Goal: Task Accomplishment & Management: Manage account settings

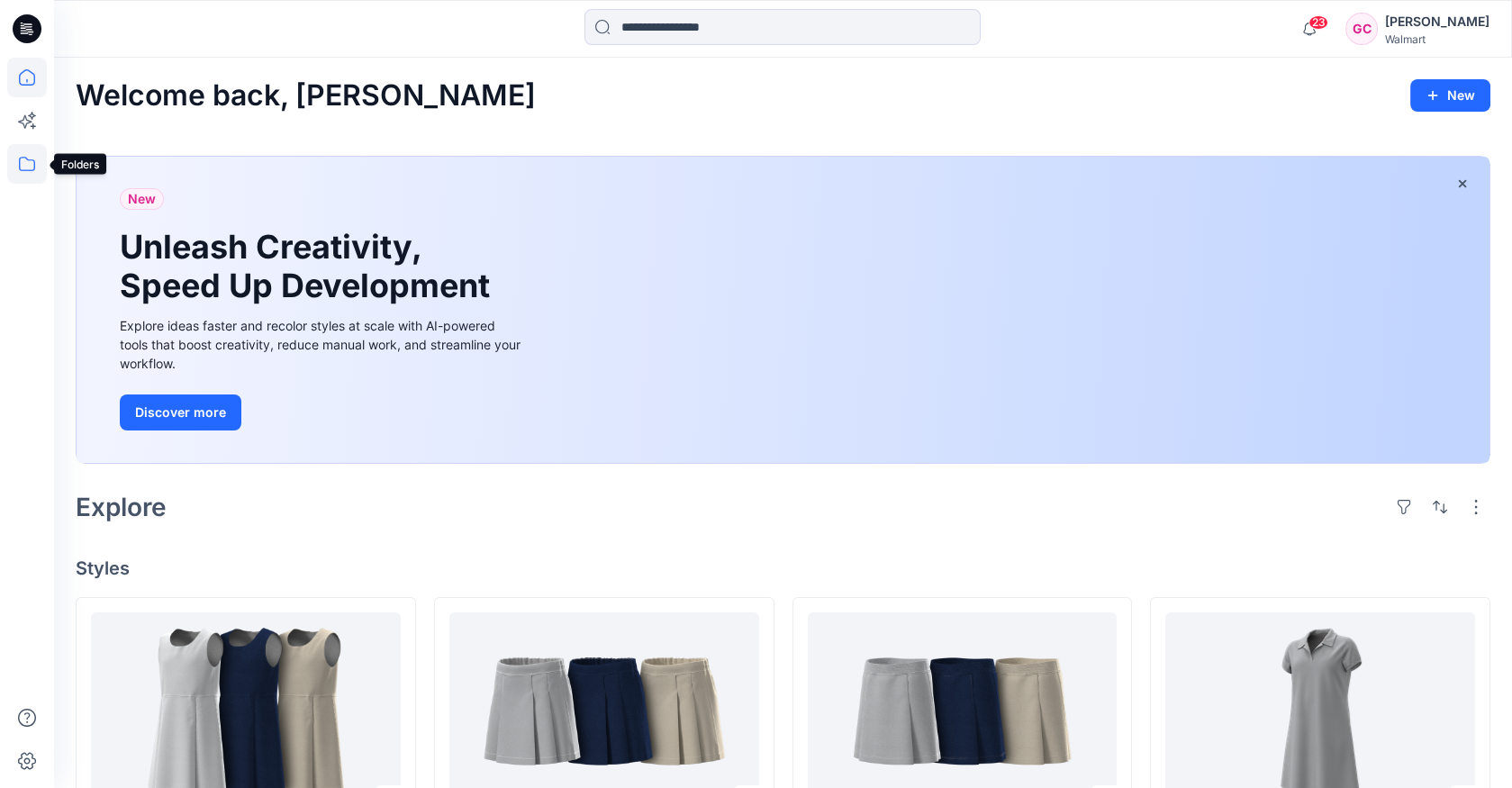
click at [24, 158] on icon at bounding box center [27, 164] width 40 height 40
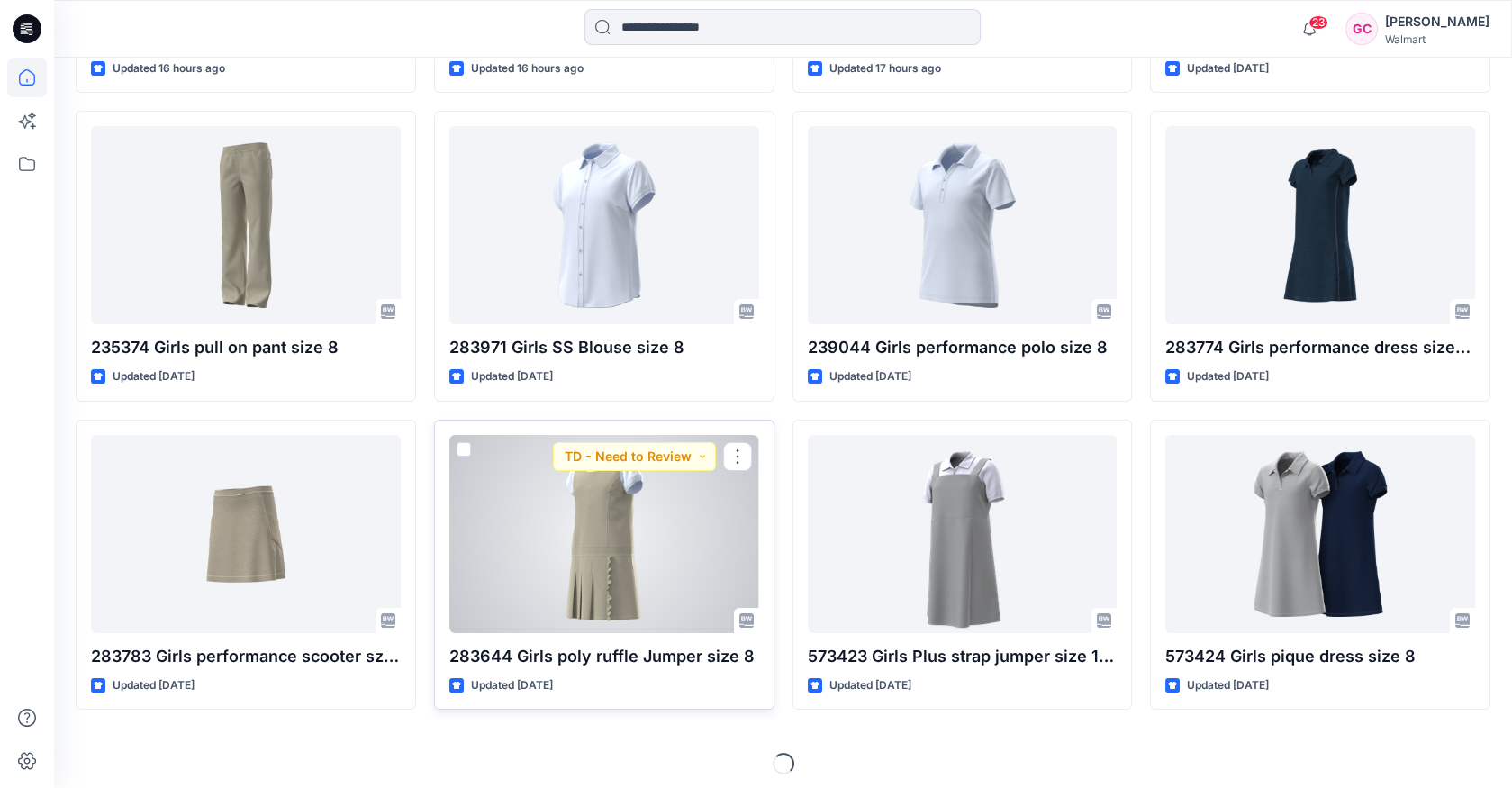
scroll to position [799, 0]
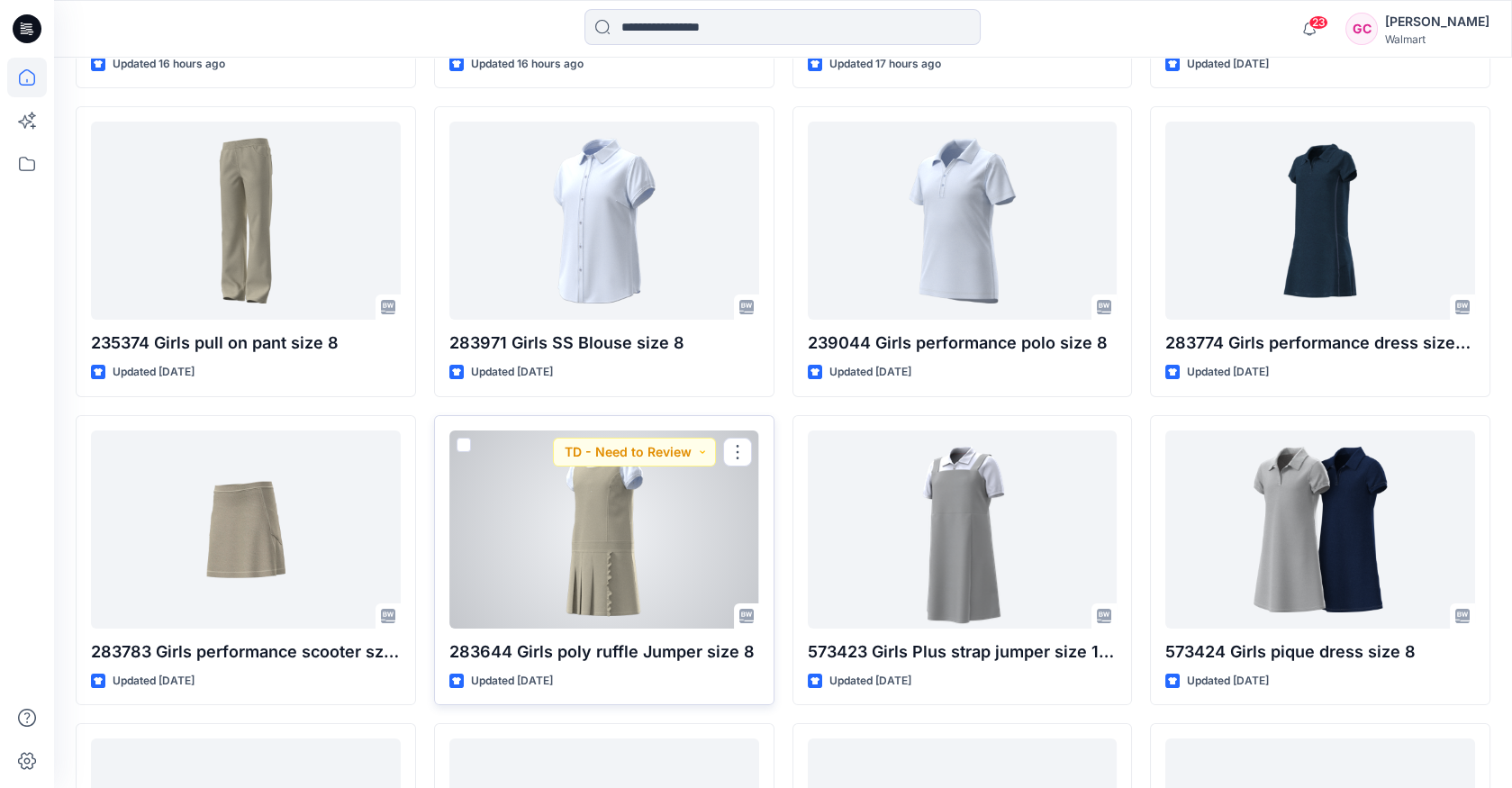
click at [625, 627] on div "283644 Girls poly ruffle Jumper size 8 Updated 2 days ago TD - Need to Review" at bounding box center [604, 561] width 340 height 291
click at [594, 556] on div at bounding box center [604, 530] width 310 height 198
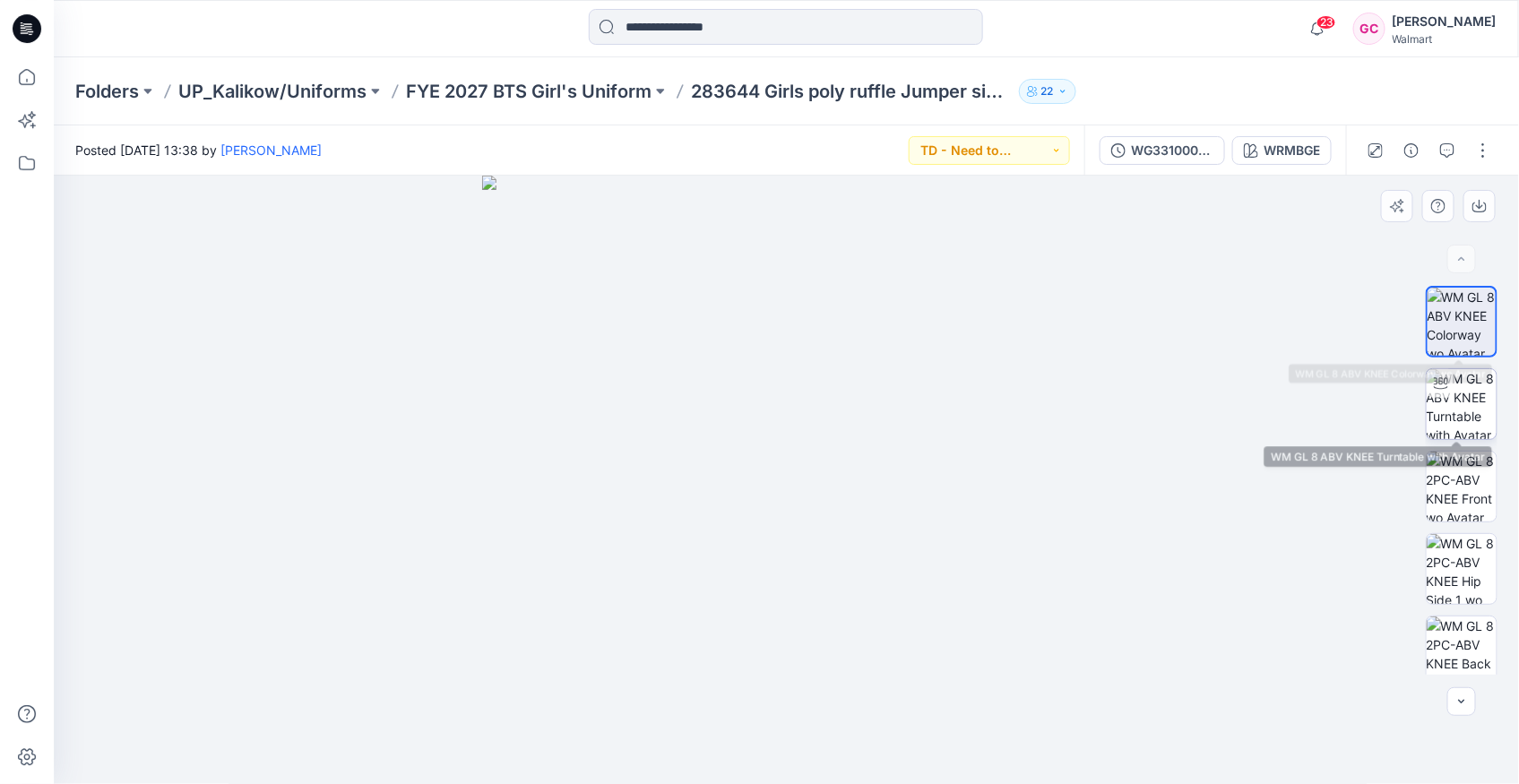
click at [1454, 392] on img at bounding box center [1461, 404] width 70 height 70
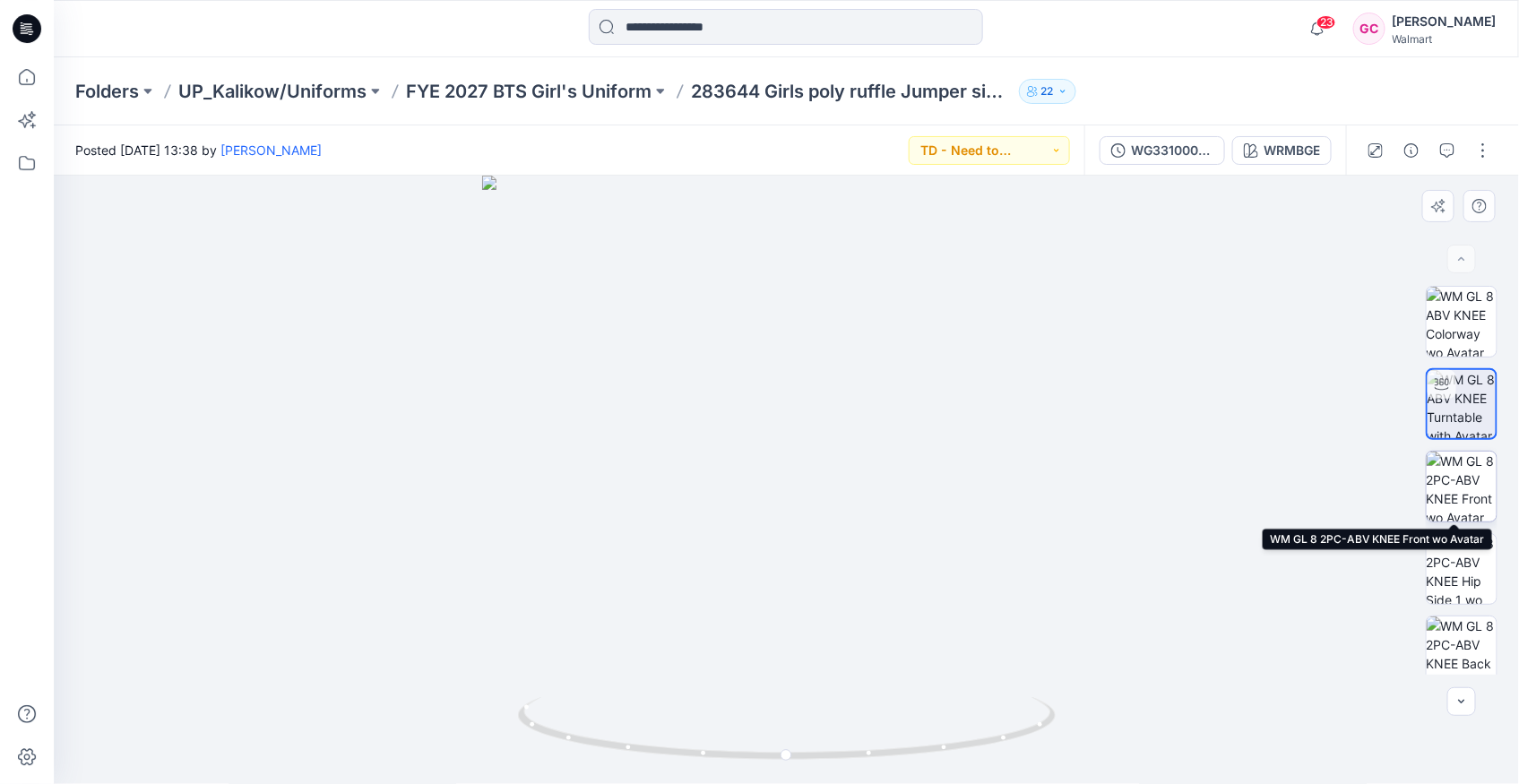
click at [1459, 490] on img at bounding box center [1461, 486] width 70 height 70
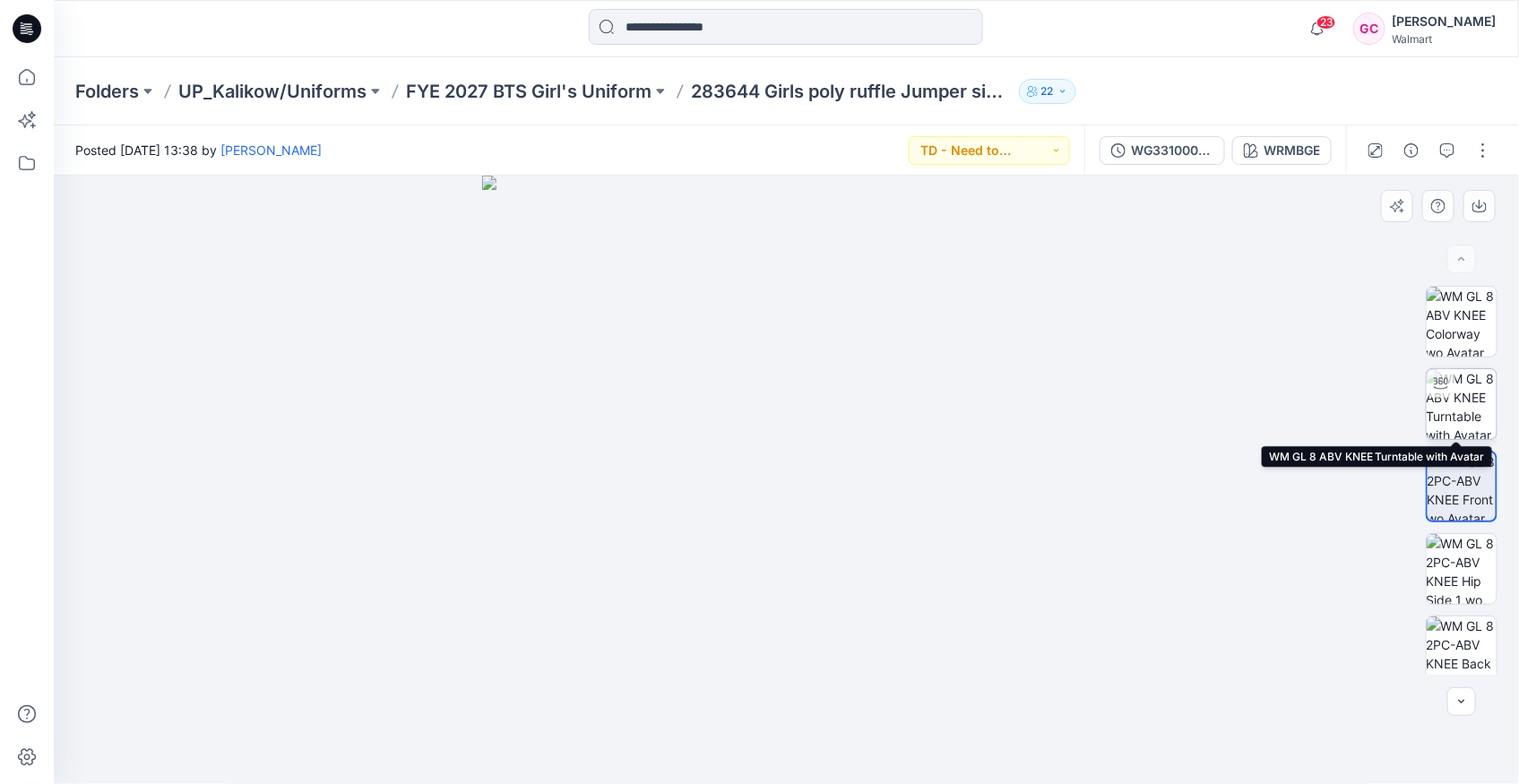
click at [1473, 408] on img at bounding box center [1461, 404] width 70 height 70
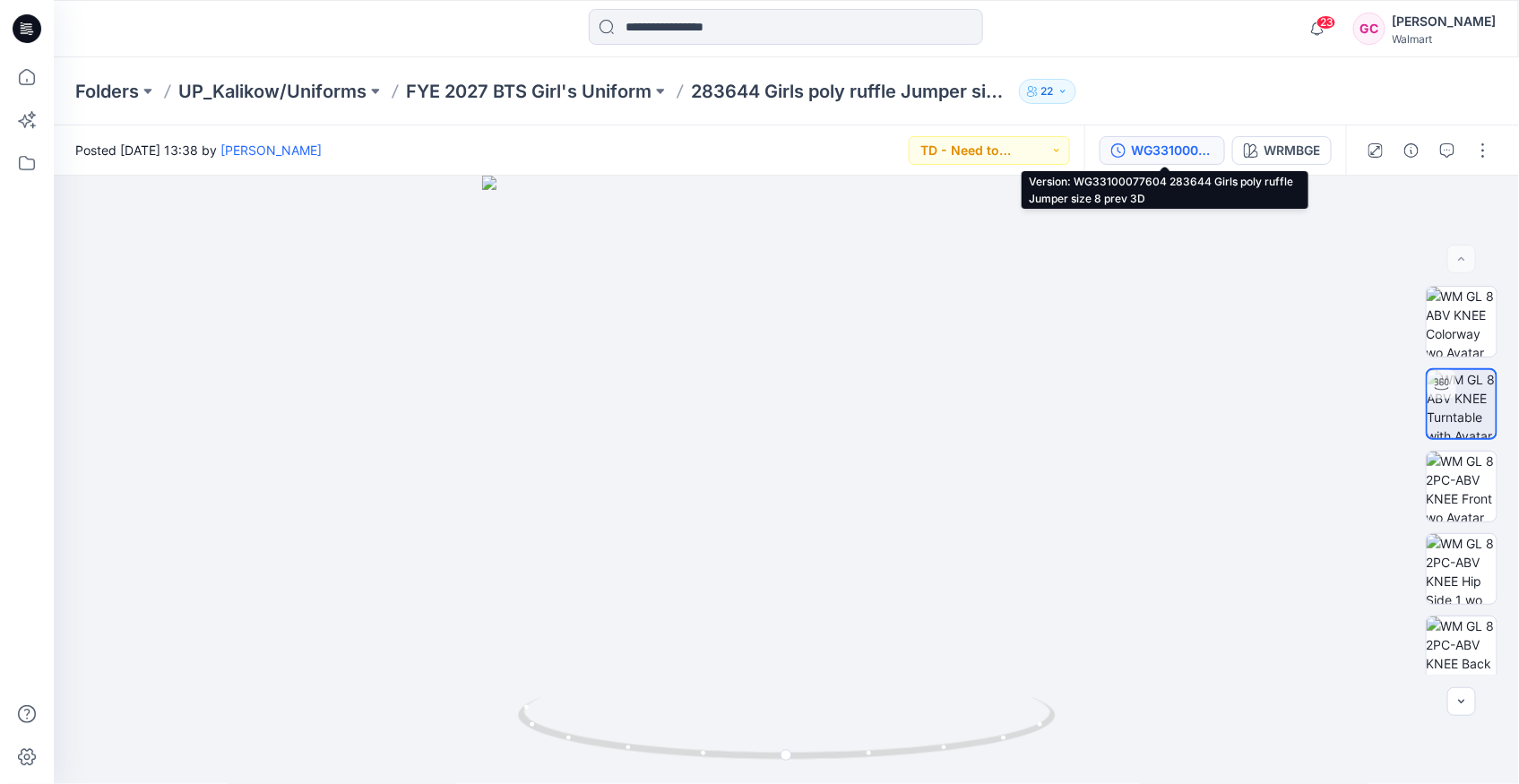
click at [1177, 148] on div "WG33100077604 283644 Girls poly ruffle Jumper size 8 prev 3D" at bounding box center [1172, 150] width 82 height 20
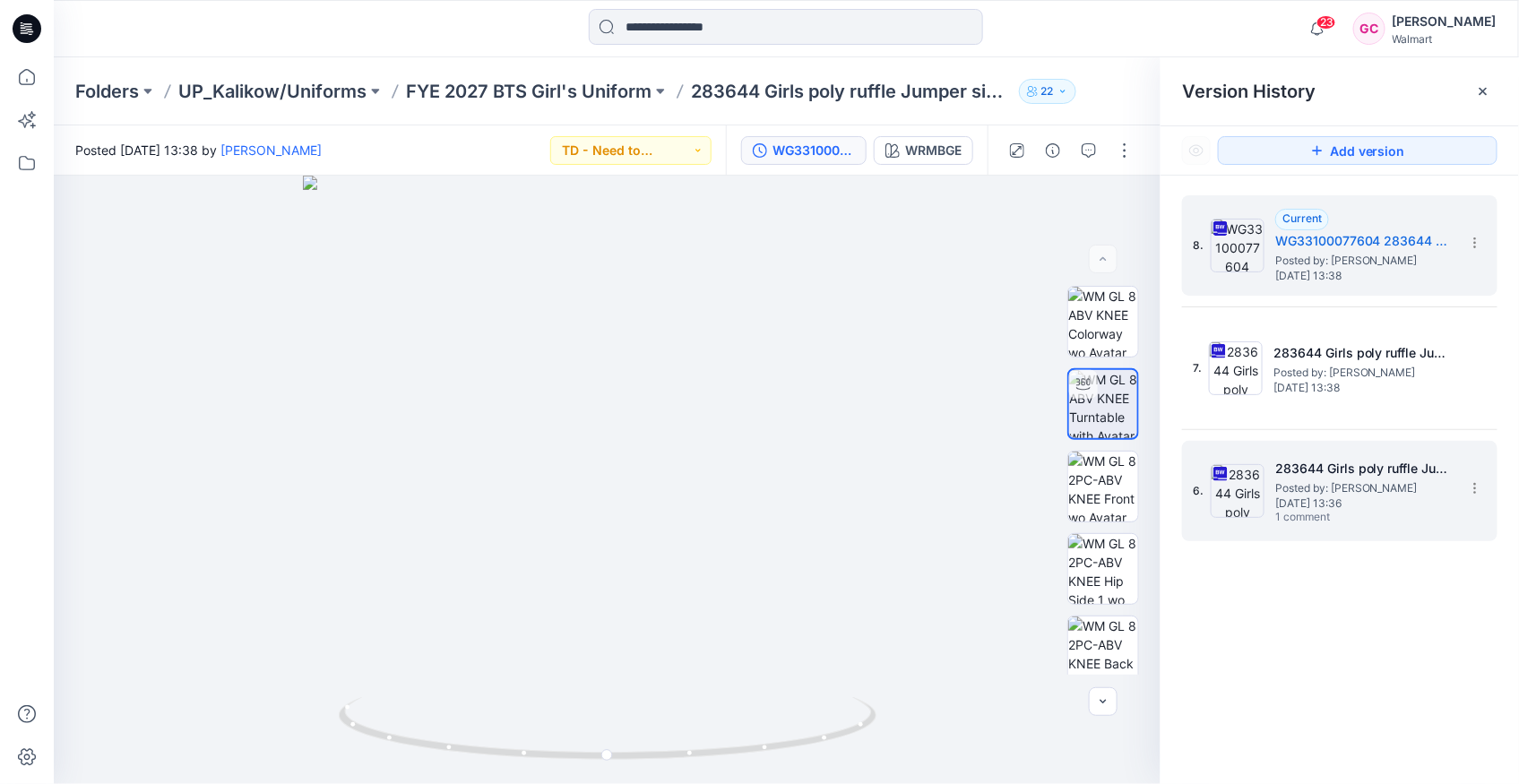
click at [1389, 480] on span "Posted by: [PERSON_NAME]" at bounding box center [1365, 488] width 179 height 18
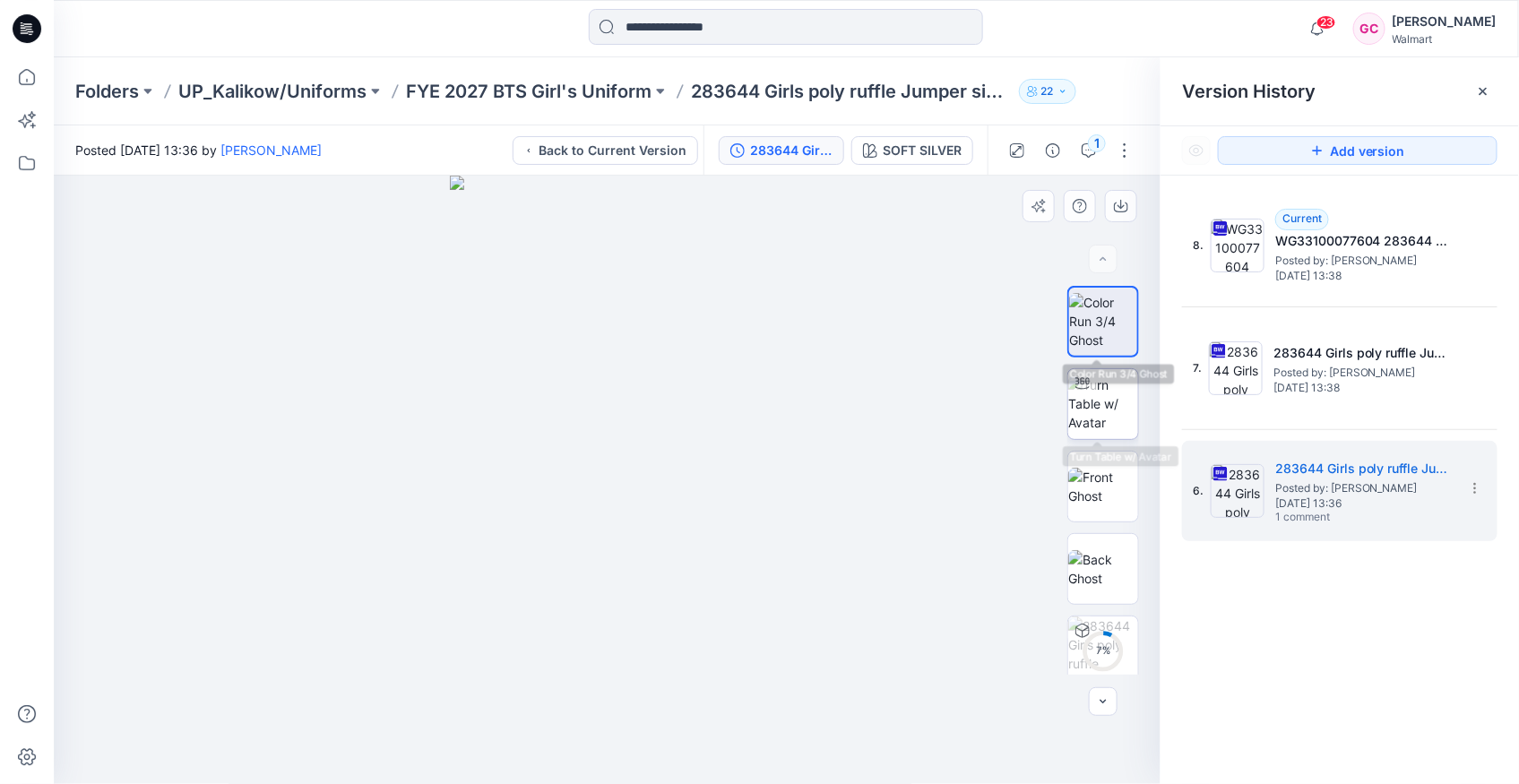
click at [1098, 387] on img at bounding box center [1102, 404] width 70 height 56
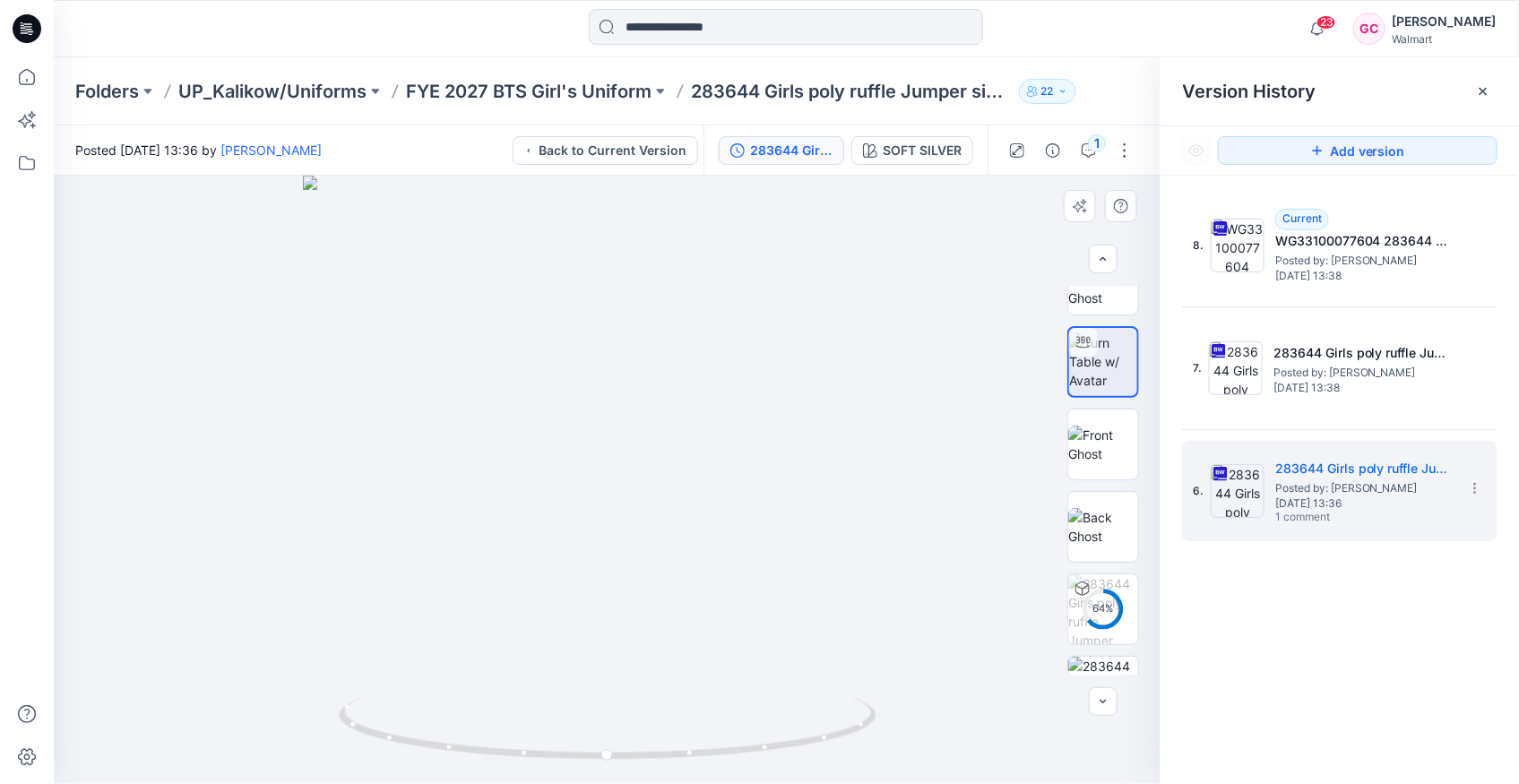
scroll to position [4, 0]
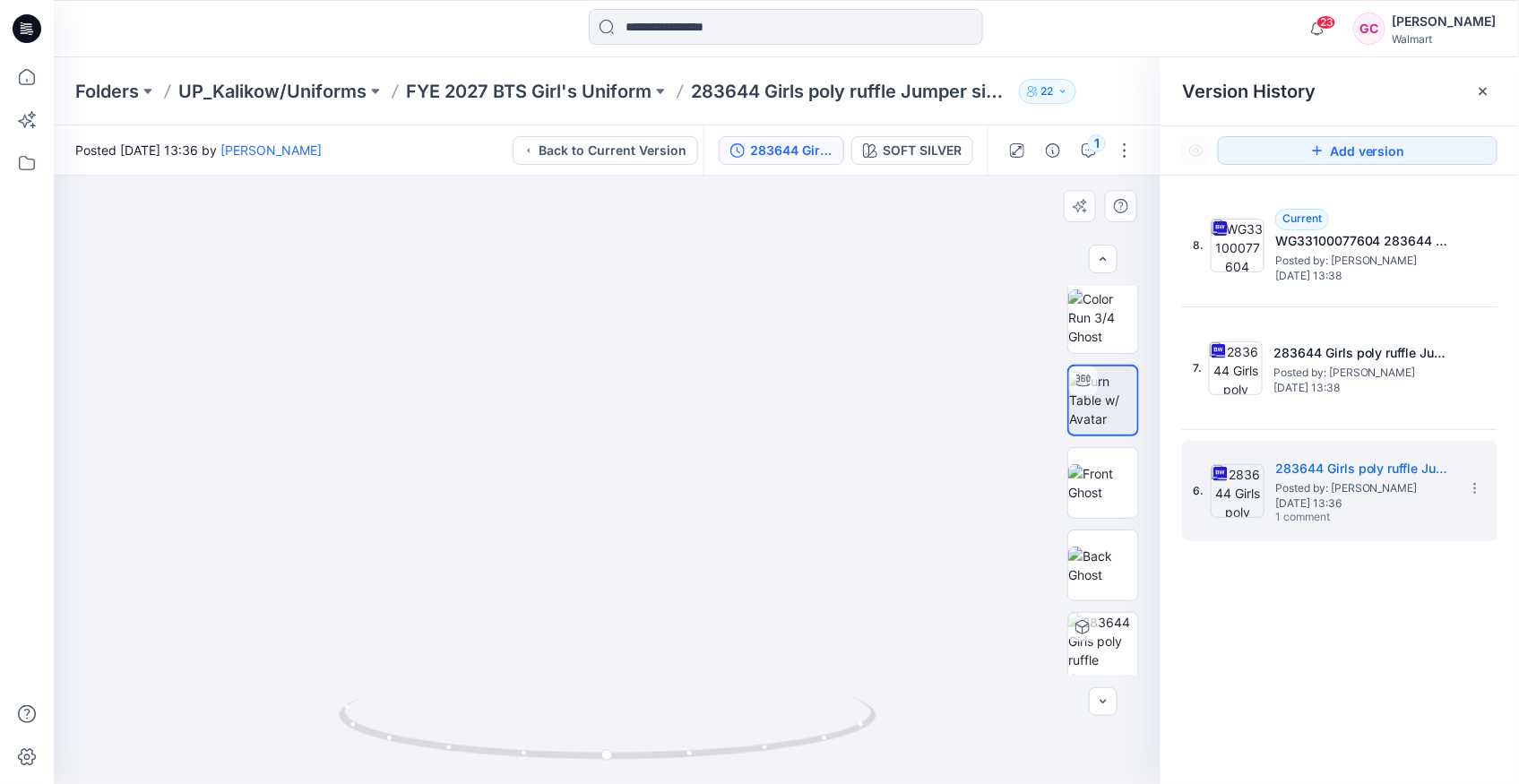
drag, startPoint x: 603, startPoint y: 664, endPoint x: 594, endPoint y: 234, distance: 430.1
click at [594, 234] on img at bounding box center [598, 15] width 1609 height 1537
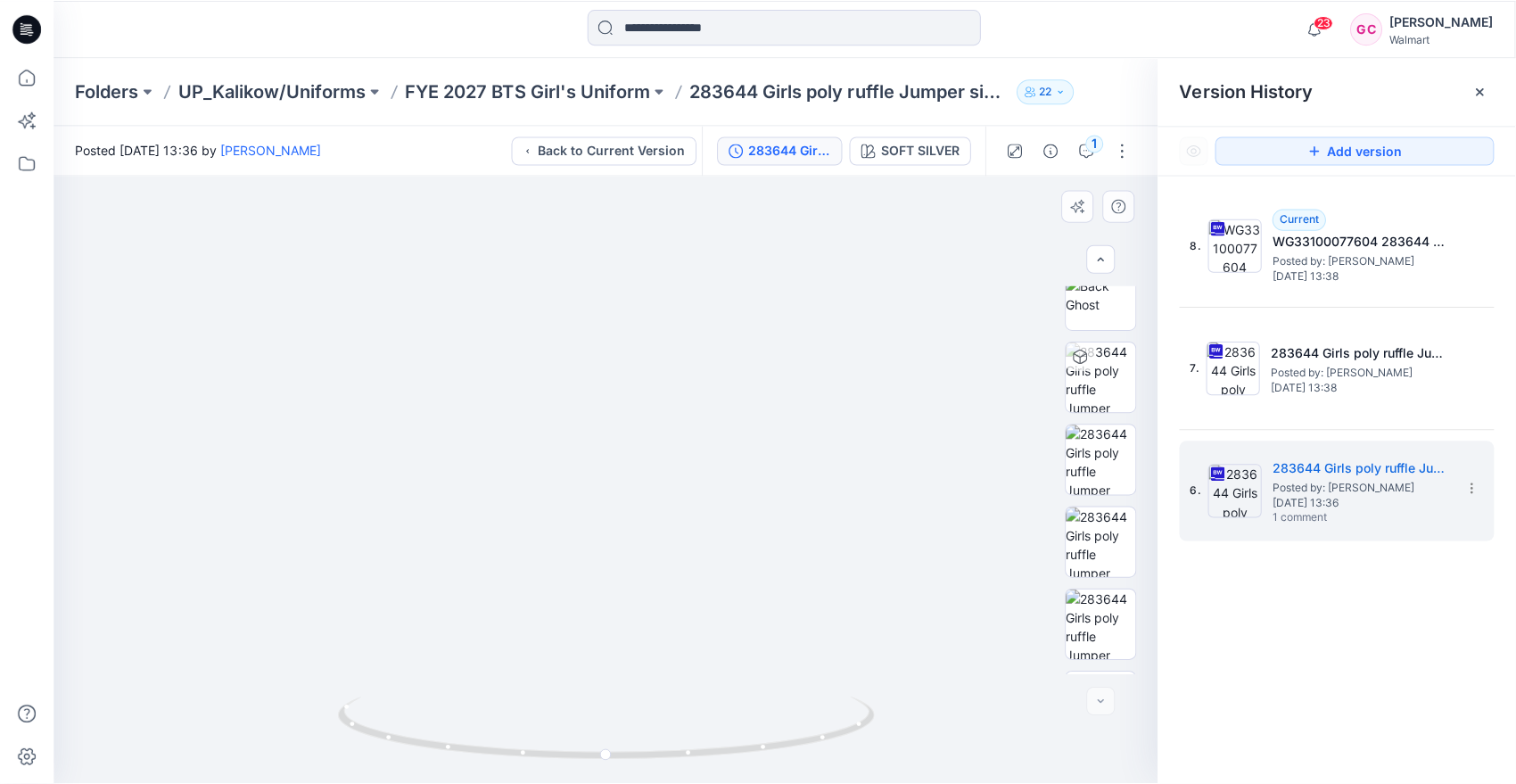
scroll to position [340, 0]
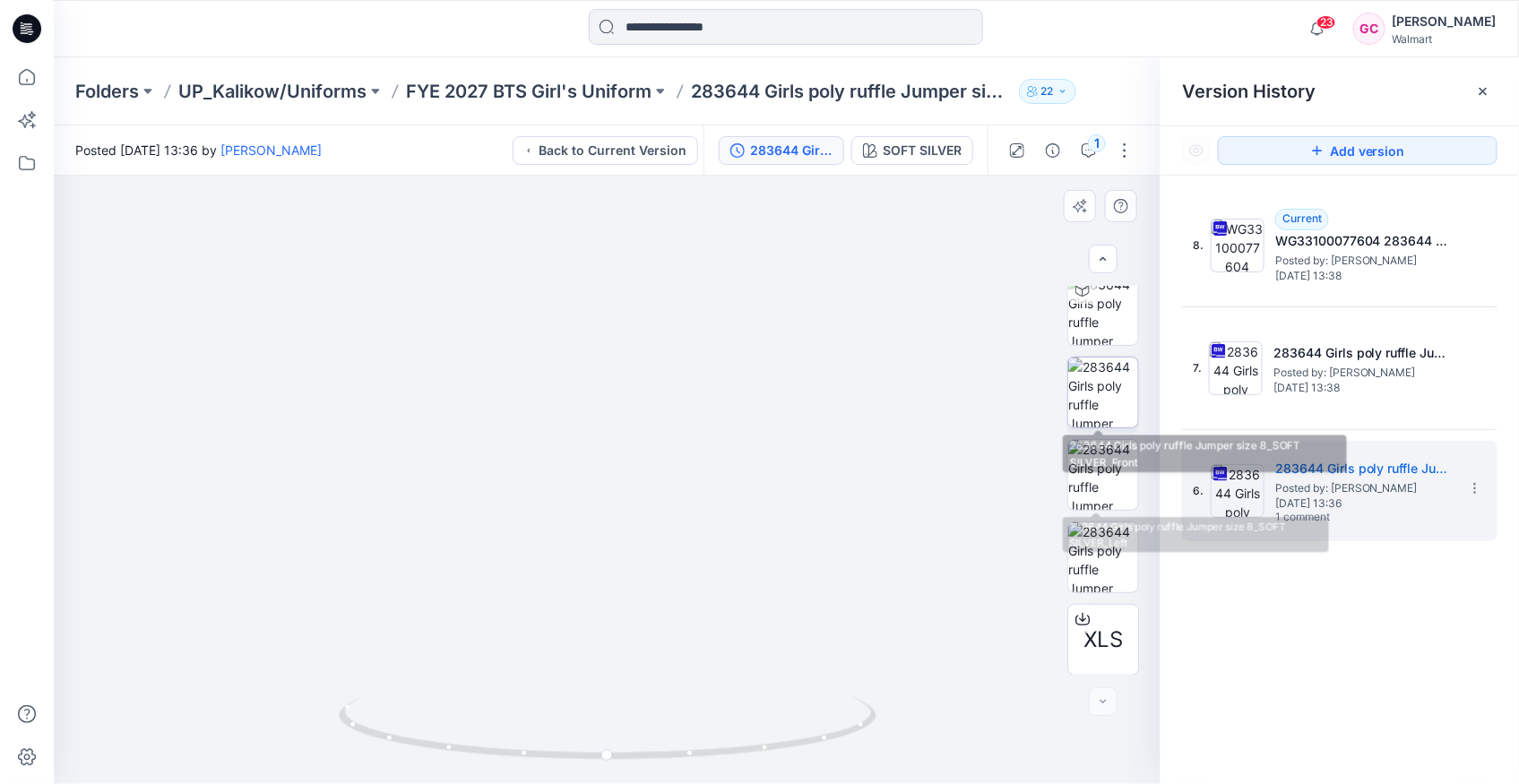
click at [1107, 391] on img at bounding box center [1102, 392] width 70 height 70
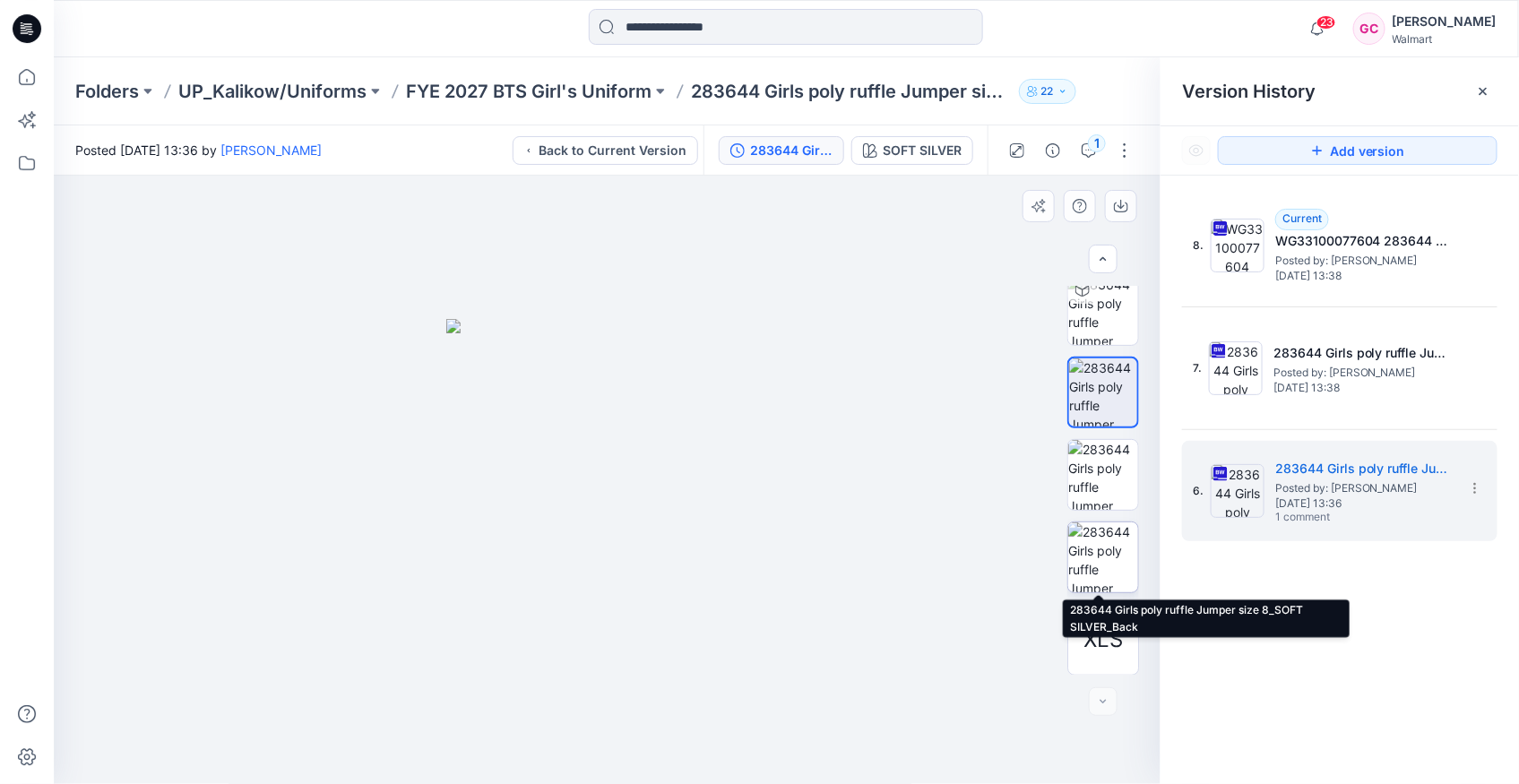
click at [1090, 565] on img at bounding box center [1102, 557] width 70 height 70
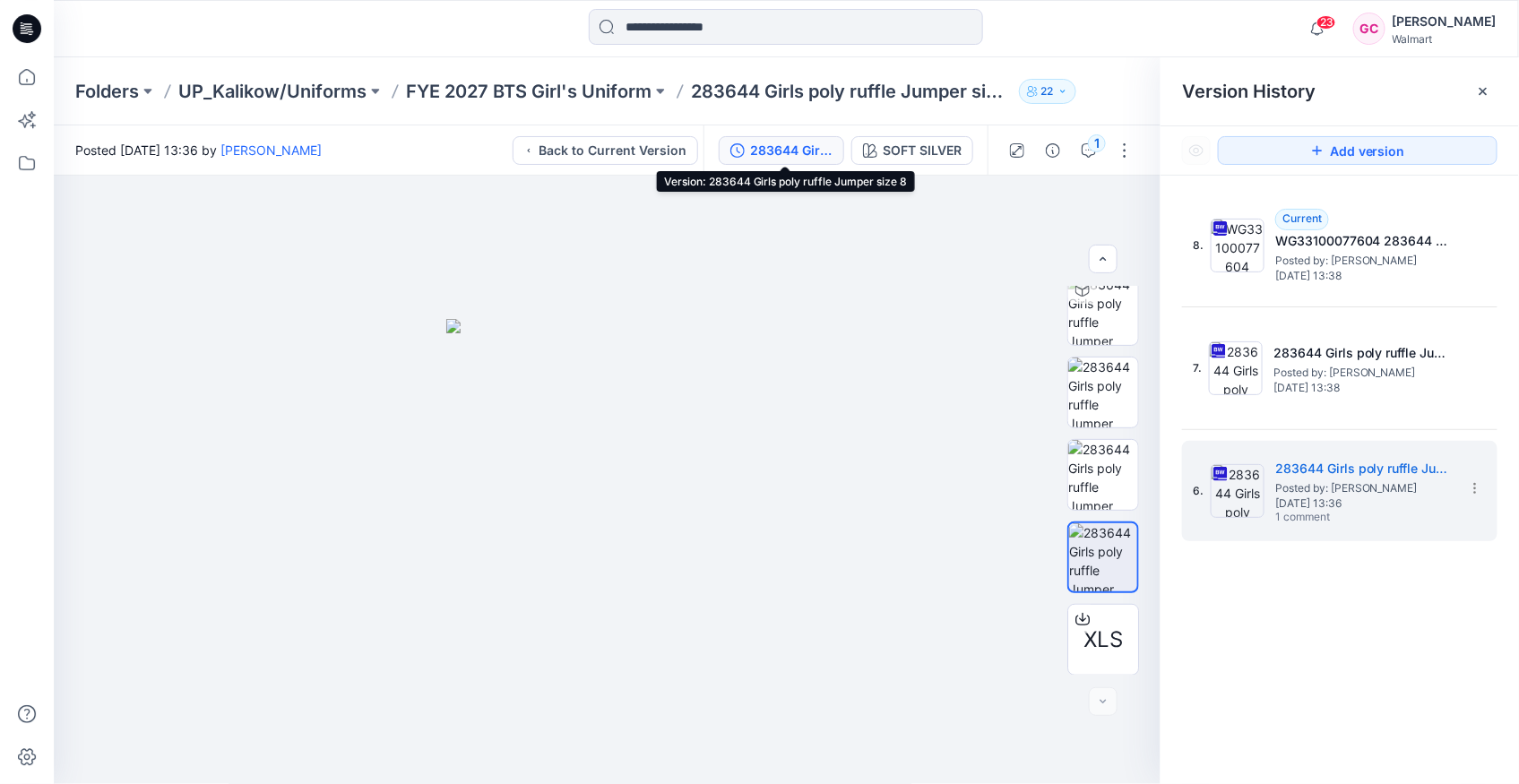
click at [774, 145] on div "283644 Girls poly ruffle Jumper size 8" at bounding box center [791, 150] width 82 height 20
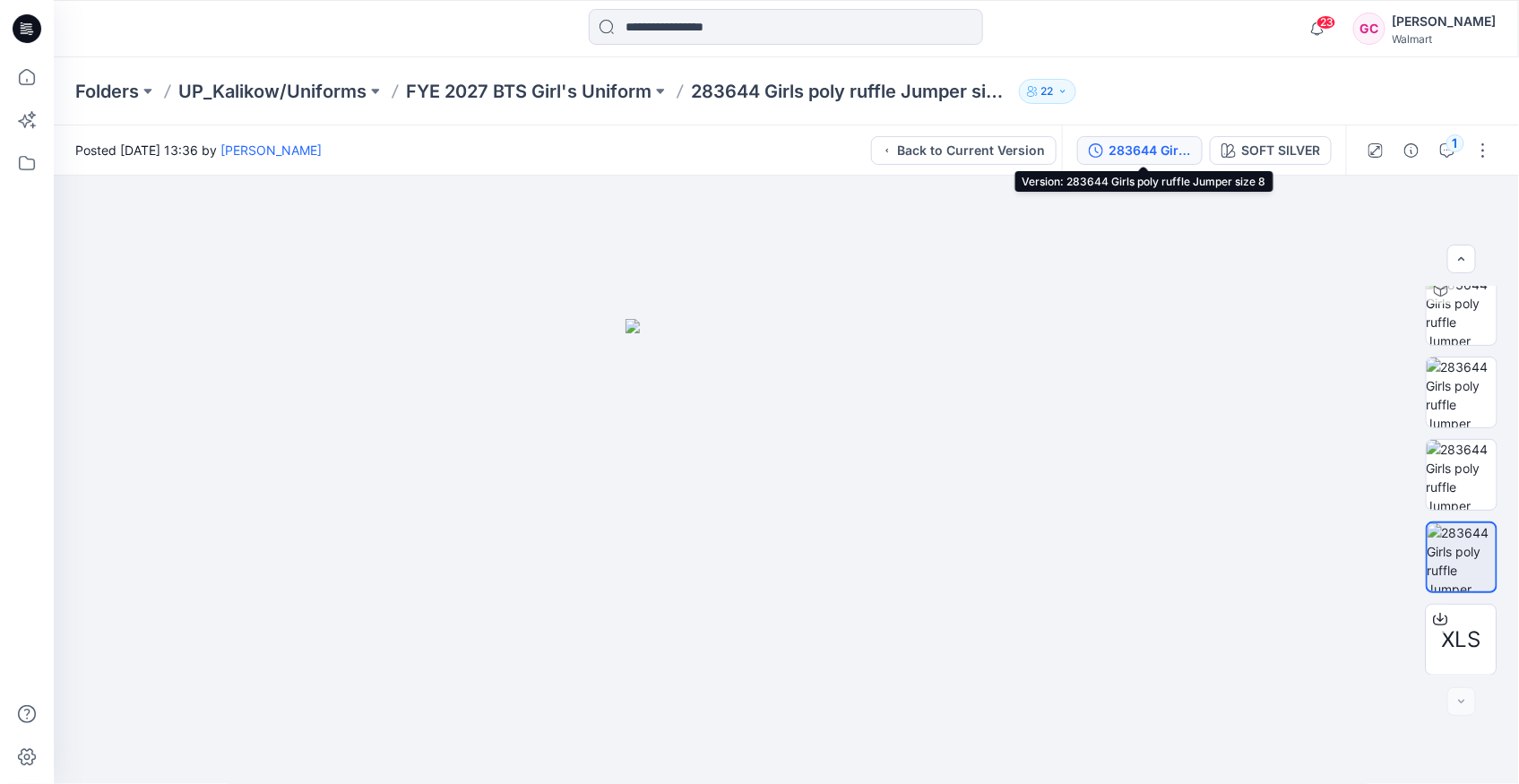
click at [1158, 141] on div "283644 Girls poly ruffle Jumper size 8" at bounding box center [1149, 150] width 82 height 20
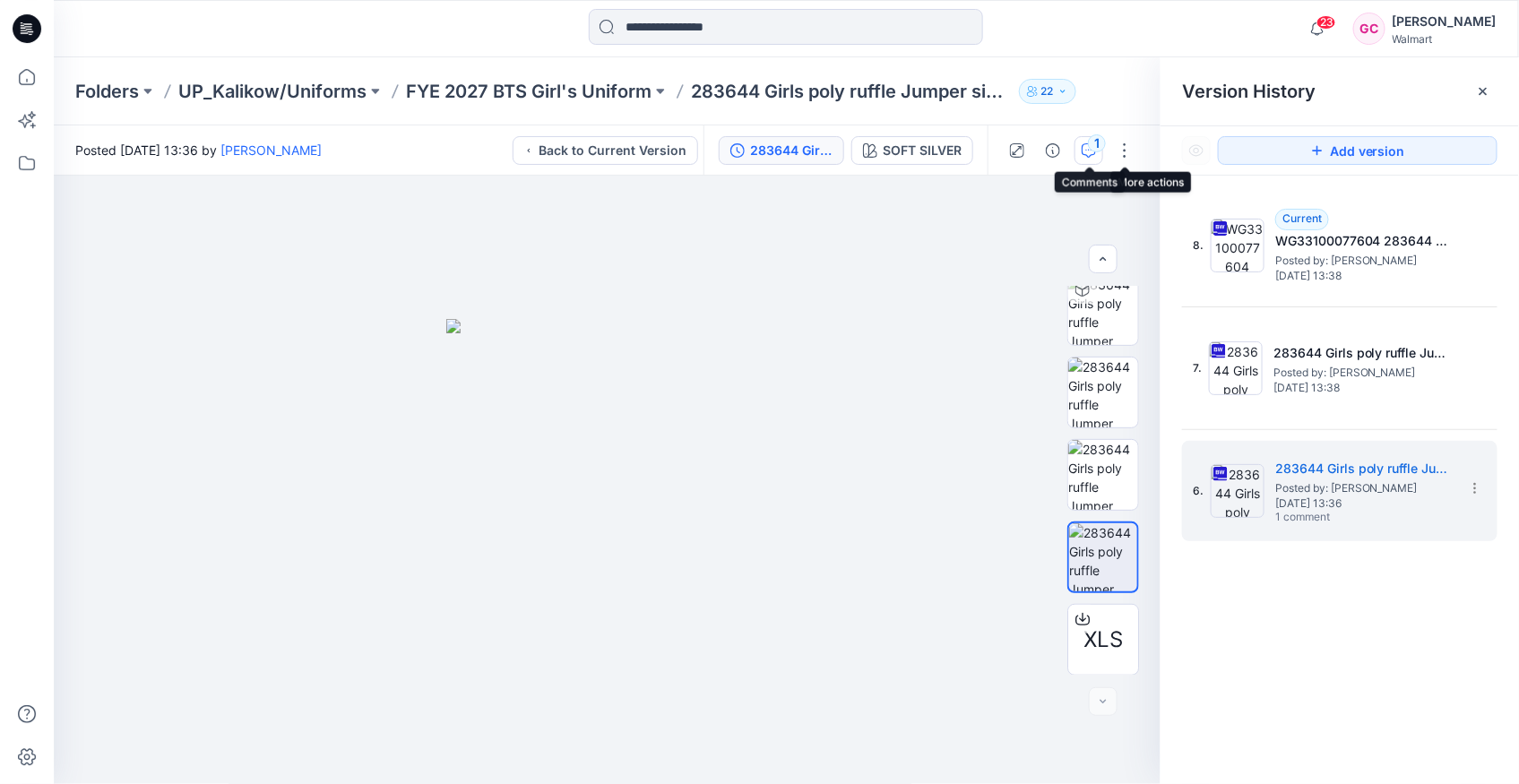
click at [1099, 140] on div "1" at bounding box center [1097, 143] width 18 height 18
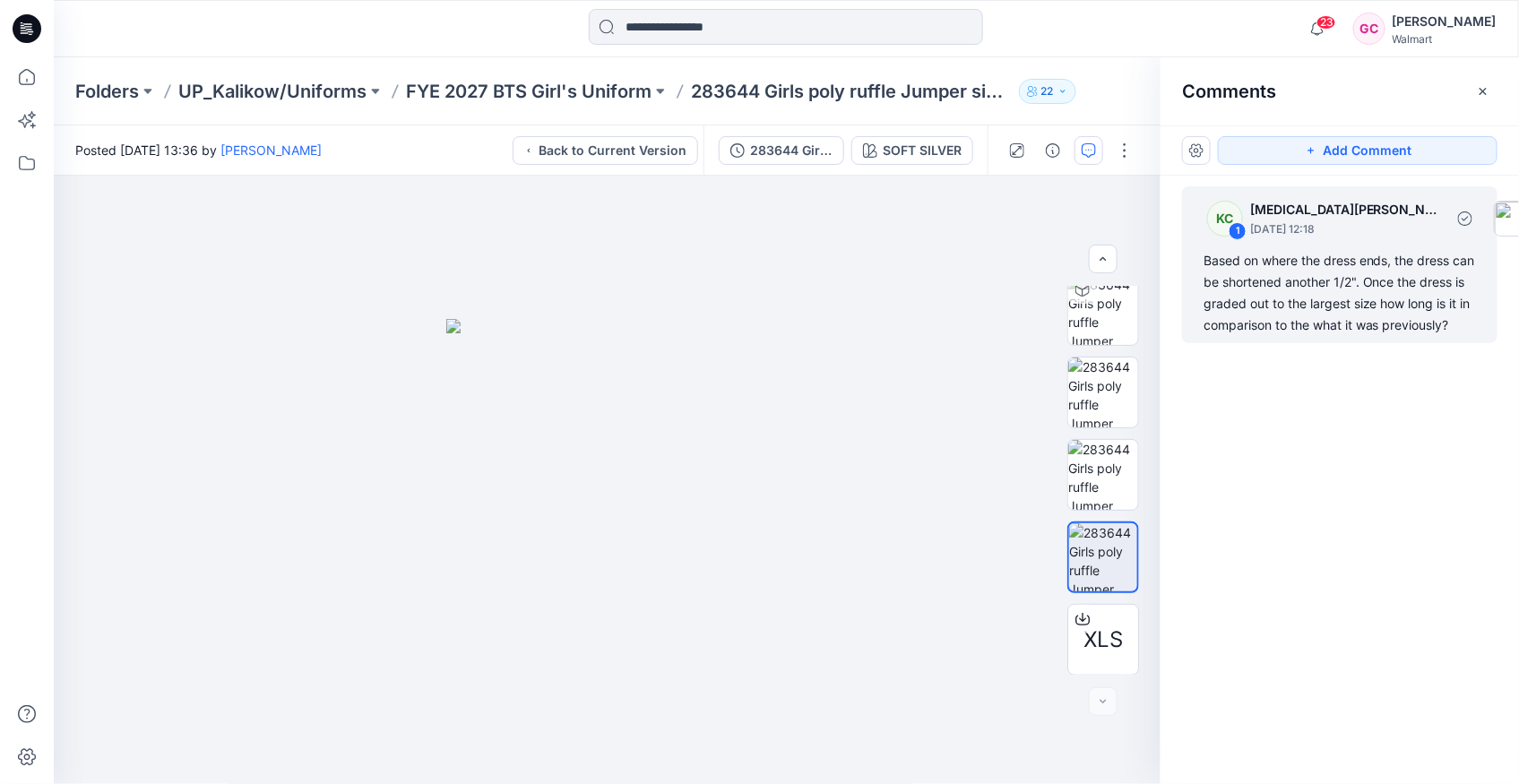
click at [1307, 306] on div "Based on where the dress ends, the dress can be shortened another 1/2". Once th…" at bounding box center [1340, 292] width 273 height 86
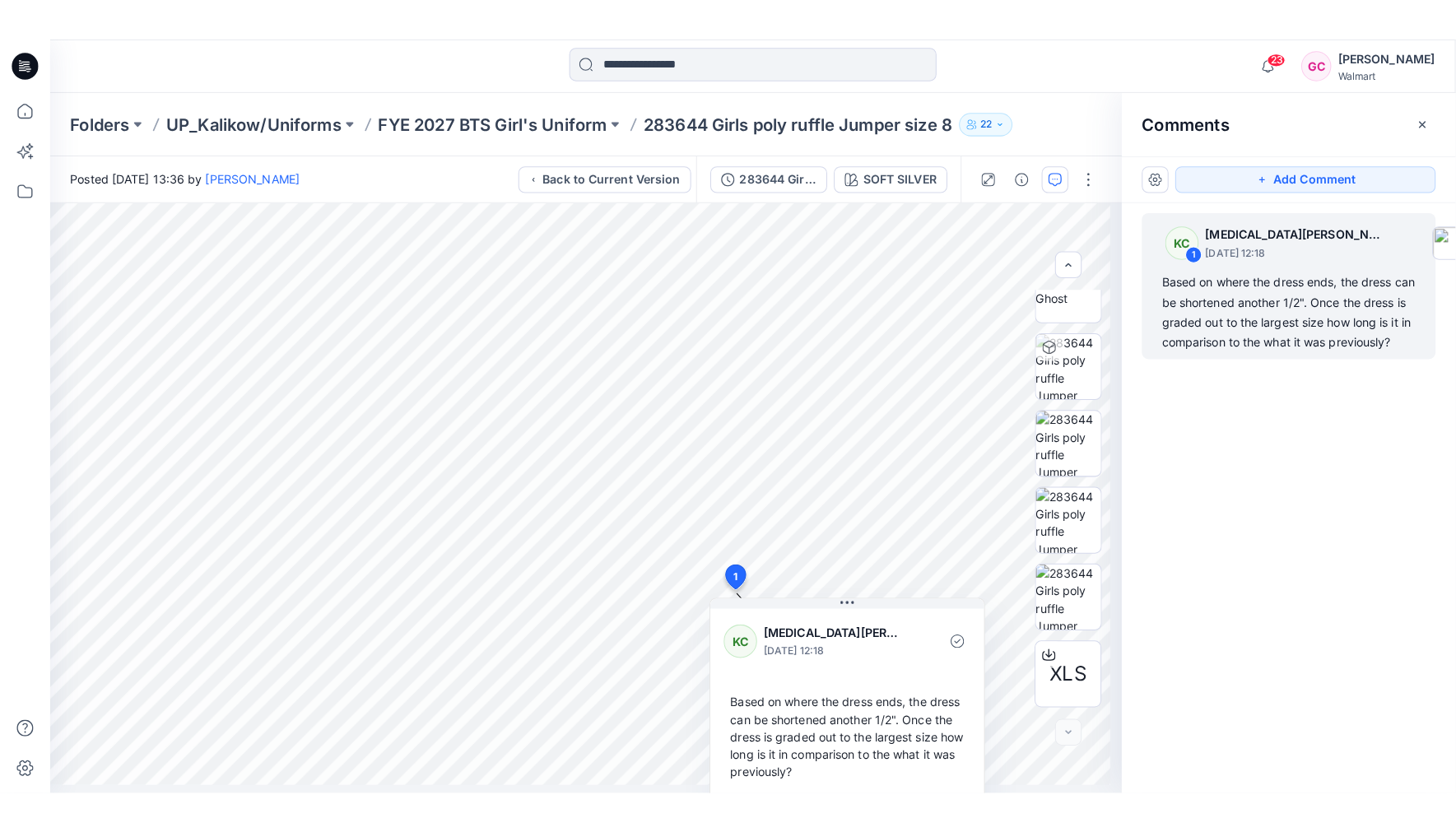
scroll to position [260, 0]
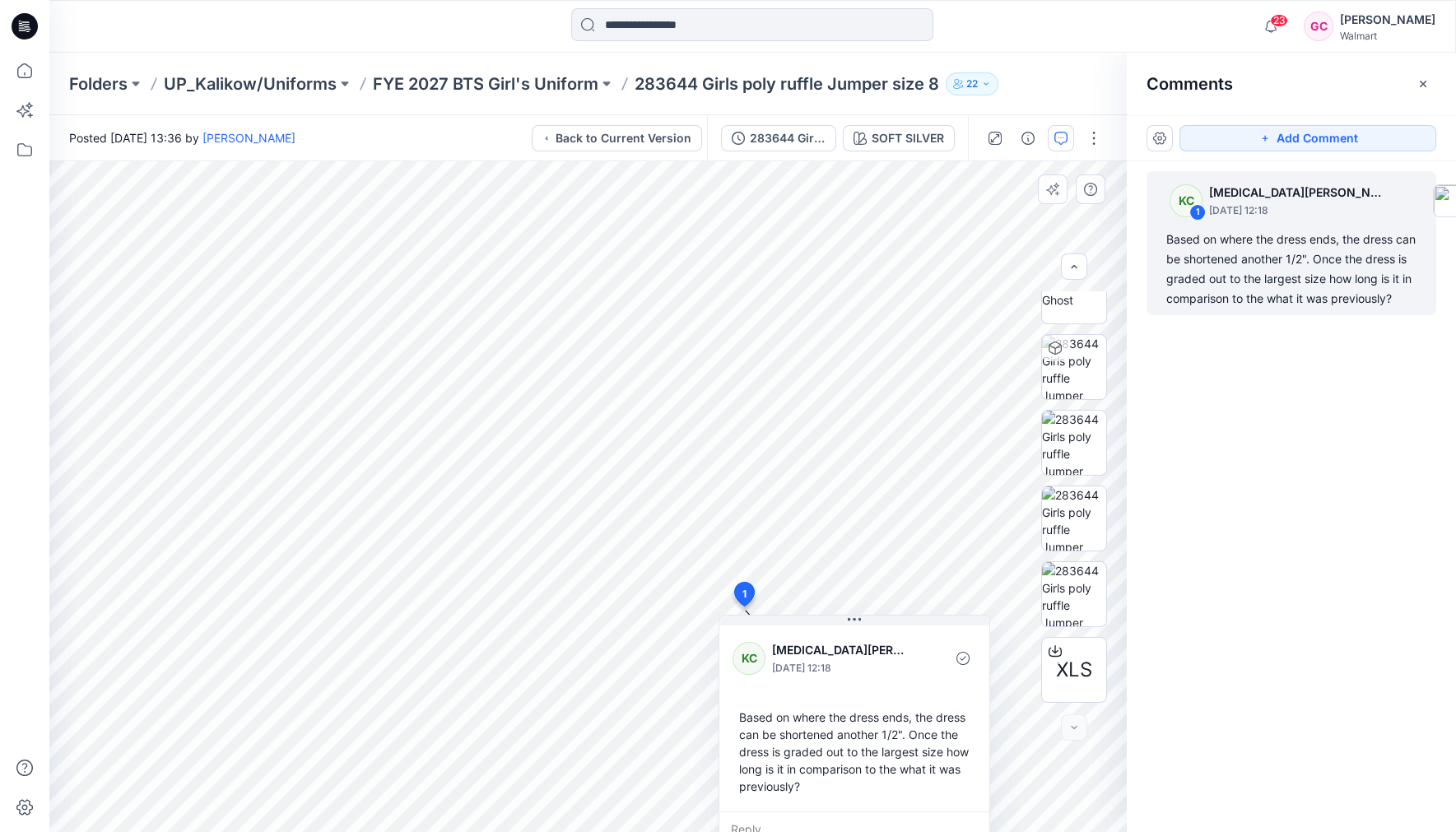
click at [671, 399] on div "2 1 KC Kyra Cobb August 11, 2025 12:18 Based on where the dress ends, the dress…" at bounding box center [587, 497] width 1077 height 671
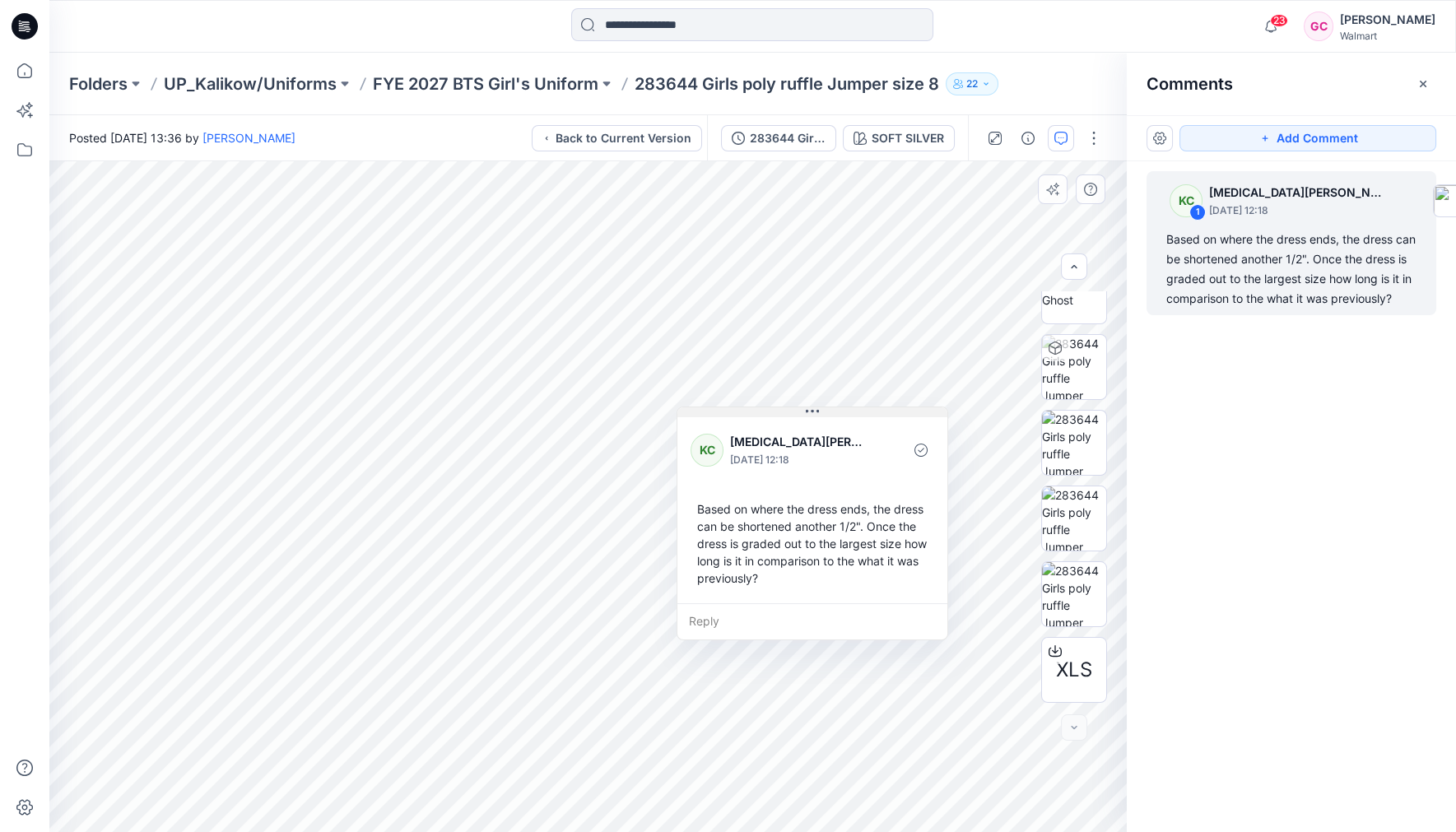
drag, startPoint x: 852, startPoint y: 616, endPoint x: 810, endPoint y: 408, distance: 212.2
click at [810, 408] on icon at bounding box center [813, 412] width 13 height 13
click at [719, 618] on div "Reply" at bounding box center [812, 622] width 270 height 37
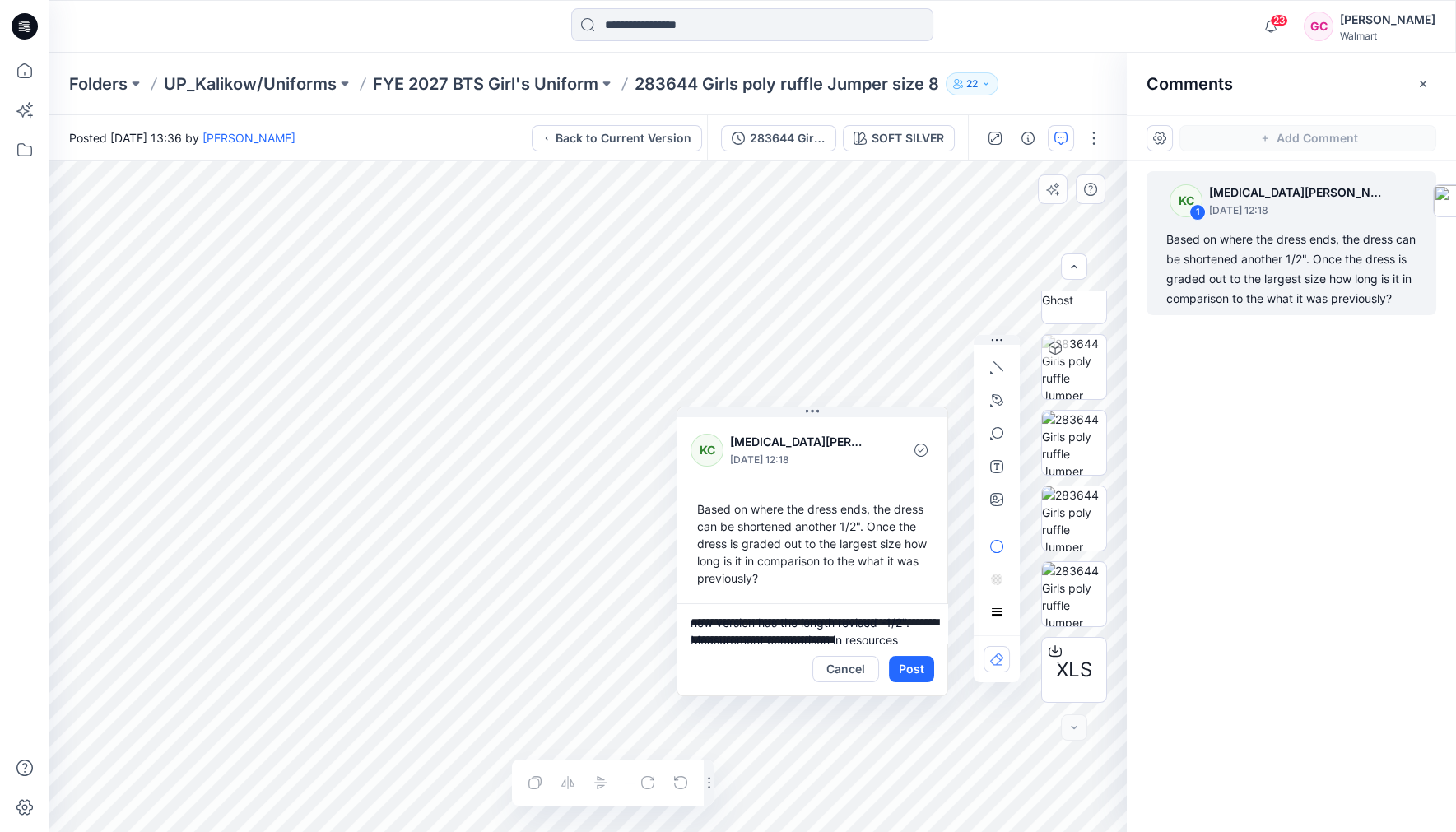
click at [691, 623] on textarea "**********" at bounding box center [812, 622] width 270 height 39
click at [821, 622] on textarea "**********" at bounding box center [812, 622] width 270 height 39
type textarea "**********"
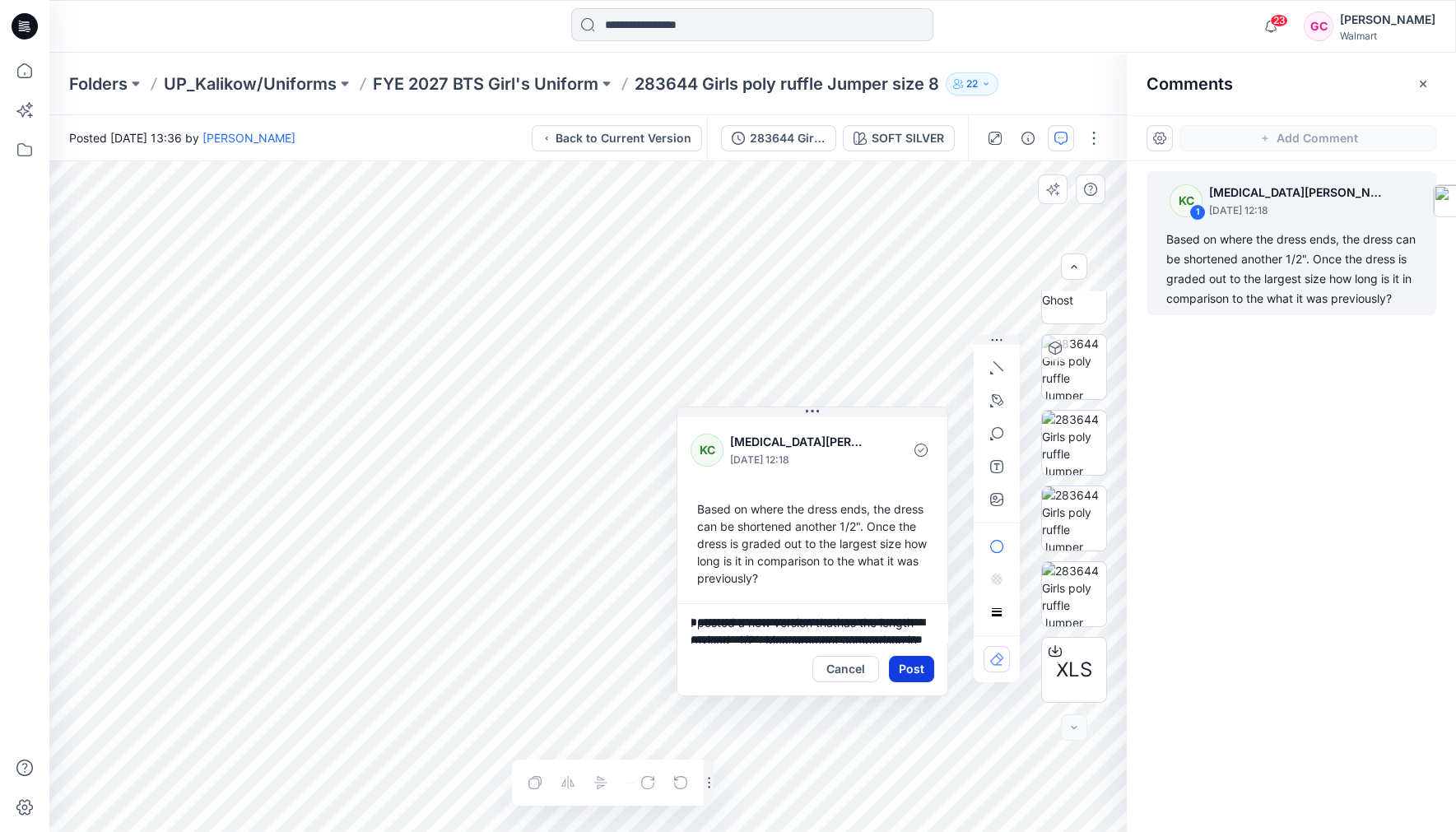
click at [910, 668] on button "Post" at bounding box center [912, 670] width 45 height 27
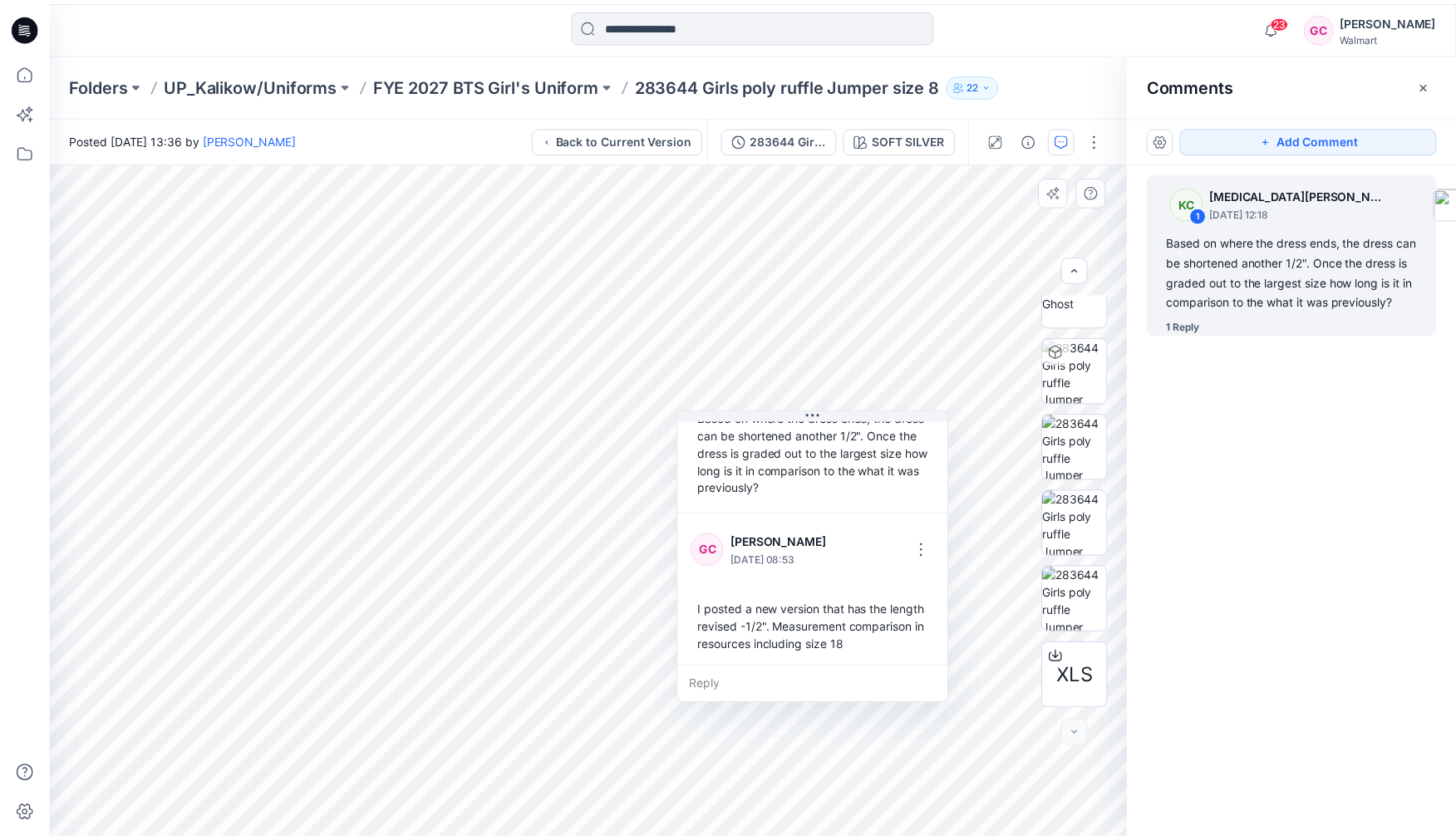
scroll to position [98, 0]
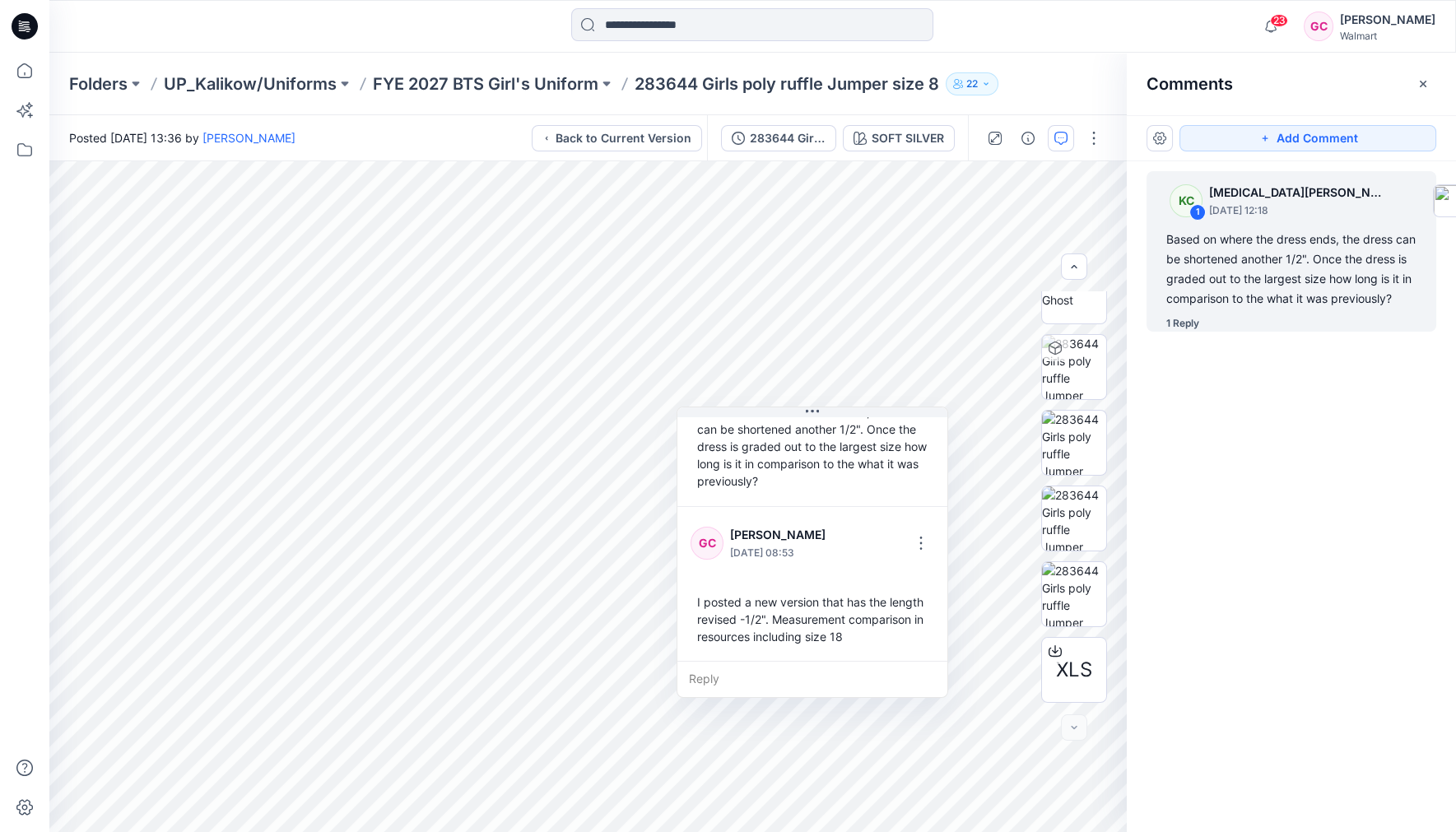
drag, startPoint x: 1237, startPoint y: 814, endPoint x: 1166, endPoint y: 808, distance: 71.3
click at [1237, 720] on div "Add Comment KC 1 Kyra Cobb August 11, 2025 12:18 Based on where the dress ends,…" at bounding box center [1292, 474] width 329 height 717
click at [533, 84] on p "FYE 2027 BTS Girl's Uniform" at bounding box center [485, 84] width 225 height 23
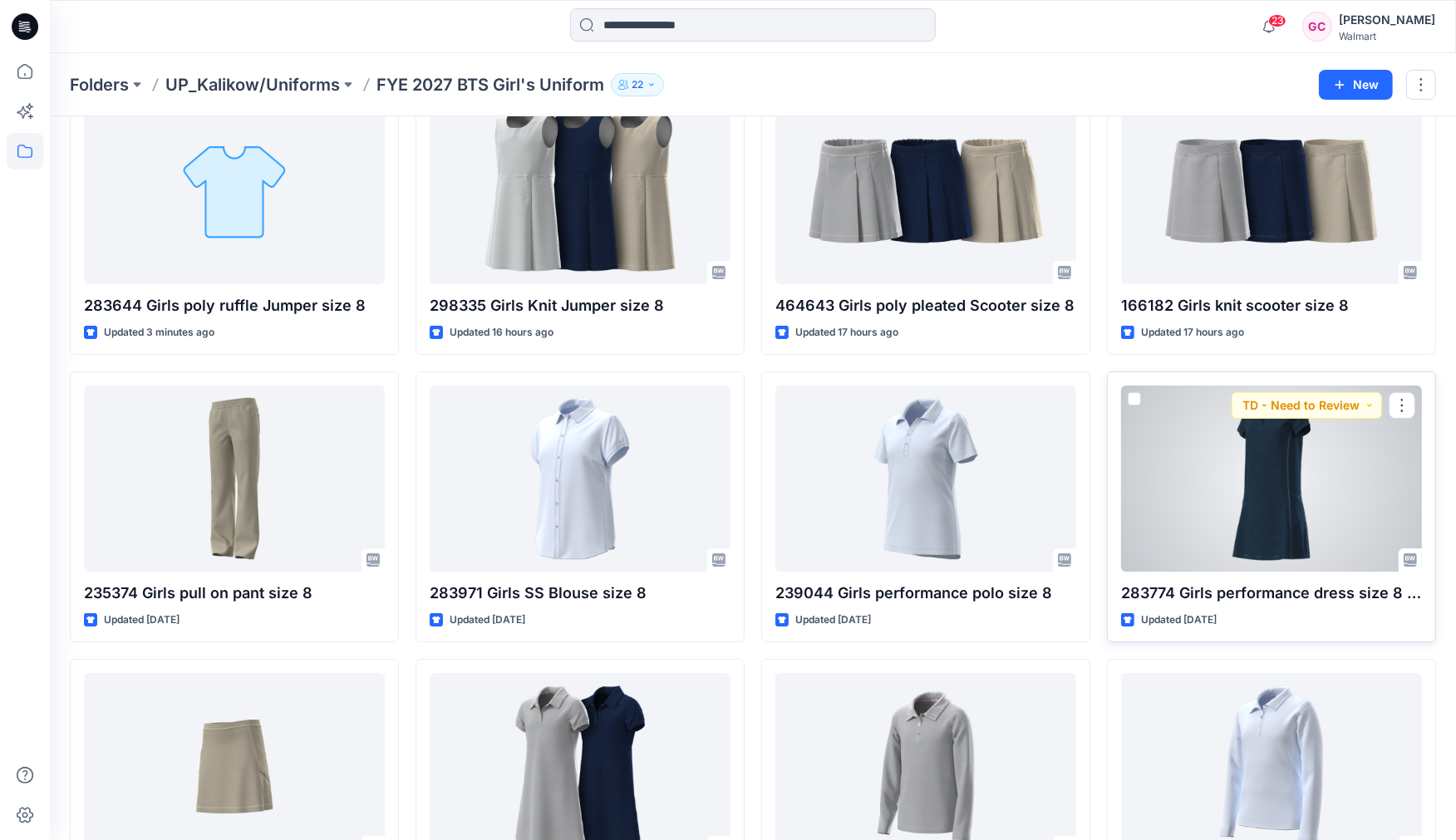
scroll to position [185, 0]
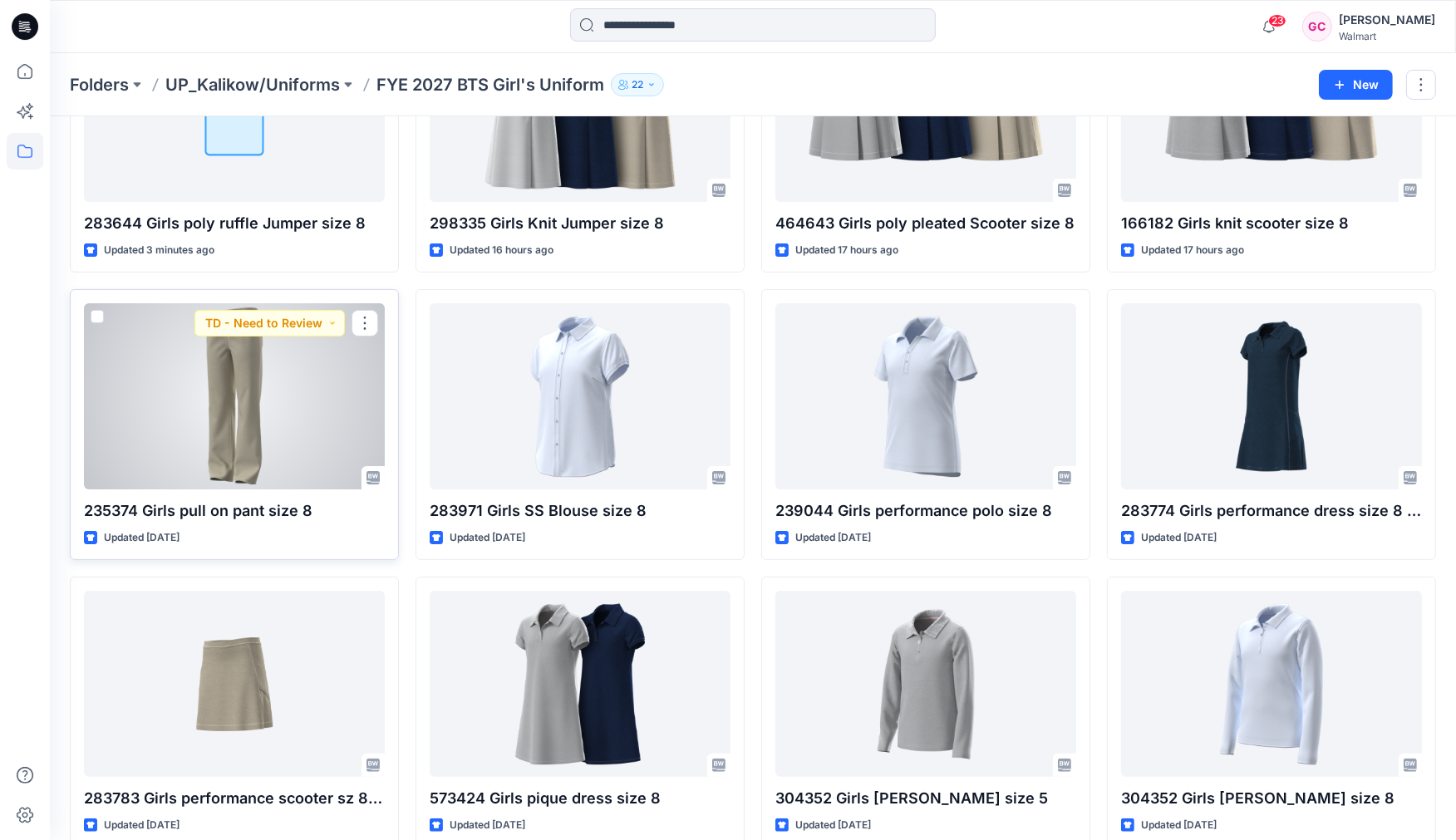
click at [222, 394] on div at bounding box center [234, 396] width 301 height 186
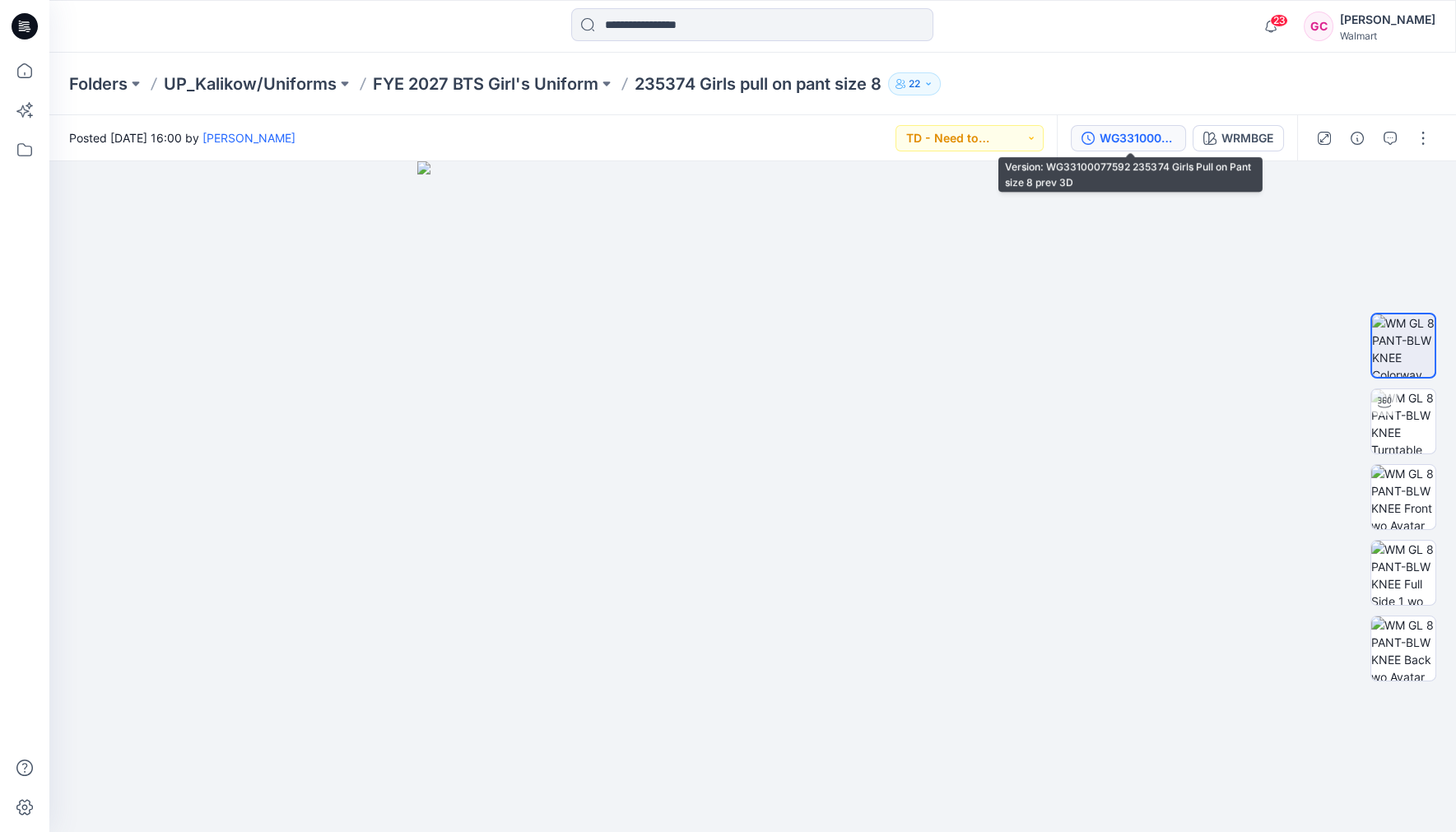
click at [1127, 133] on div "WG33100077592 235374 Girls Pull on Pant size 8 prev 3D" at bounding box center [1137, 138] width 76 height 18
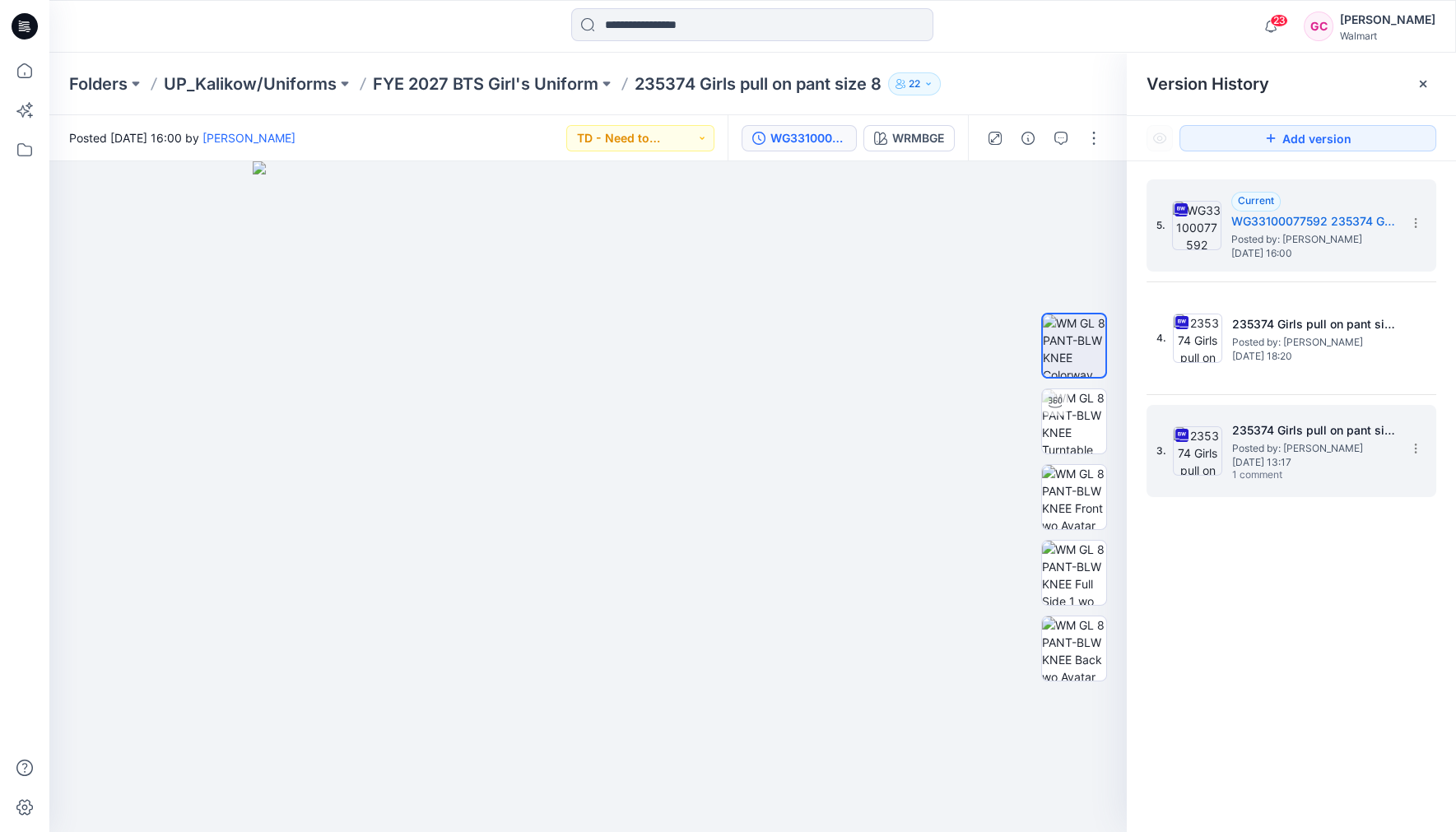
click at [1322, 433] on h5 "235374 Girls pull on pant size 8" at bounding box center [1315, 431] width 165 height 20
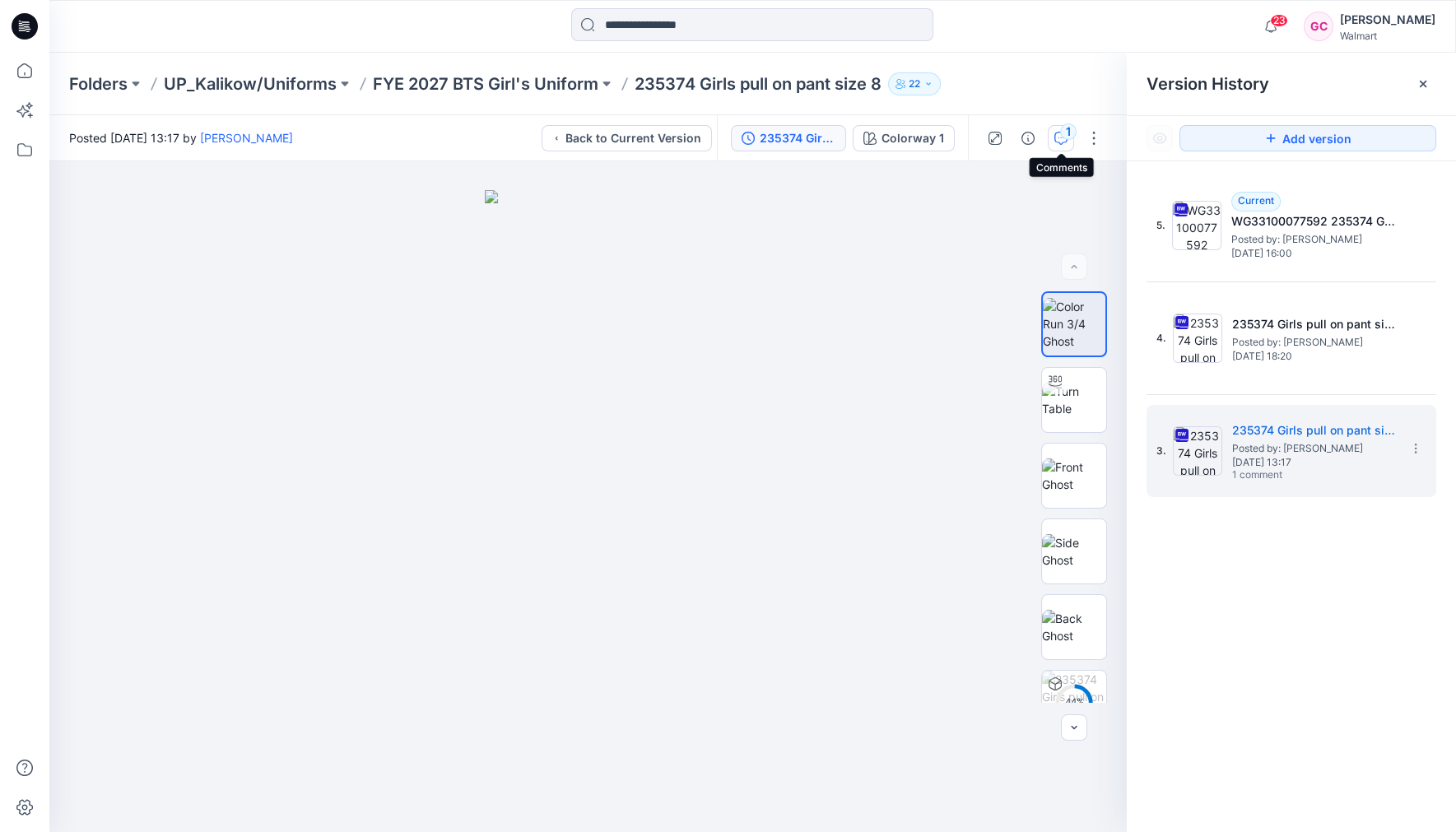
click at [1068, 129] on div "1" at bounding box center [1068, 131] width 17 height 17
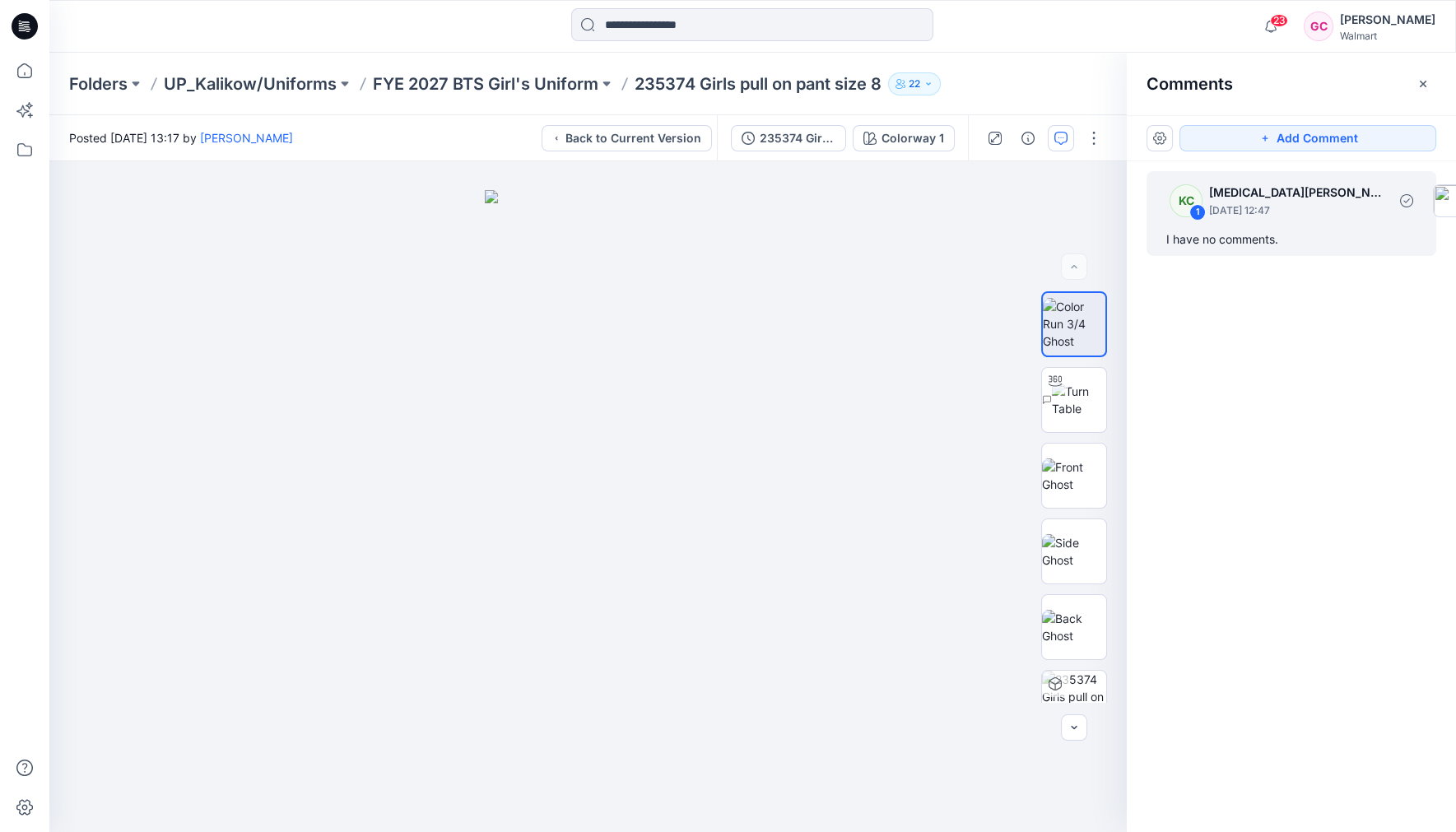
click at [1256, 227] on div "KC 1 Kyra Cobb August 11, 2025 12:47 I have no comments." at bounding box center [1291, 214] width 290 height 85
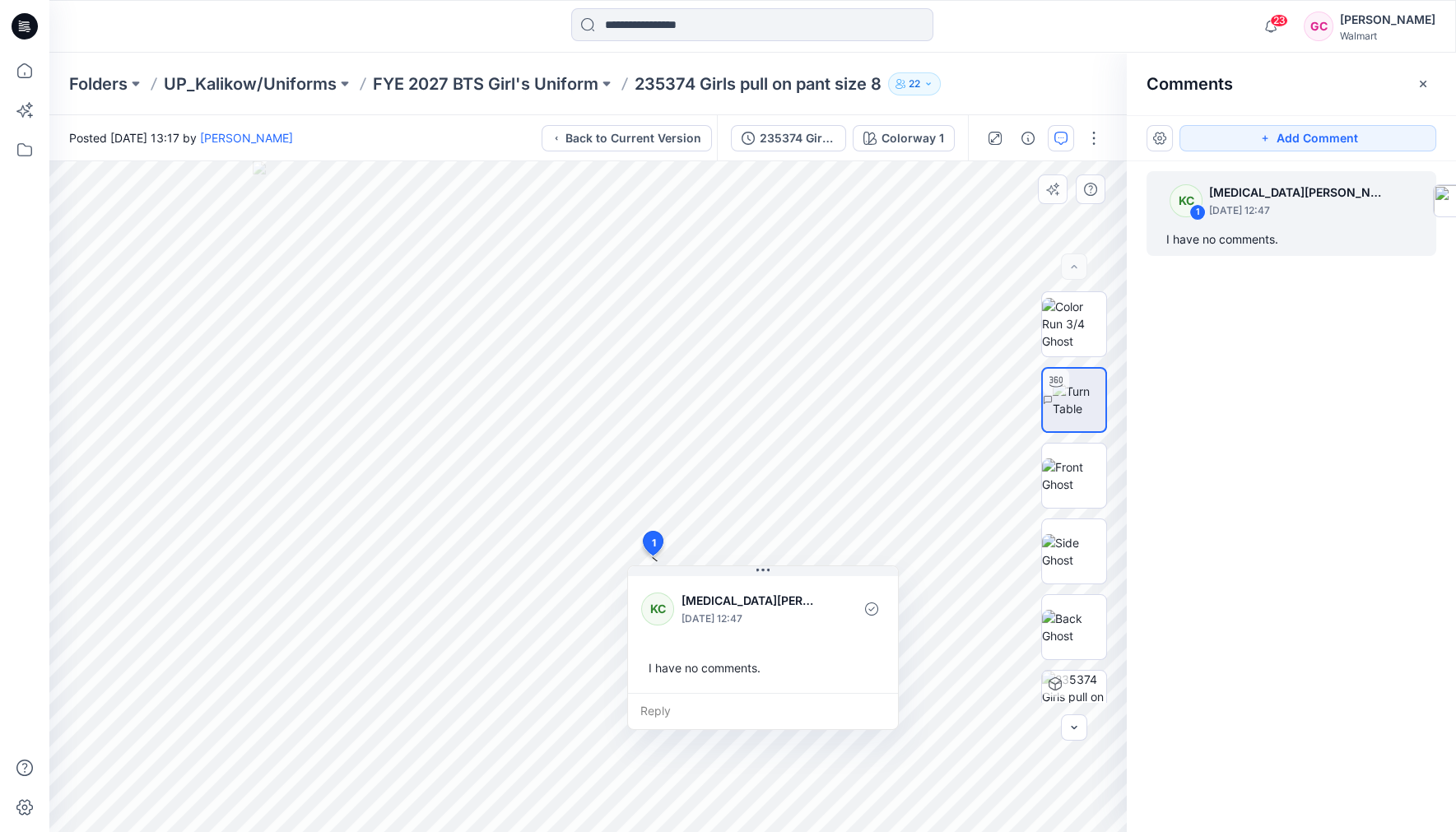
click at [698, 711] on div "Reply" at bounding box center [763, 711] width 270 height 37
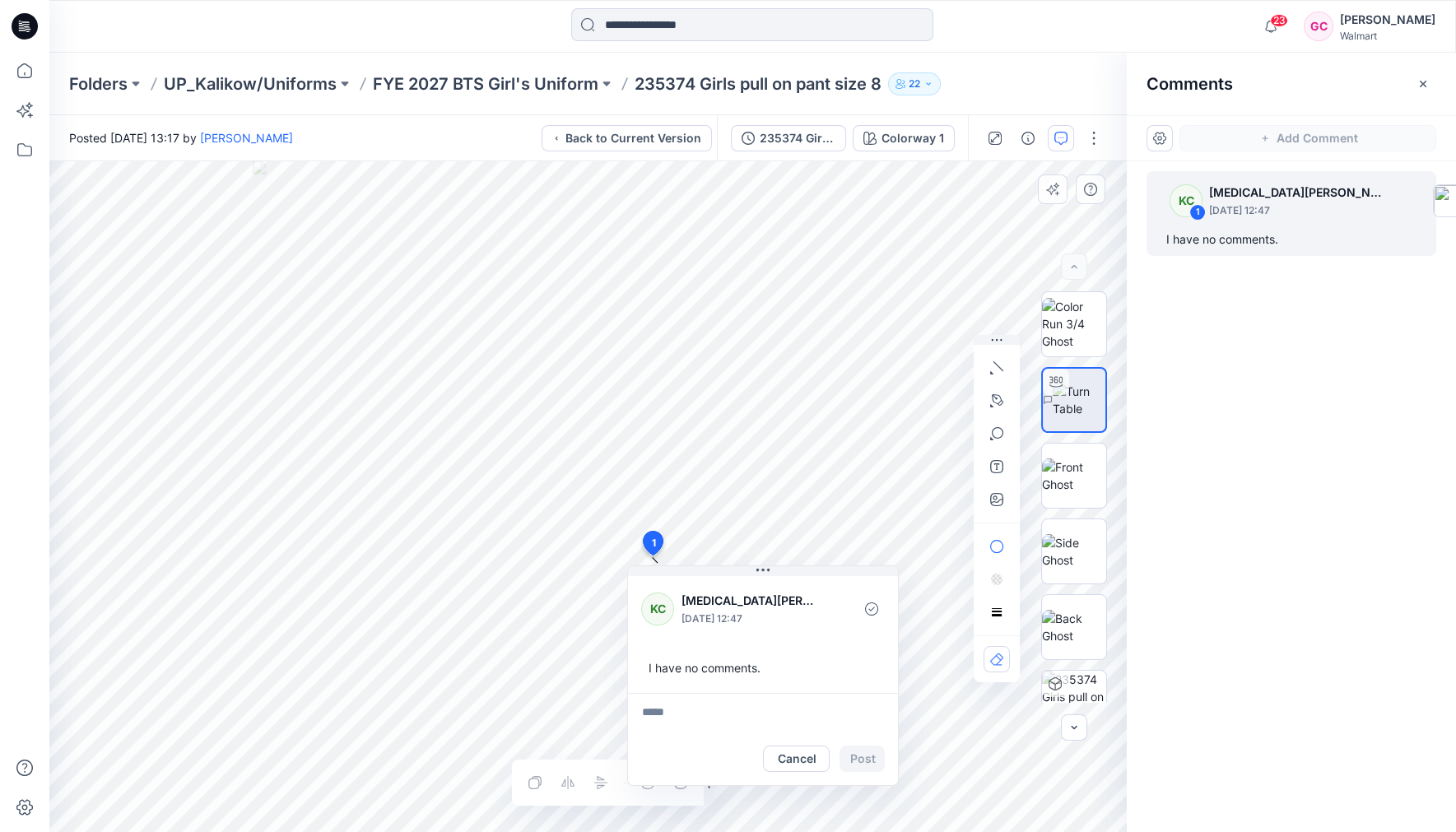
type textarea "*"
type textarea "**********"
click at [869, 720] on button "Post" at bounding box center [862, 759] width 45 height 27
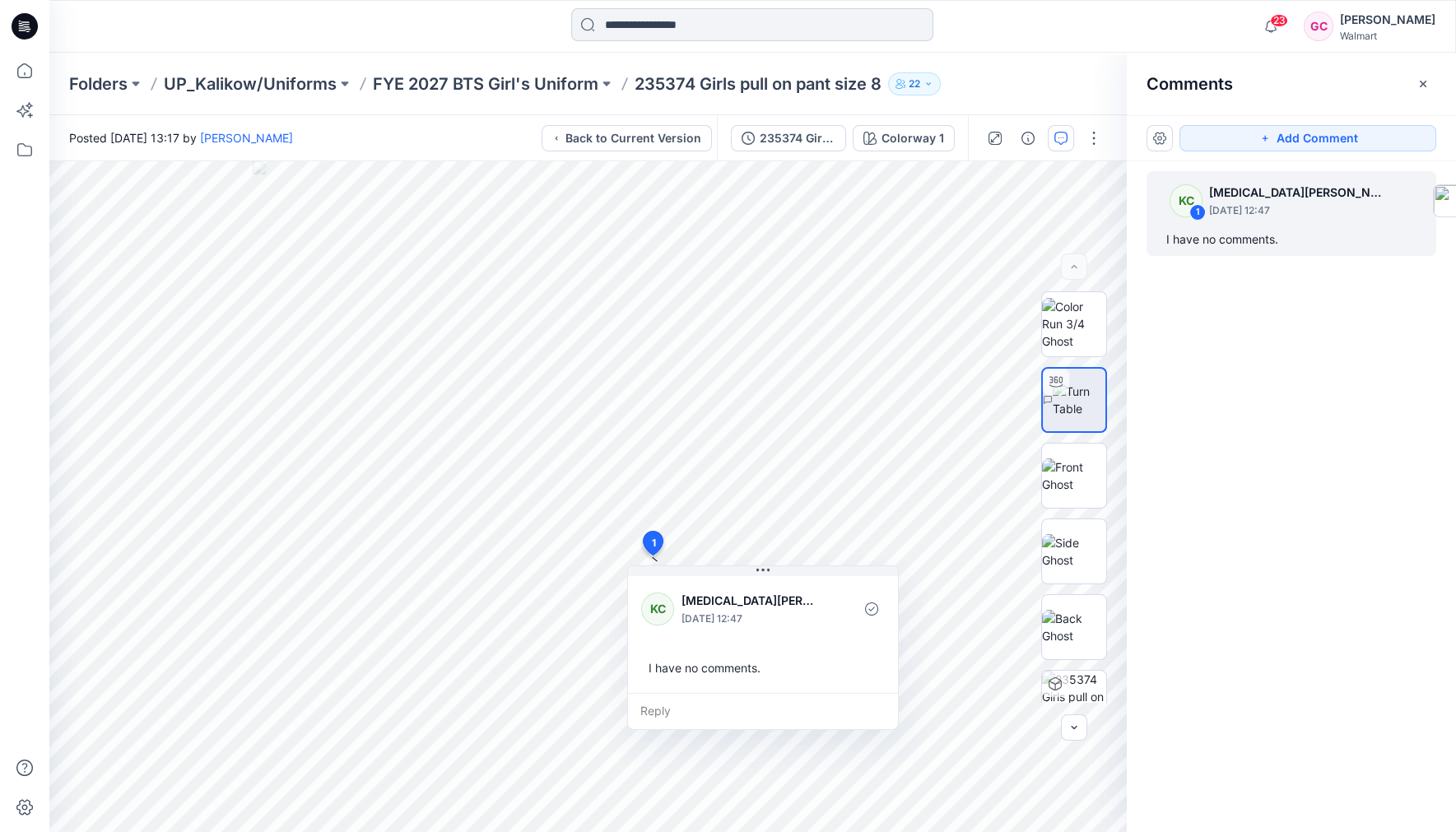
scroll to position [11, 0]
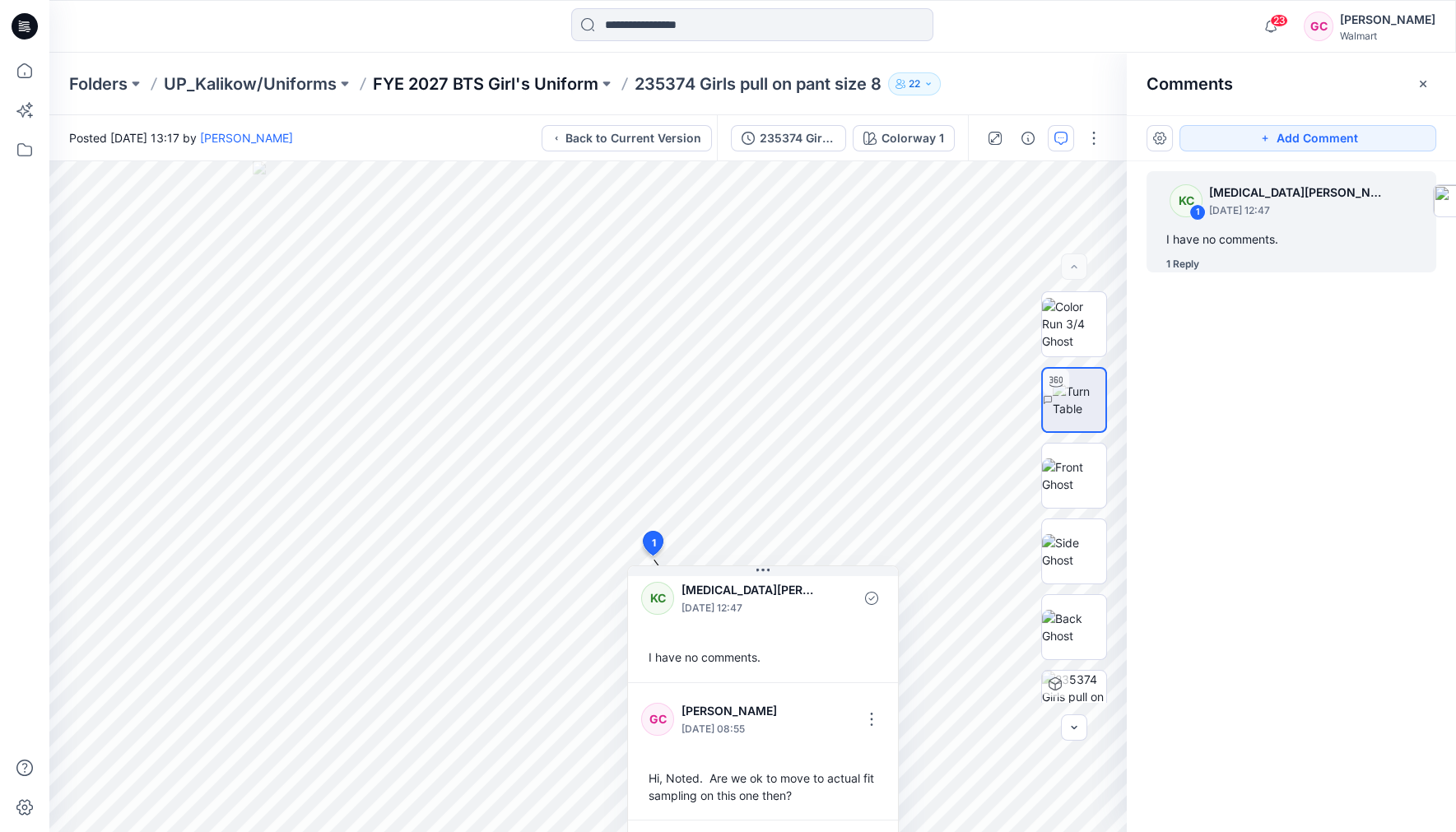
click at [555, 78] on p "FYE 2027 BTS Girl's Uniform" at bounding box center [485, 84] width 225 height 23
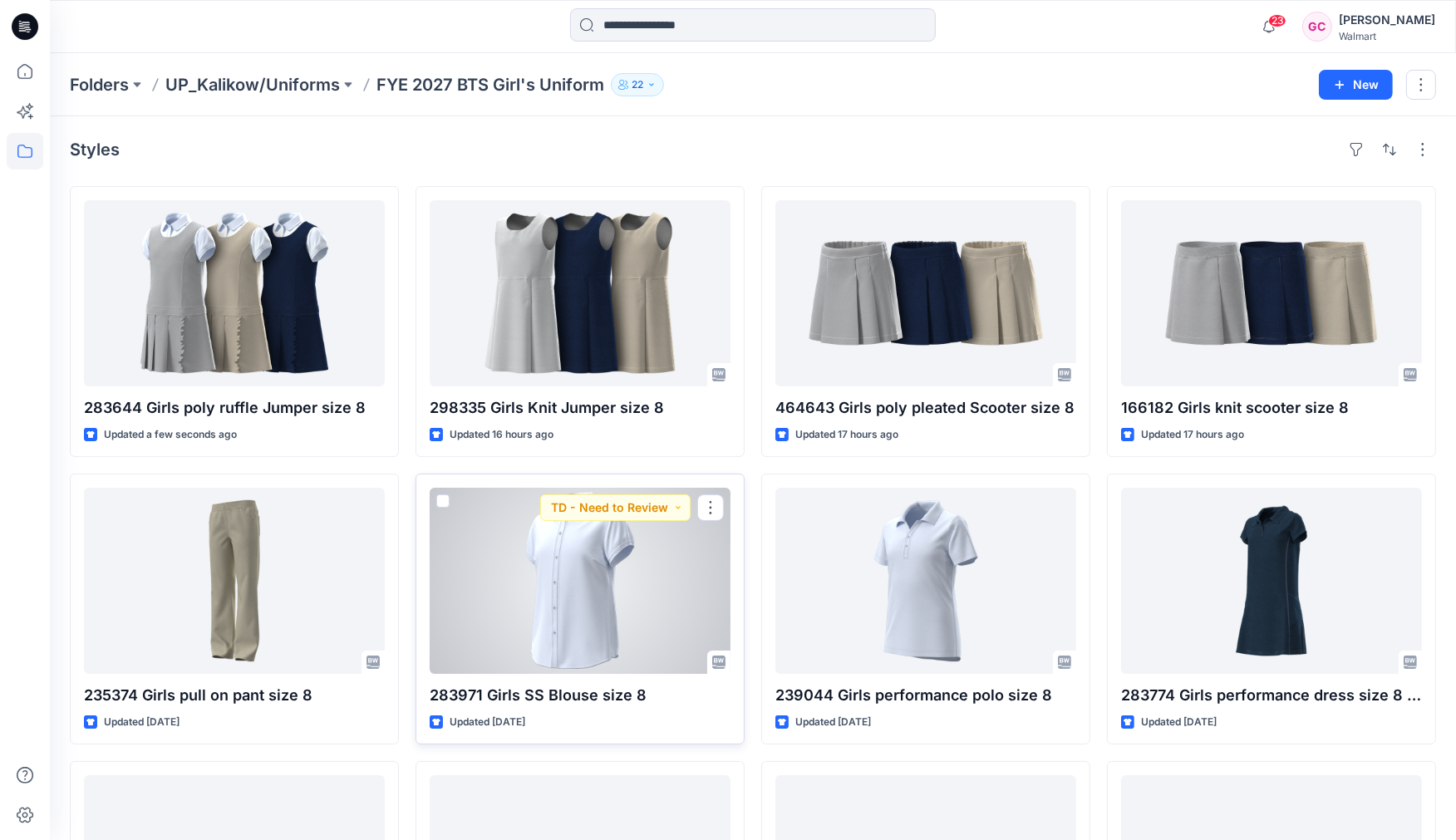
click at [625, 634] on div at bounding box center [580, 581] width 301 height 186
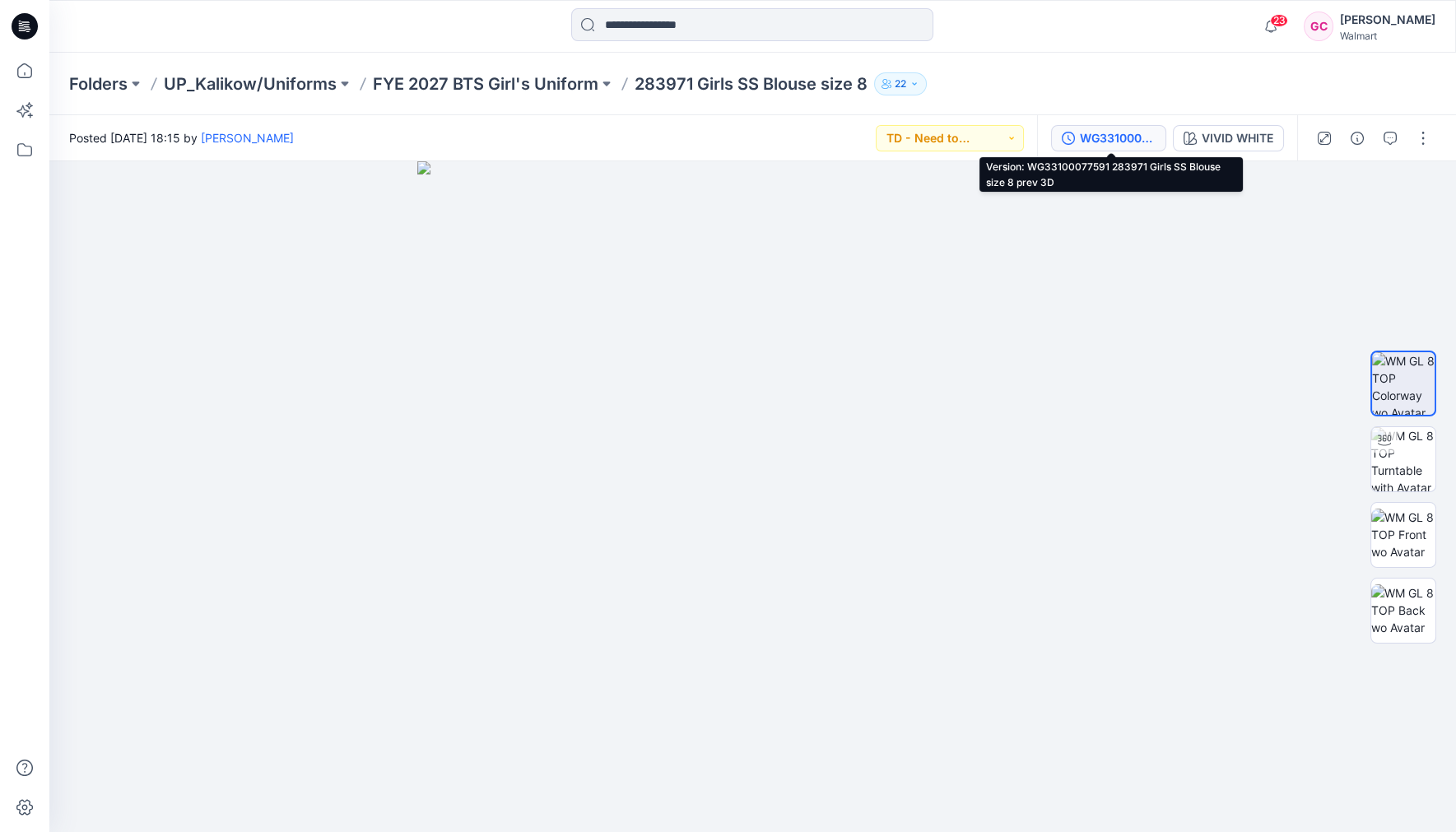
click at [1100, 138] on div "WG33100077591 283971 Girls SS Blouse size 8 prev 3D" at bounding box center [1117, 138] width 76 height 18
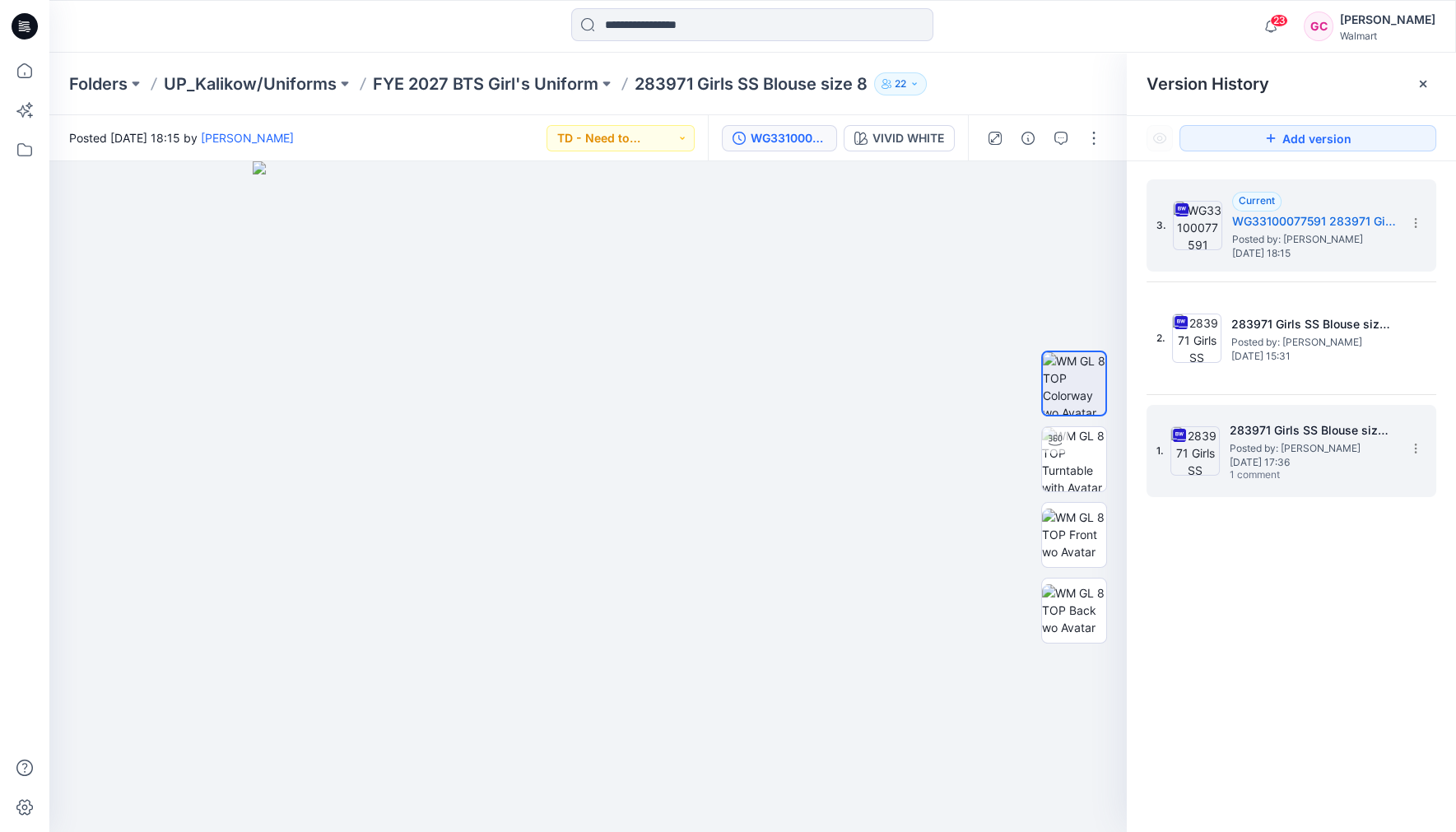
drag, startPoint x: 1300, startPoint y: 448, endPoint x: 1298, endPoint y: 459, distance: 11.2
click at [1300, 448] on span "Posted by: [PERSON_NAME]" at bounding box center [1312, 448] width 165 height 17
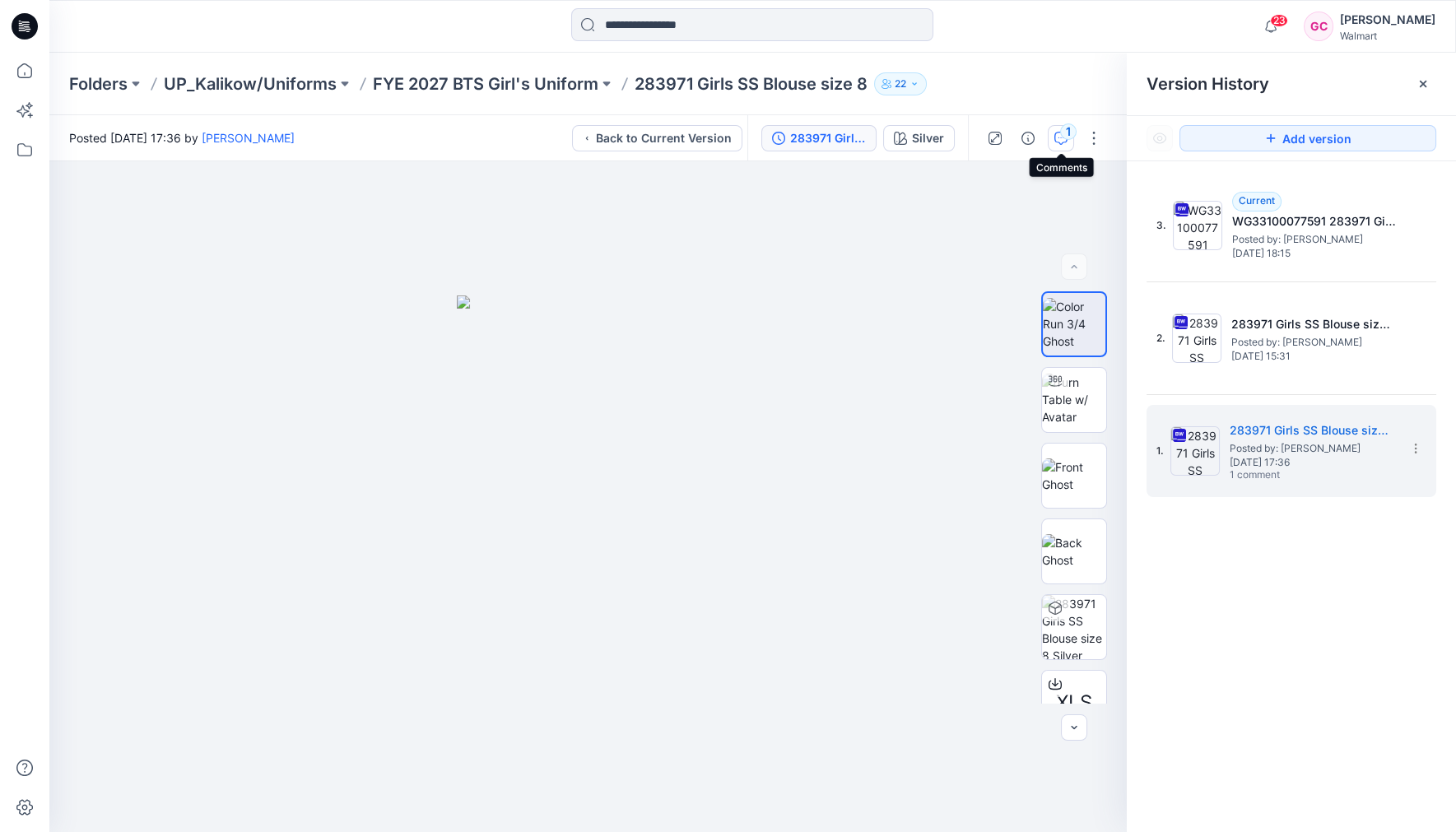
click at [1062, 131] on div "1" at bounding box center [1068, 131] width 17 height 17
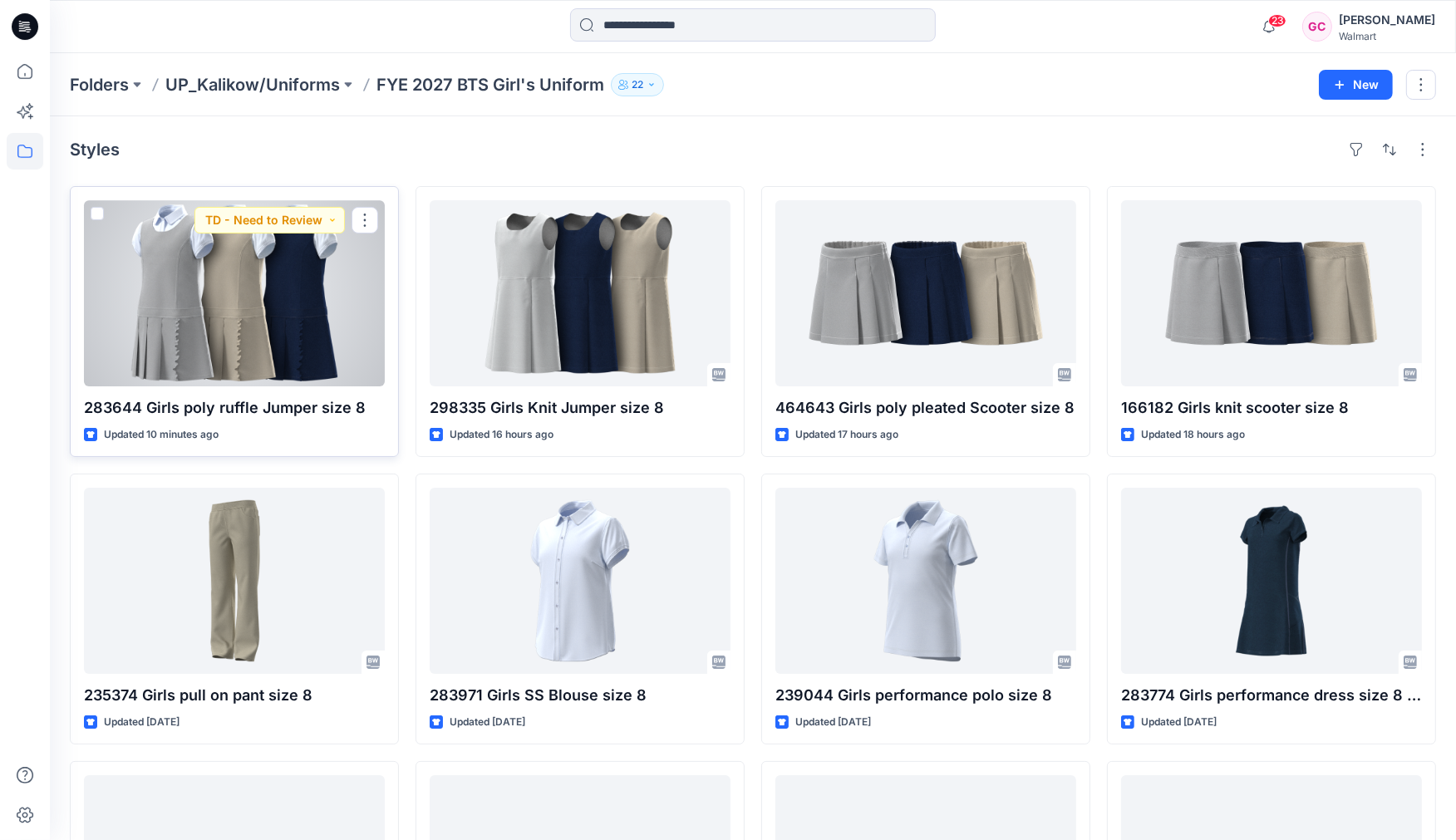
click at [309, 324] on div at bounding box center [234, 293] width 301 height 186
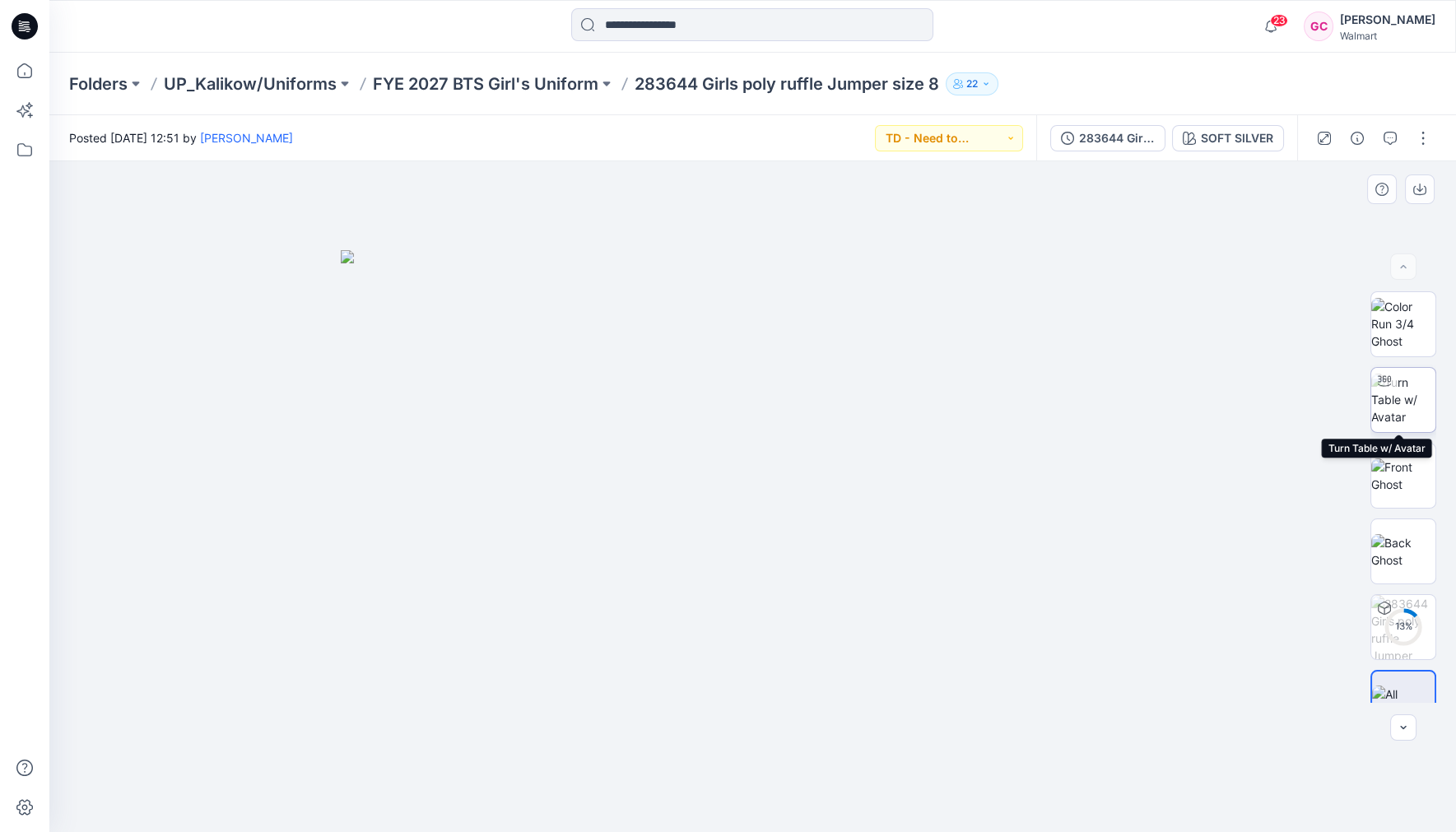
click at [1406, 409] on img at bounding box center [1403, 399] width 64 height 52
click at [1397, 413] on img at bounding box center [1403, 399] width 62 height 52
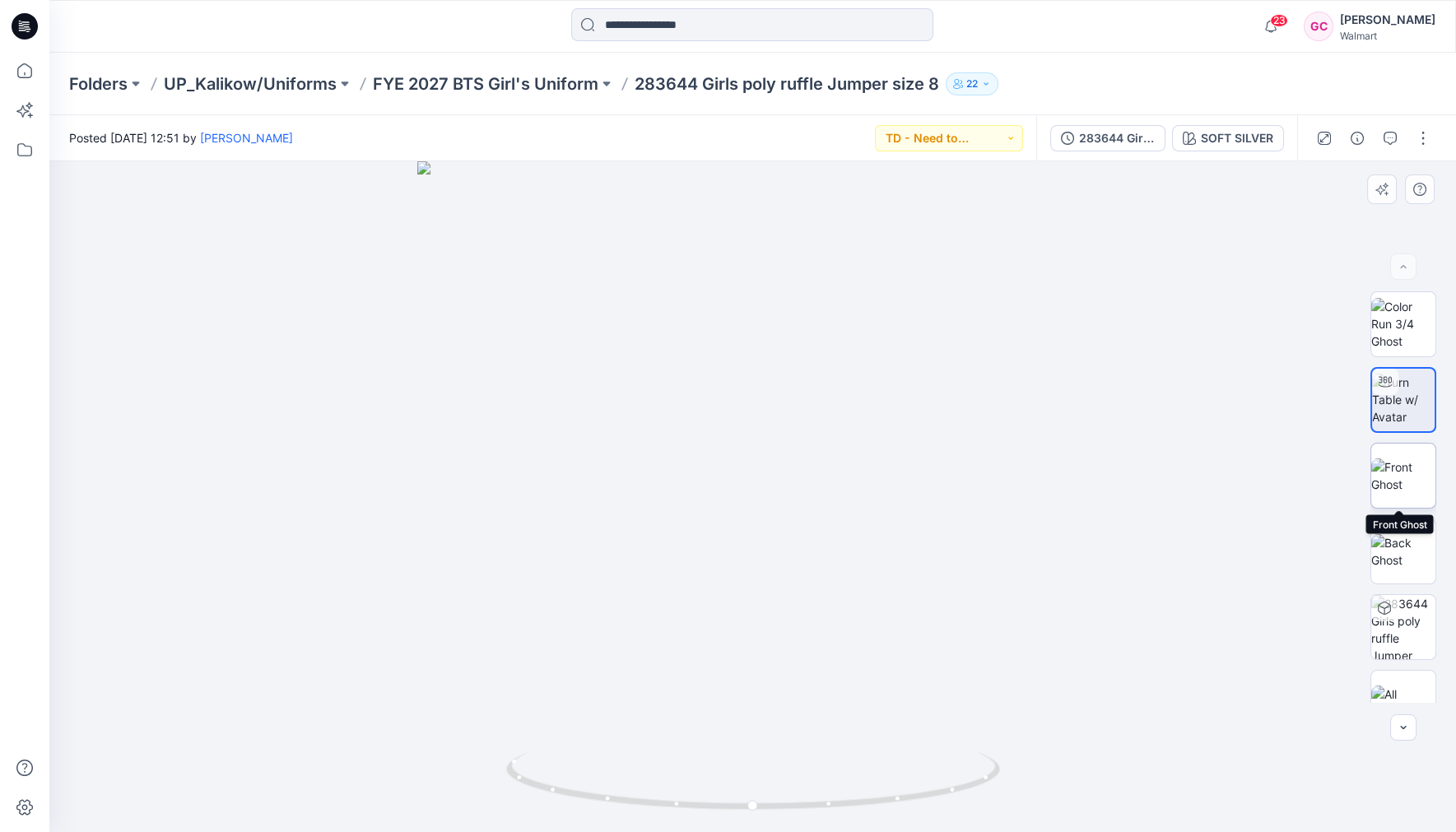
click at [1399, 469] on img at bounding box center [1403, 476] width 64 height 35
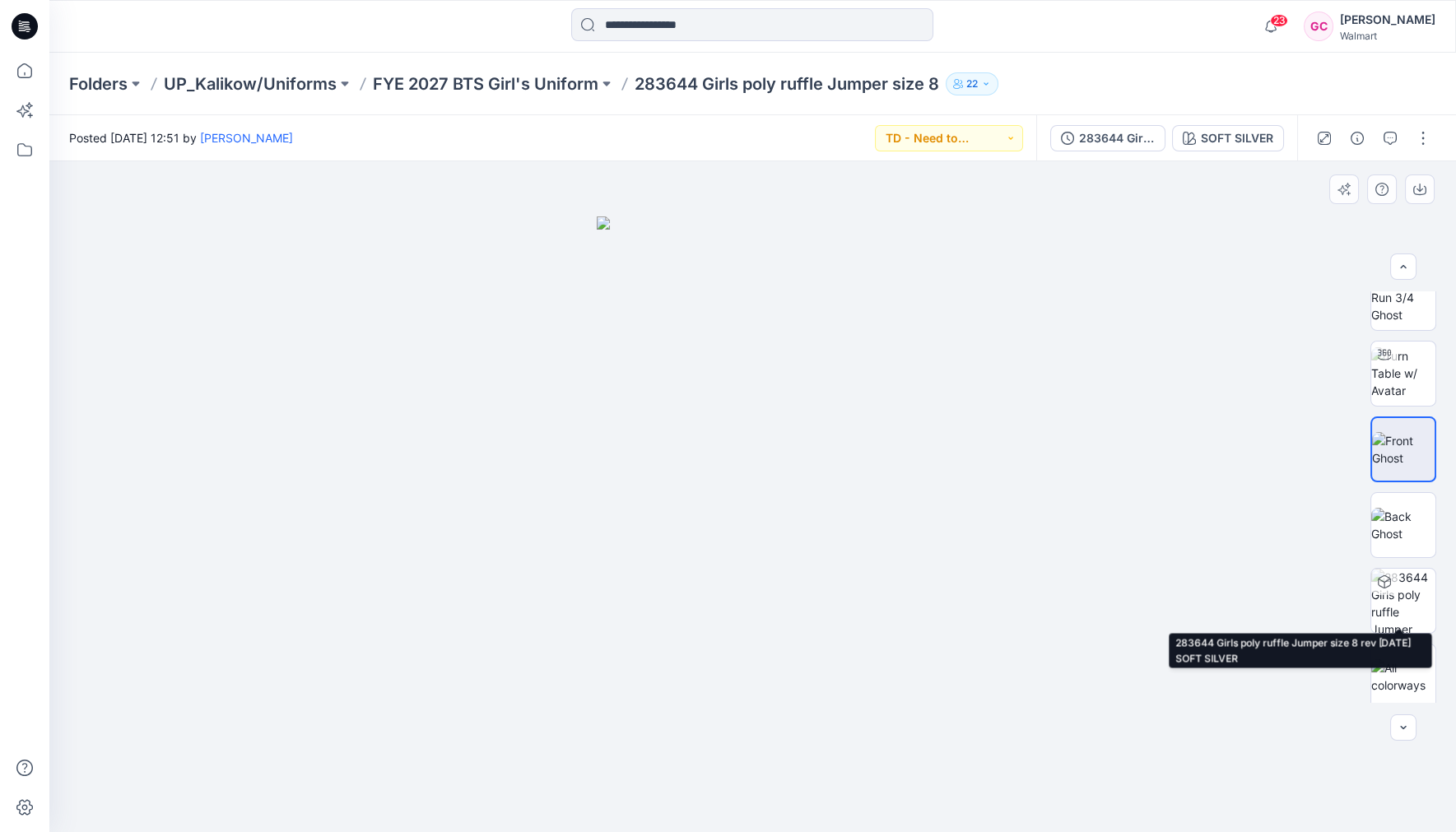
scroll to position [33, 0]
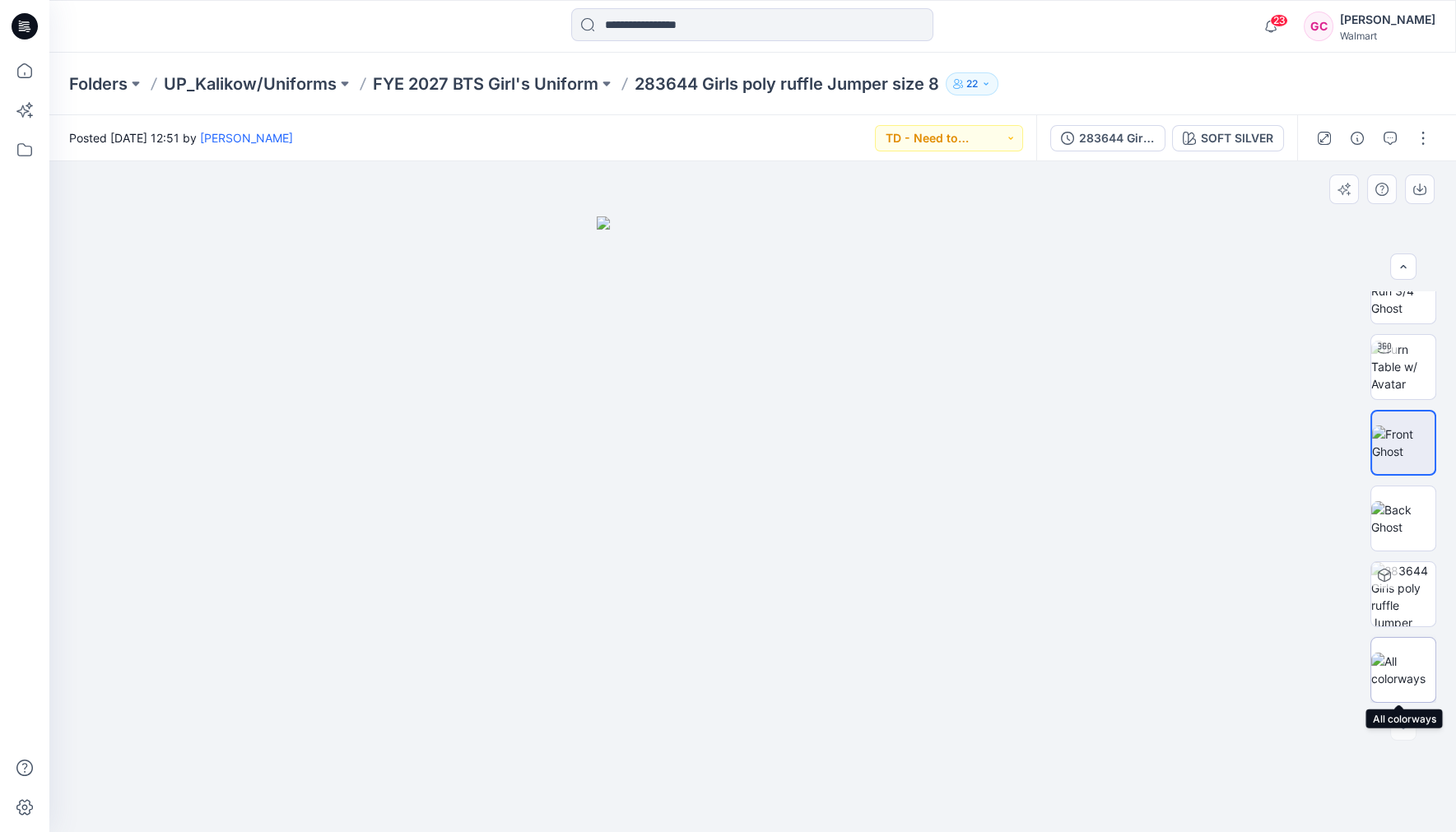
click at [1406, 663] on img at bounding box center [1403, 671] width 64 height 35
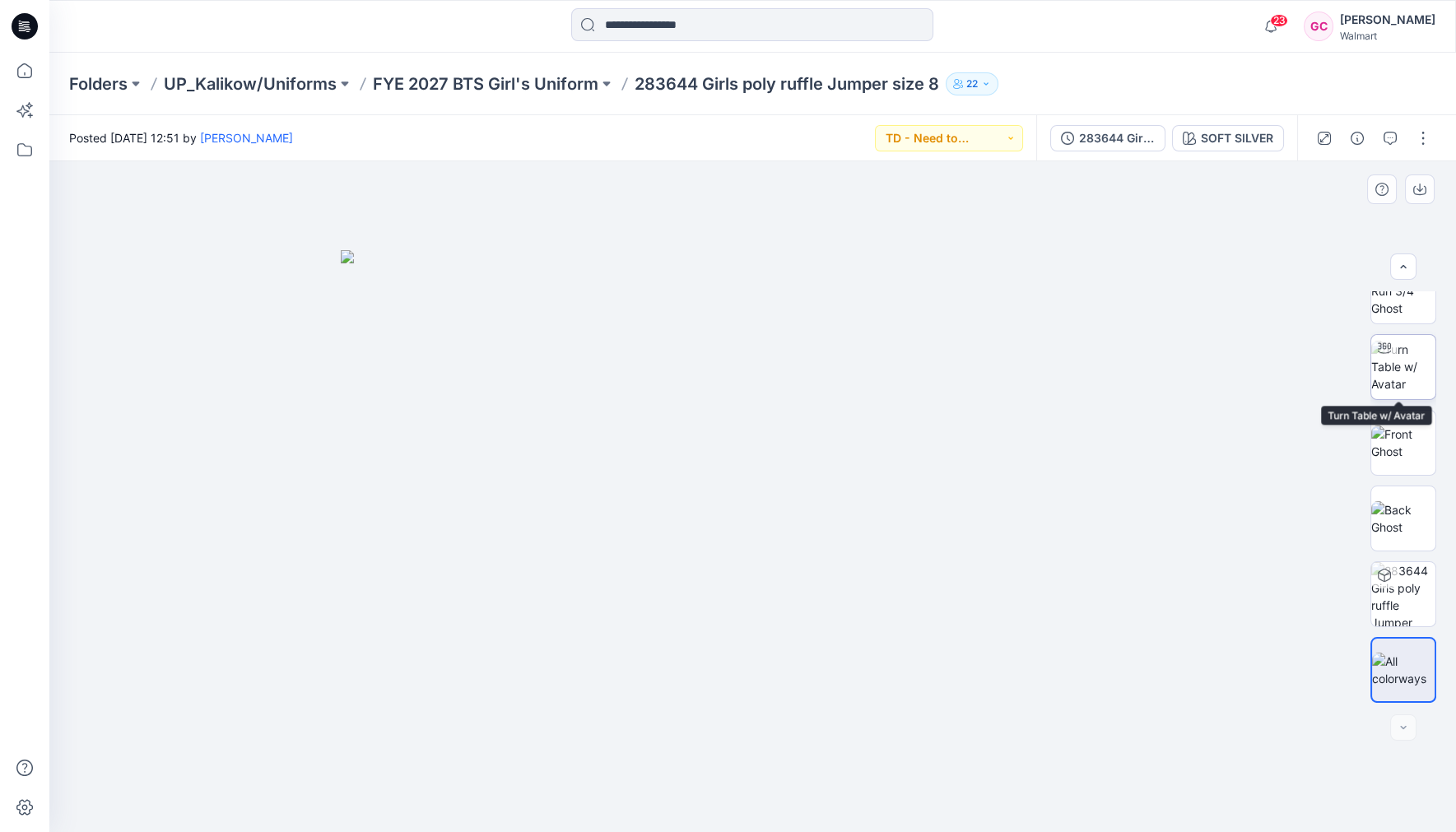
click at [1410, 360] on img at bounding box center [1403, 367] width 64 height 52
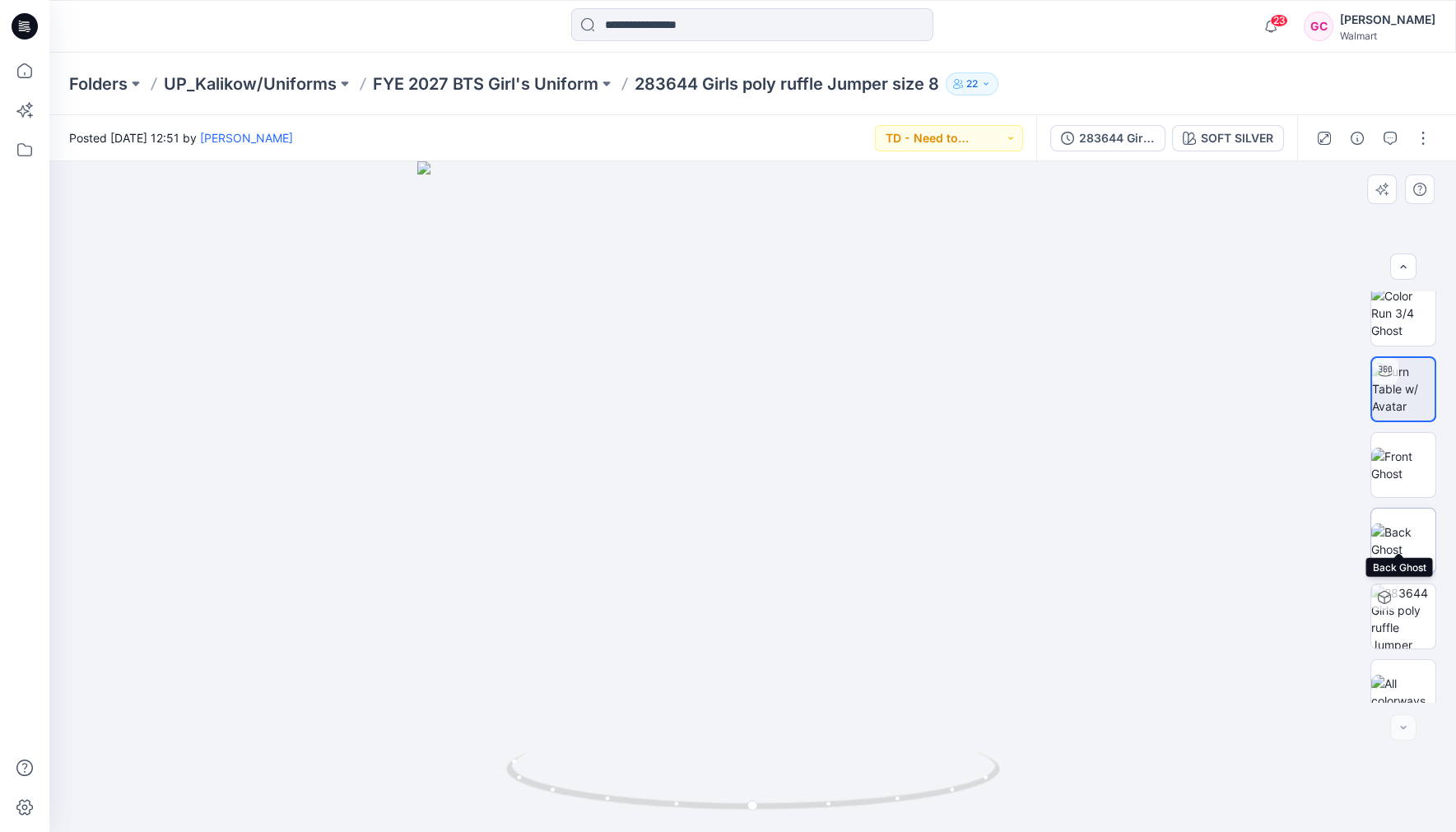
scroll to position [0, 0]
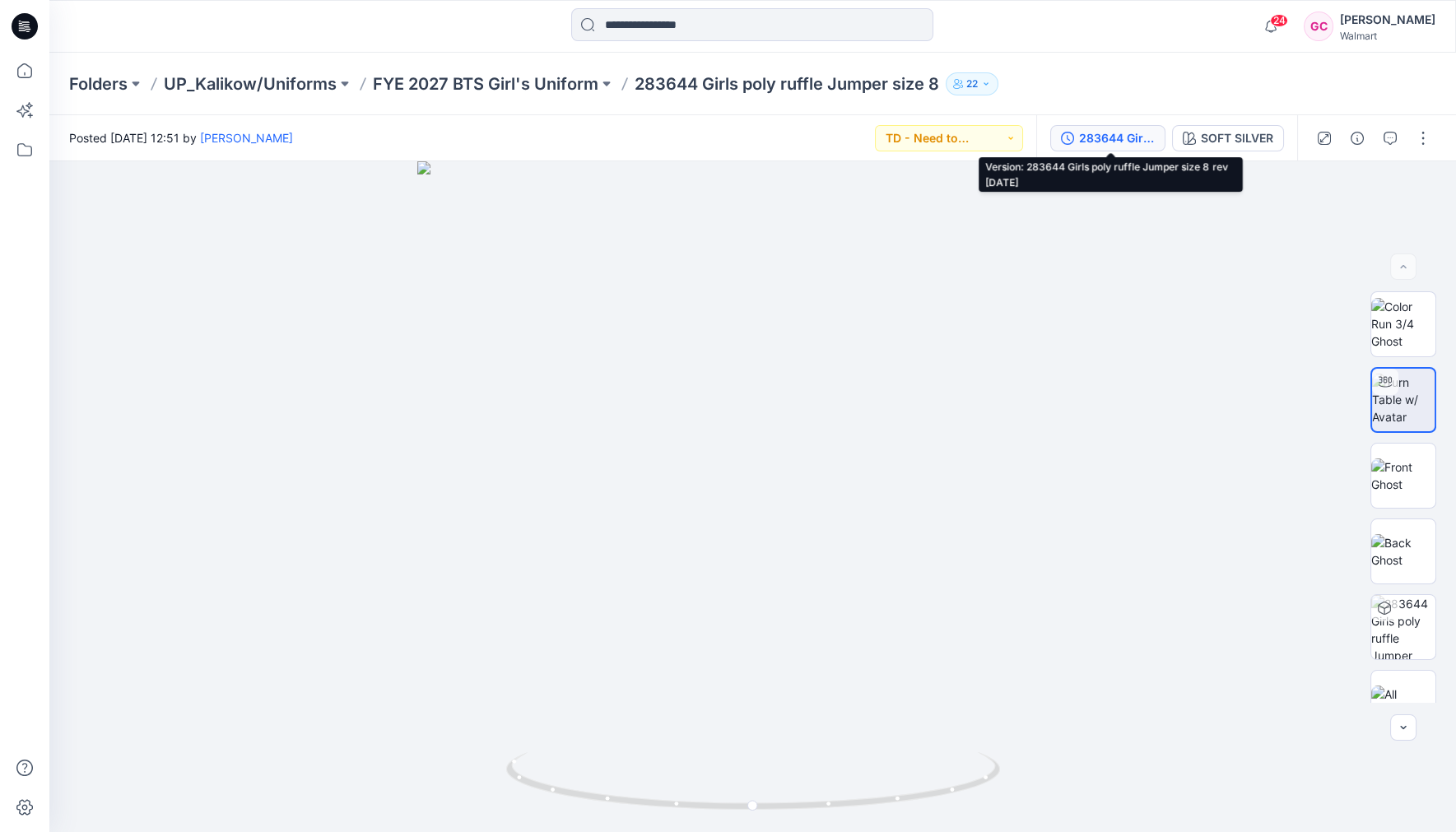
click at [1074, 137] on icon "button" at bounding box center [1067, 138] width 13 height 13
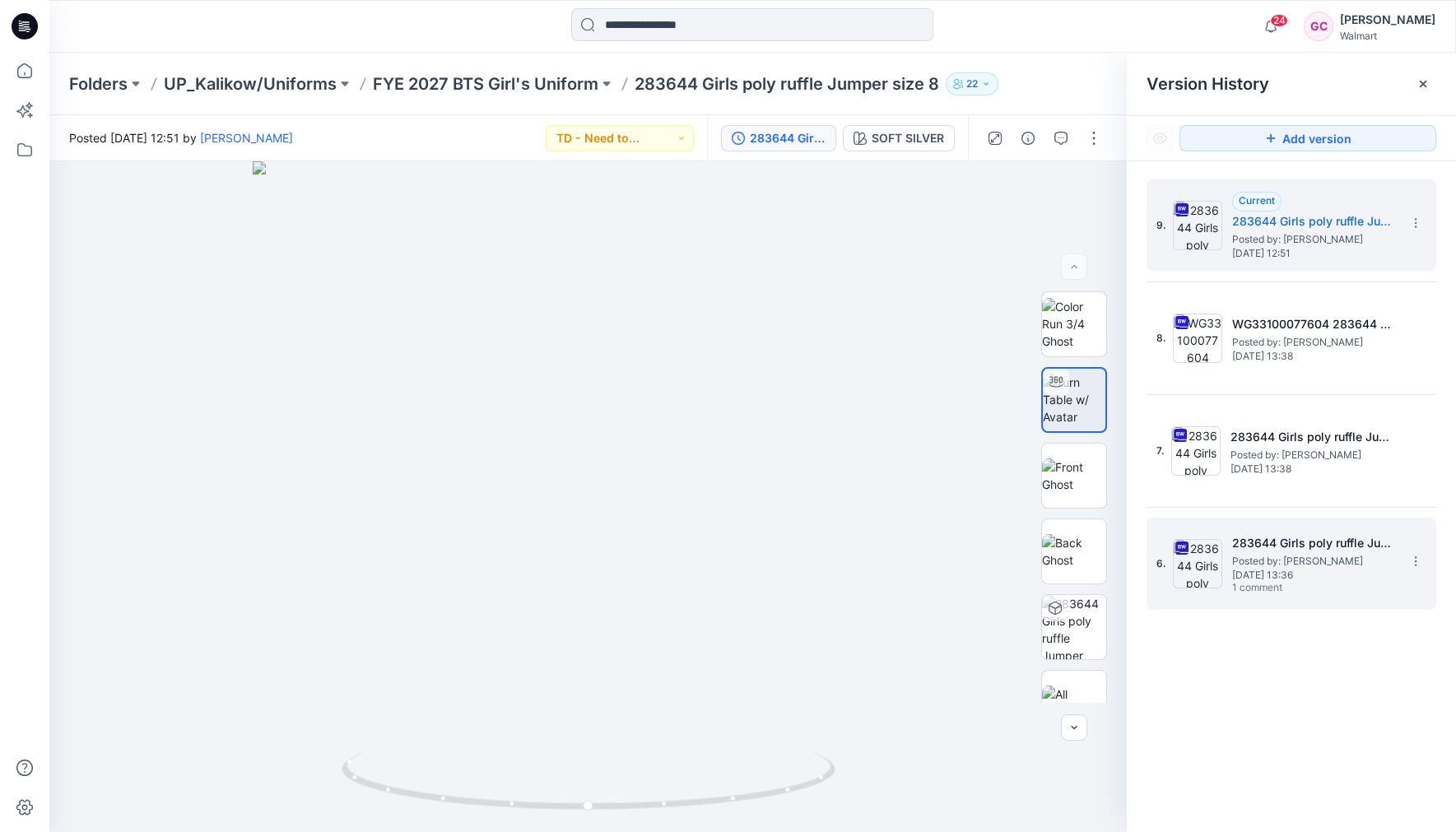
click at [1290, 562] on span "Posted by: [PERSON_NAME]" at bounding box center [1315, 562] width 165 height 17
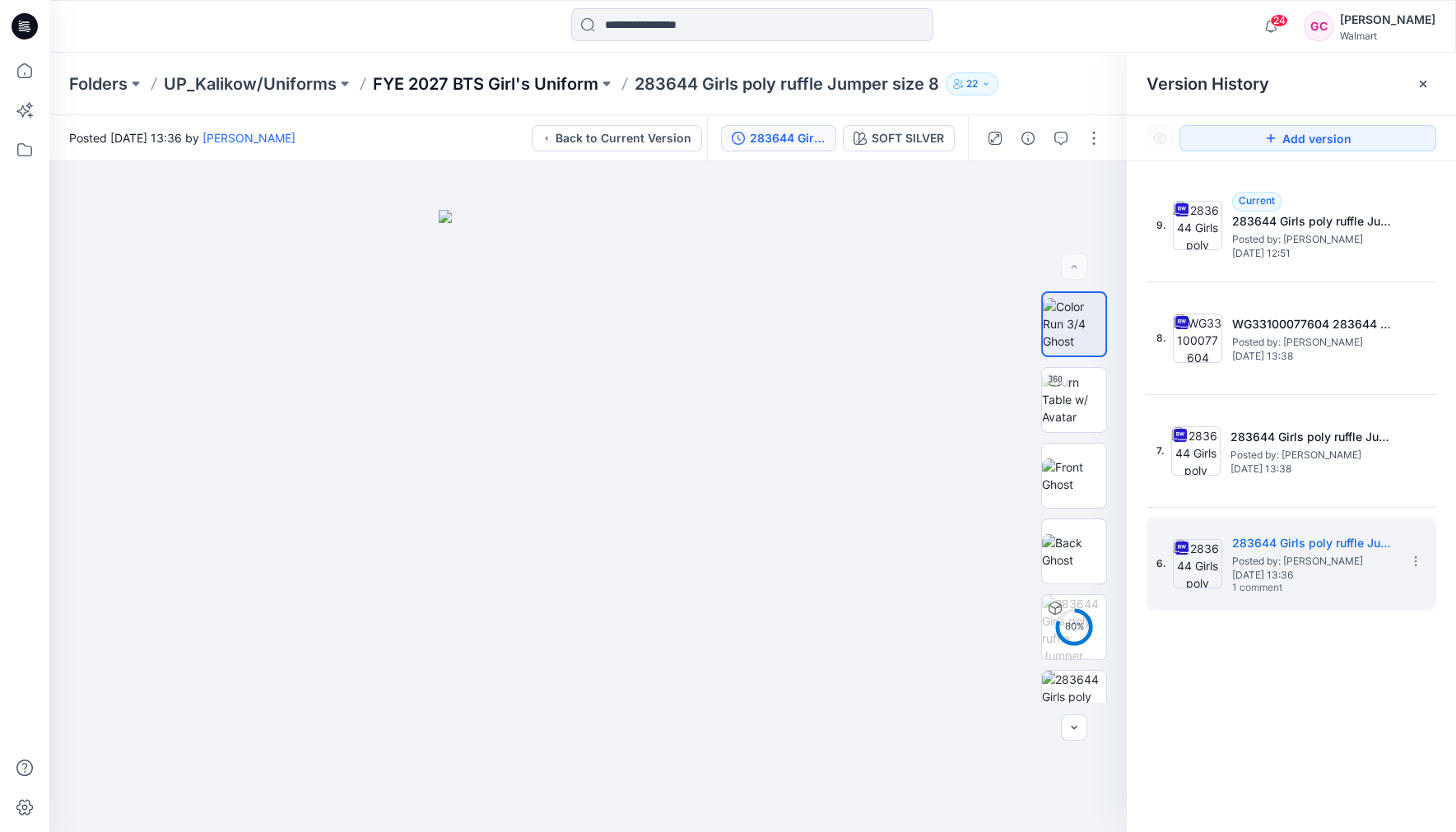
click at [405, 81] on p "FYE 2027 BTS Girl's Uniform" at bounding box center [485, 84] width 225 height 23
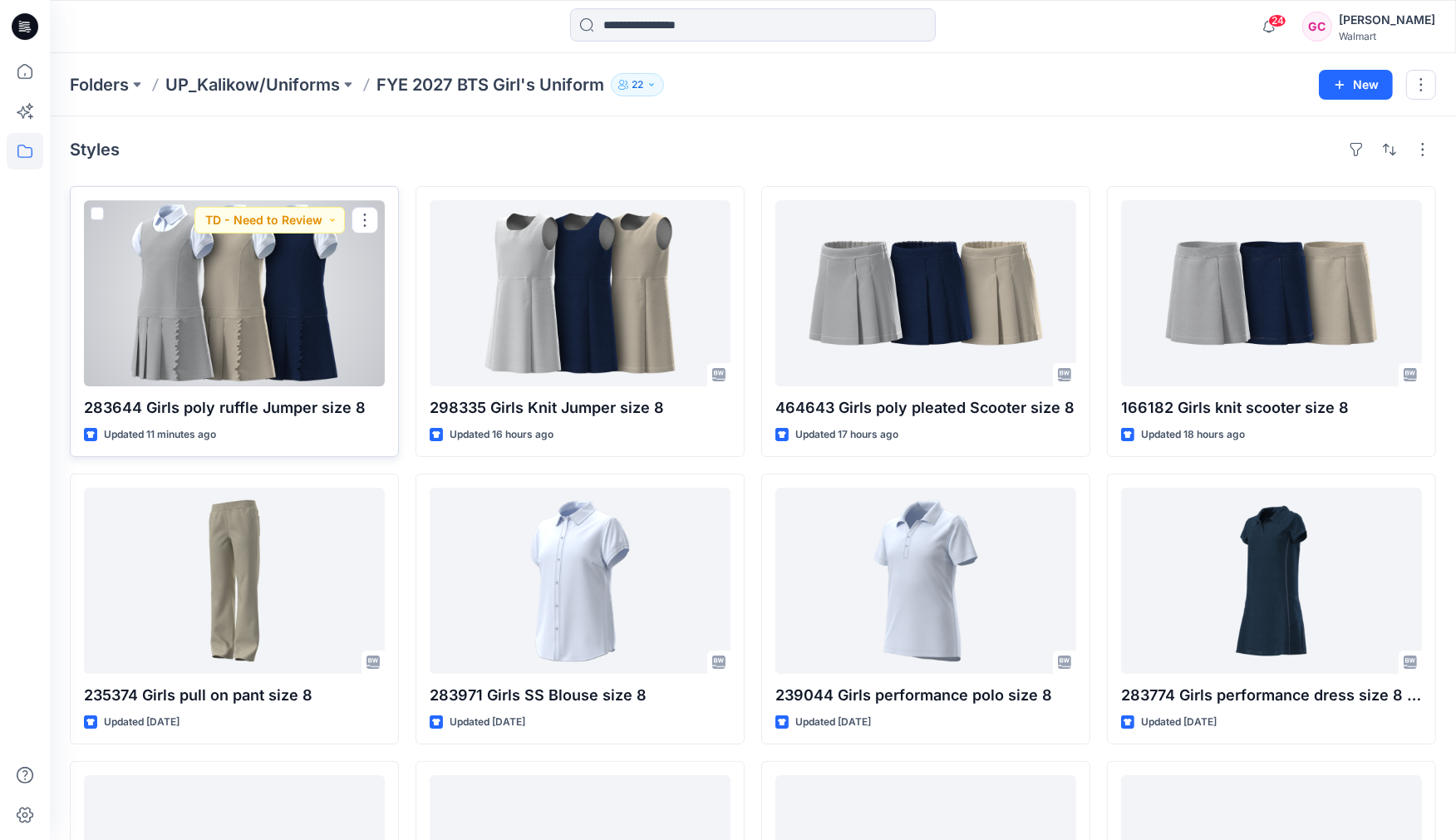
click at [247, 318] on div at bounding box center [234, 293] width 301 height 186
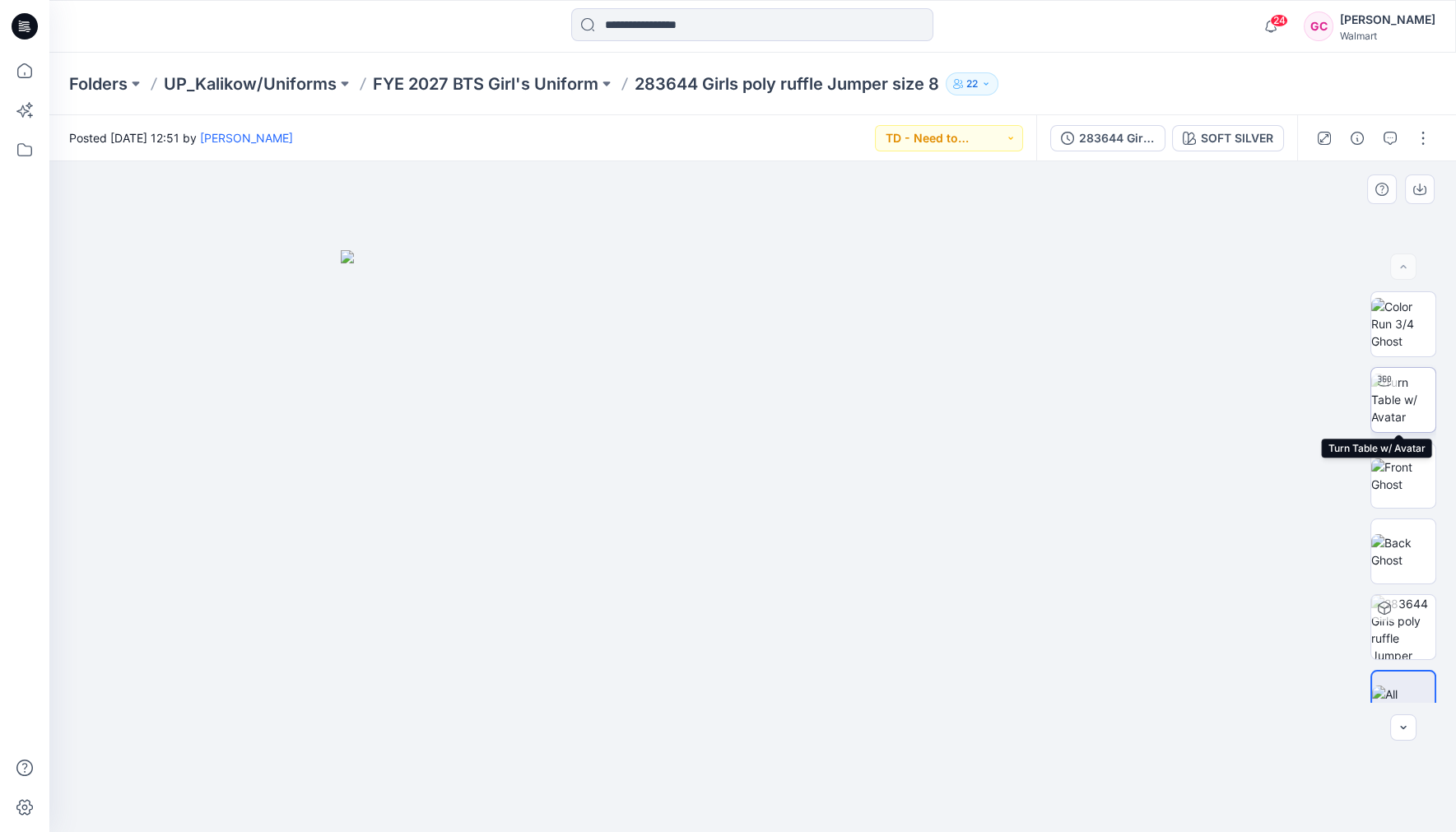
click at [1402, 398] on img at bounding box center [1403, 399] width 64 height 52
click at [1403, 348] on img at bounding box center [1403, 324] width 64 height 52
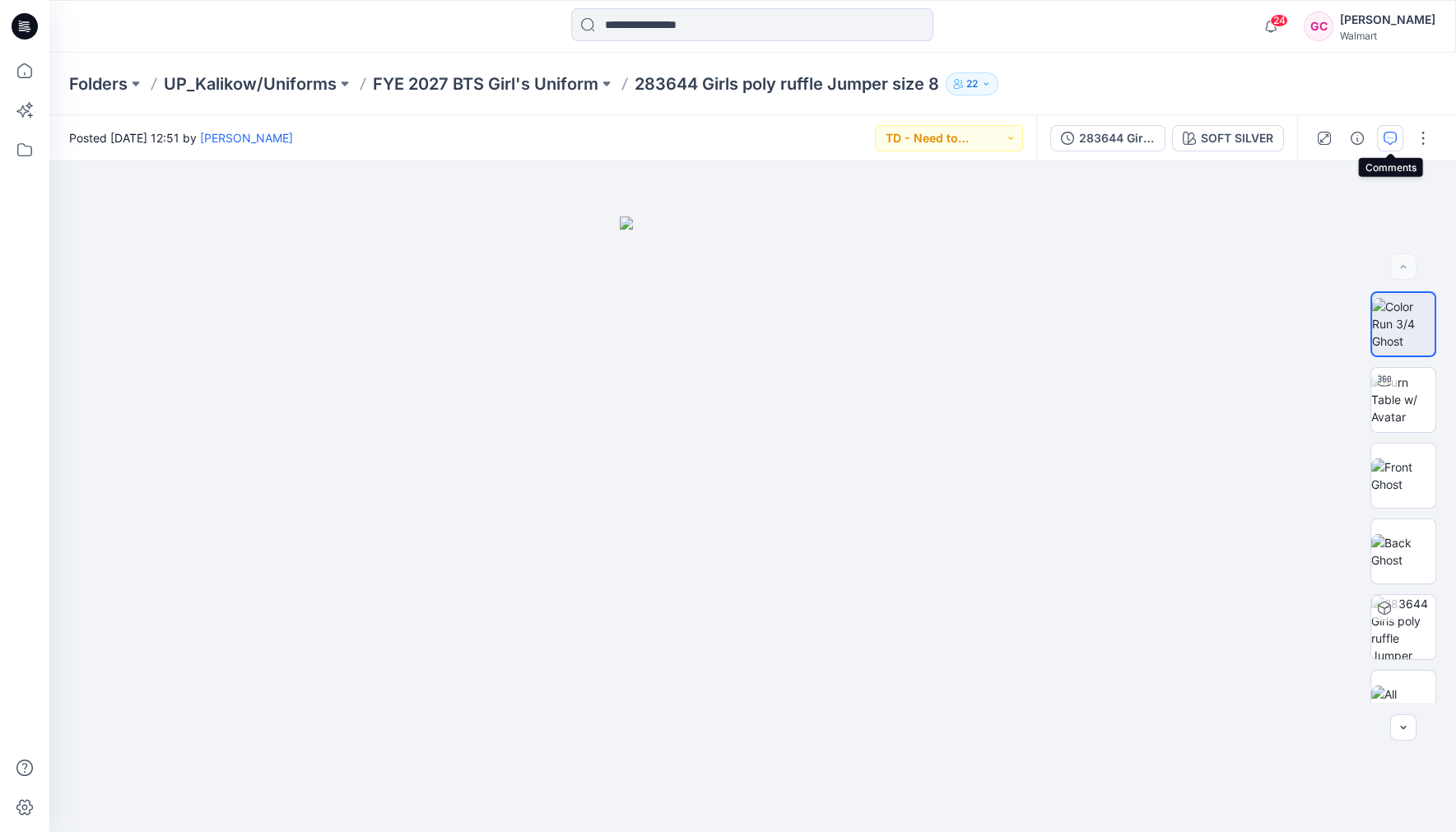
click at [1391, 136] on icon "button" at bounding box center [1390, 138] width 13 height 13
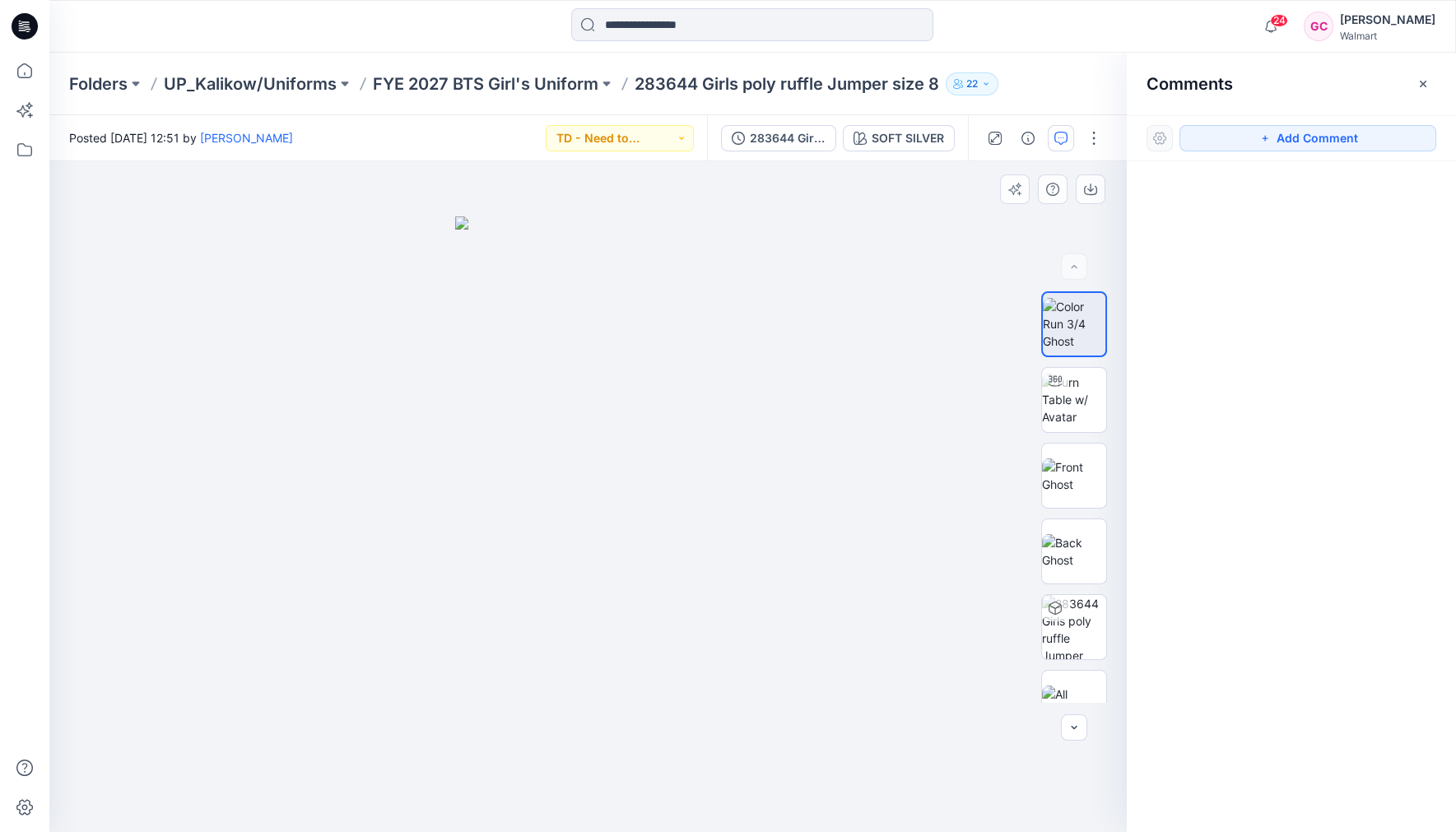
click at [619, 491] on img at bounding box center [587, 524] width 265 height 617
click at [1251, 136] on button "Add Comment" at bounding box center [1308, 138] width 257 height 27
click at [611, 499] on div "1" at bounding box center [587, 497] width 1077 height 671
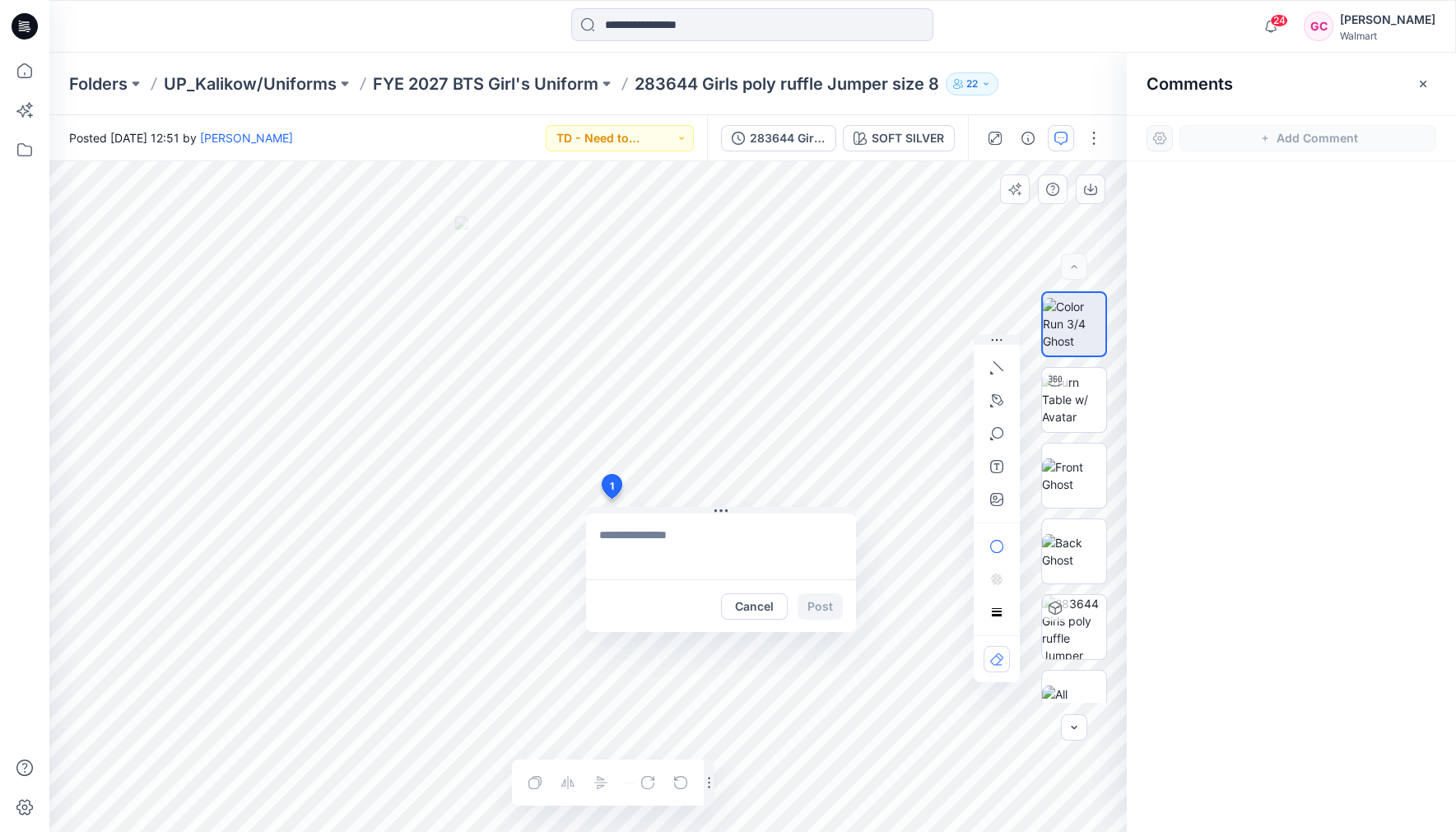
click at [662, 543] on textarea at bounding box center [721, 546] width 270 height 66
click at [691, 532] on textarea "**********" at bounding box center [721, 546] width 270 height 66
type textarea "**********"
click at [818, 610] on button "Post" at bounding box center [820, 607] width 45 height 27
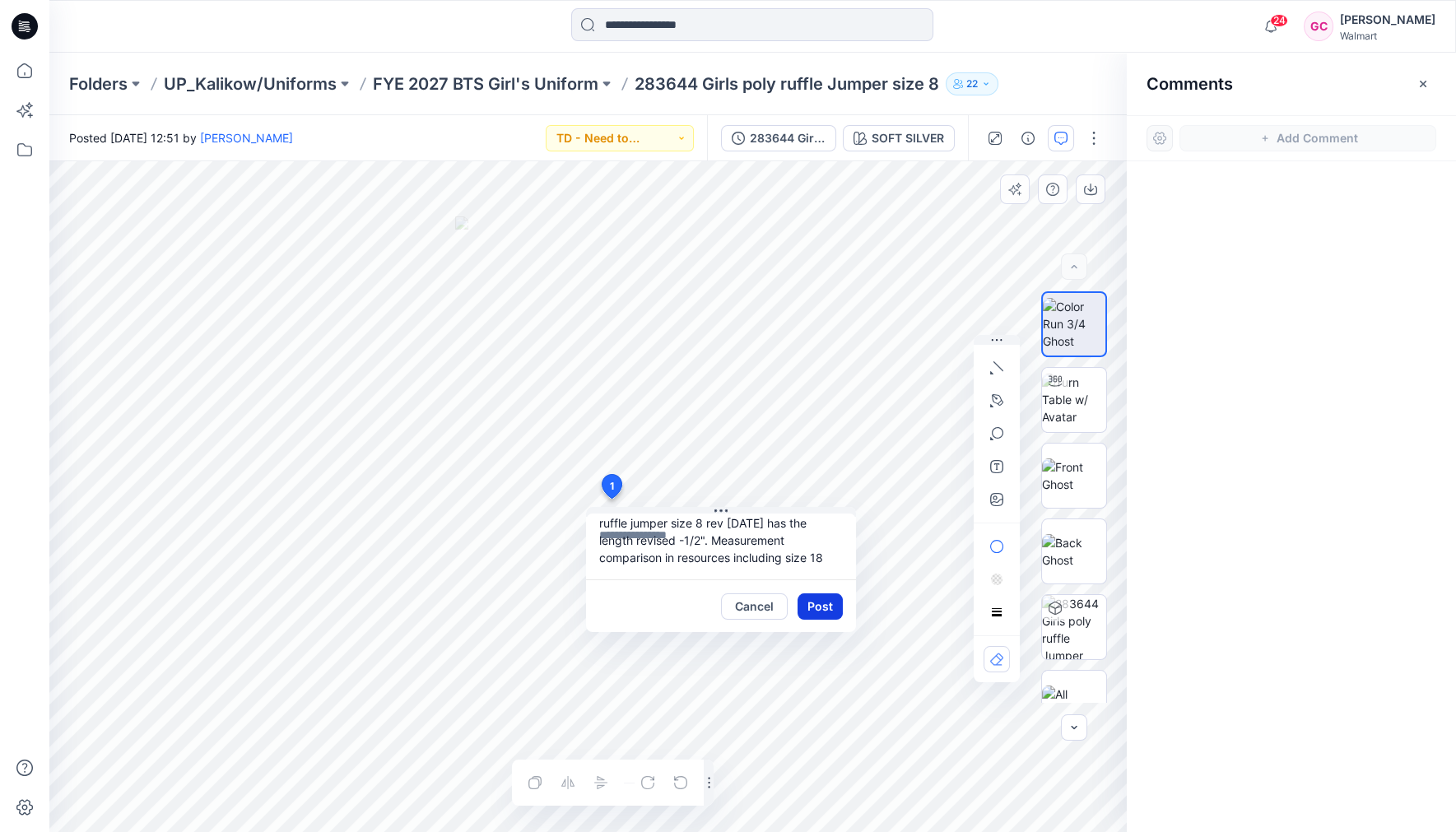
scroll to position [0, 0]
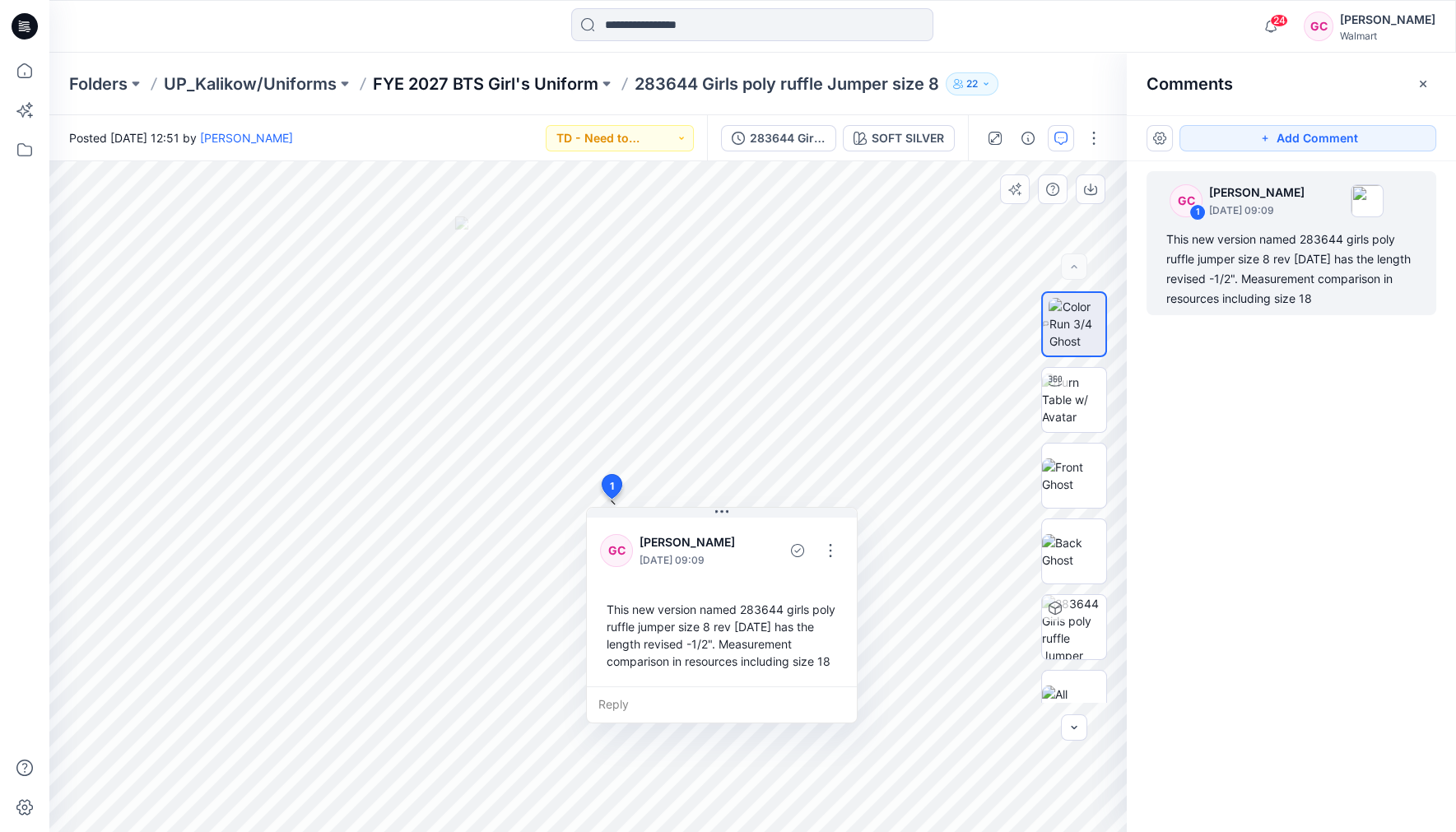
click at [518, 79] on p "FYE 2027 BTS Girl's Uniform" at bounding box center [485, 84] width 225 height 23
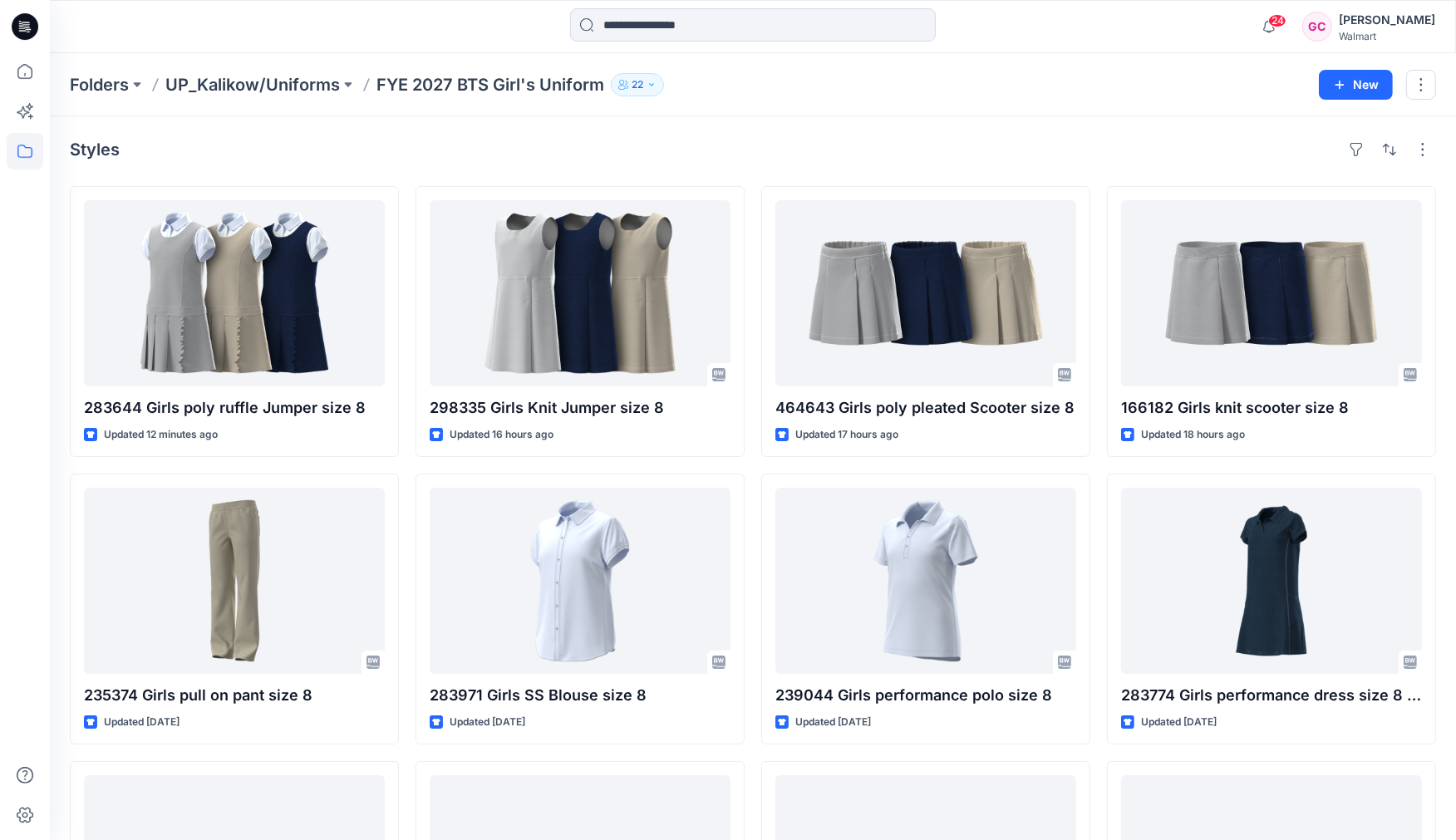
click at [1119, 142] on div "Styles" at bounding box center [752, 150] width 1366 height 27
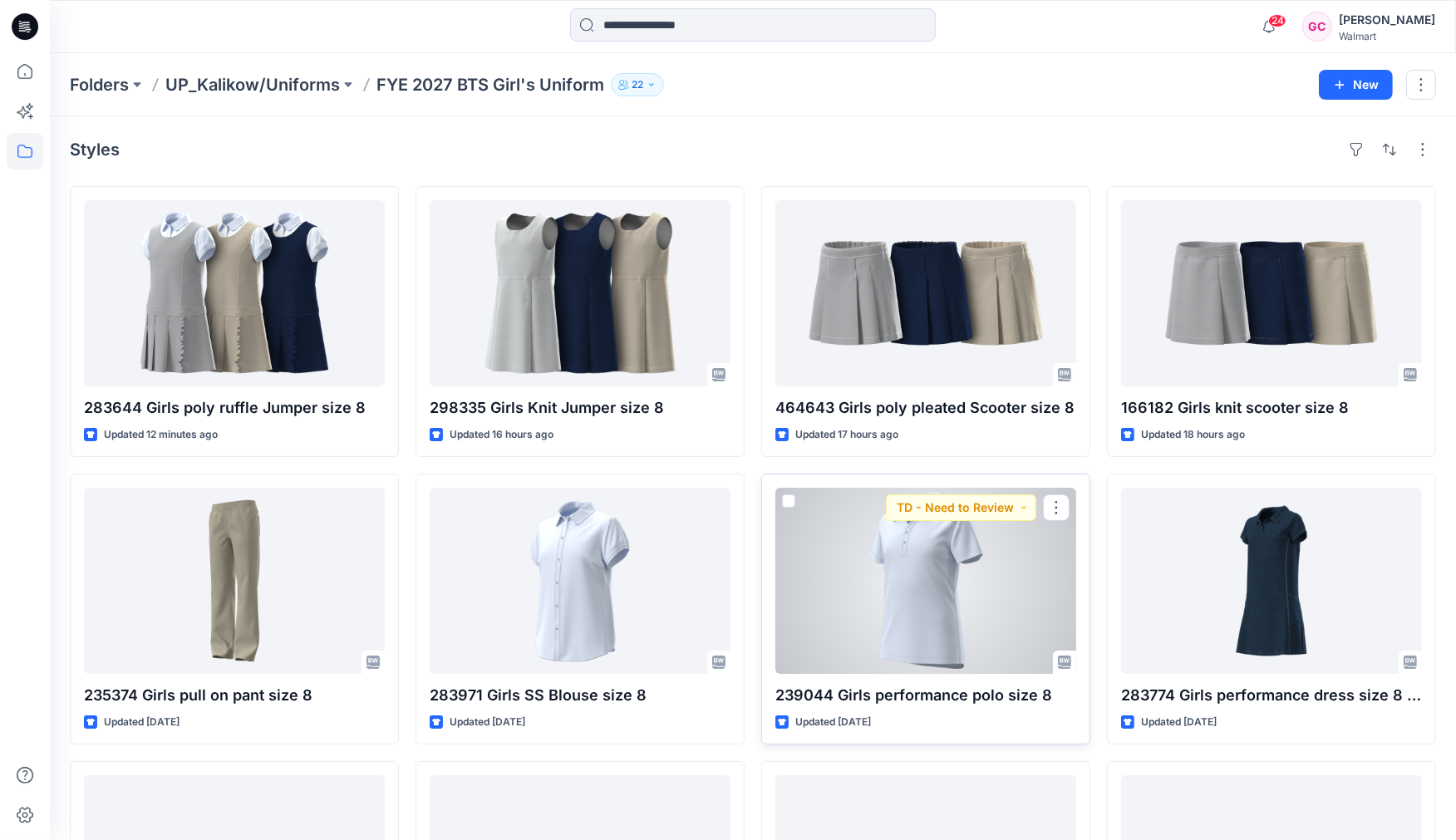
click at [930, 604] on div at bounding box center [925, 581] width 301 height 186
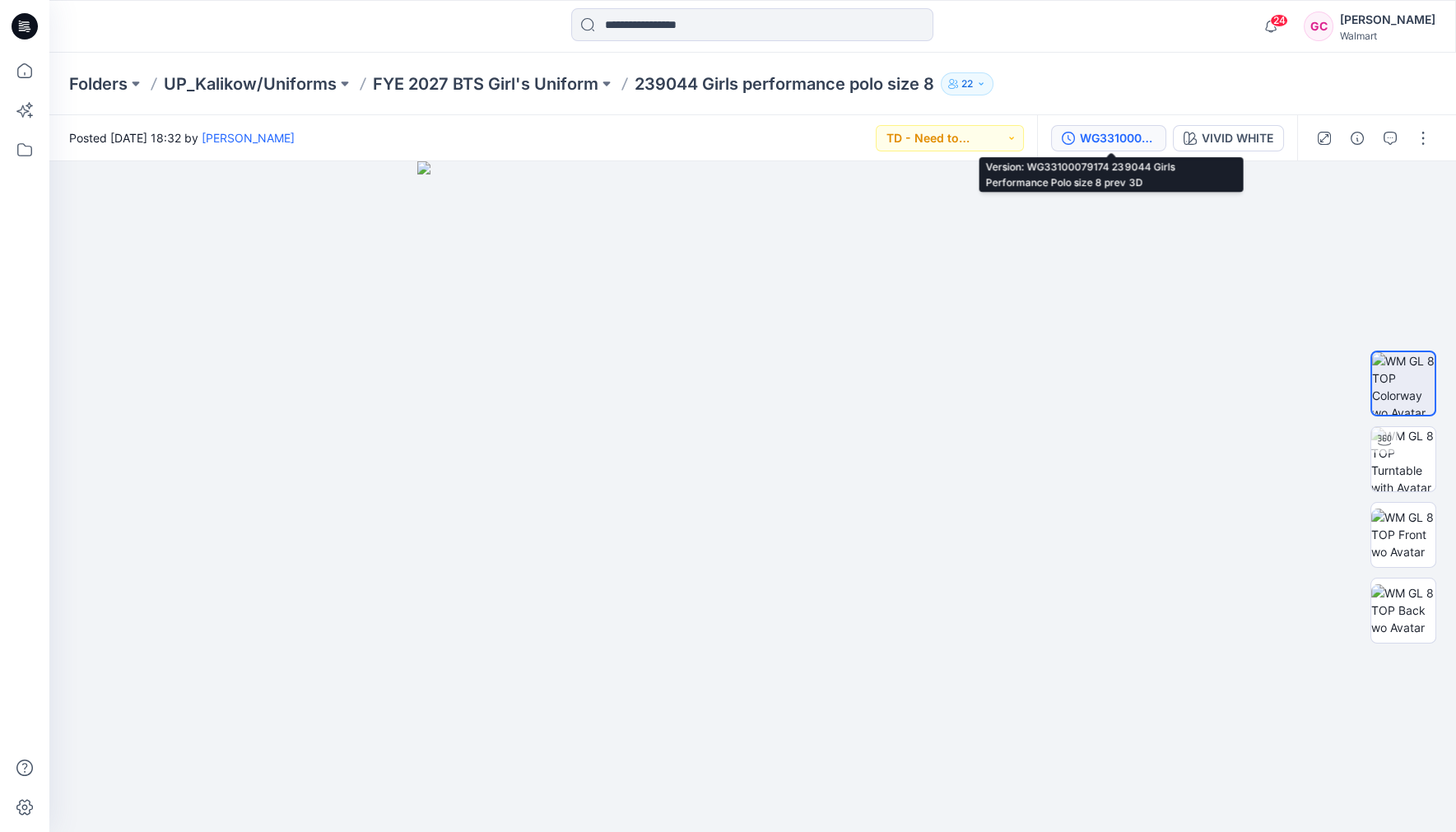
click at [1102, 140] on div "WG33100079174 239044 Girls Performance Polo size 8 prev 3D" at bounding box center [1117, 138] width 76 height 18
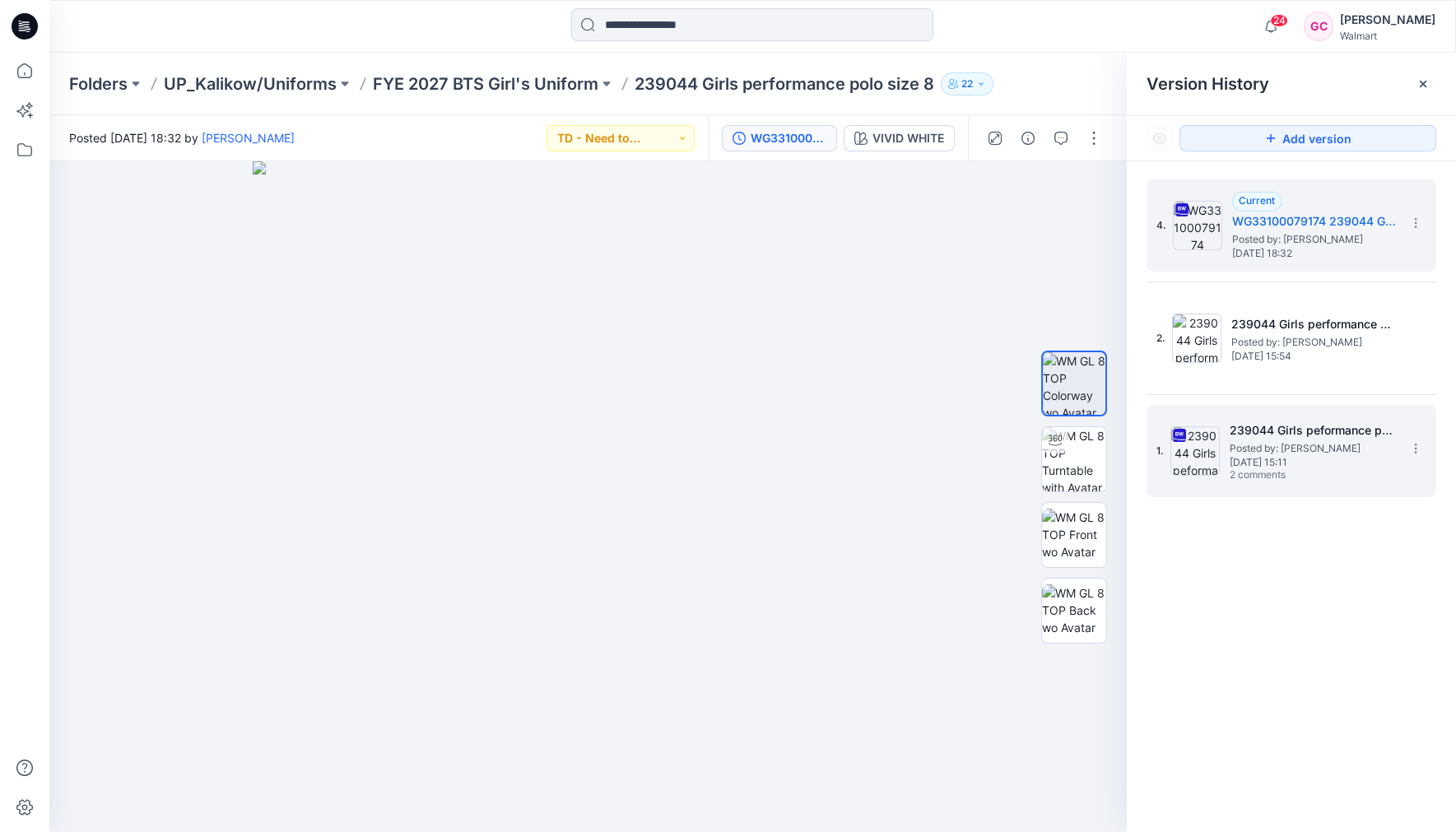
click at [1274, 442] on span "Posted by: [PERSON_NAME]" at bounding box center [1312, 448] width 165 height 17
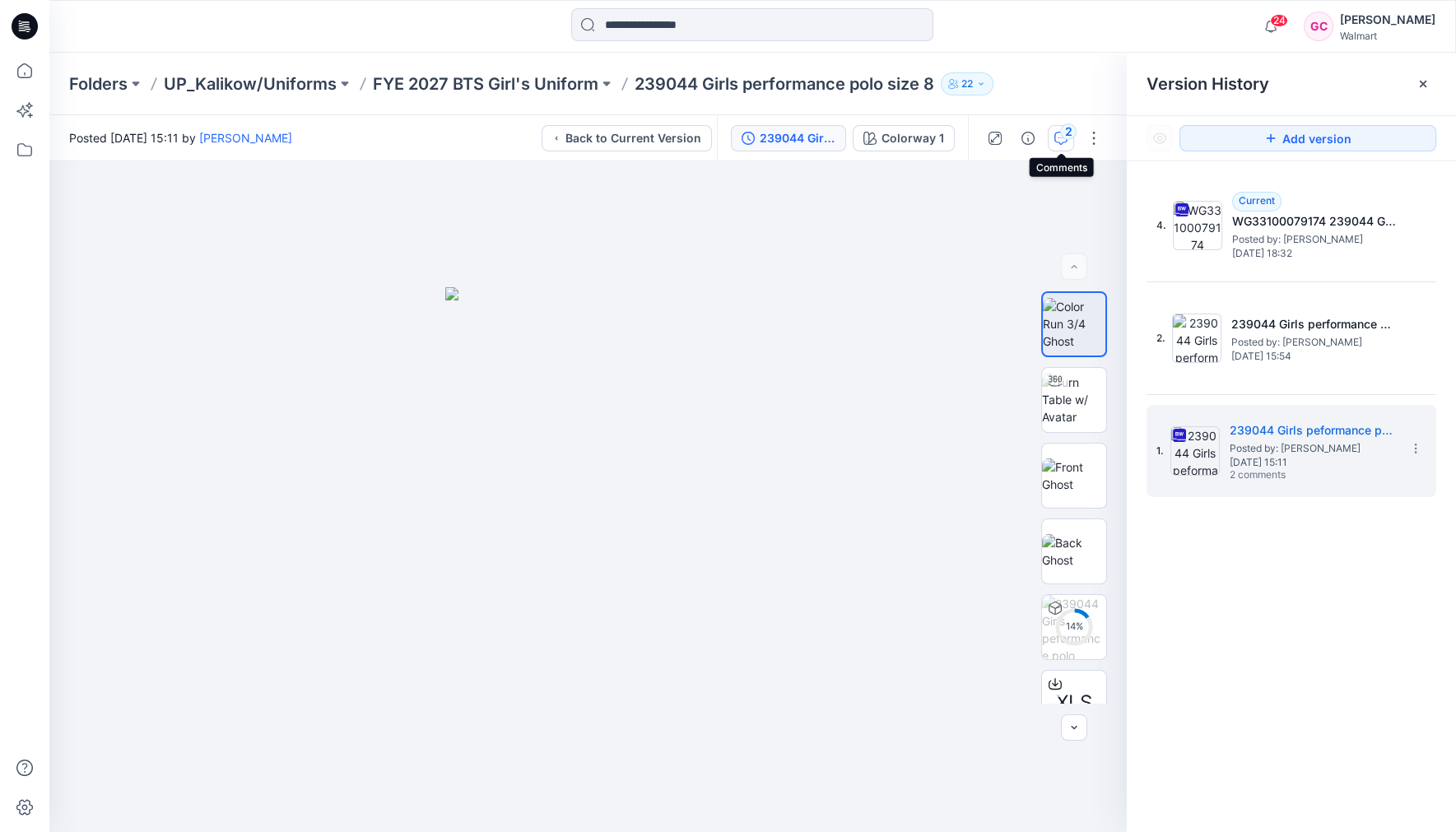
click at [1061, 133] on div "2" at bounding box center [1068, 131] width 17 height 17
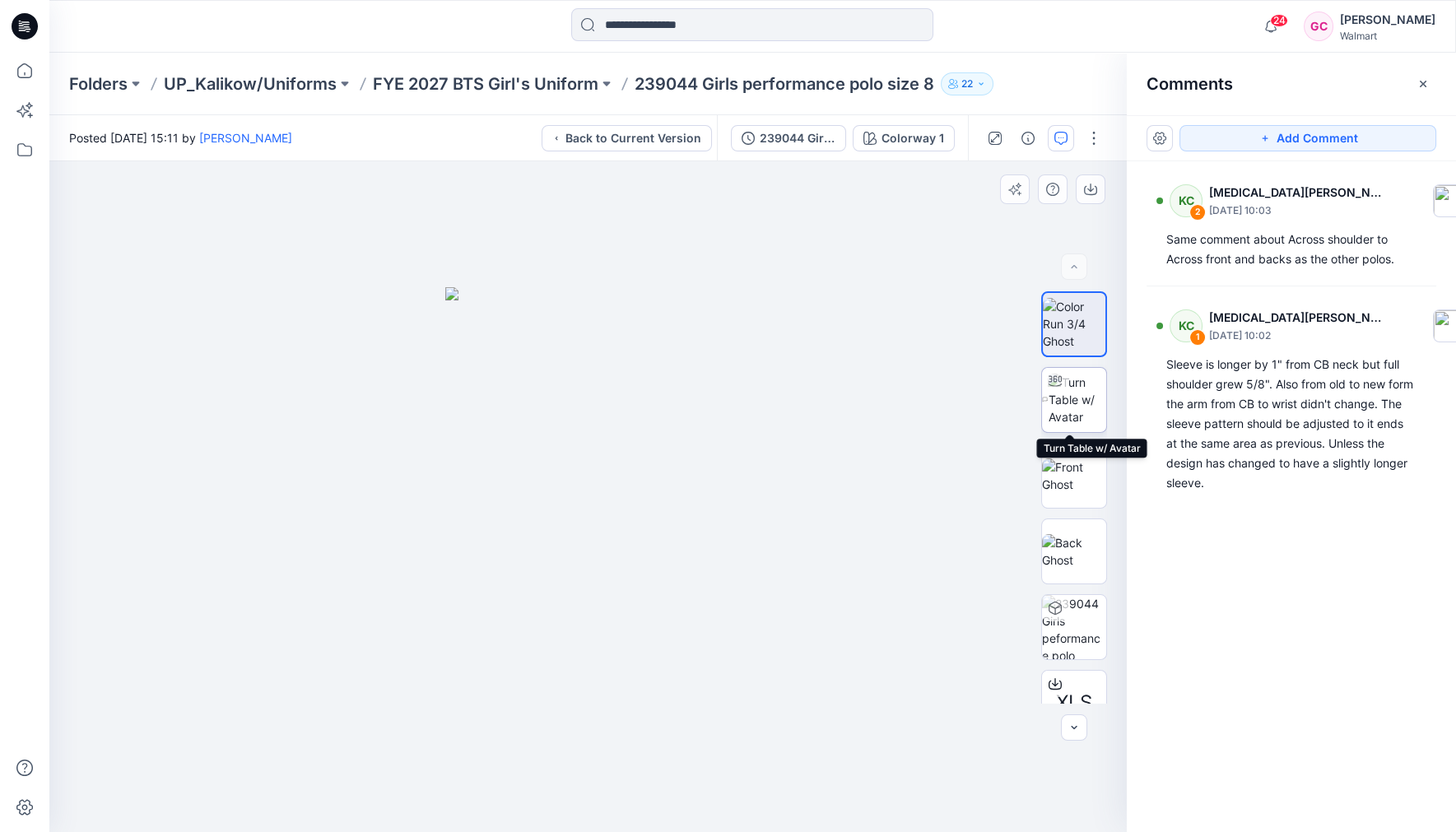
click at [1091, 406] on img at bounding box center [1077, 399] width 58 height 52
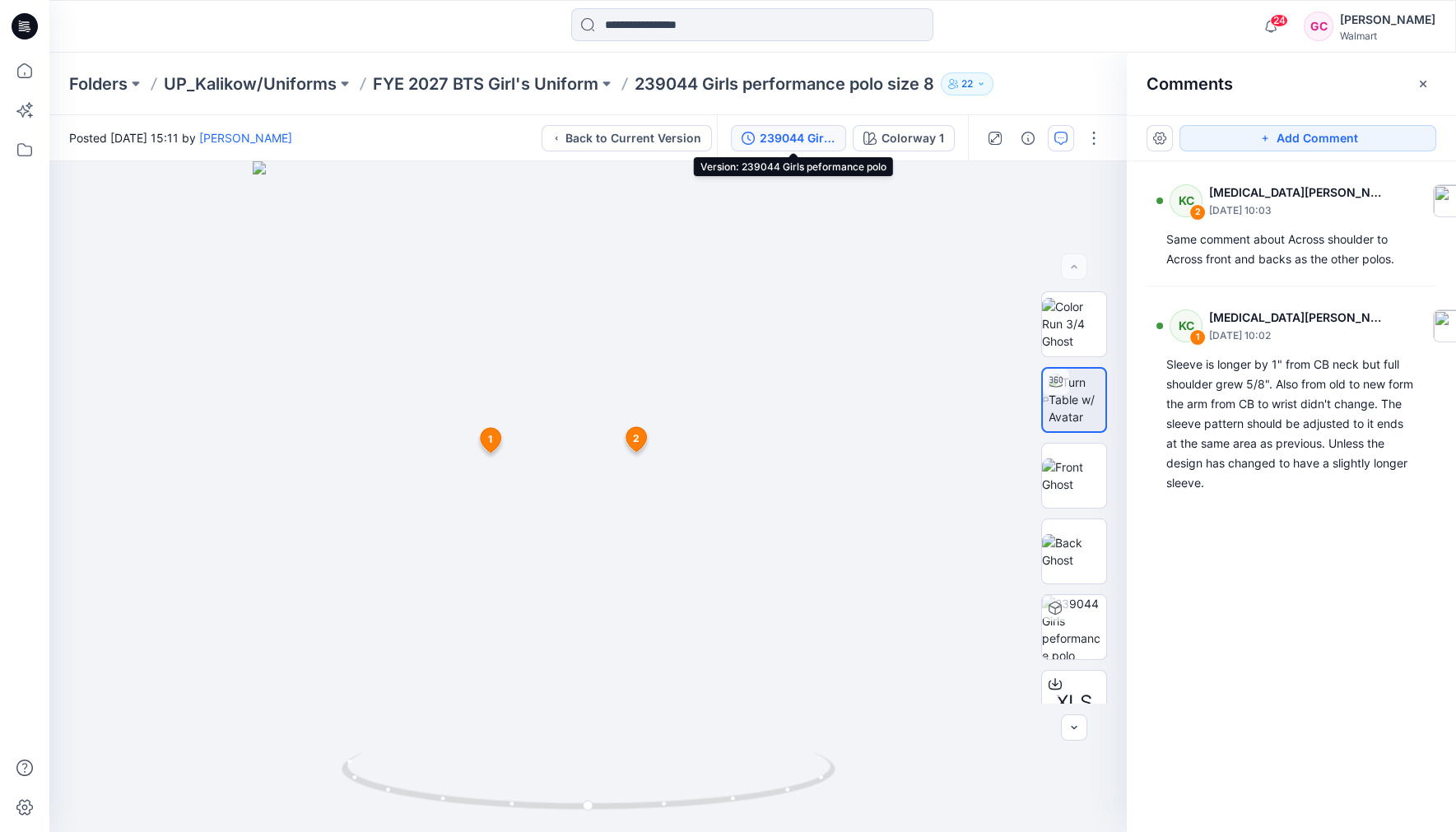
click at [797, 136] on div "239044 Girls peformance polo" at bounding box center [797, 138] width 76 height 18
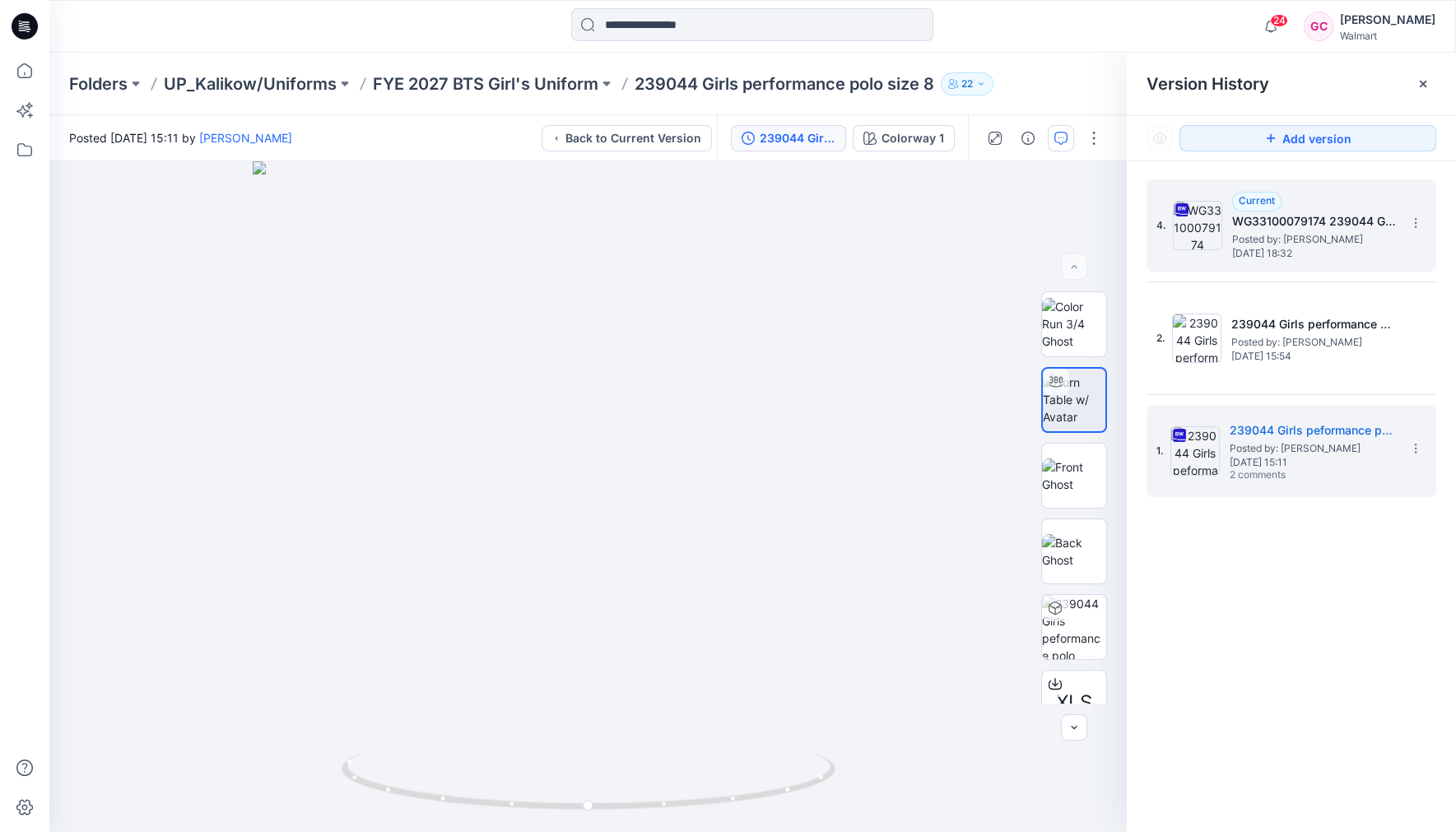
click at [1292, 236] on span "Posted by: [PERSON_NAME]" at bounding box center [1315, 240] width 165 height 17
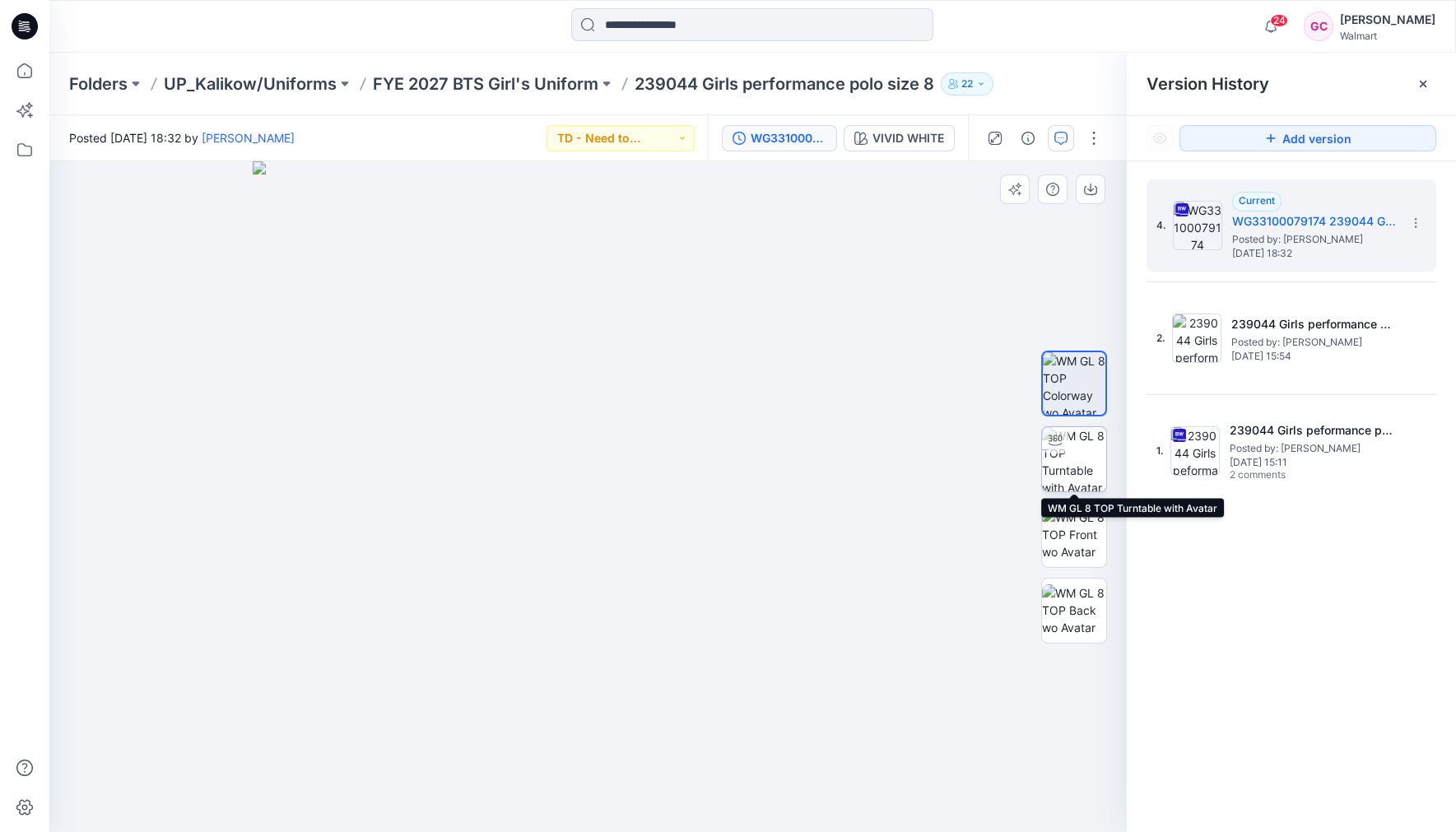
click at [1080, 468] on img at bounding box center [1074, 459] width 64 height 64
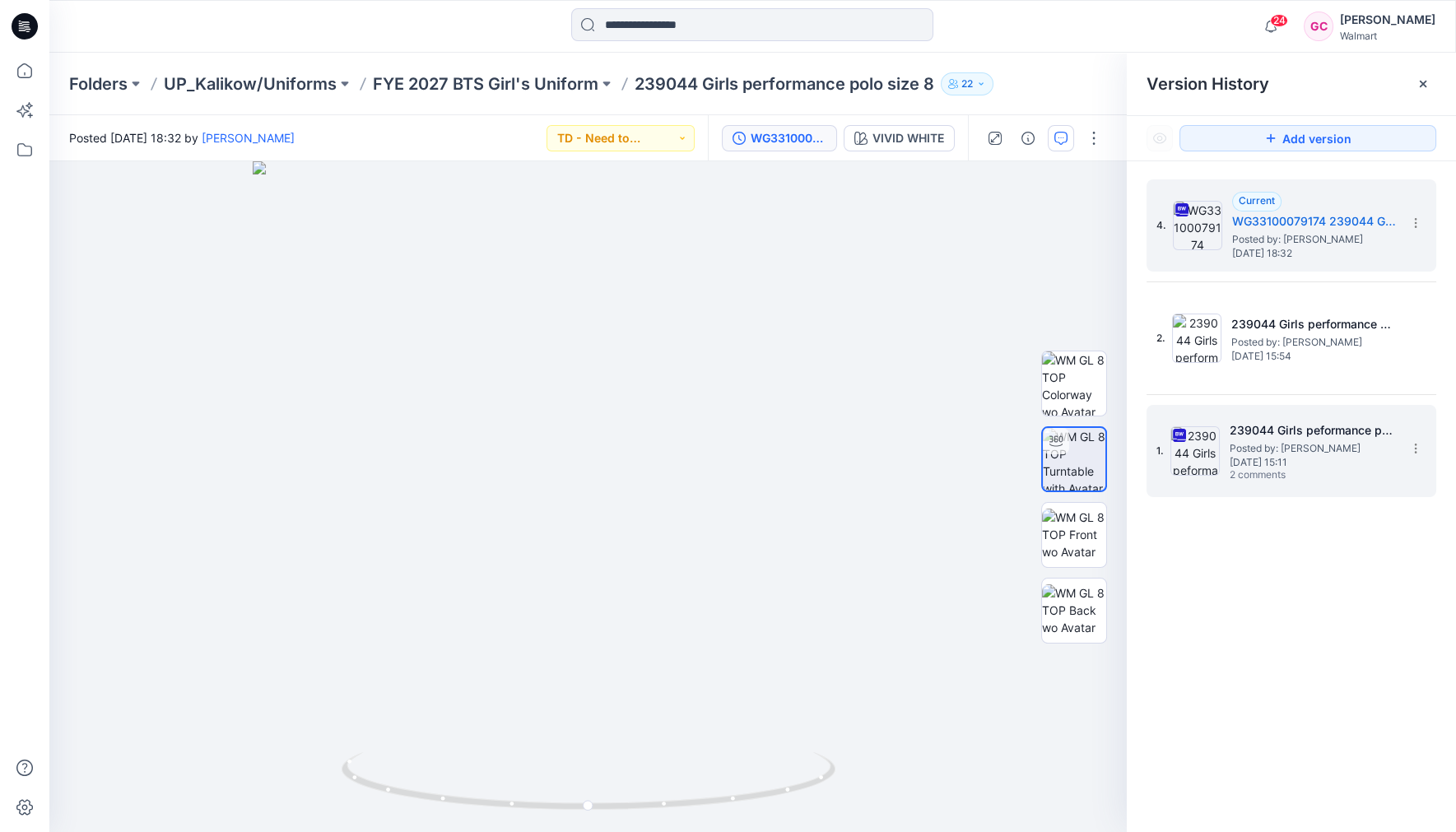
click at [1285, 437] on h5 "239044 Girls peformance polo" at bounding box center [1312, 431] width 165 height 20
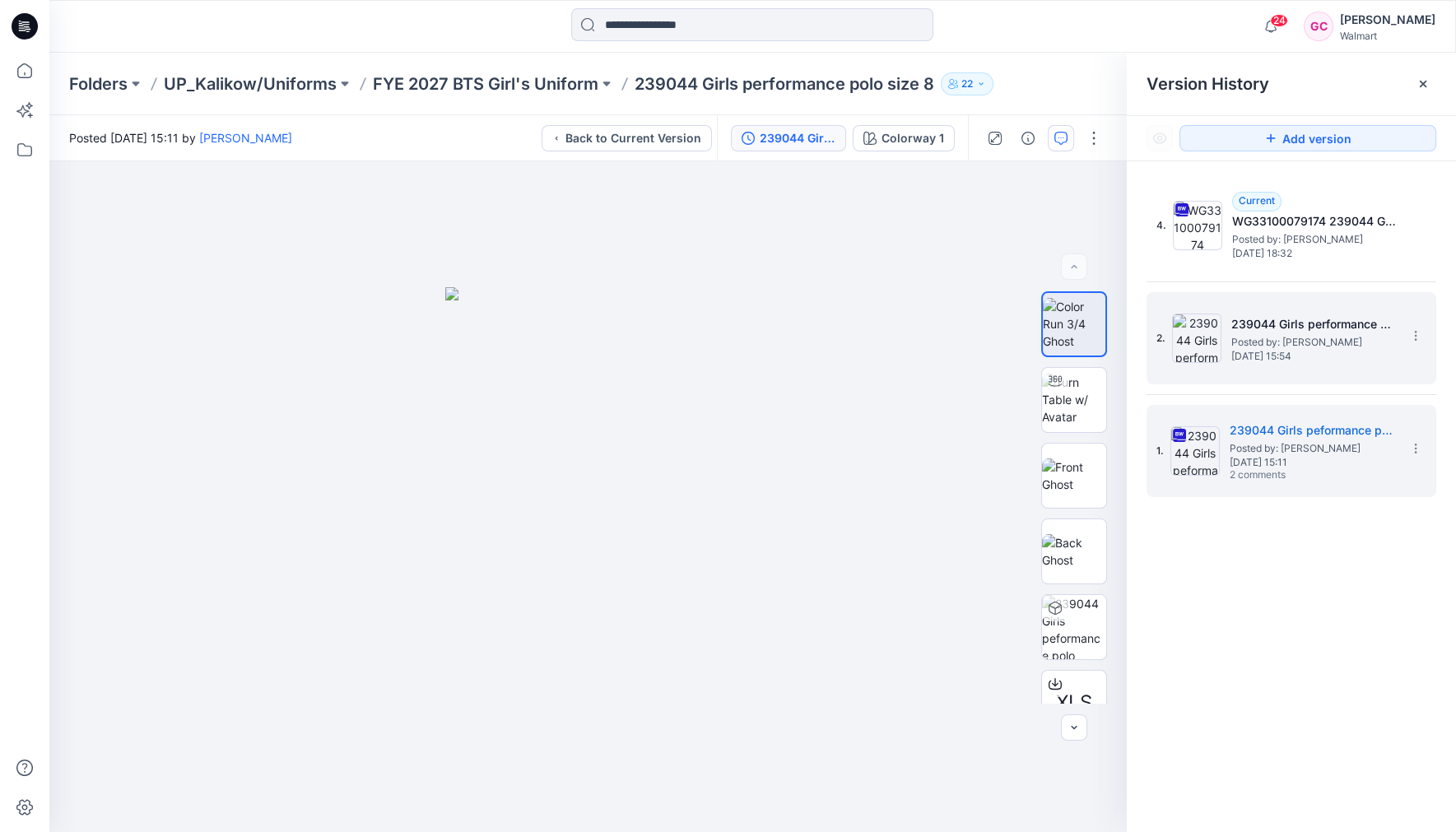
click at [1359, 346] on span "Posted by: [PERSON_NAME]" at bounding box center [1314, 343] width 165 height 17
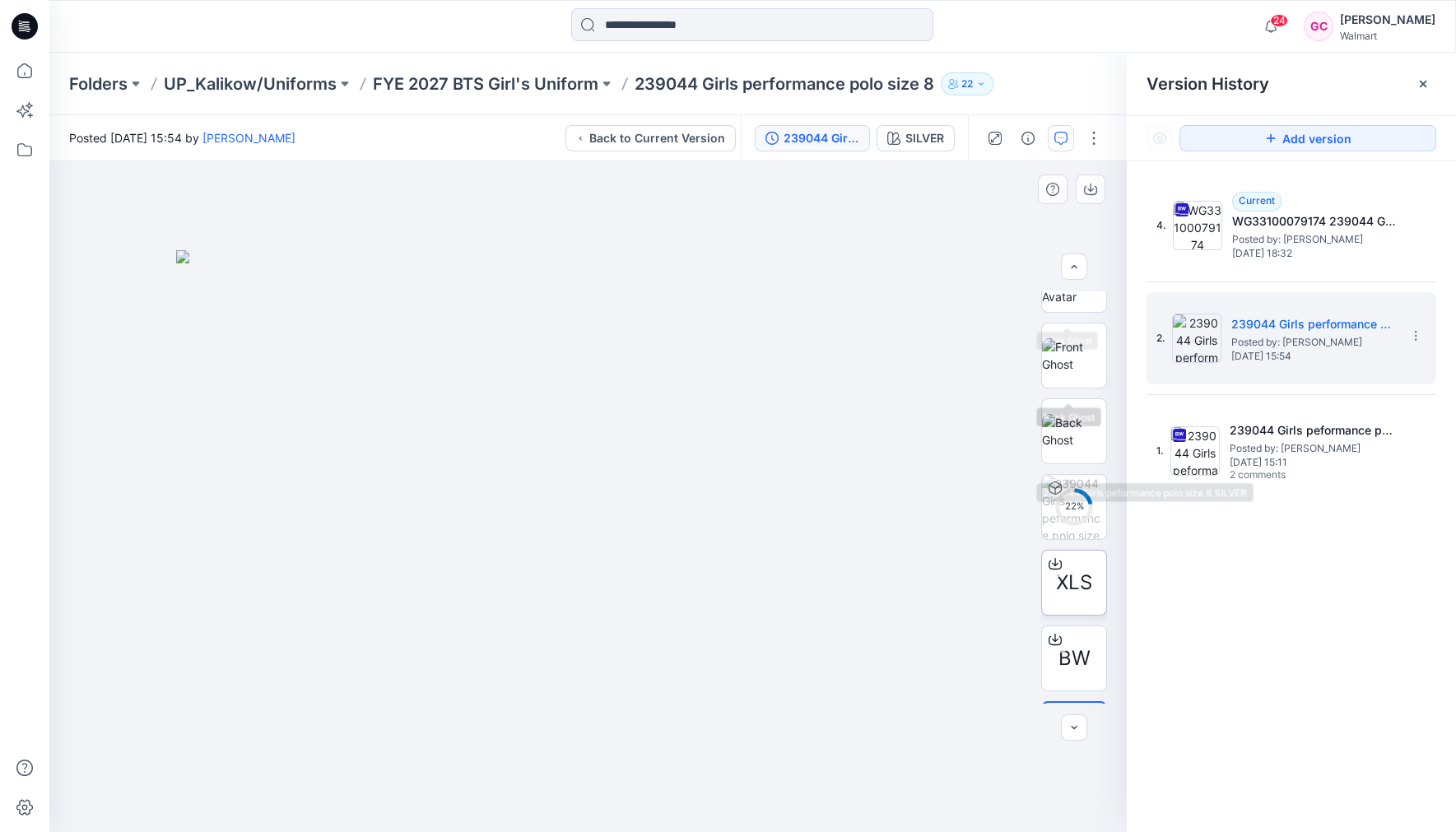
scroll to position [184, 0]
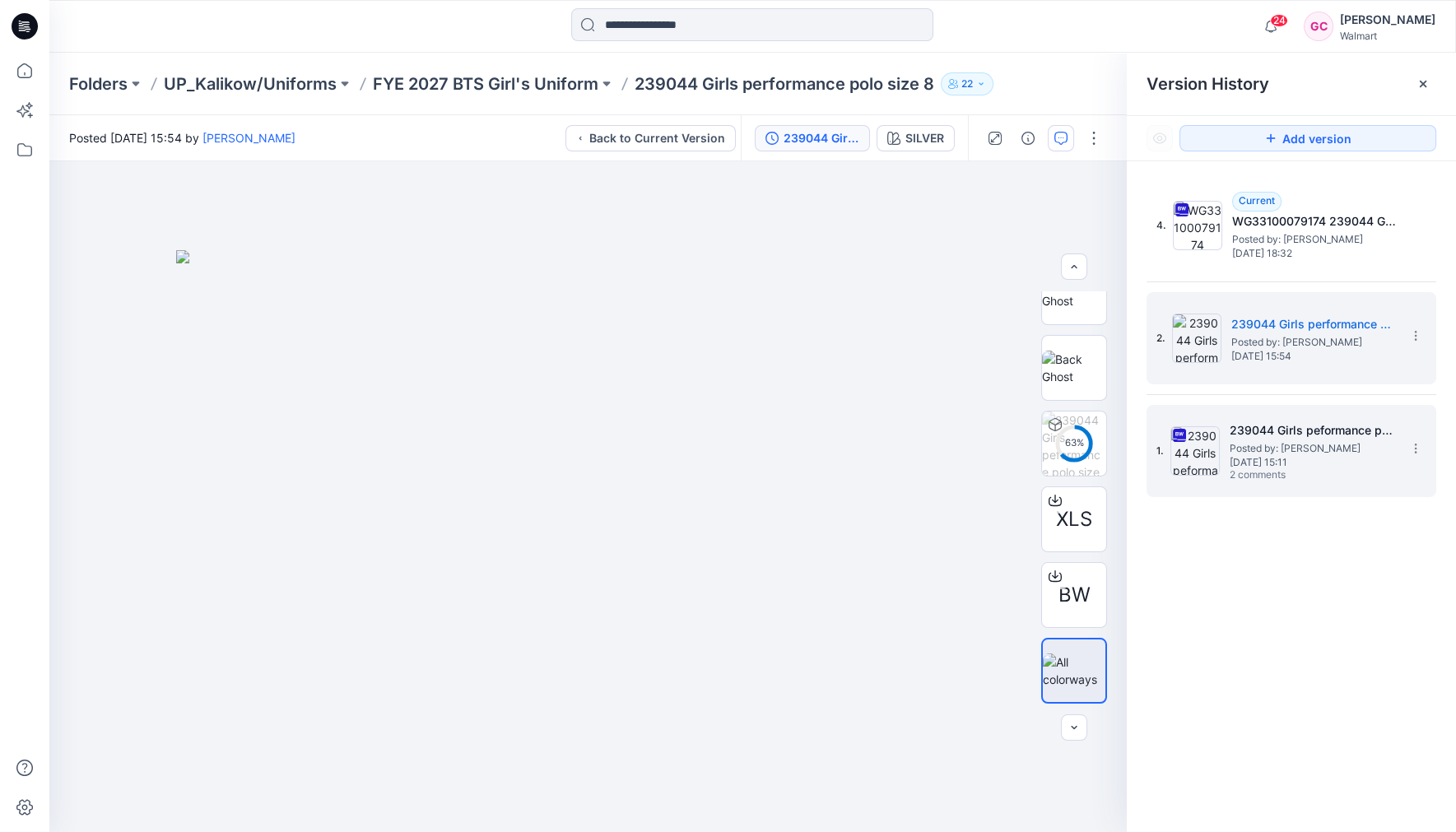
click at [1292, 443] on span "Posted by: [PERSON_NAME]" at bounding box center [1312, 448] width 165 height 17
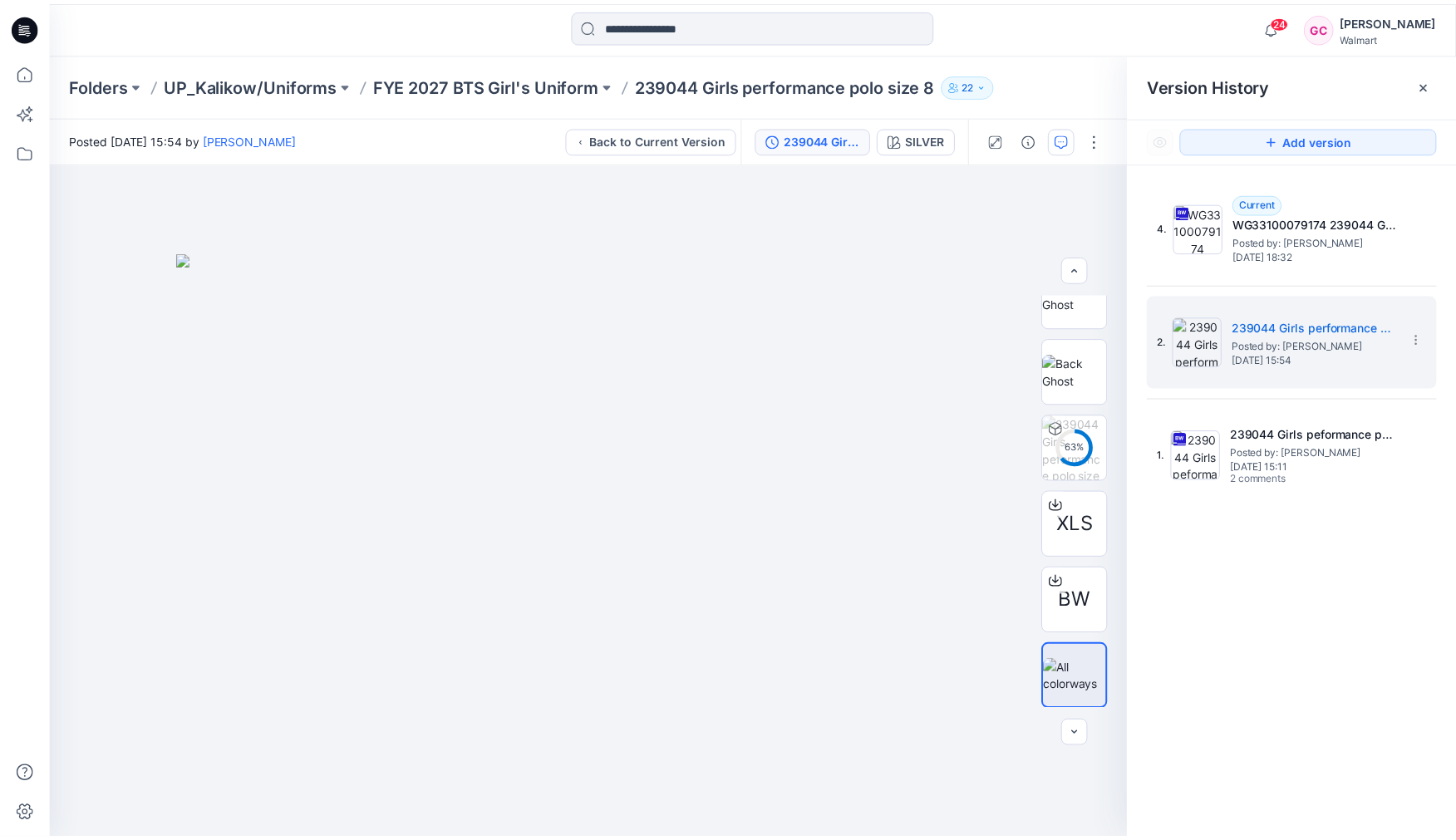
scroll to position [0, 0]
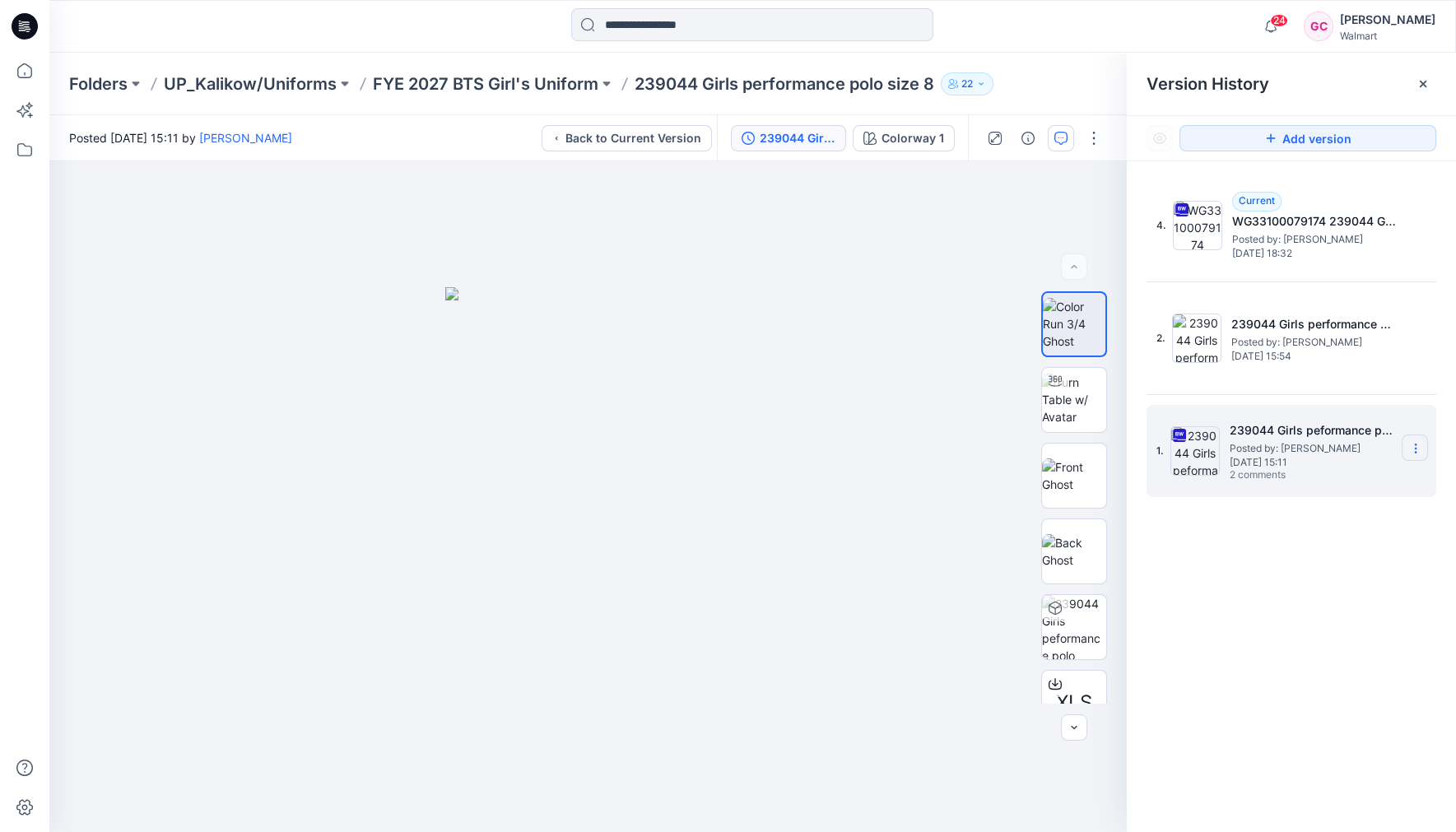
click at [1419, 445] on icon at bounding box center [1416, 448] width 13 height 13
click at [1320, 473] on span "Download Source BW File" at bounding box center [1332, 480] width 137 height 20
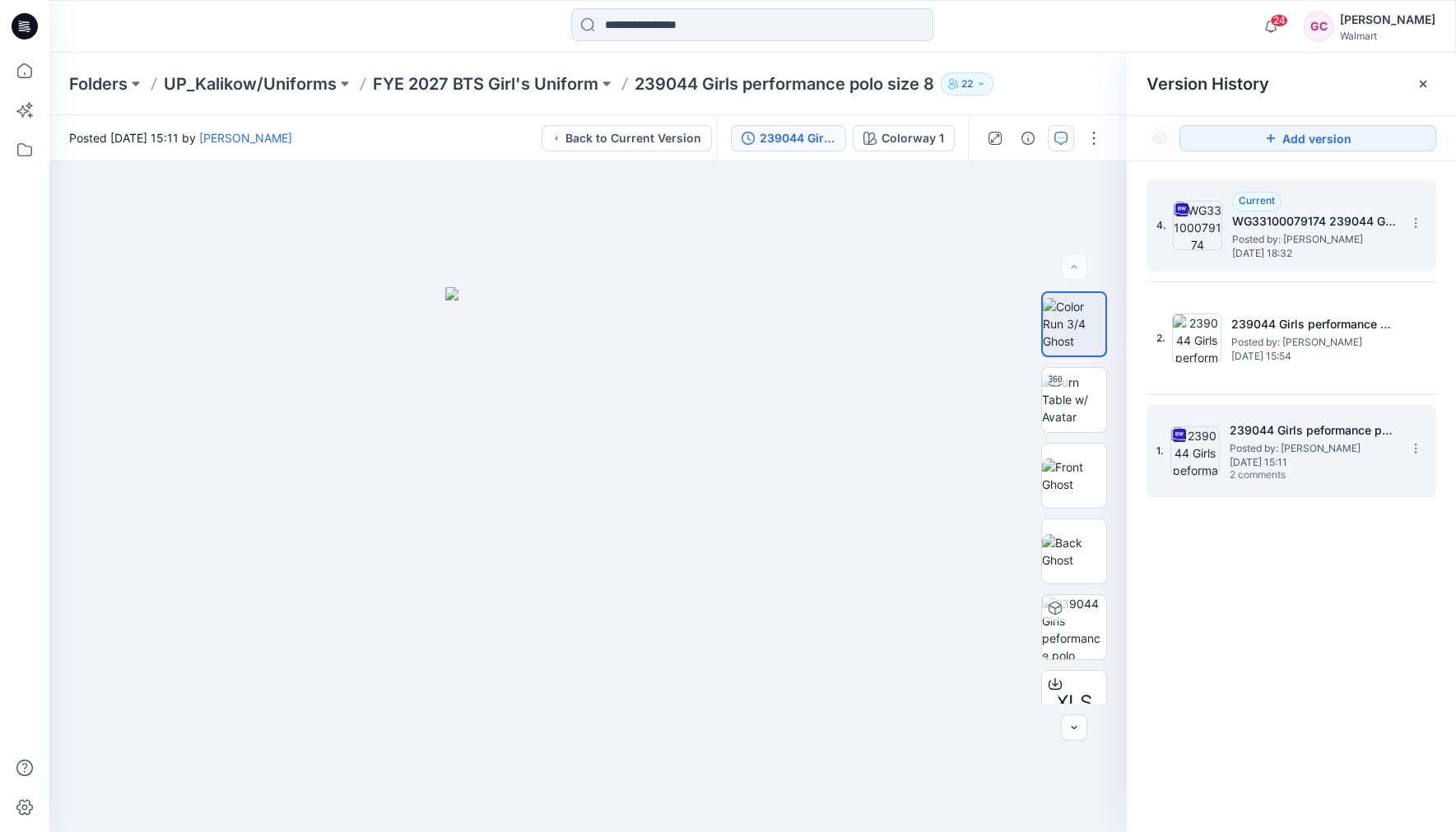
click at [1291, 227] on h5 "WG33100079174 239044 Girls Performance Polo size 8 prev 3D" at bounding box center [1315, 221] width 165 height 20
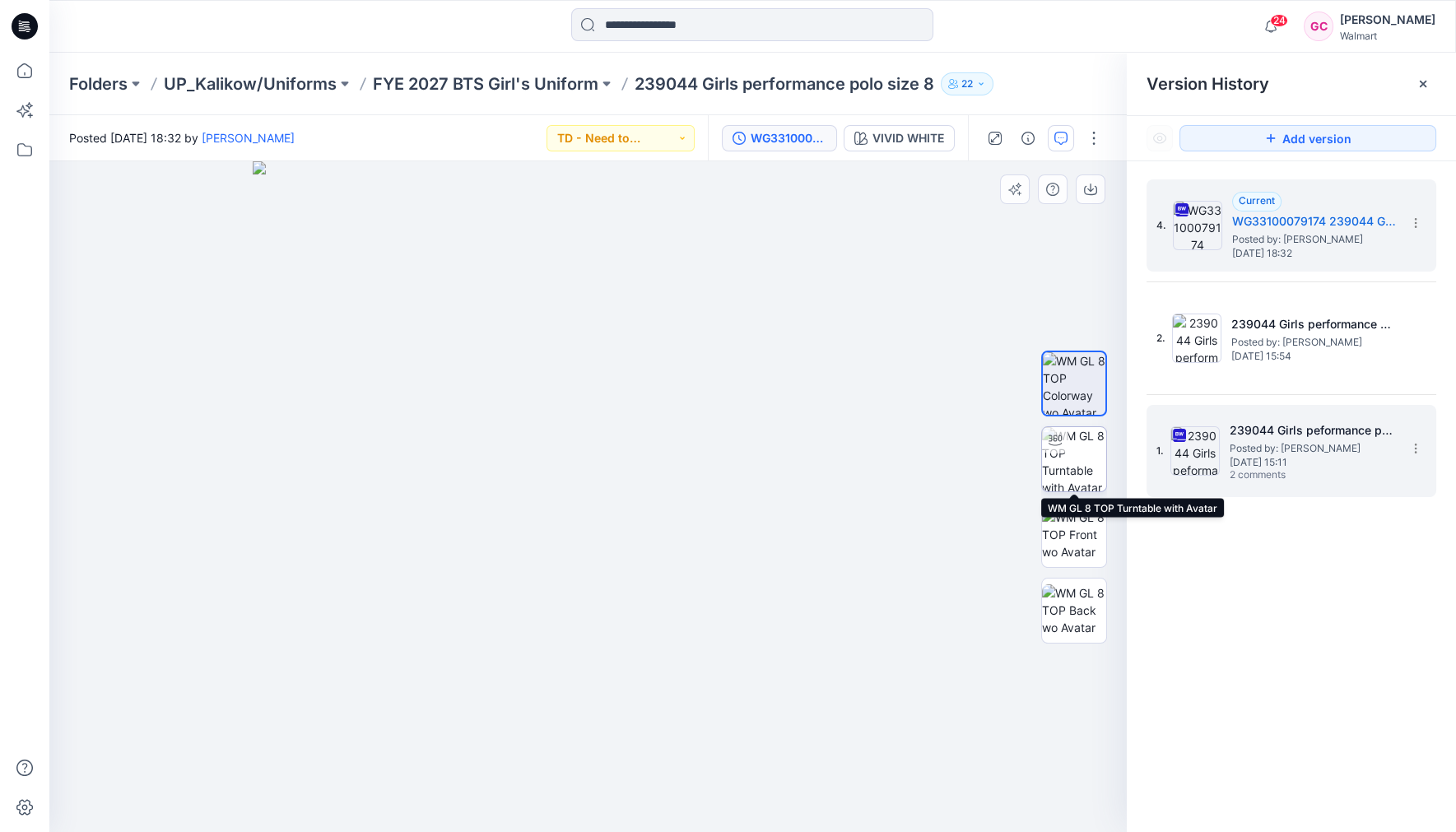
click at [1087, 465] on img at bounding box center [1074, 459] width 64 height 64
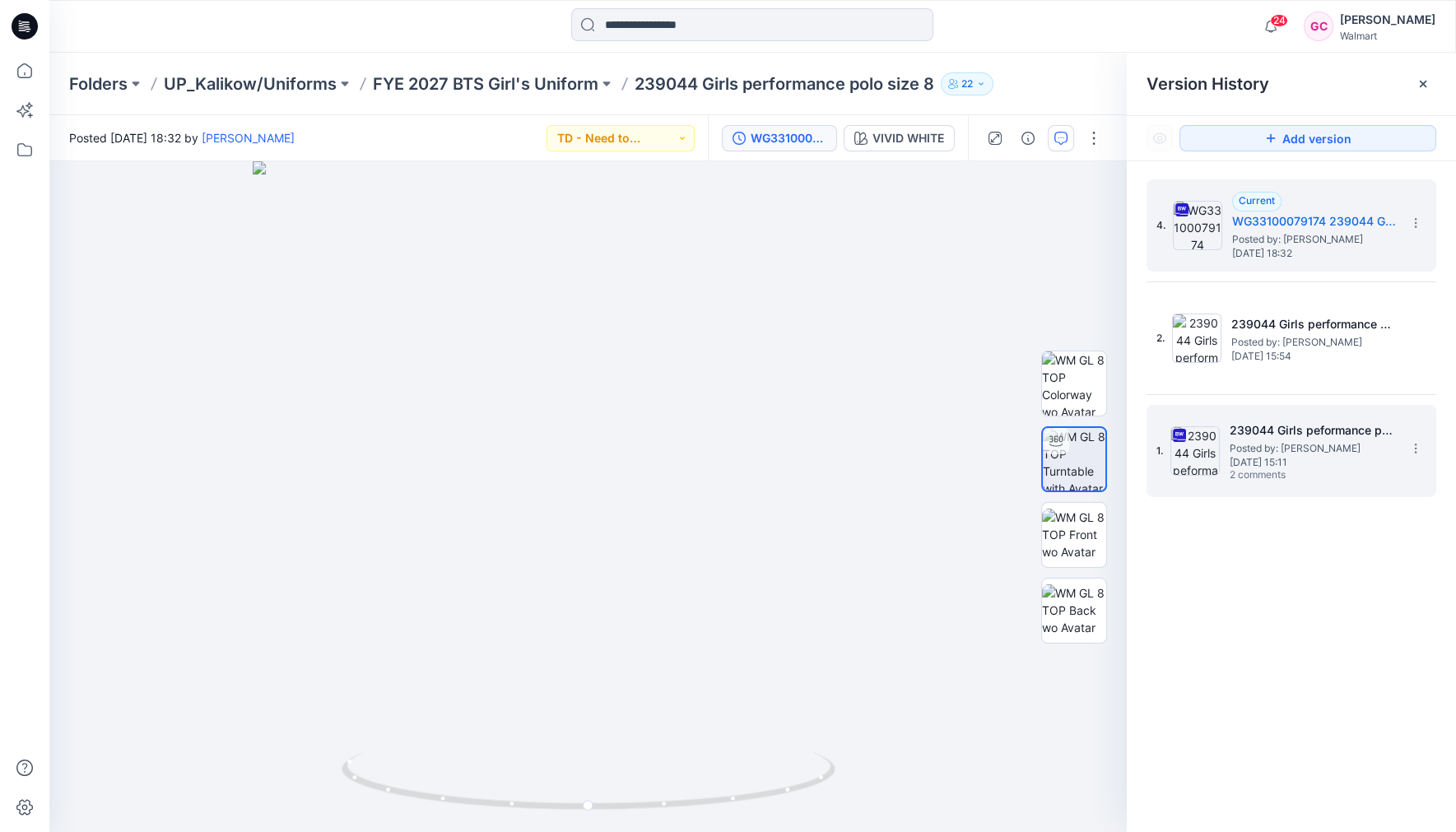
click at [1044, 63] on div "Folders UP_Kalikow/Uniforms FYE 2027 BTS Girl's Uniform 239044 Girls performanc…" at bounding box center [752, 83] width 1407 height 62
click at [1255, 460] on span "[DATE] 15:11" at bounding box center [1312, 463] width 165 height 12
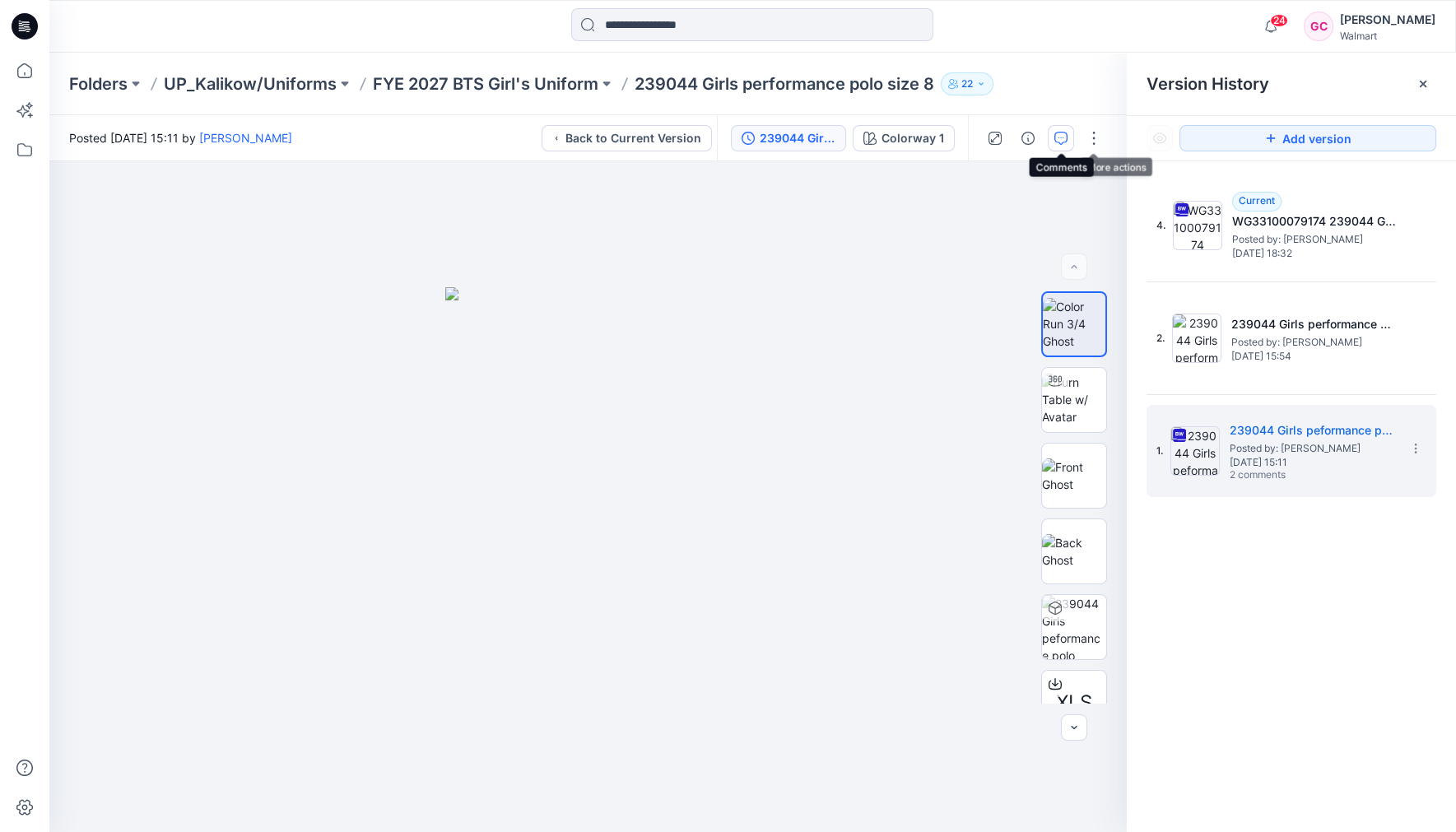
click at [1062, 141] on icon "button" at bounding box center [1062, 138] width 13 height 13
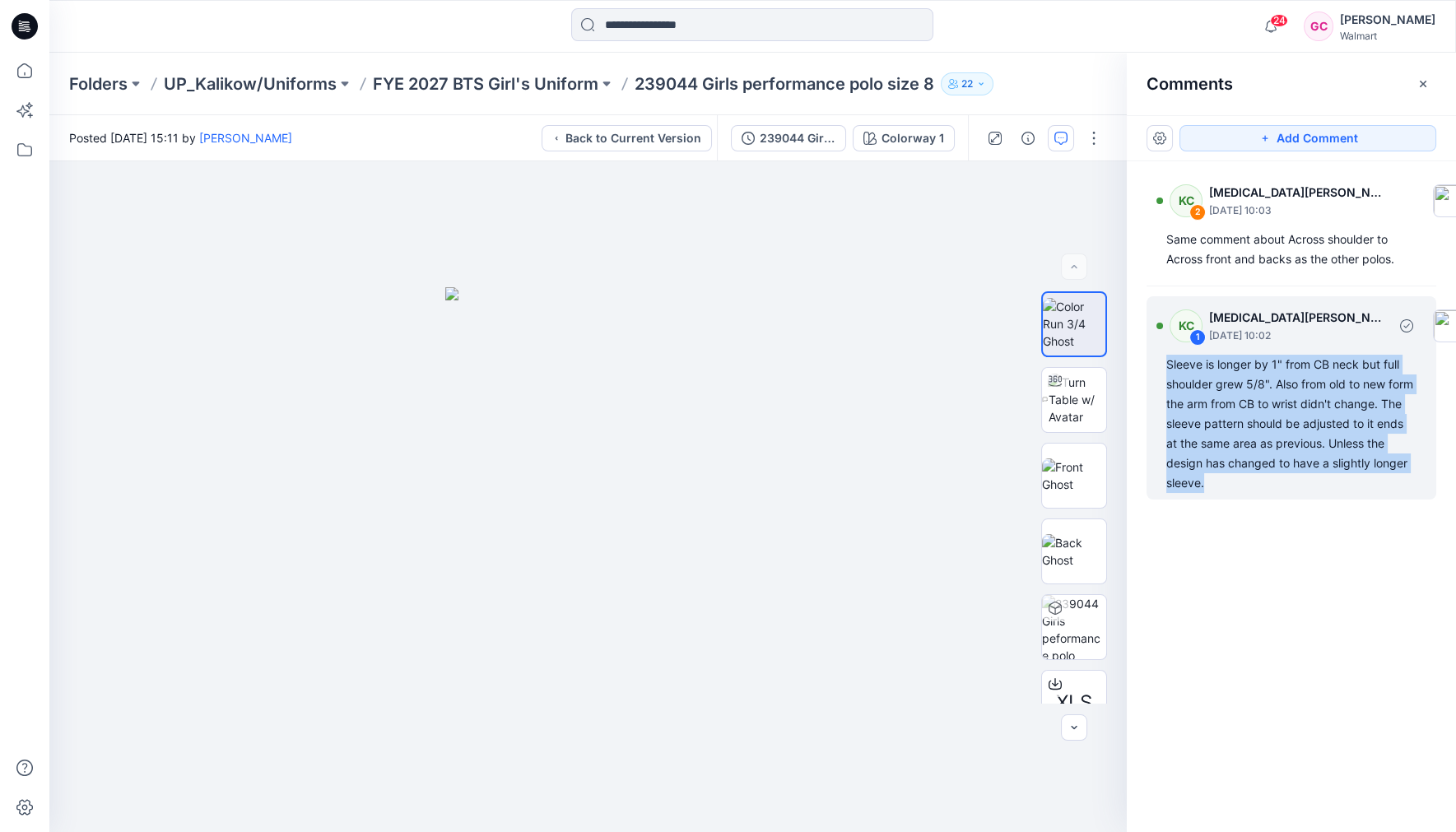
drag, startPoint x: 1214, startPoint y: 481, endPoint x: 1166, endPoint y: 362, distance: 128.3
click at [1166, 362] on div "Sleeve is longer by 1" from CB neck but full shoulder grew 5/8". Also from old …" at bounding box center [1291, 423] width 250 height 138
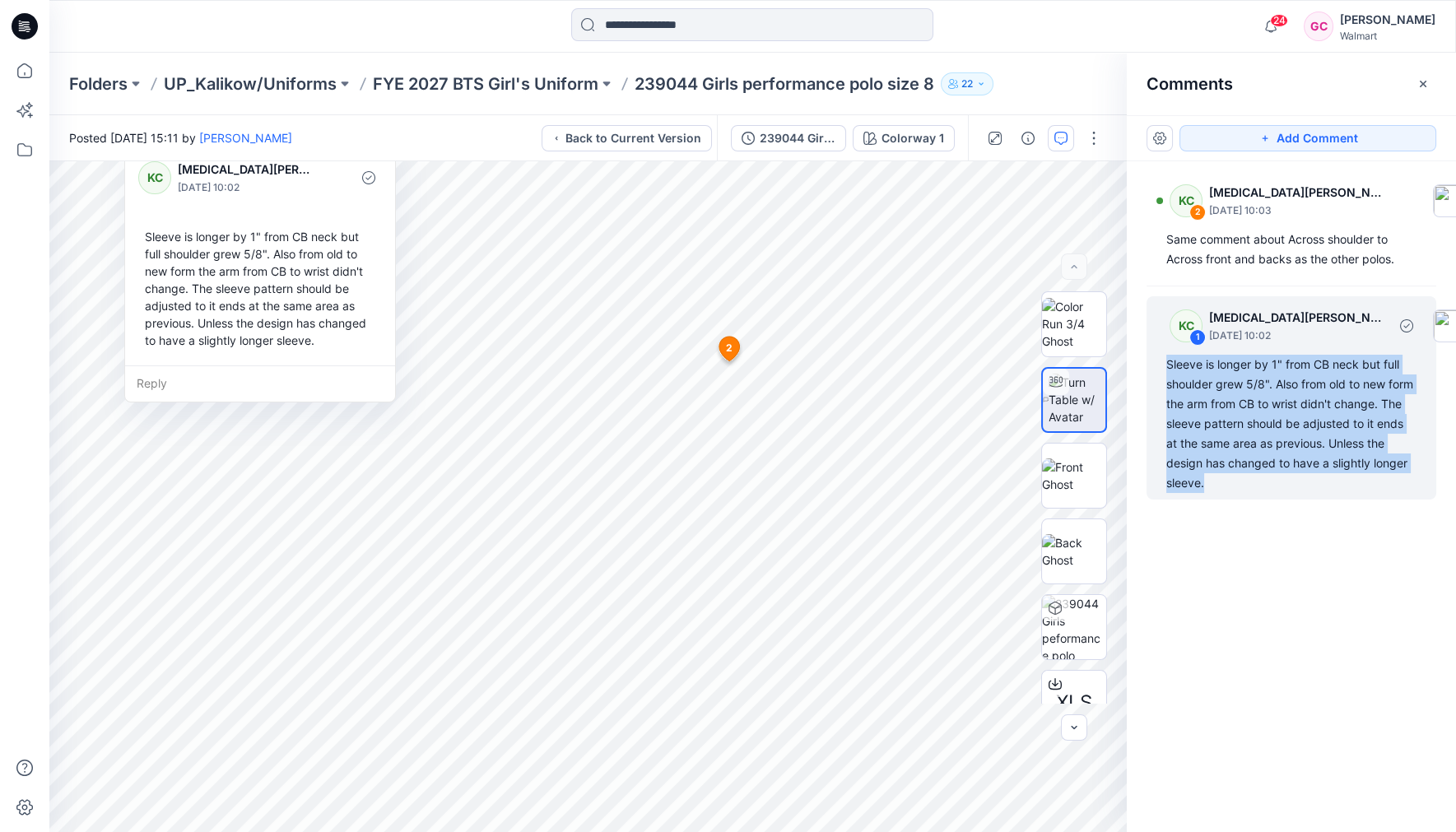
copy div "Sleeve is longer by 1" from CB neck but full shoulder grew 5/8". Also from old …"
click at [1230, 830] on div "Add Comment KC 2 Kyra Cobb August 08, 2025 10:03 Same comment about Across shou…" at bounding box center [1292, 474] width 329 height 717
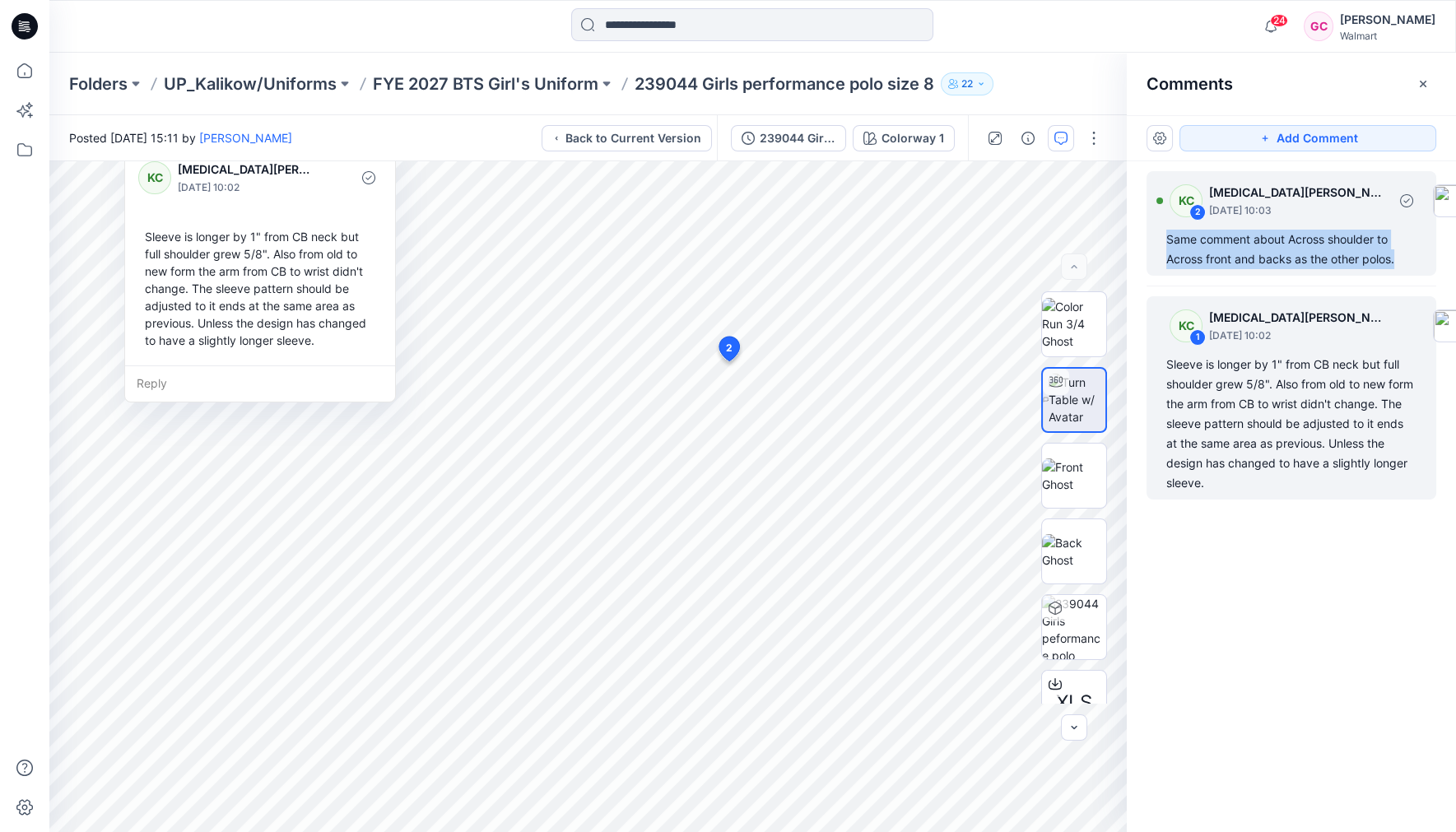
drag, startPoint x: 1396, startPoint y: 257, endPoint x: 1166, endPoint y: 231, distance: 231.5
click at [1166, 231] on div "Same comment about Across shoulder to Across front and backs as the other polos." at bounding box center [1291, 249] width 250 height 39
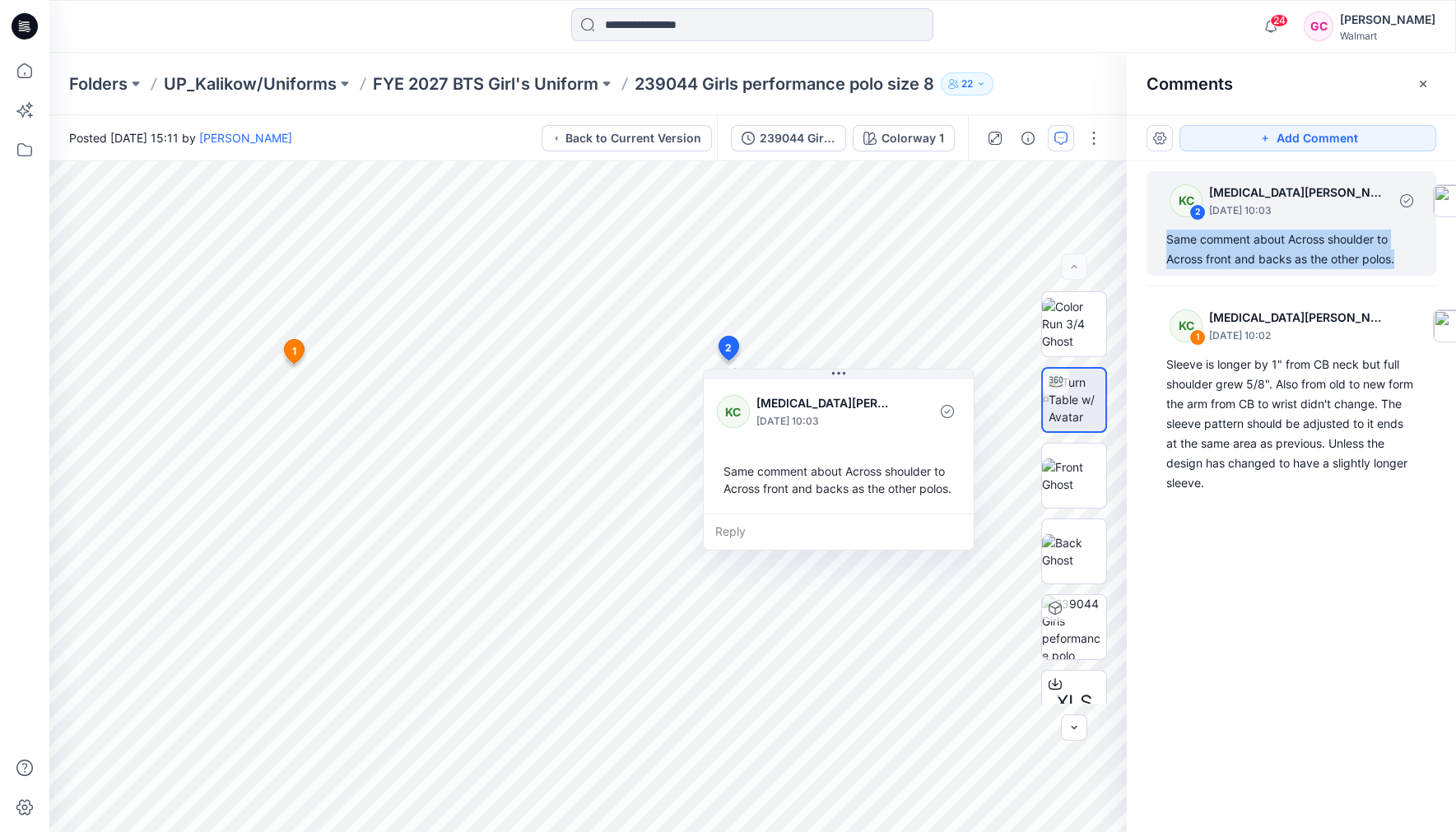
copy div "Same comment about Across shoulder to Across front and backs as the other polos."
click at [476, 82] on p "FYE 2027 BTS Girl's Uniform" at bounding box center [485, 84] width 225 height 23
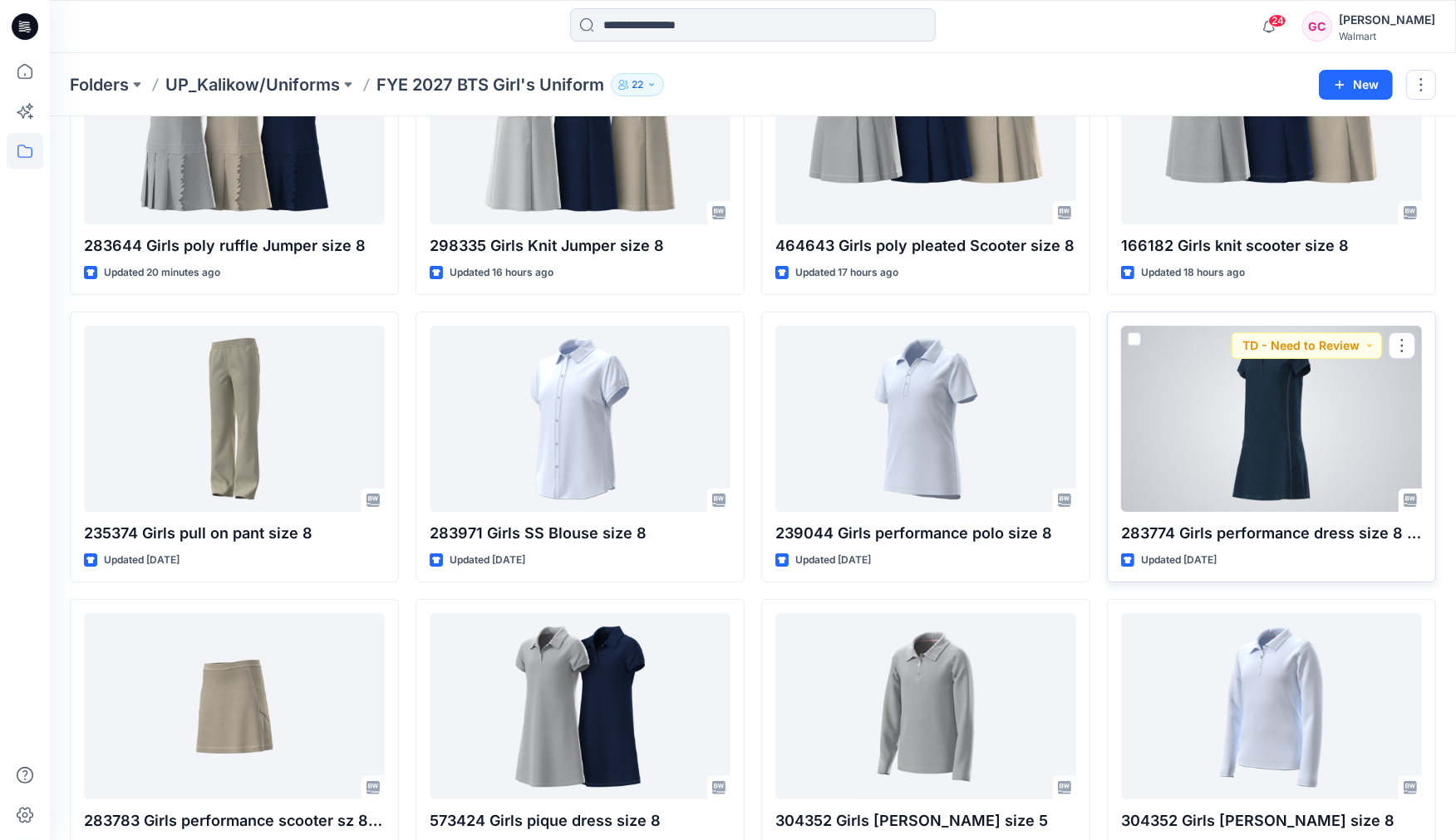
scroll to position [185, 0]
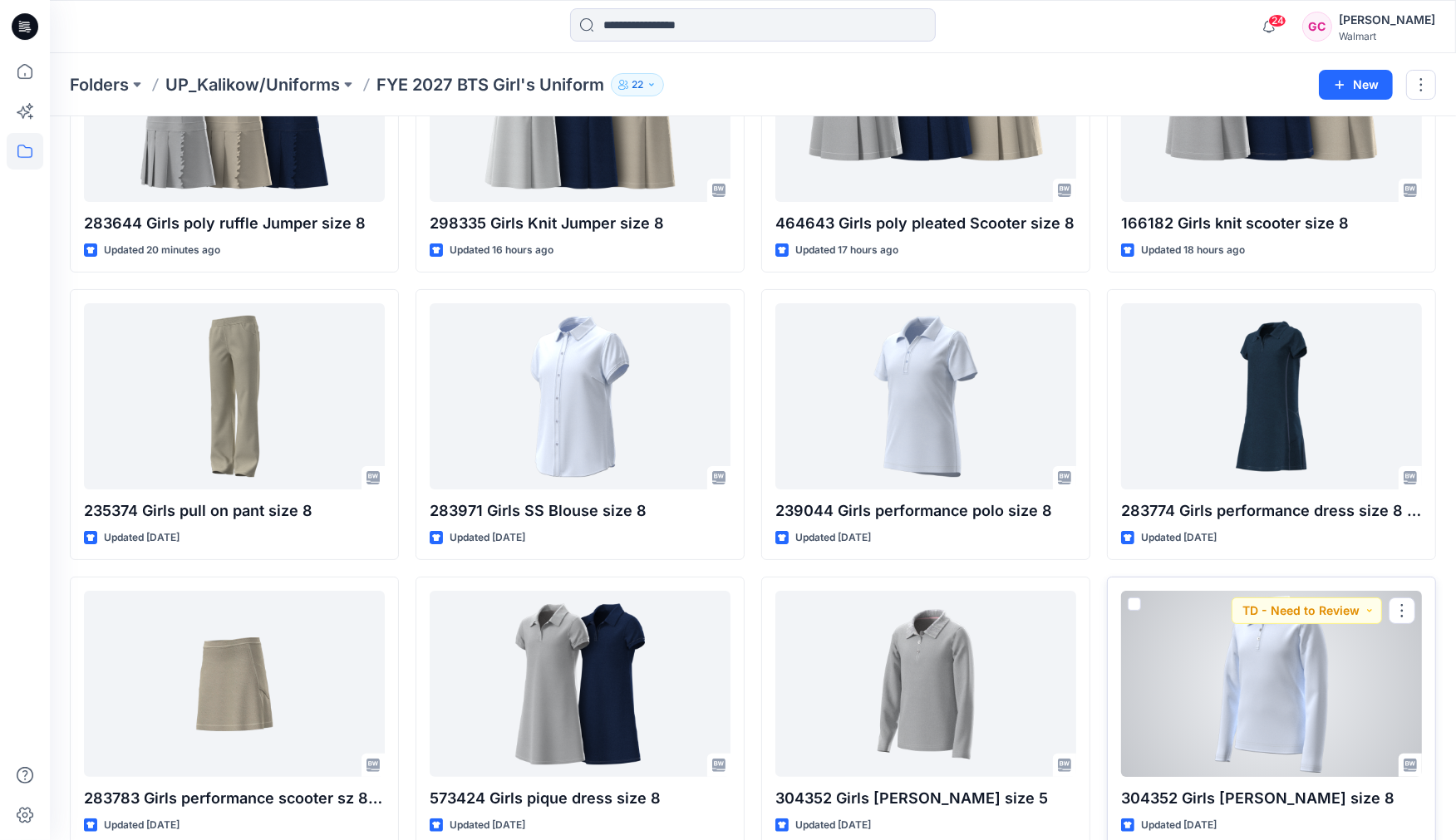
click at [1271, 681] on div at bounding box center [1271, 685] width 301 height 186
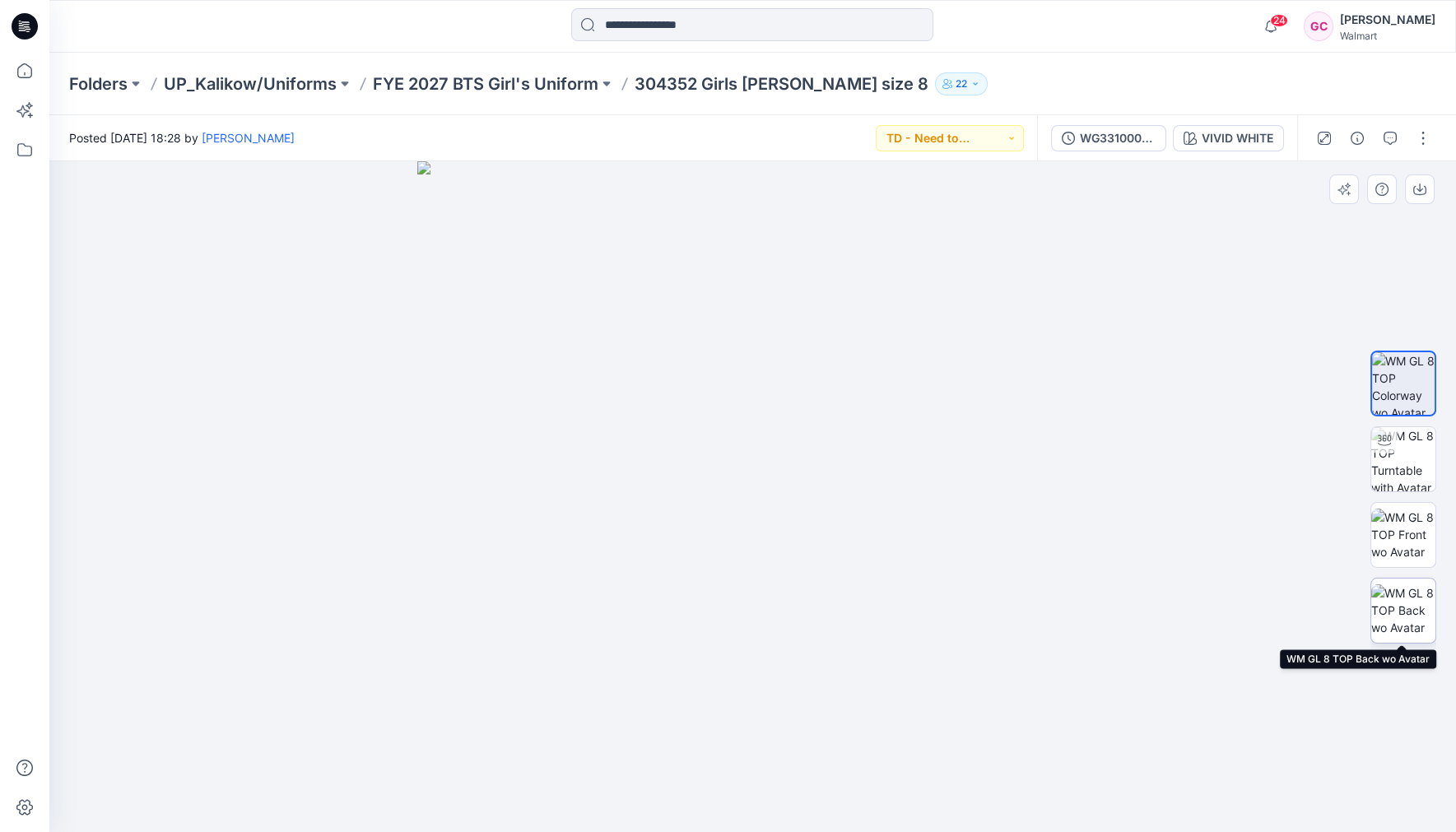
click at [1404, 620] on img at bounding box center [1403, 611] width 64 height 52
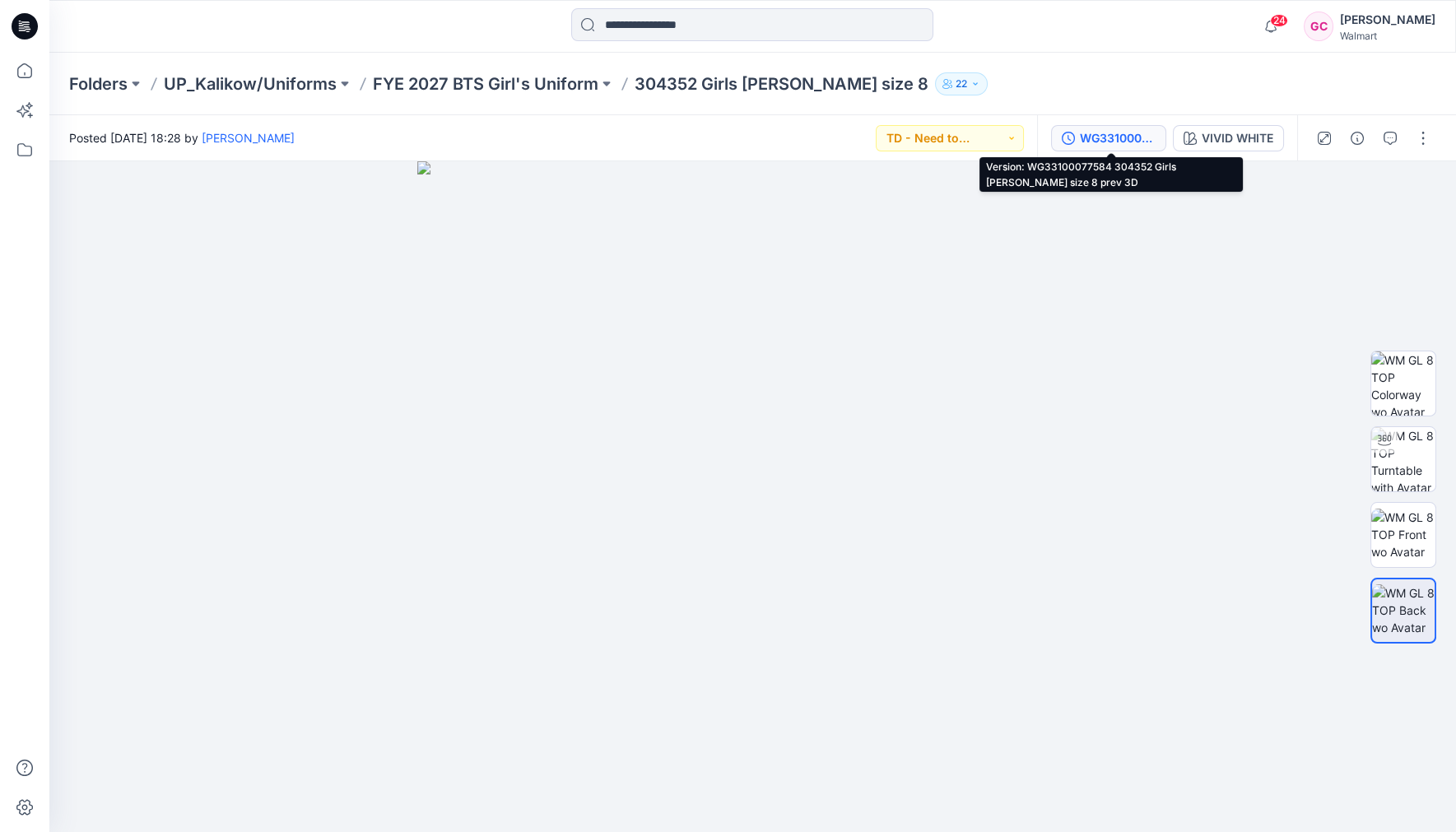
click at [1096, 130] on div "WG33100077584 304352 Girls LS Polo size 8 prev 3D" at bounding box center [1117, 138] width 76 height 18
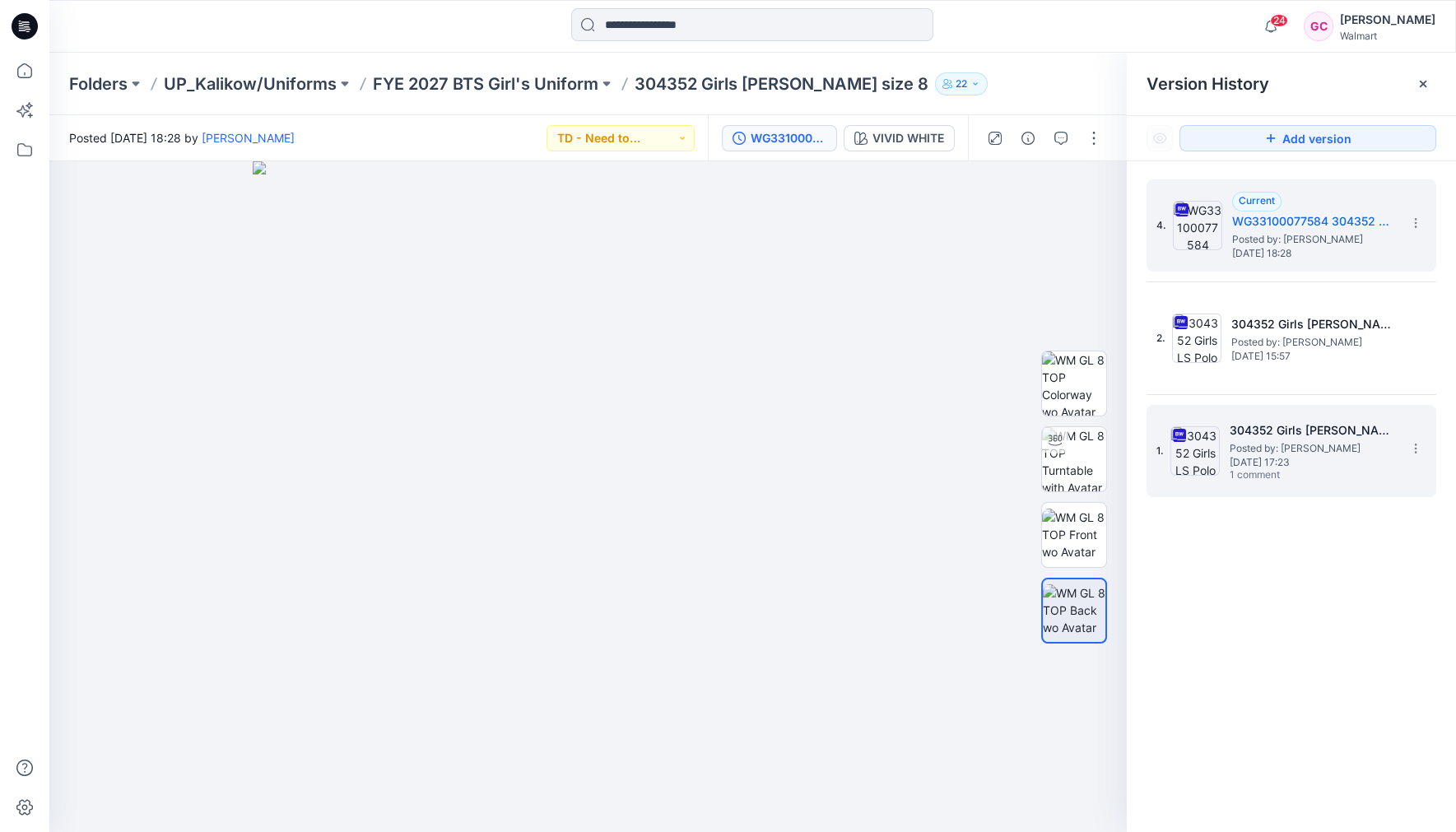
click at [1300, 442] on span "Posted by: [PERSON_NAME]" at bounding box center [1312, 448] width 165 height 17
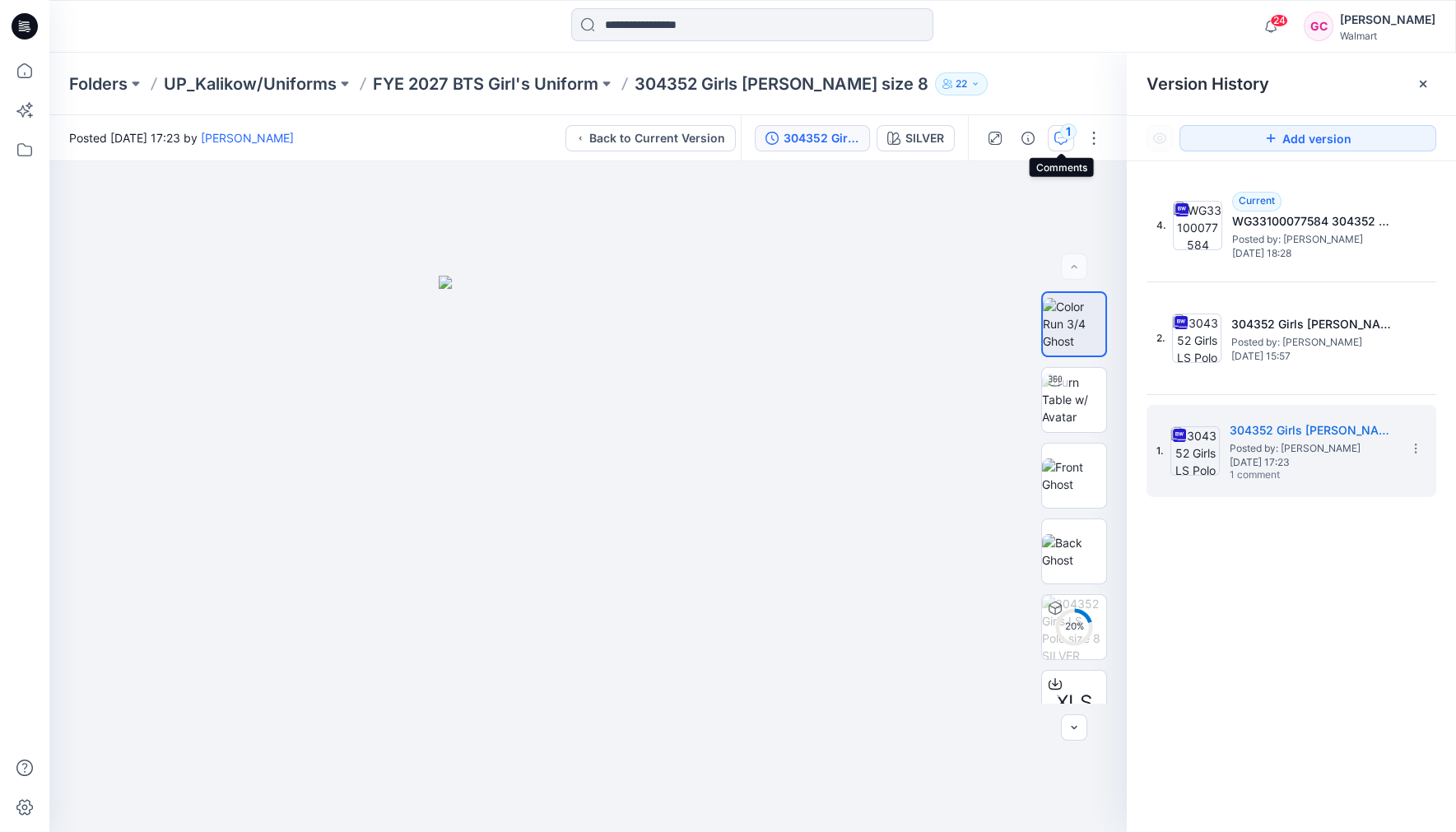
click at [1063, 128] on div "1" at bounding box center [1068, 131] width 17 height 17
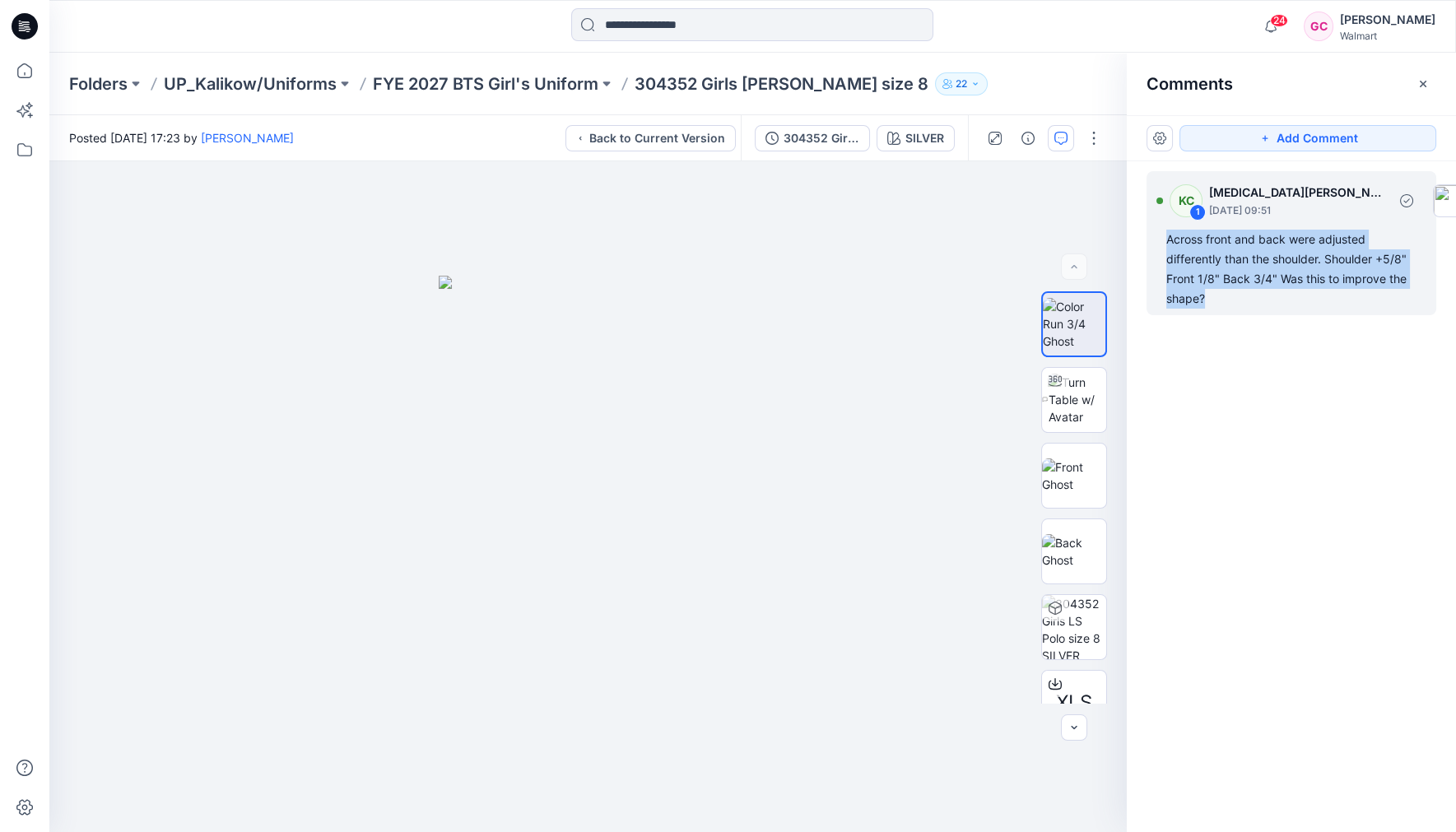
drag, startPoint x: 1211, startPoint y: 296, endPoint x: 1168, endPoint y: 244, distance: 67.5
click at [1168, 244] on div "Across front and back were adjusted differently than the shoulder. Shoulder +5/…" at bounding box center [1291, 269] width 250 height 79
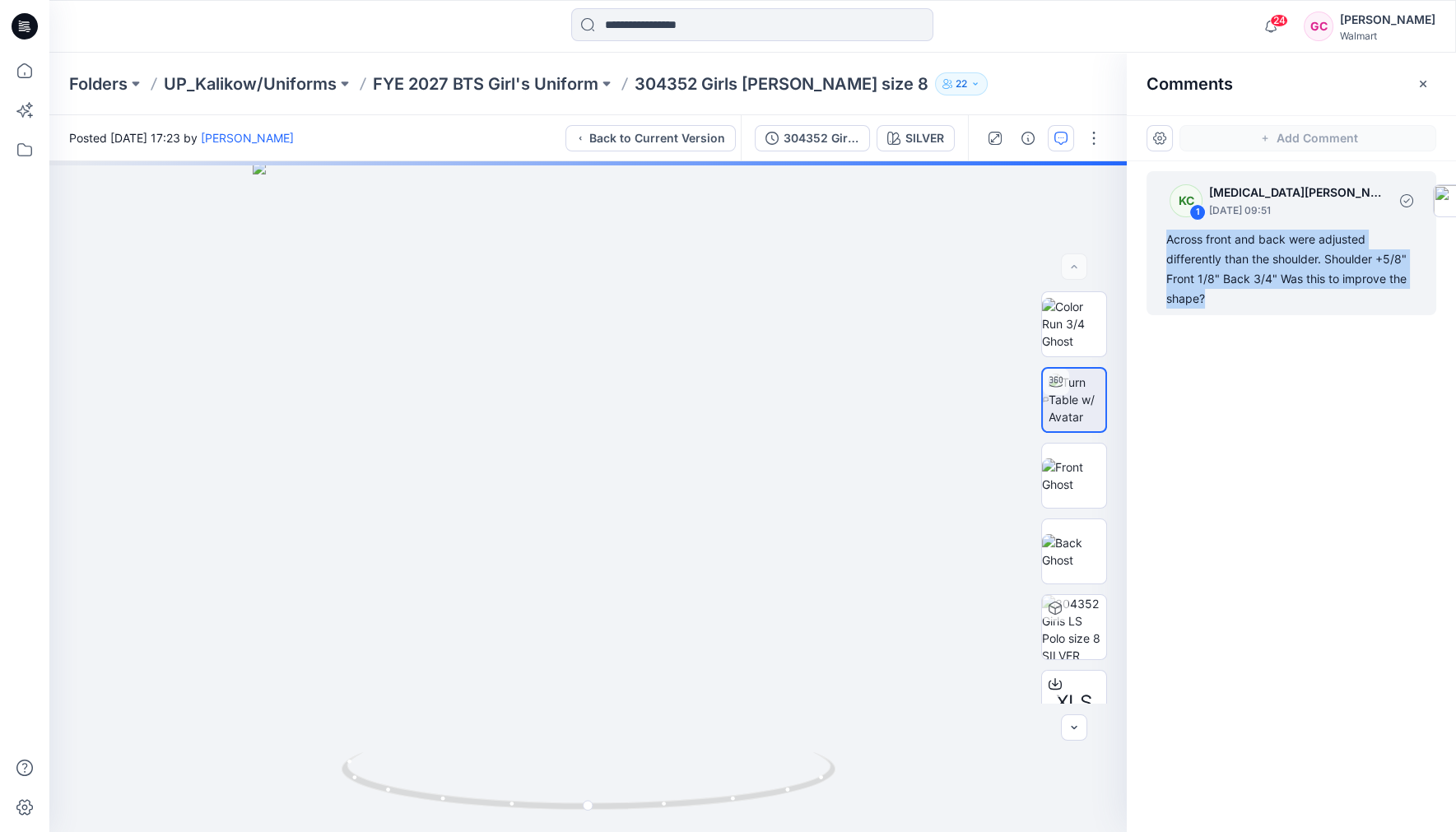
copy div "Across front and back were adjusted differently than the shoulder. Shoulder +5/…"
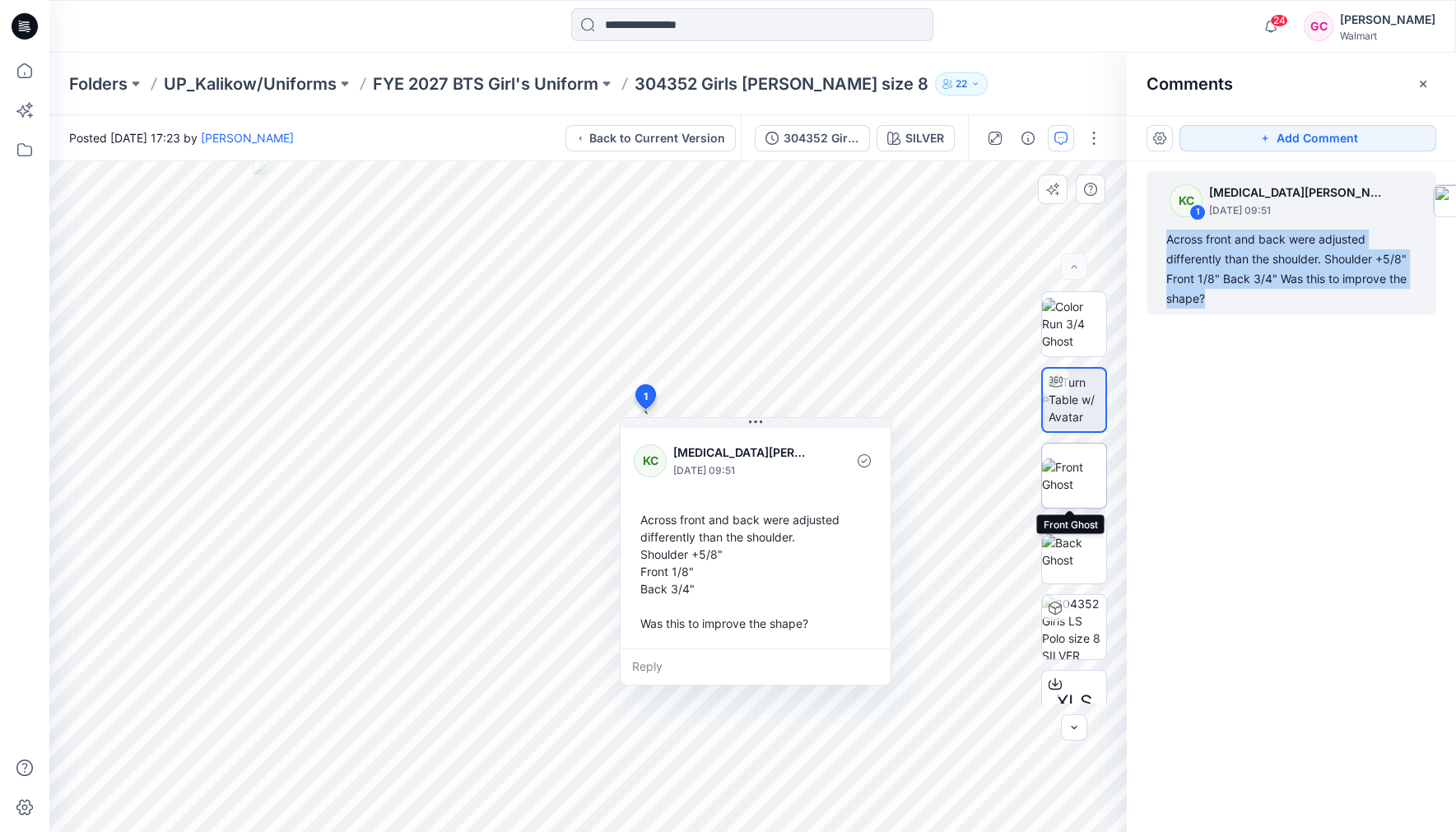
click at [1082, 473] on img at bounding box center [1074, 476] width 64 height 35
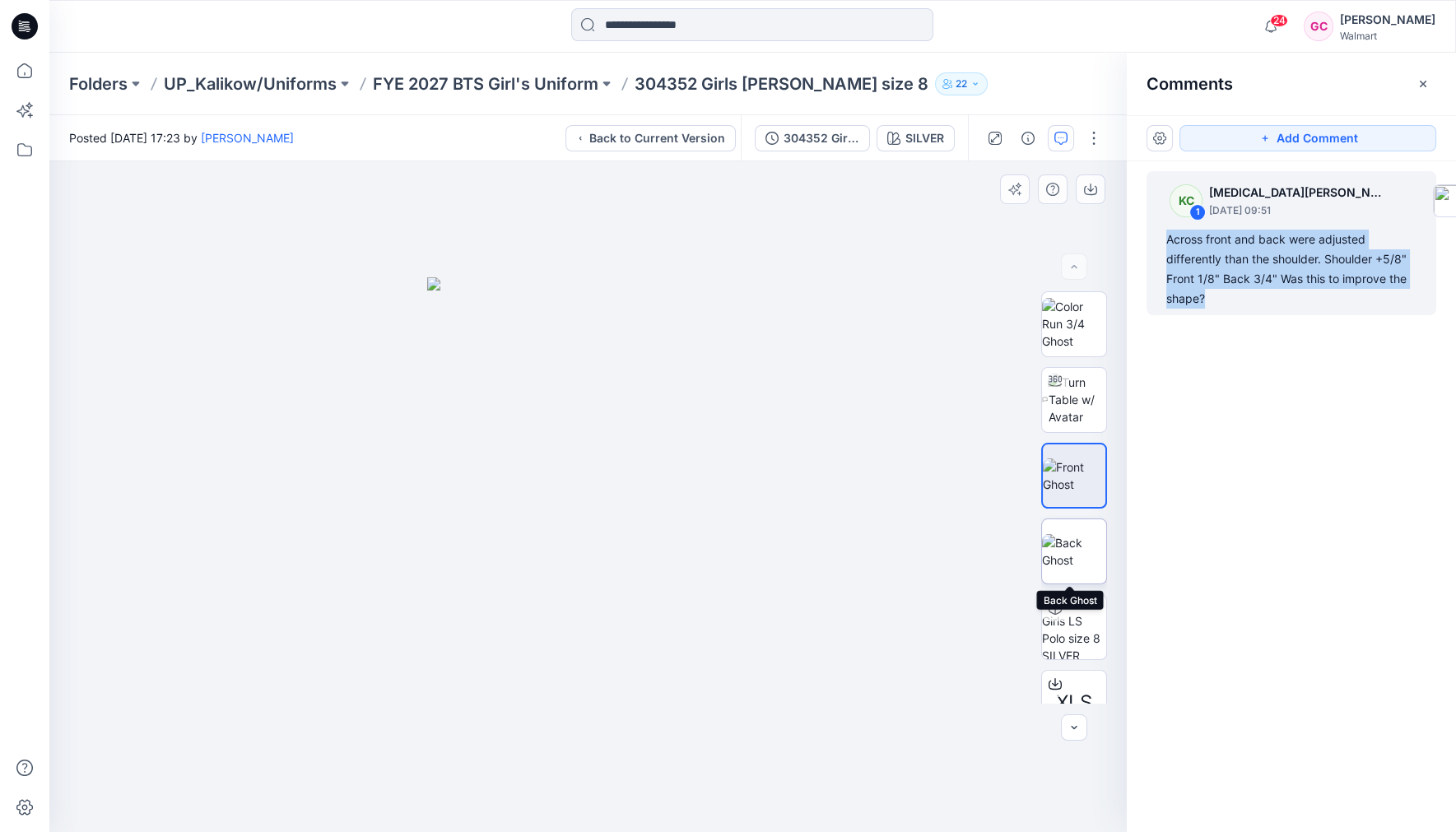
click at [1067, 537] on img at bounding box center [1074, 552] width 64 height 35
click at [1078, 386] on img at bounding box center [1077, 399] width 58 height 52
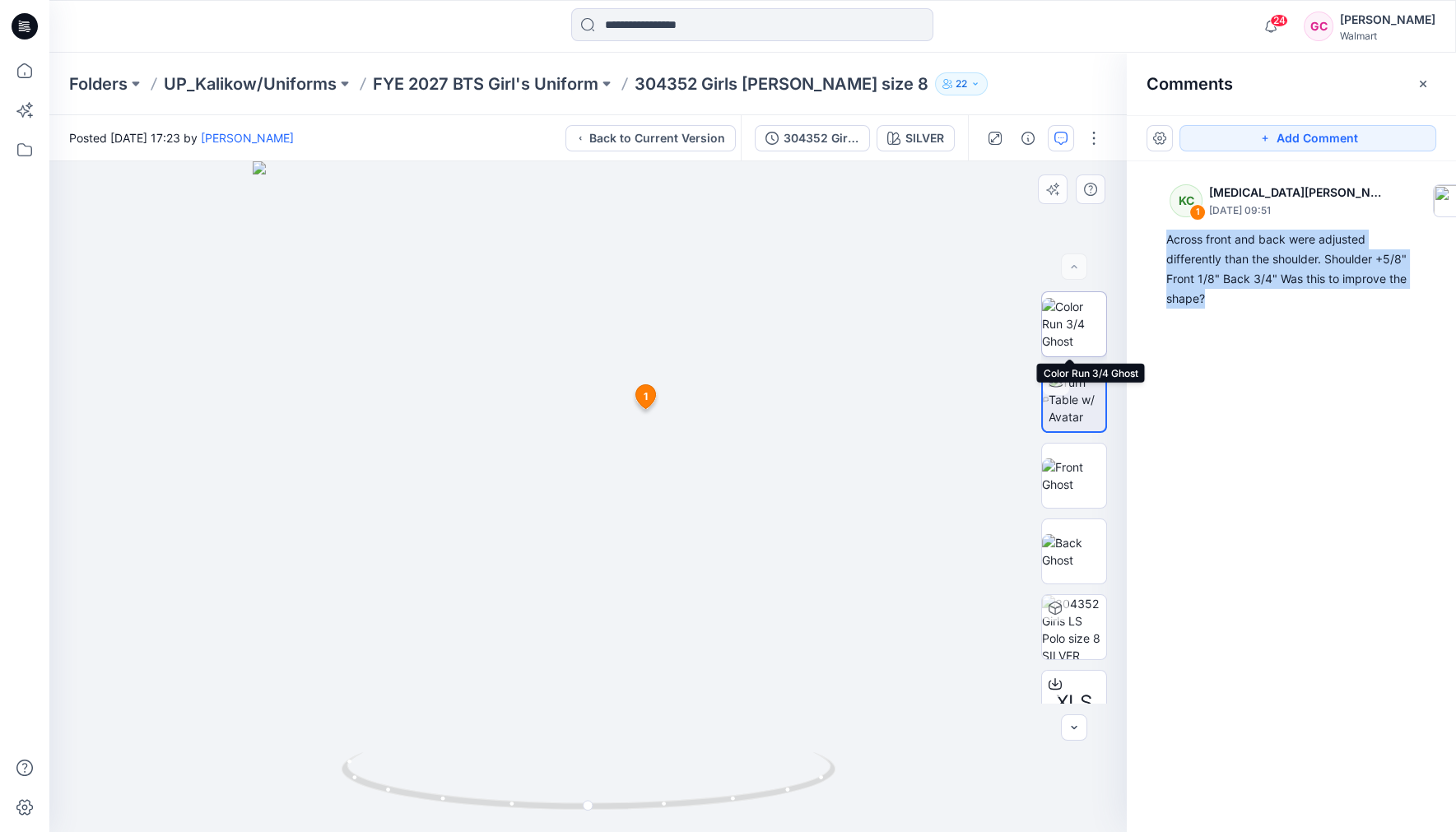
click at [1083, 318] on img at bounding box center [1074, 324] width 64 height 52
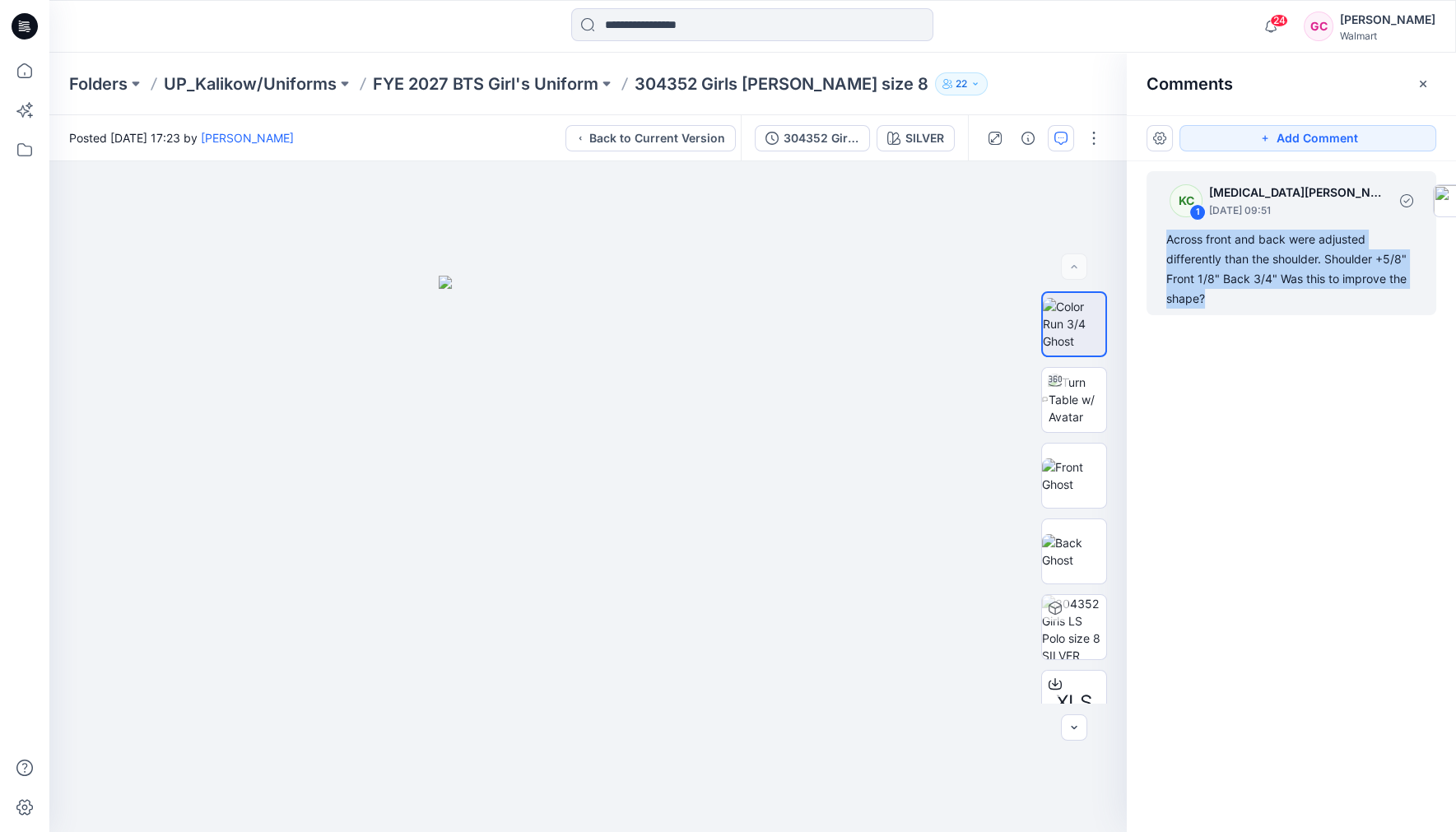
click at [1283, 274] on div "Across front and back were adjusted differently than the shoulder. Shoulder +5/…" at bounding box center [1291, 269] width 250 height 79
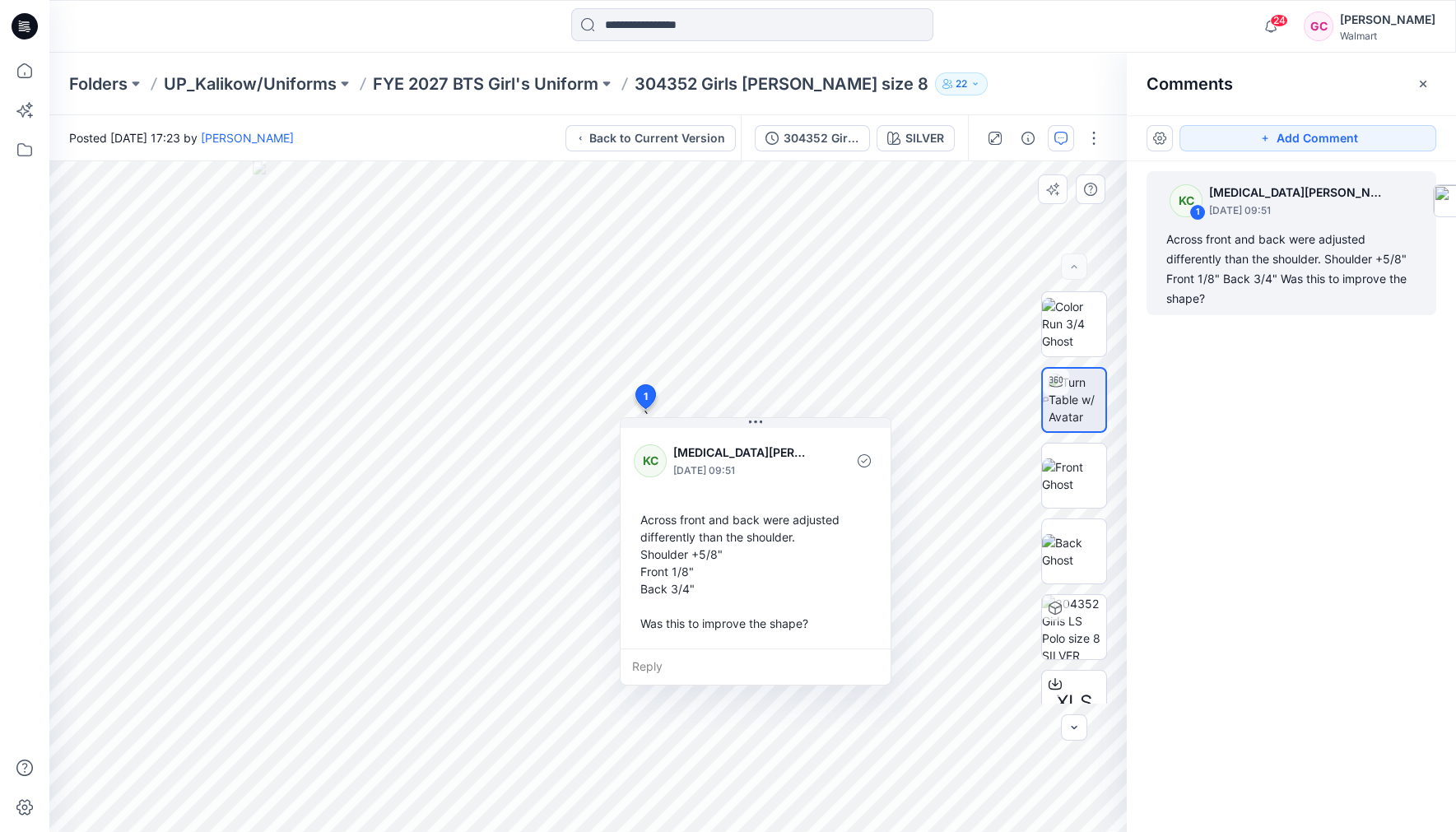
click at [663, 672] on div "Reply" at bounding box center [755, 667] width 270 height 37
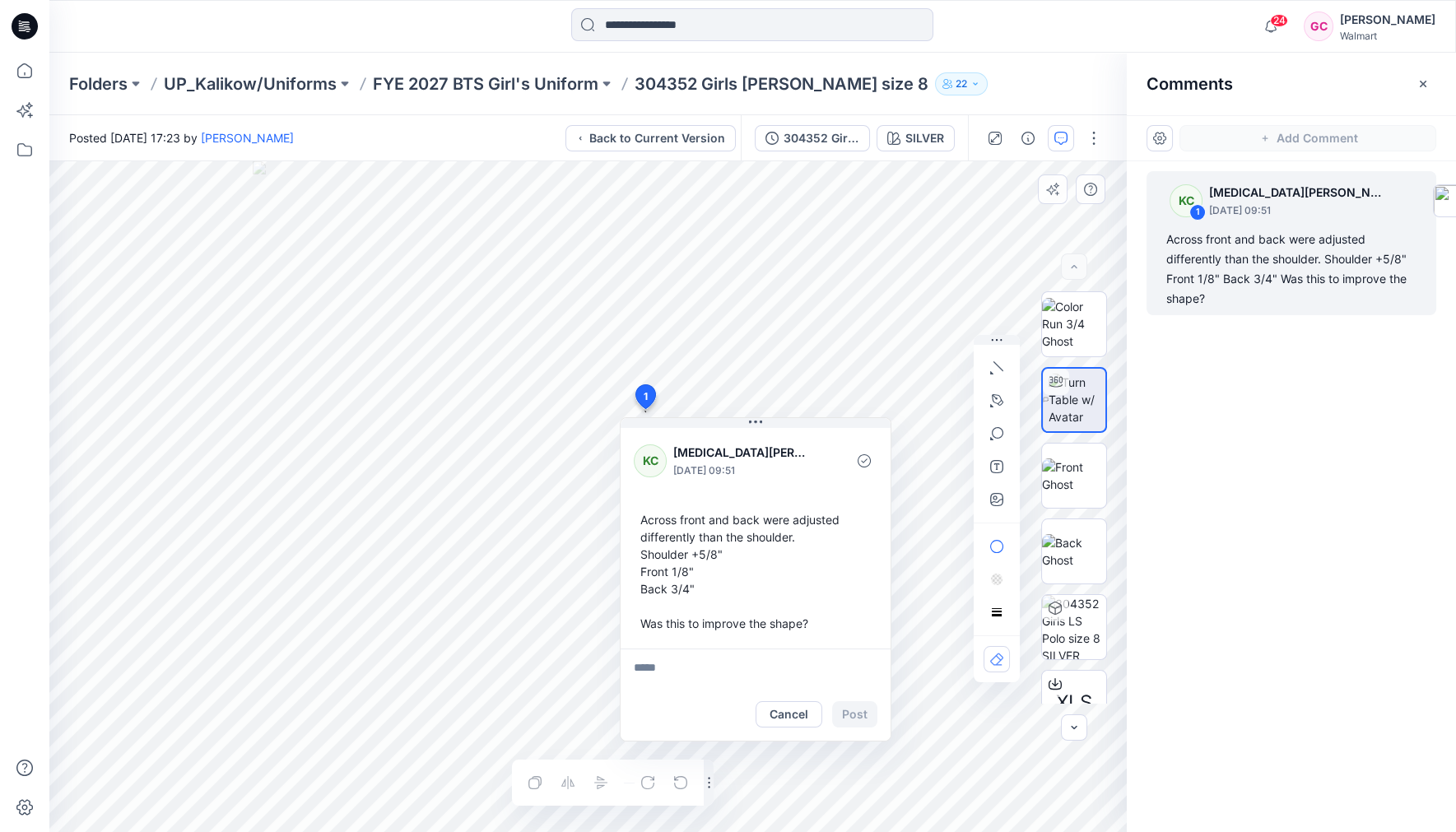
click at [663, 669] on textarea at bounding box center [755, 668] width 270 height 39
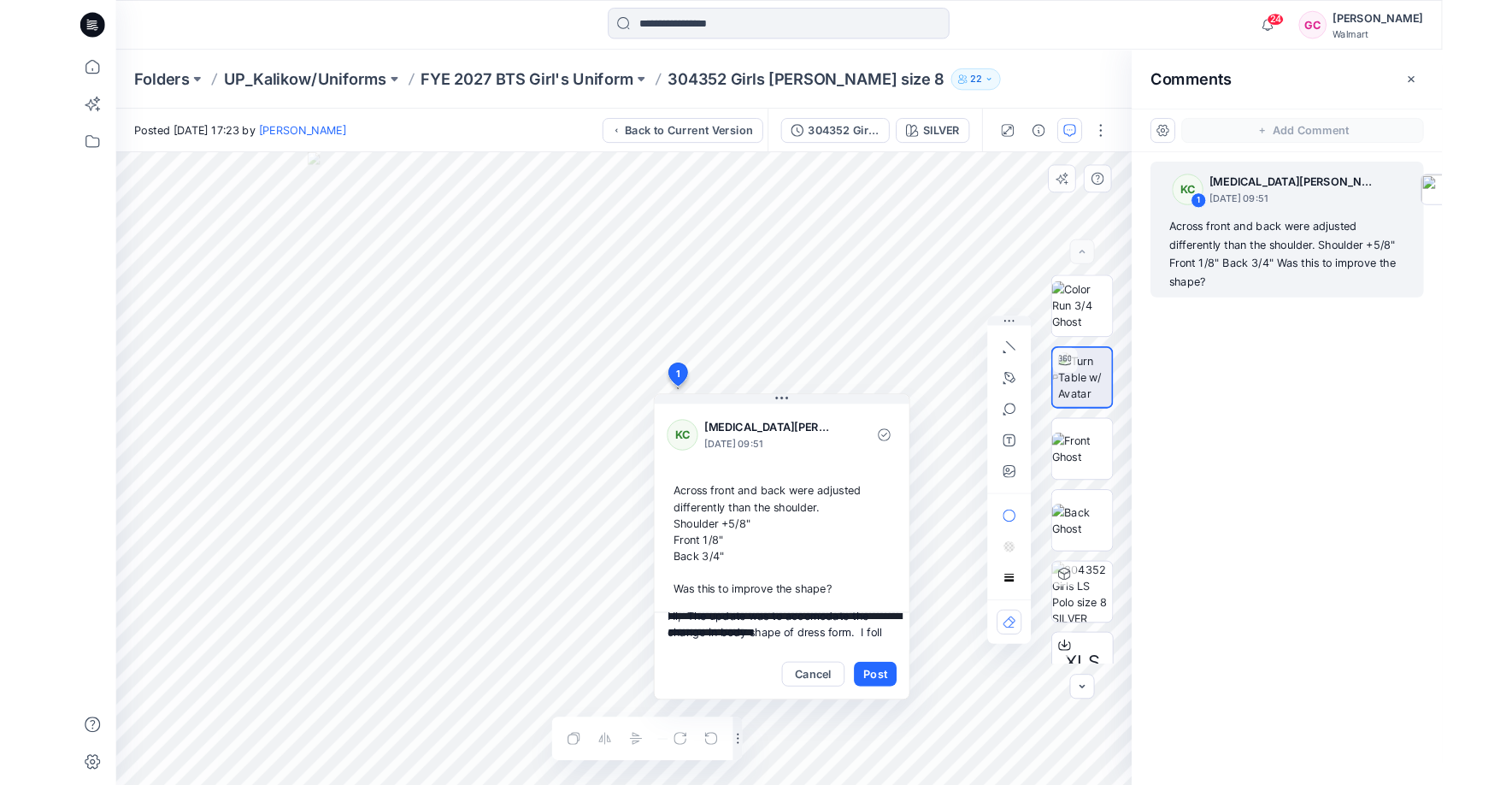
scroll to position [22, 0]
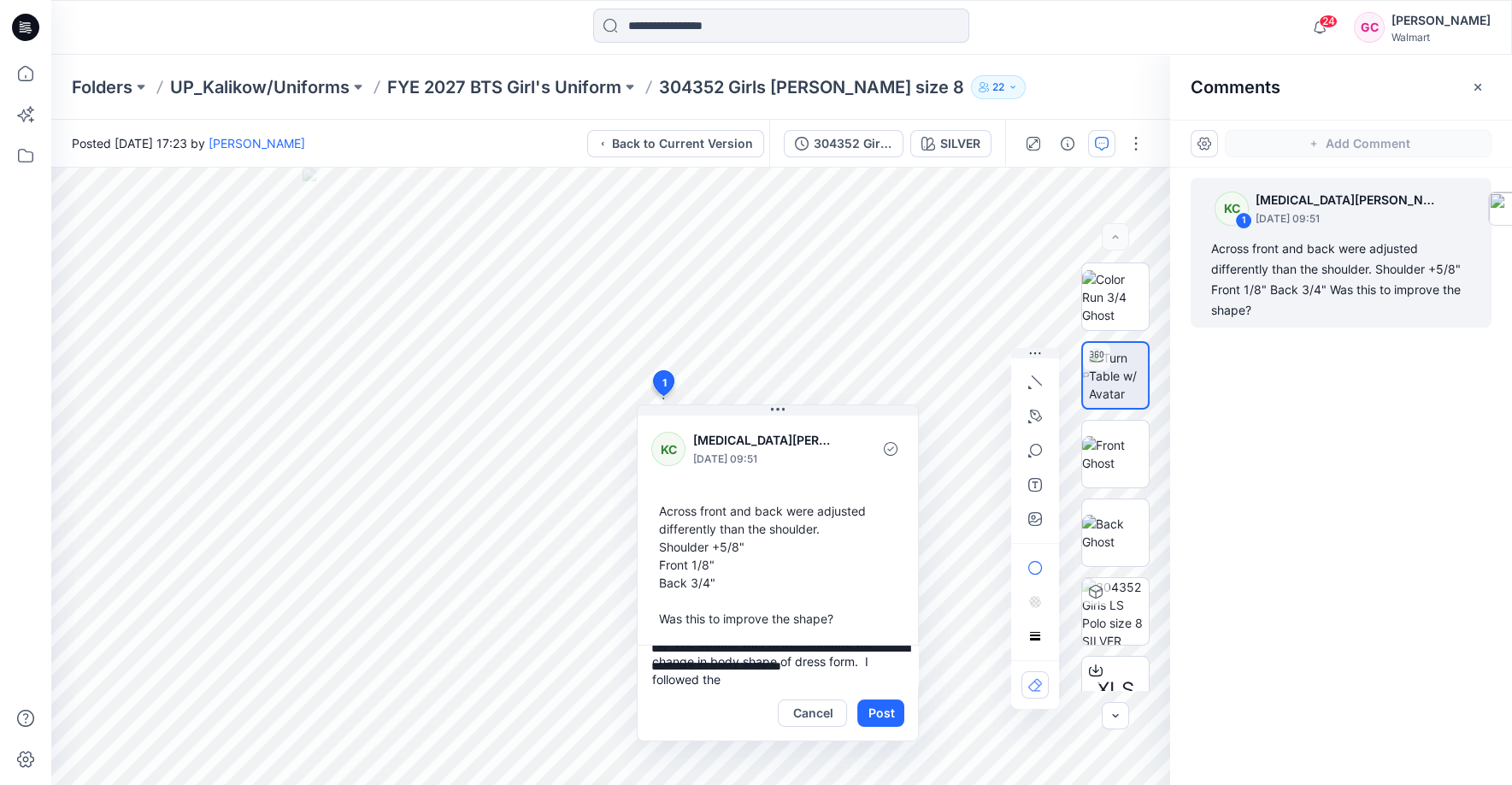
click at [734, 680] on textarea "**********" at bounding box center [778, 665] width 281 height 41
click at [738, 682] on textarea "**********" at bounding box center [778, 665] width 281 height 41
click at [744, 678] on textarea "**********" at bounding box center [778, 665] width 281 height 41
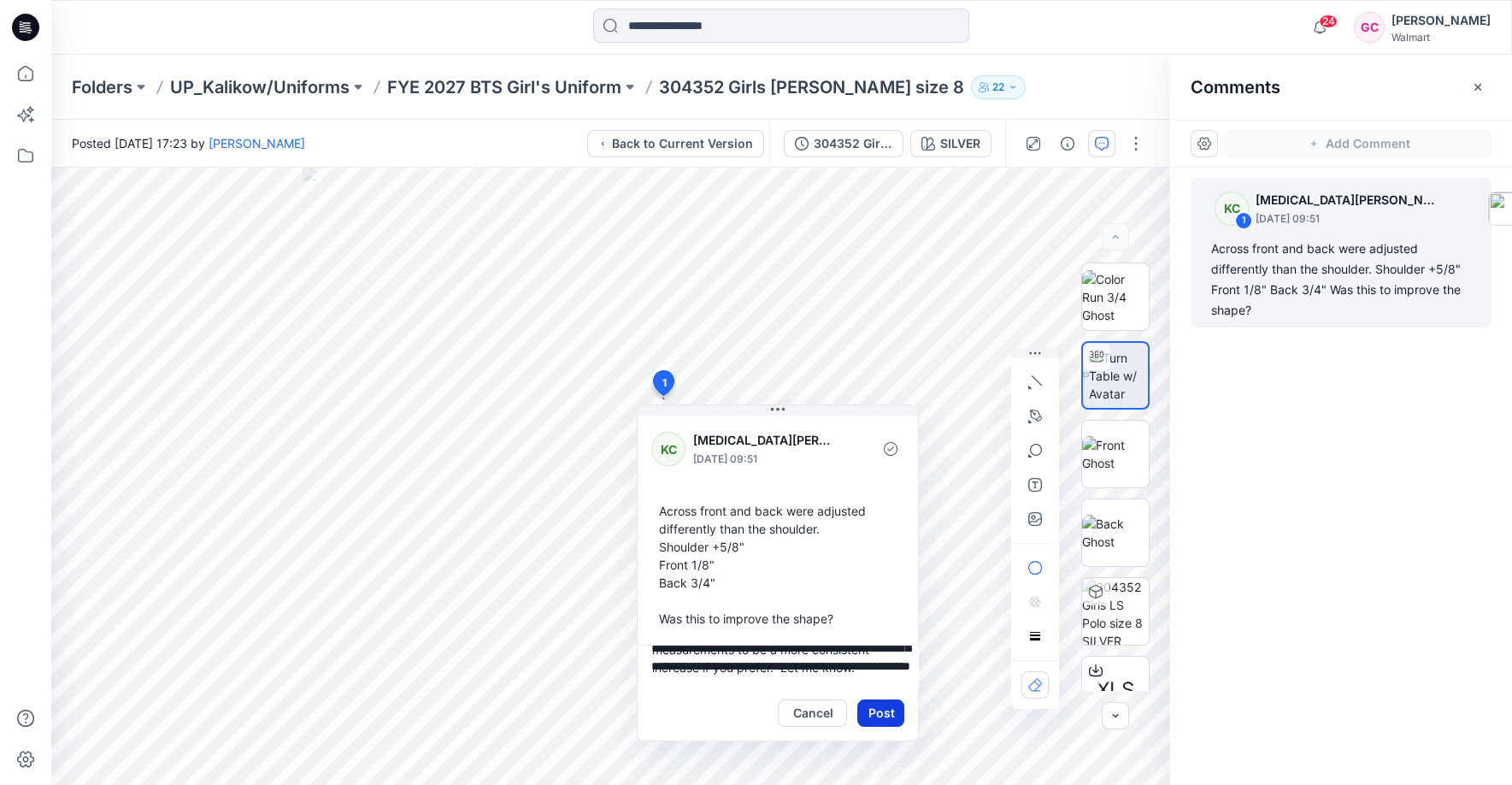
type textarea "**********"
click at [882, 710] on button "Post" at bounding box center [880, 713] width 47 height 28
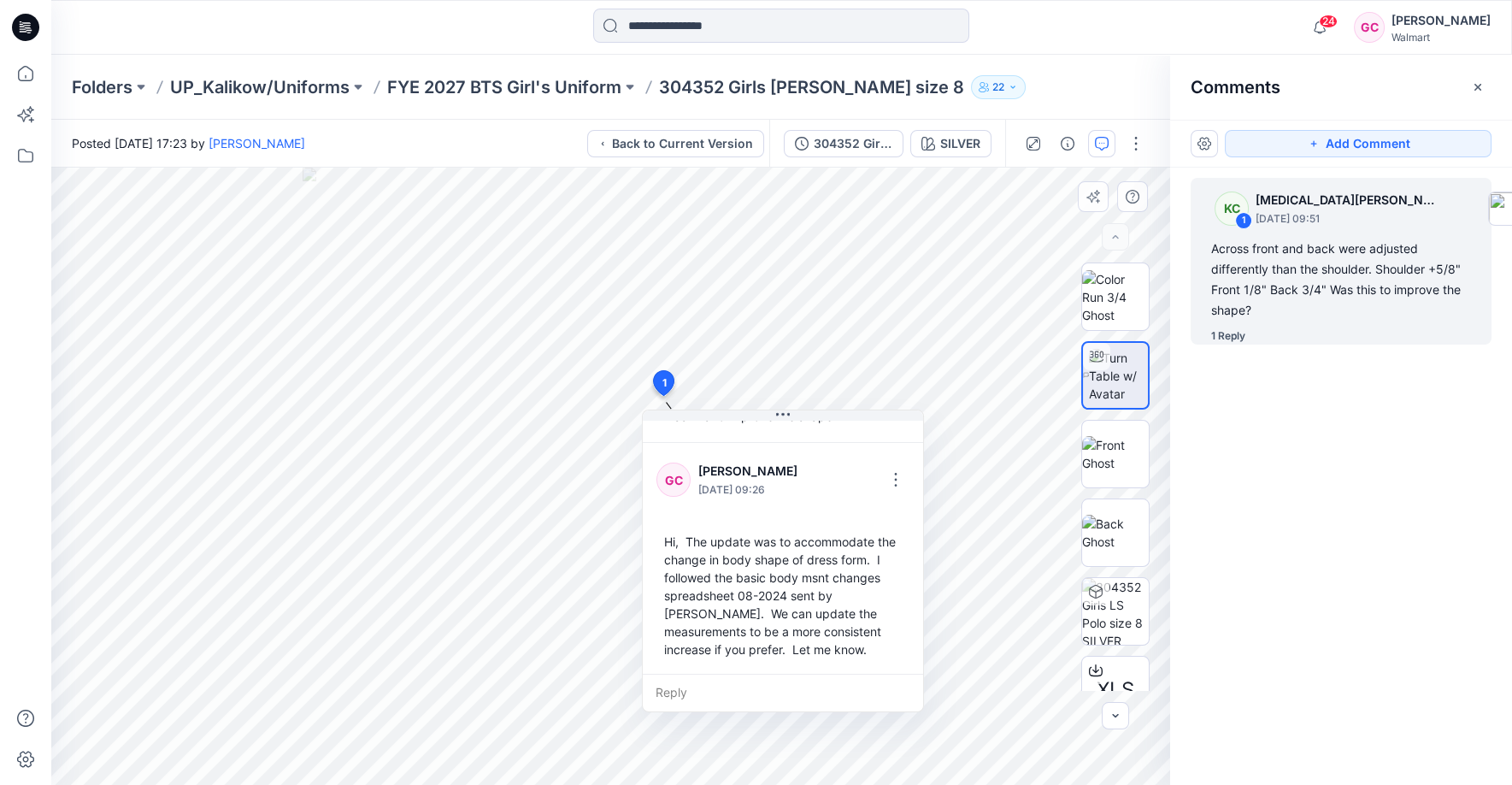
click at [664, 536] on div "Hi, The update was to accommodate the change in body shape of dress form. I fol…" at bounding box center [783, 596] width 253 height 139
click at [736, 579] on div "Hi, The update was to accommodate the change in body shape of dress form. I fol…" at bounding box center [783, 595] width 253 height 139
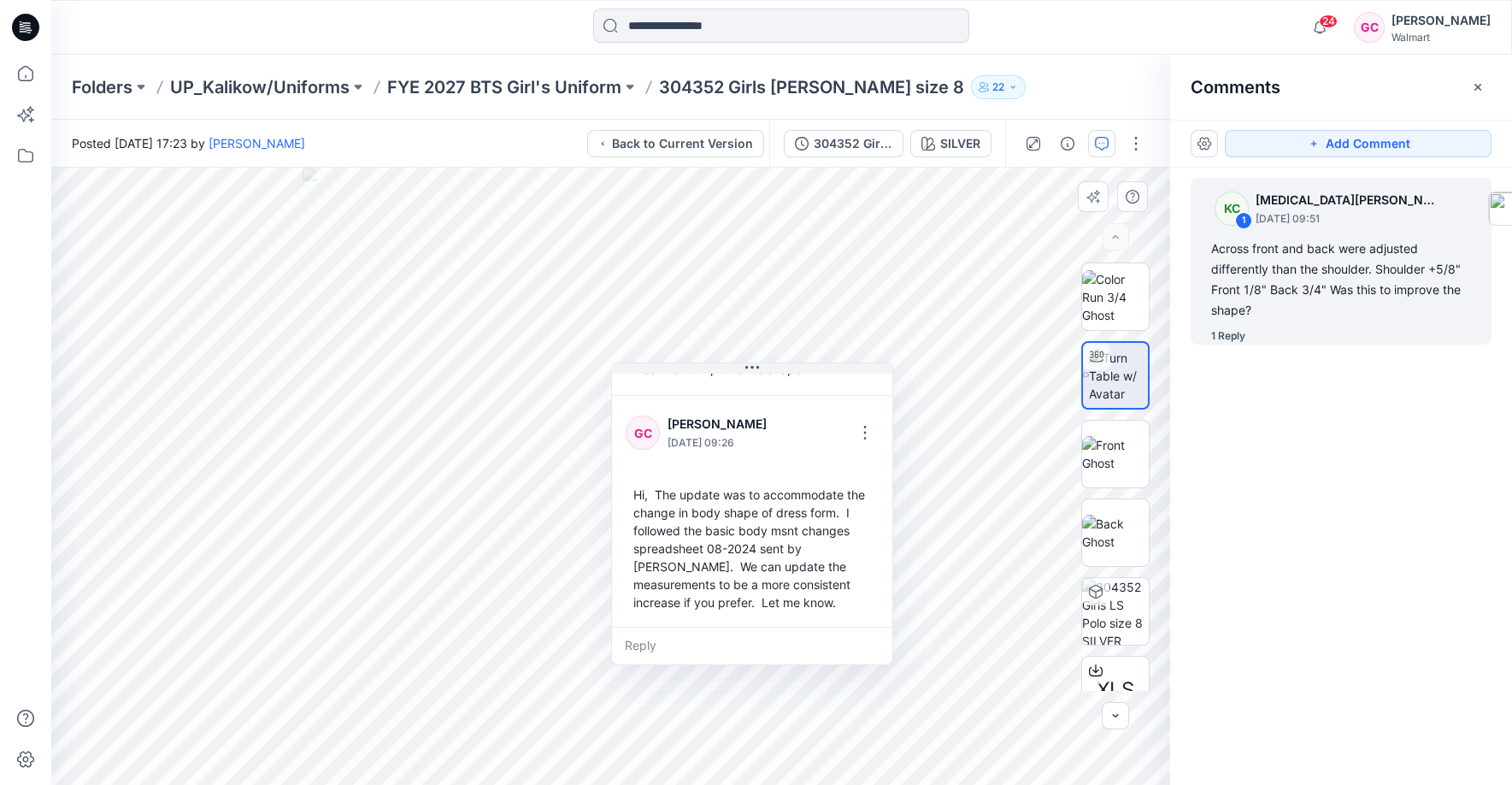
drag, startPoint x: 734, startPoint y: 647, endPoint x: 725, endPoint y: 583, distance: 64.6
click at [704, 601] on div "Hi, The update was to accommodate the change in body shape of dress form. I fol…" at bounding box center [752, 548] width 253 height 139
click at [724, 571] on div "Hi, The update was to accommodate the change in body shape of dress form. I fol…" at bounding box center [753, 548] width 253 height 139
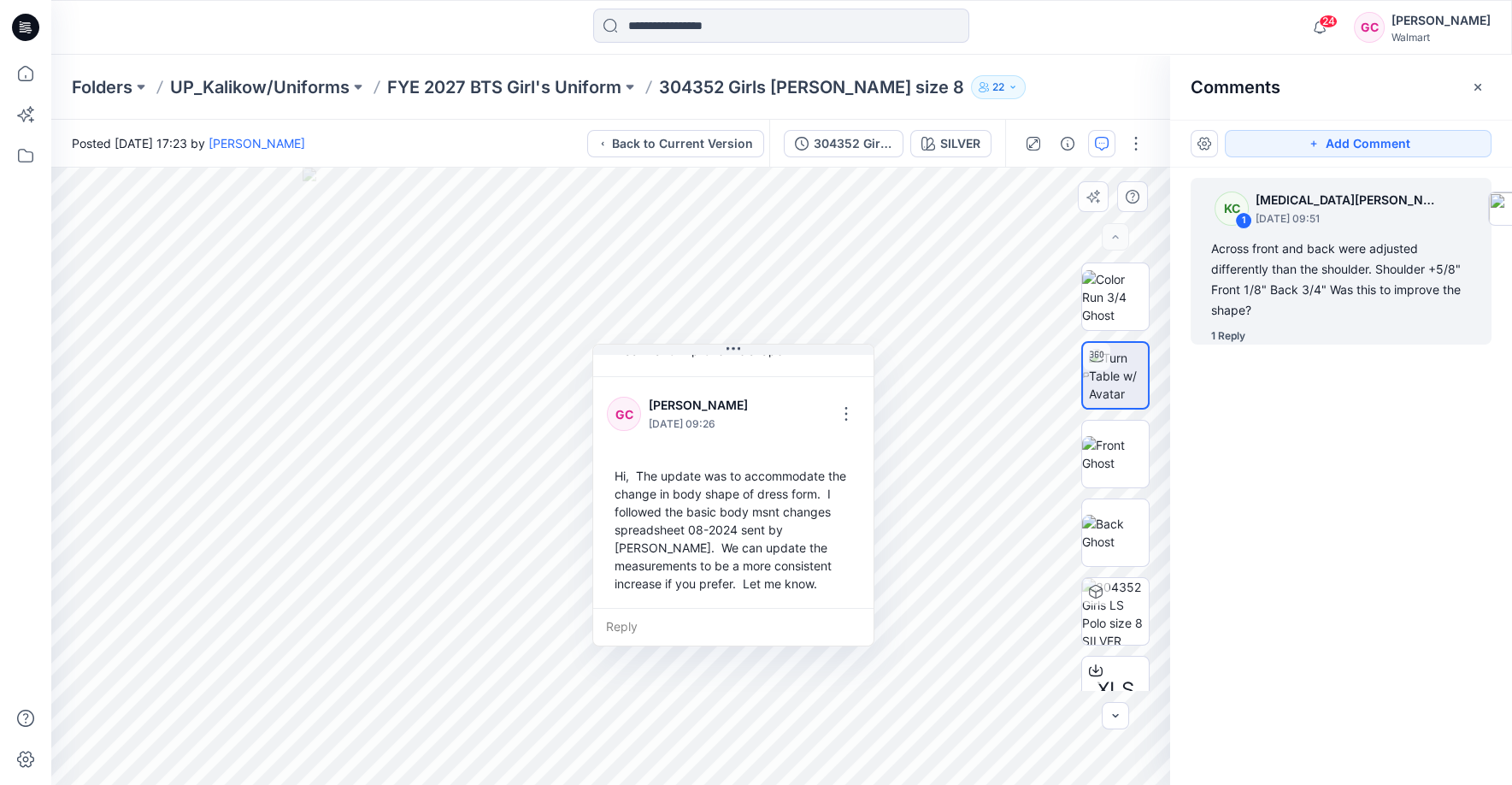
drag, startPoint x: 716, startPoint y: 556, endPoint x: 707, endPoint y: 547, distance: 12.7
click at [707, 547] on div "Hi, The update was to accommodate the change in body shape of dress form. I fol…" at bounding box center [734, 529] width 253 height 139
click at [1295, 293] on div "Across front and back were adjusted differently than the shoulder. Shoulder +5/…" at bounding box center [1341, 279] width 260 height 82
click at [1232, 332] on div "1 Reply" at bounding box center [1229, 336] width 35 height 17
click at [1223, 334] on div "1 Reply" at bounding box center [1229, 336] width 35 height 17
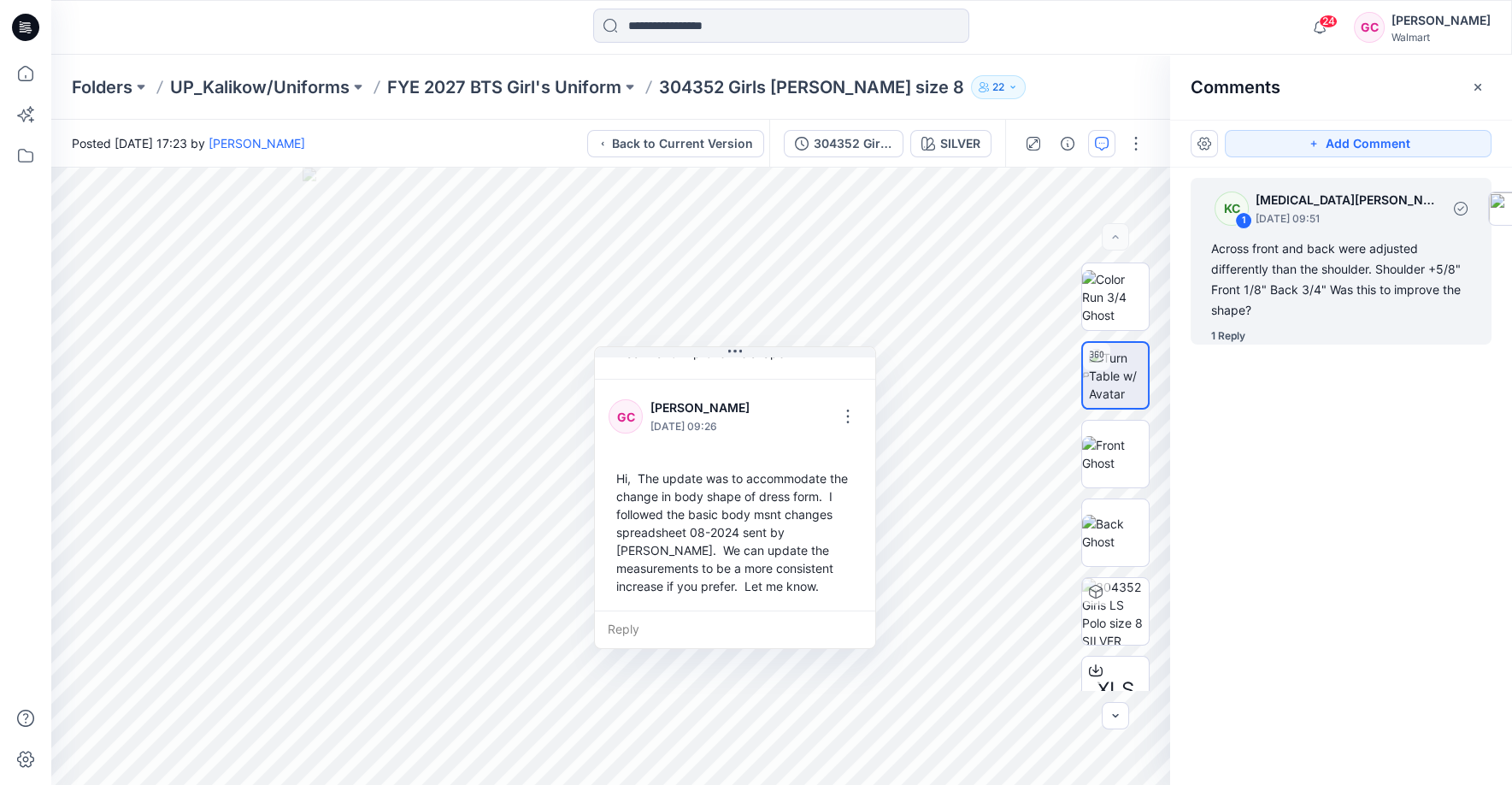
click at [1246, 286] on div "Across front and back were adjusted differently than the shoulder. Shoulder +5/…" at bounding box center [1341, 279] width 260 height 82
click at [1100, 285] on img at bounding box center [1115, 297] width 67 height 54
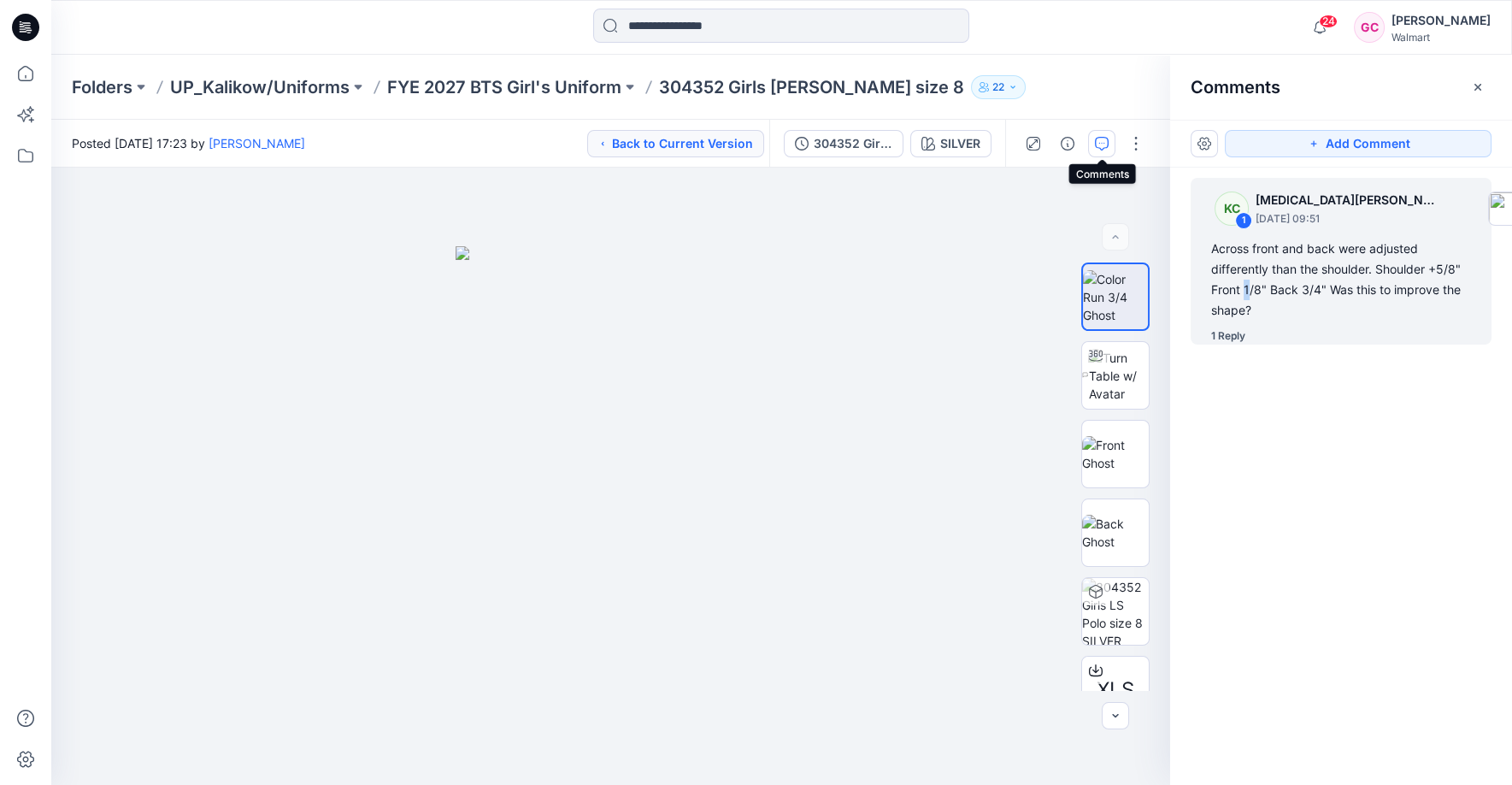
click at [1097, 144] on icon "button" at bounding box center [1102, 144] width 14 height 14
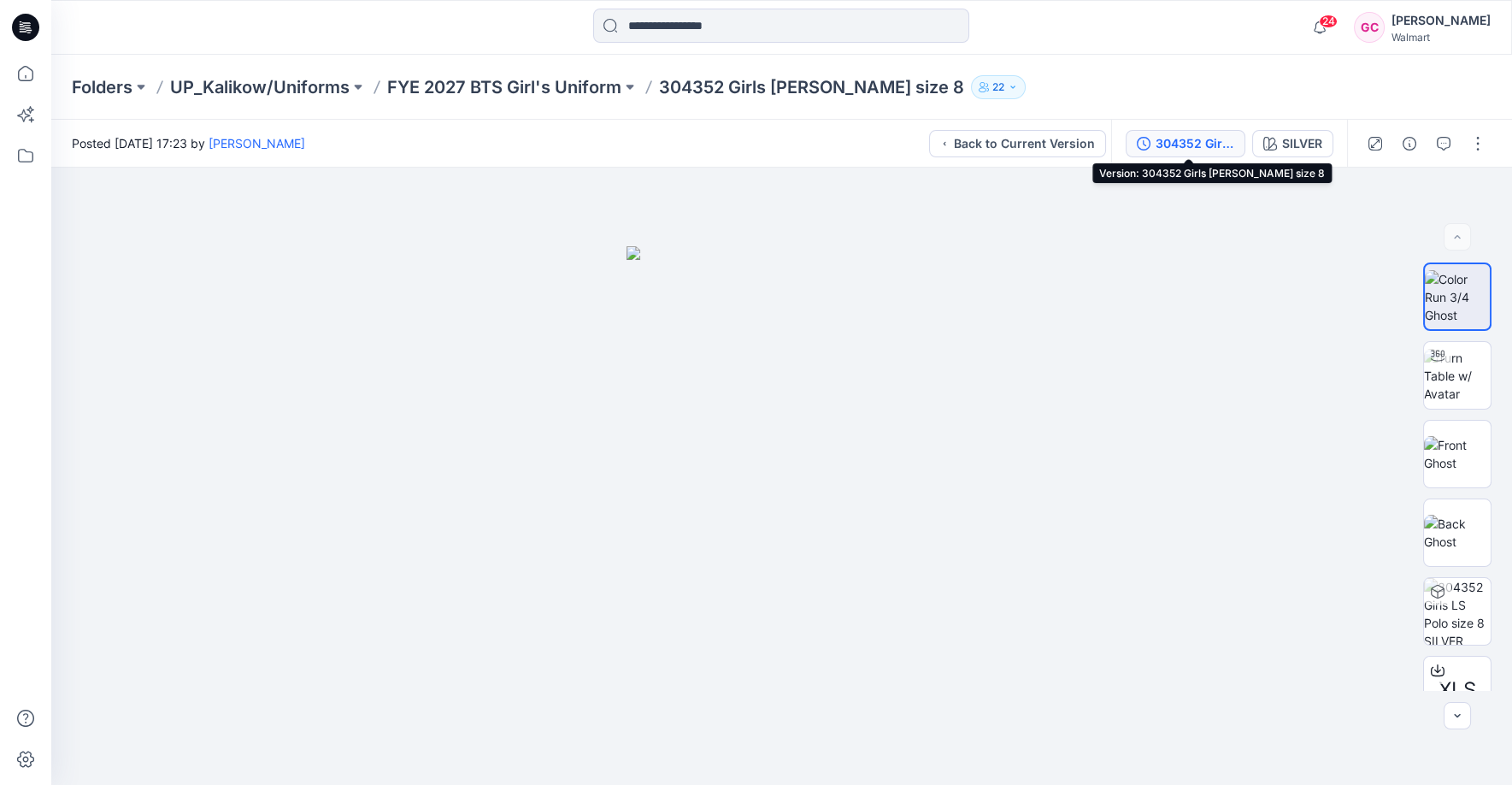
click at [1212, 145] on div "304352 Girls [PERSON_NAME] size 8" at bounding box center [1195, 144] width 79 height 19
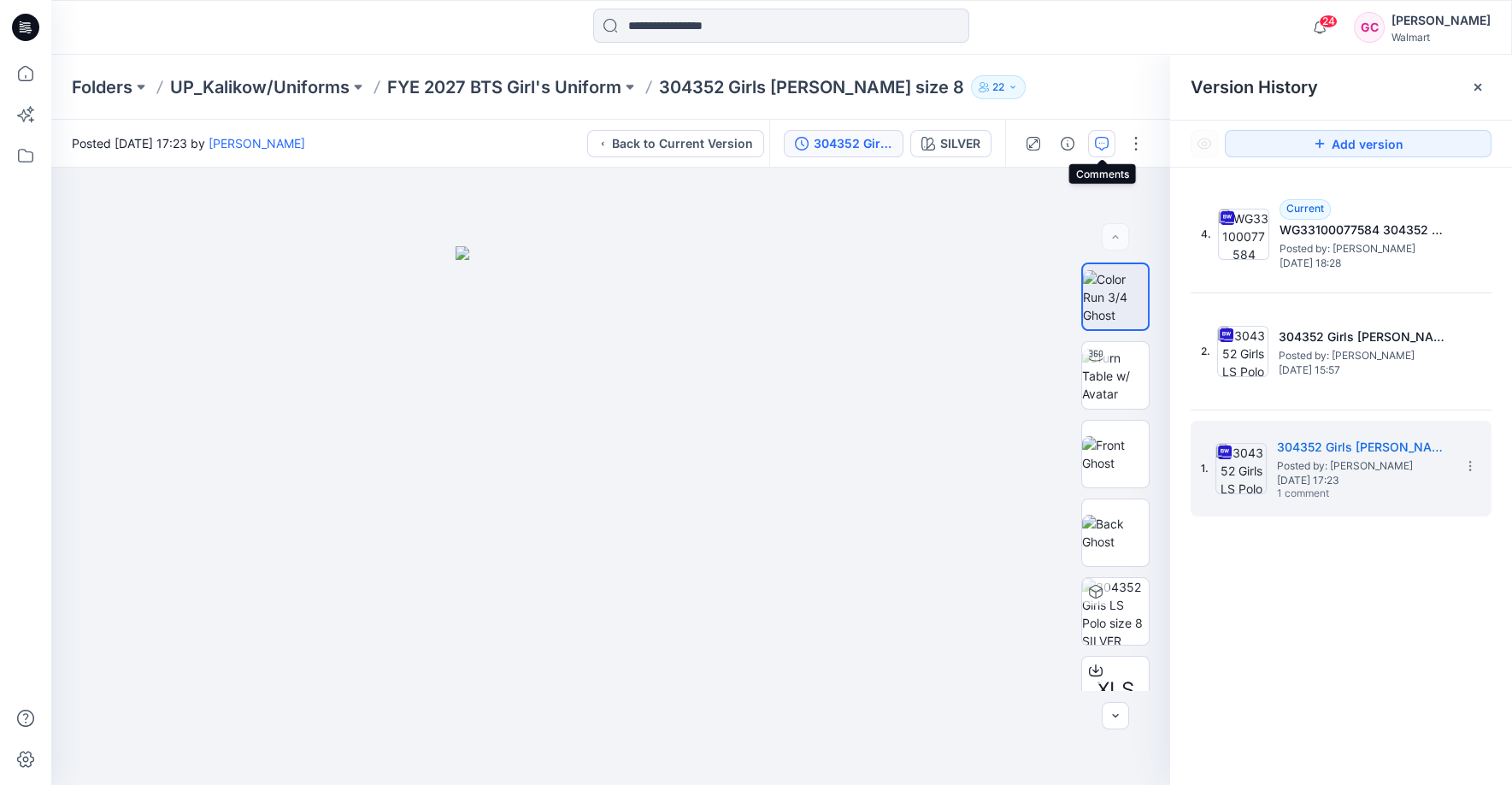
click at [1105, 137] on icon "button" at bounding box center [1102, 144] width 14 height 14
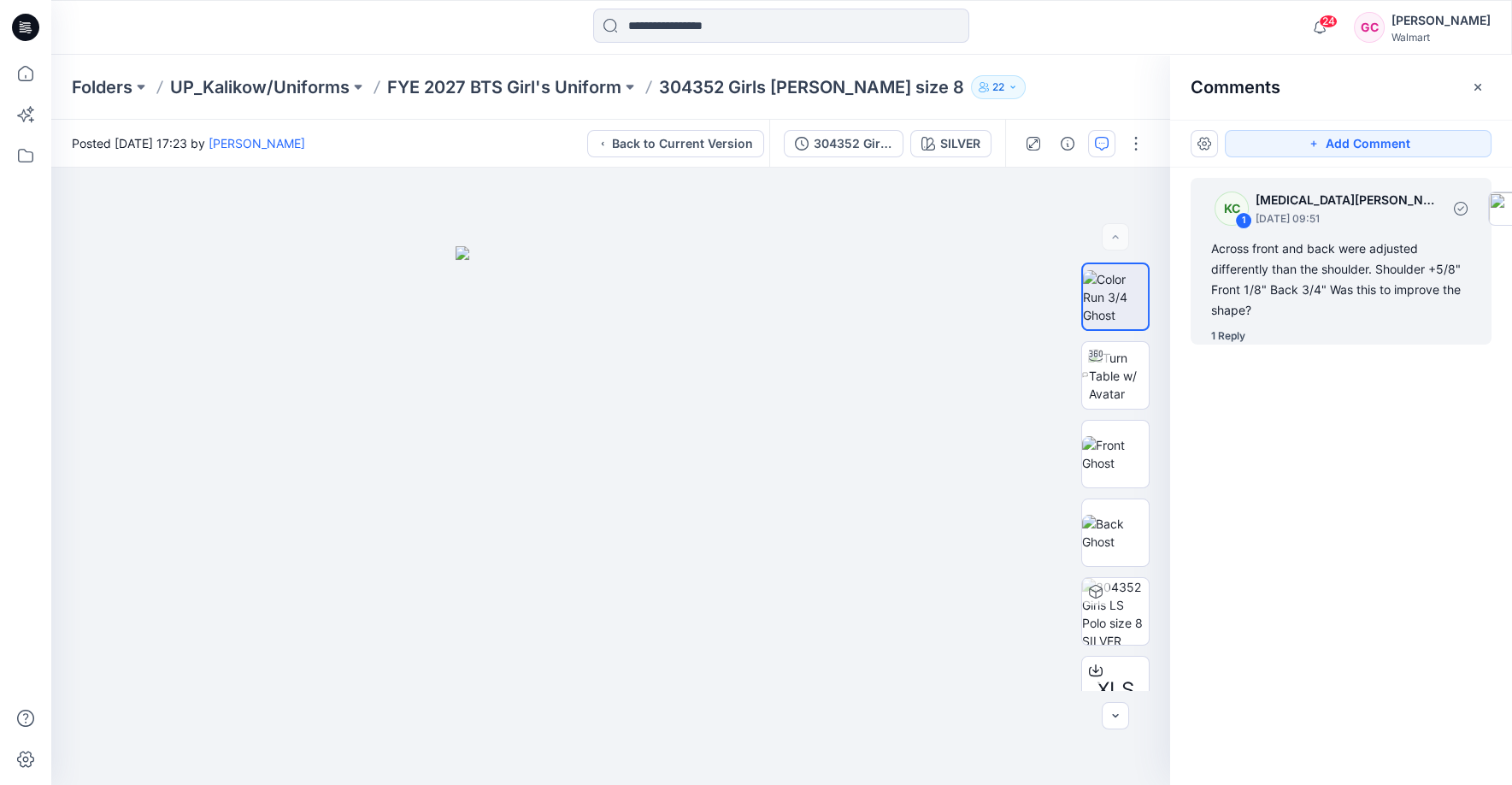
click at [1264, 261] on div "Across front and back were adjusted differently than the shoulder. Shoulder +5/…" at bounding box center [1341, 279] width 260 height 82
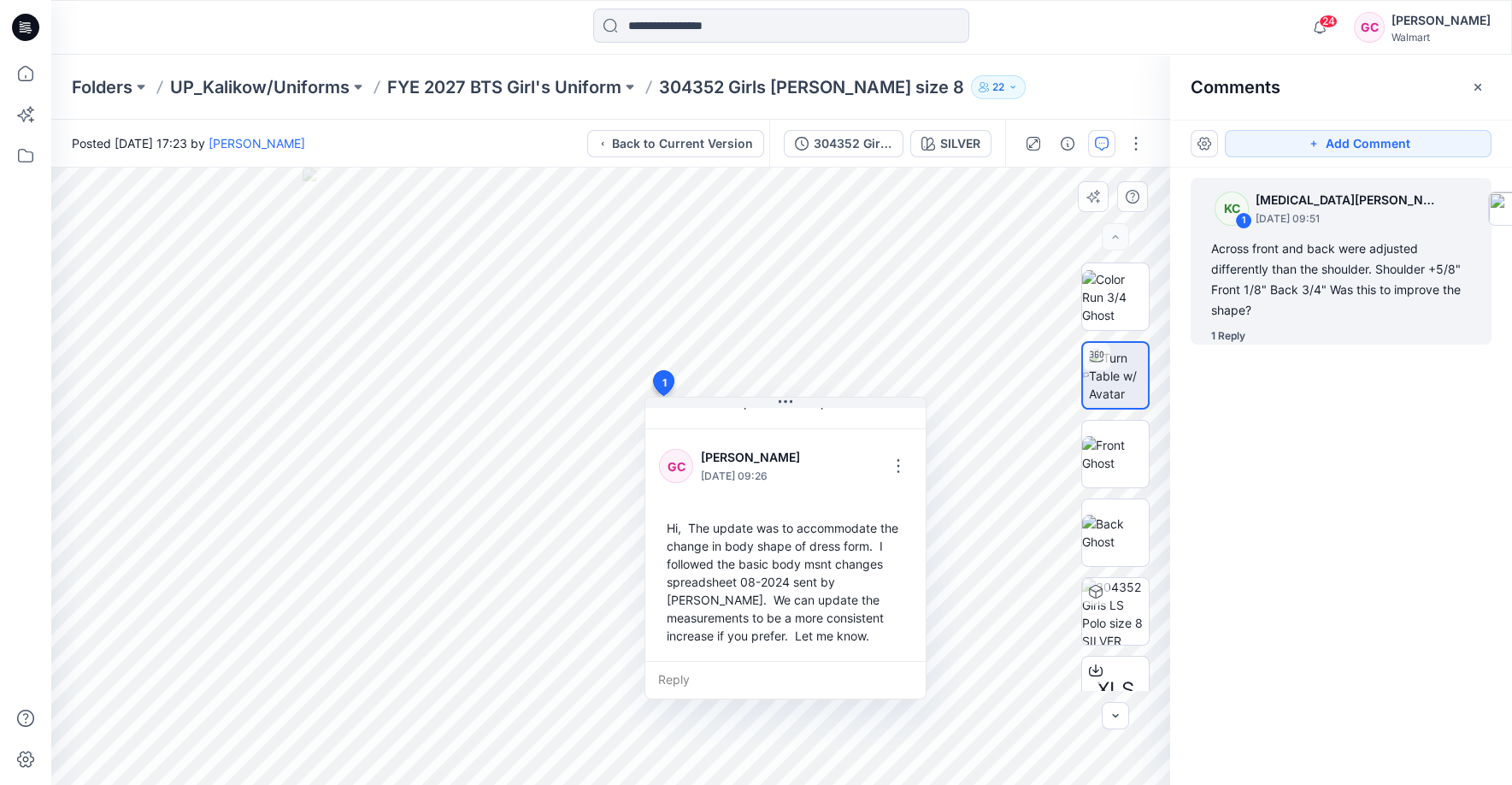
drag, startPoint x: 658, startPoint y: 532, endPoint x: 666, endPoint y: 524, distance: 11.3
click at [666, 524] on div "Hi, The update was to accommodate the change in body shape of dress form. I fol…" at bounding box center [785, 582] width 253 height 139
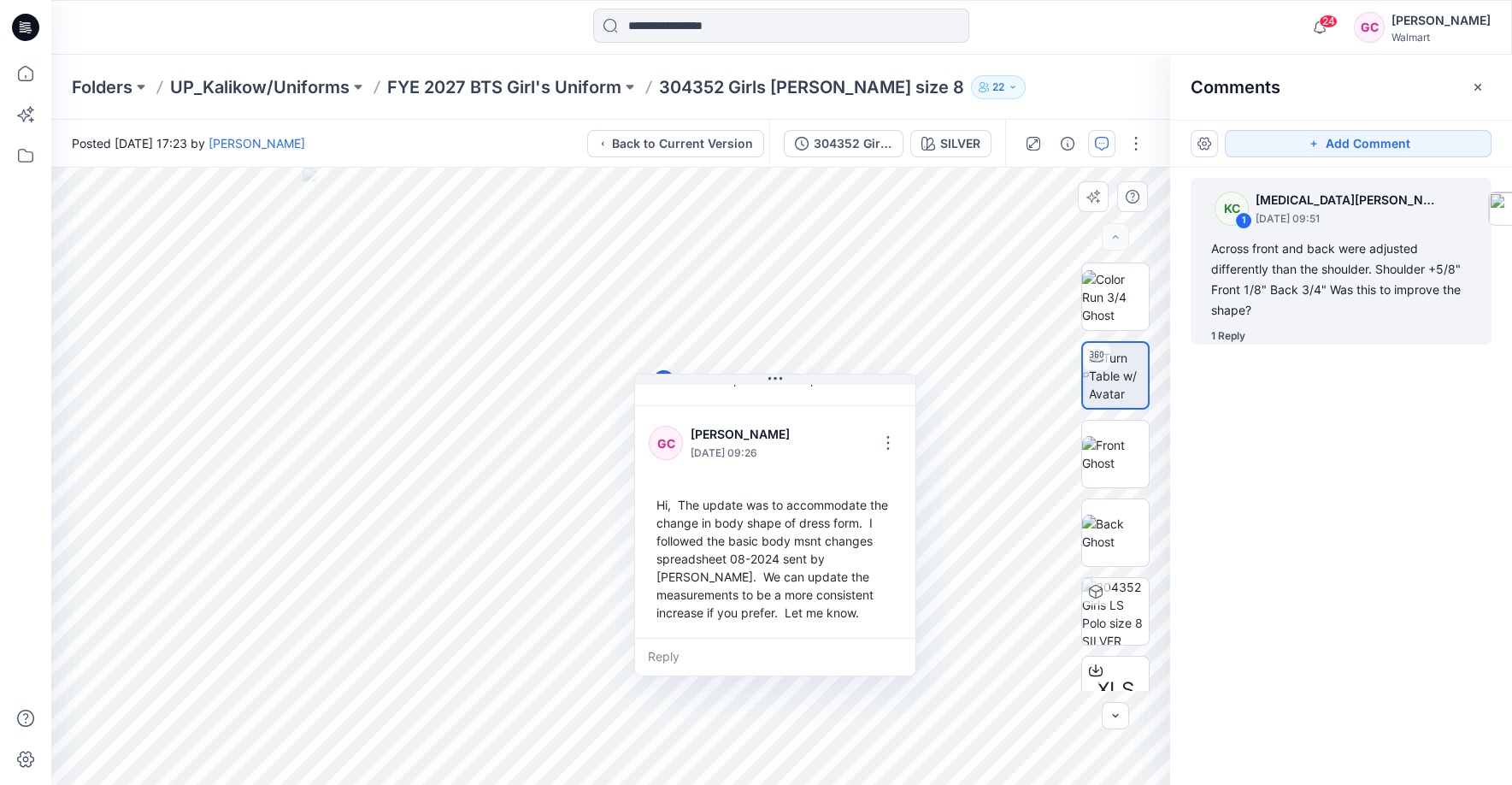
drag, startPoint x: 720, startPoint y: 557, endPoint x: 709, endPoint y: 534, distance: 25.5
click at [709, 534] on div "Hi, The update was to accommodate the change in body shape of dress form. I fol…" at bounding box center [775, 558] width 253 height 139
click at [495, 86] on p "FYE 2027 BTS Girl's Uniform" at bounding box center [504, 87] width 234 height 24
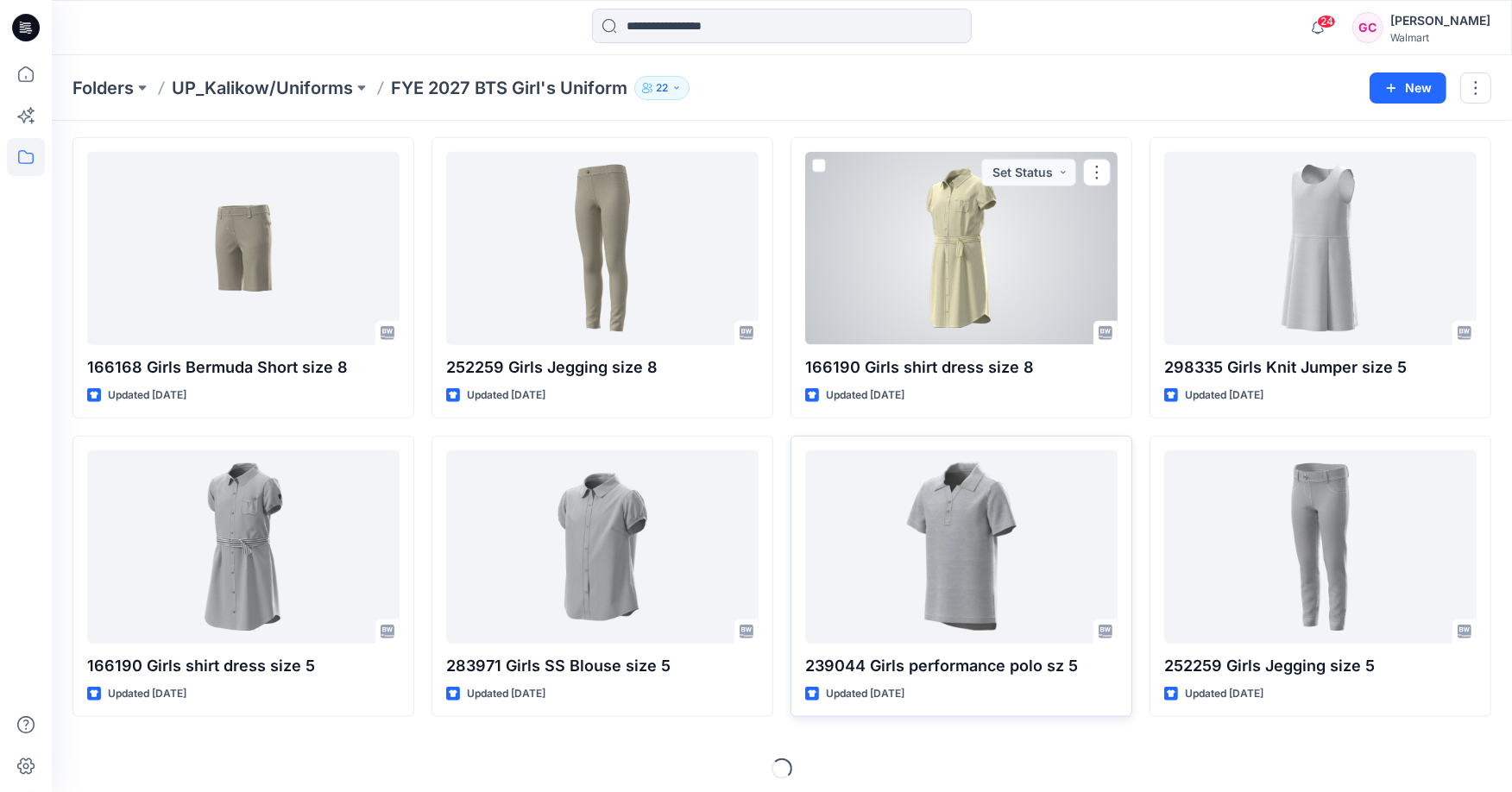
scroll to position [1257, 0]
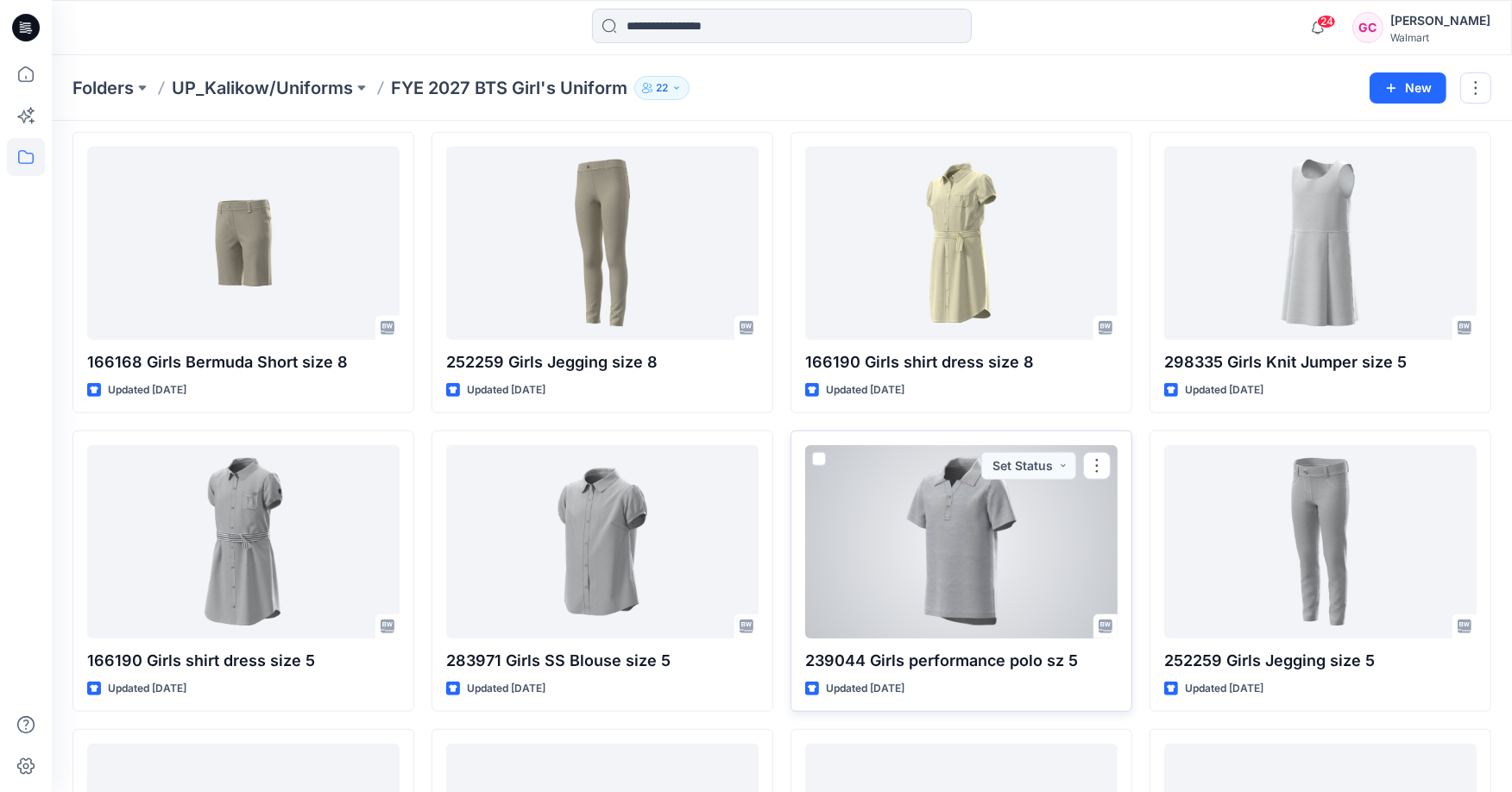
click at [968, 581] on div at bounding box center [961, 543] width 312 height 194
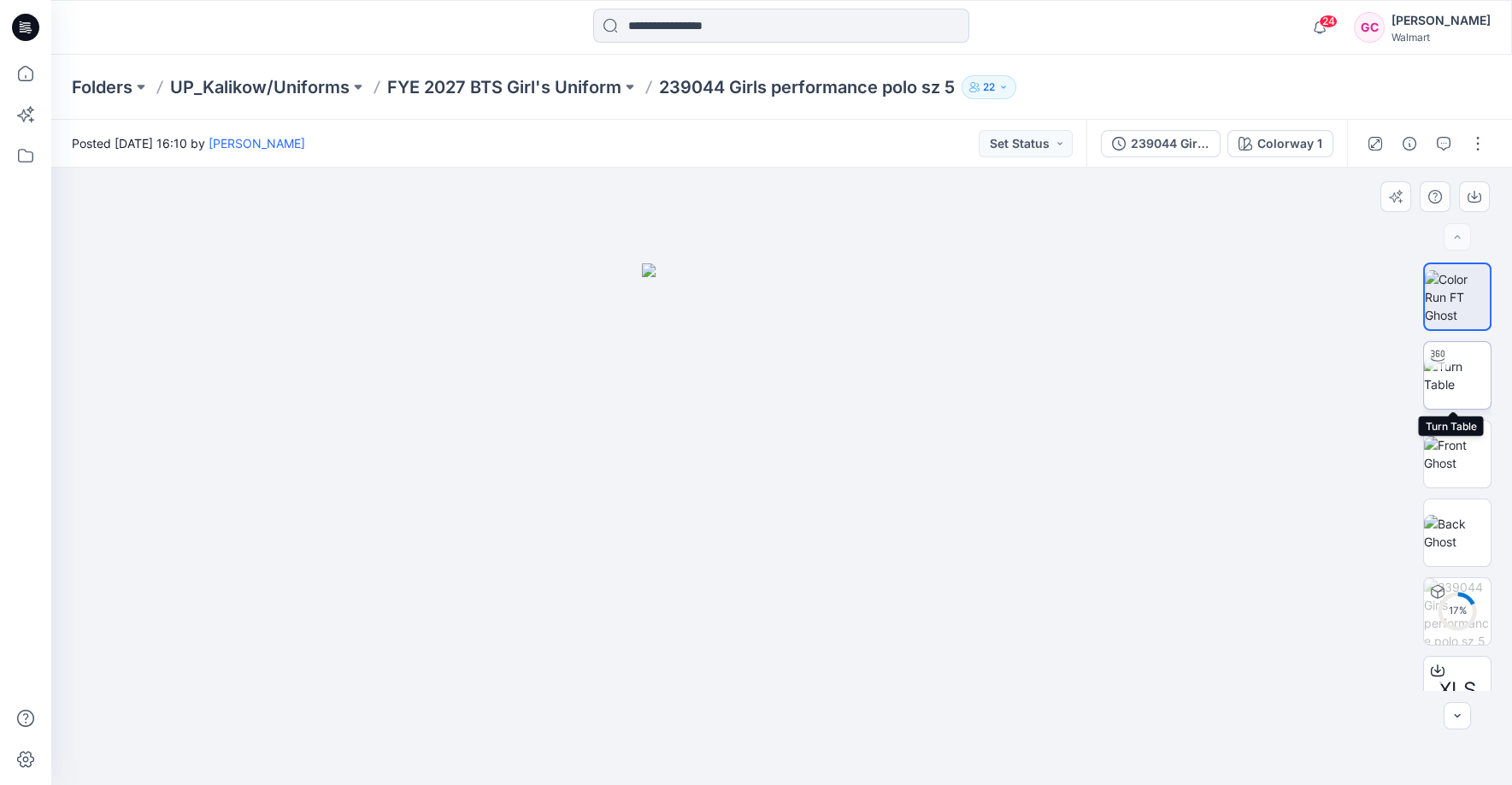
click at [1433, 380] on img at bounding box center [1457, 376] width 67 height 36
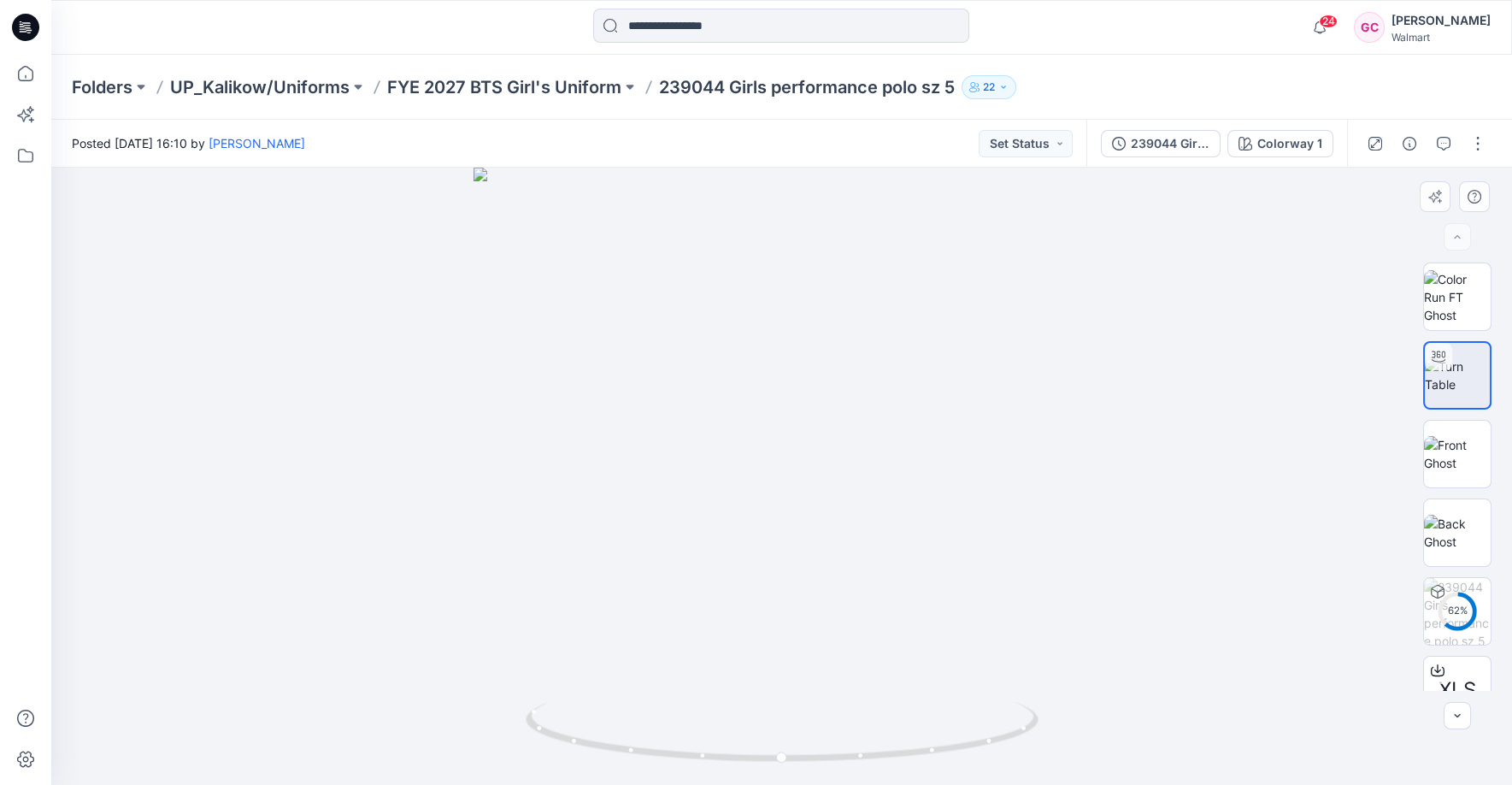
scroll to position [35, 0]
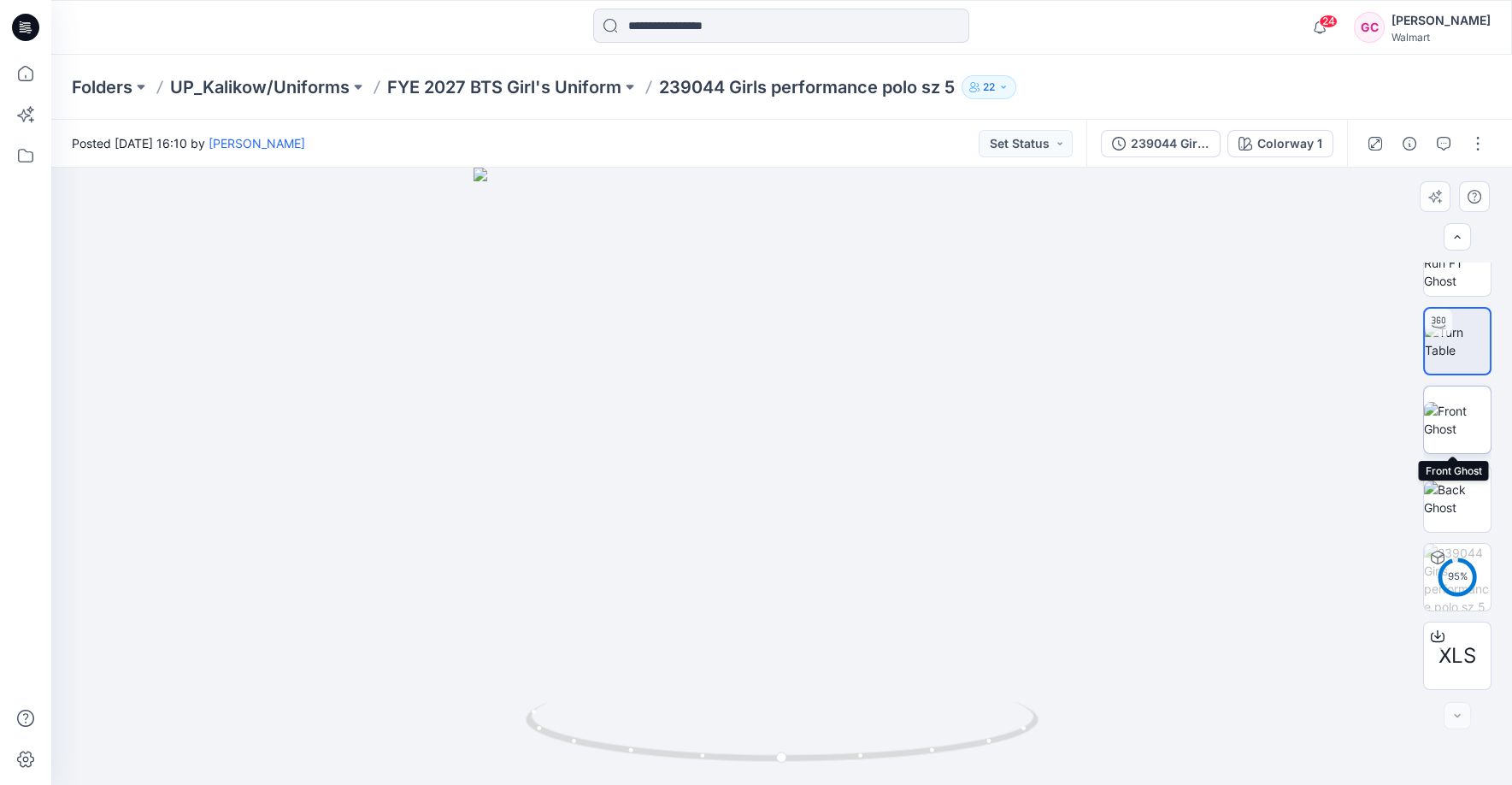
click at [1456, 430] on img at bounding box center [1457, 420] width 67 height 36
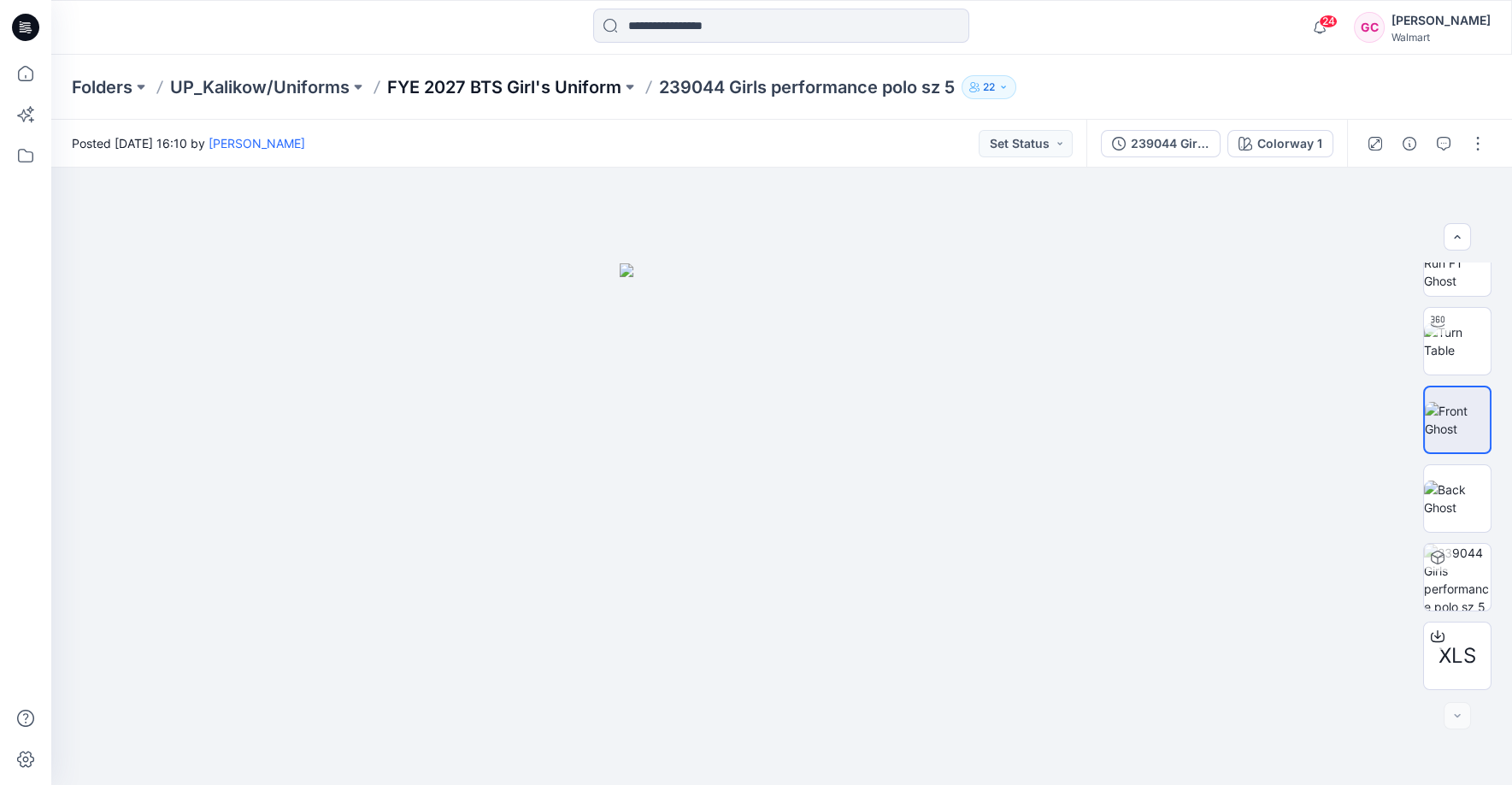
click at [530, 86] on p "FYE 2027 BTS Girl's Uniform" at bounding box center [504, 87] width 234 height 24
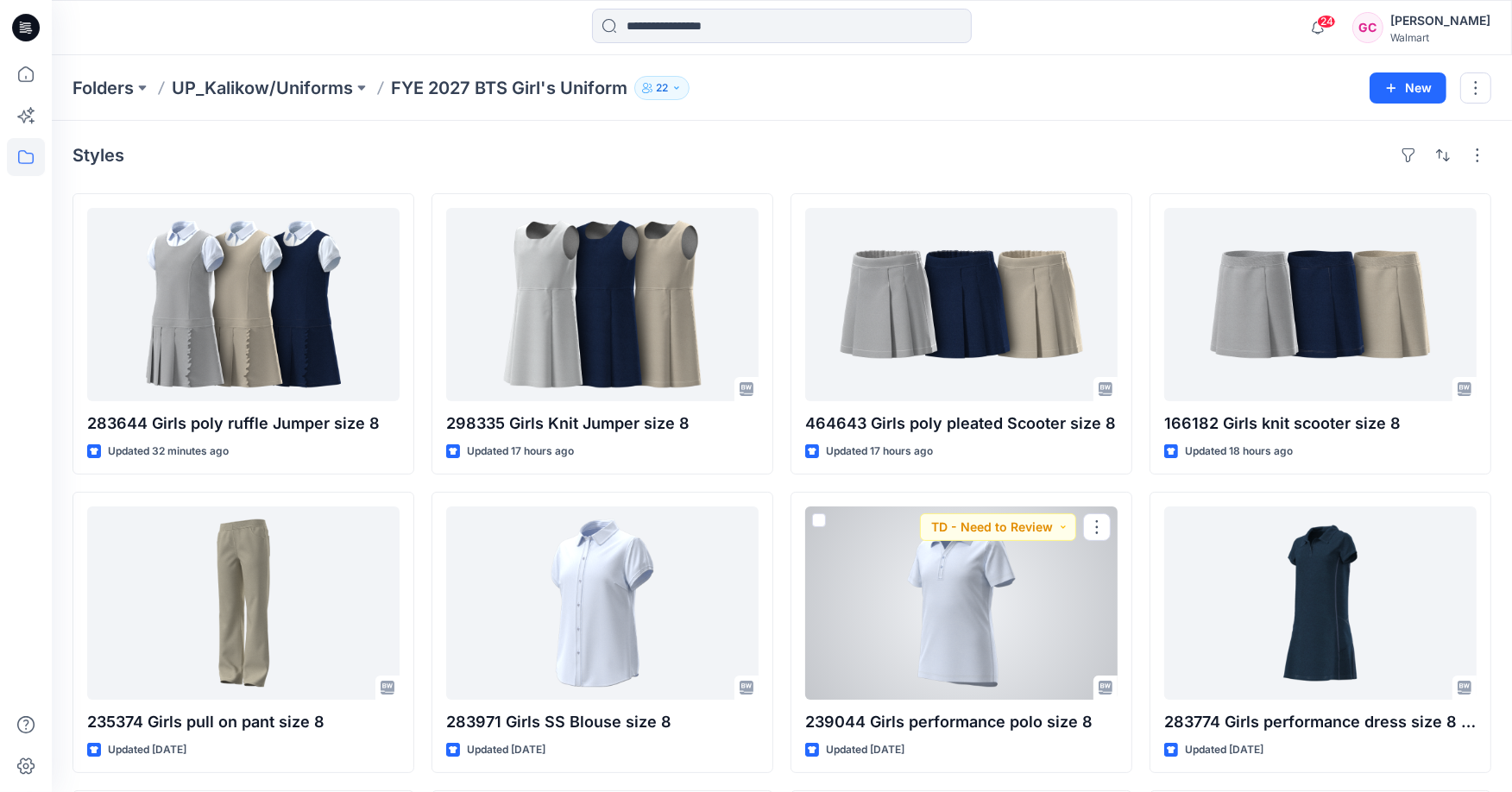
click at [971, 640] on div at bounding box center [961, 604] width 312 height 194
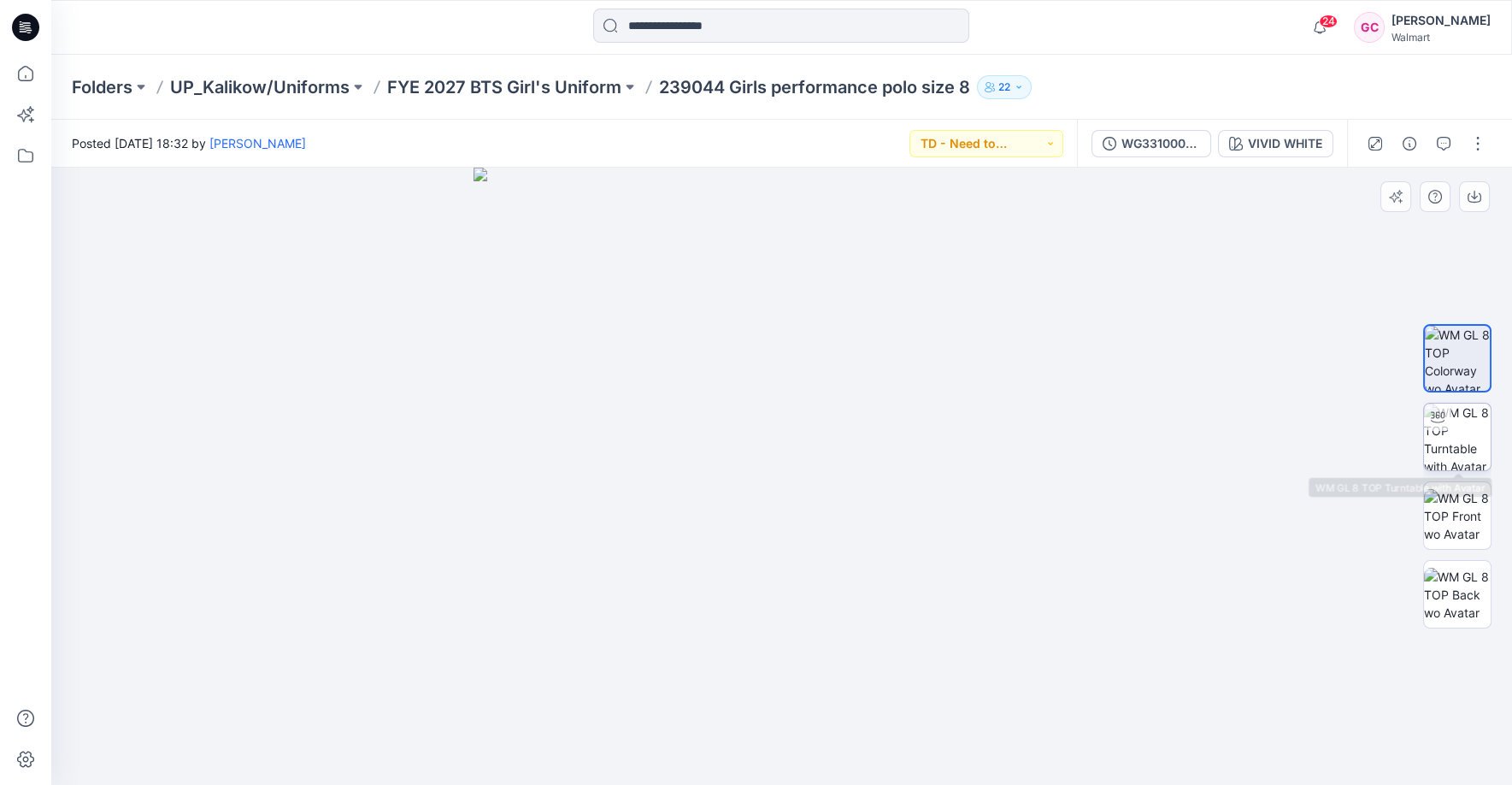
click at [1460, 458] on img at bounding box center [1457, 437] width 67 height 67
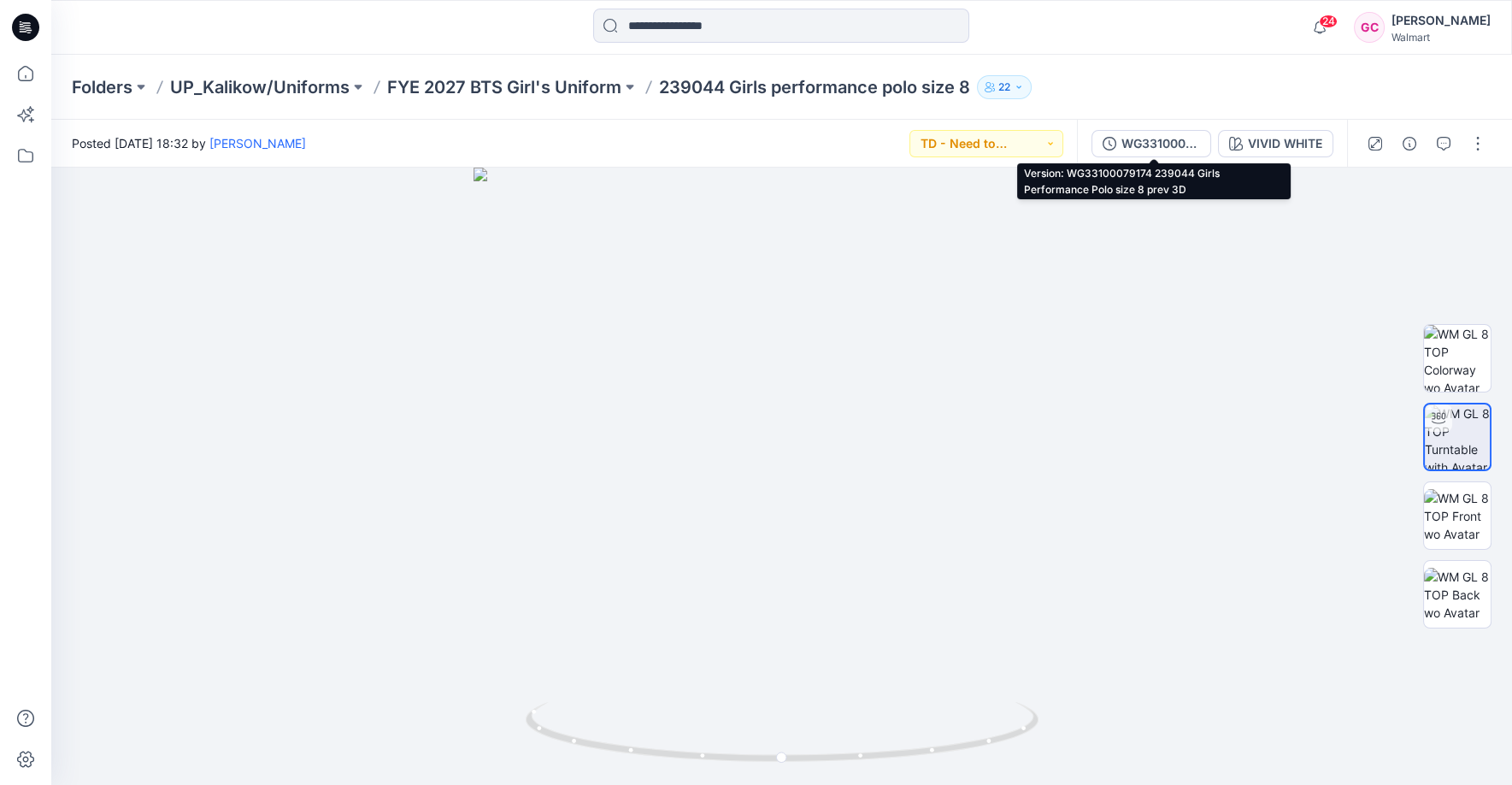
click at [1155, 144] on div "WG33100079174 239044 Girls Performance Polo size 8 prev 3D" at bounding box center [1160, 144] width 79 height 19
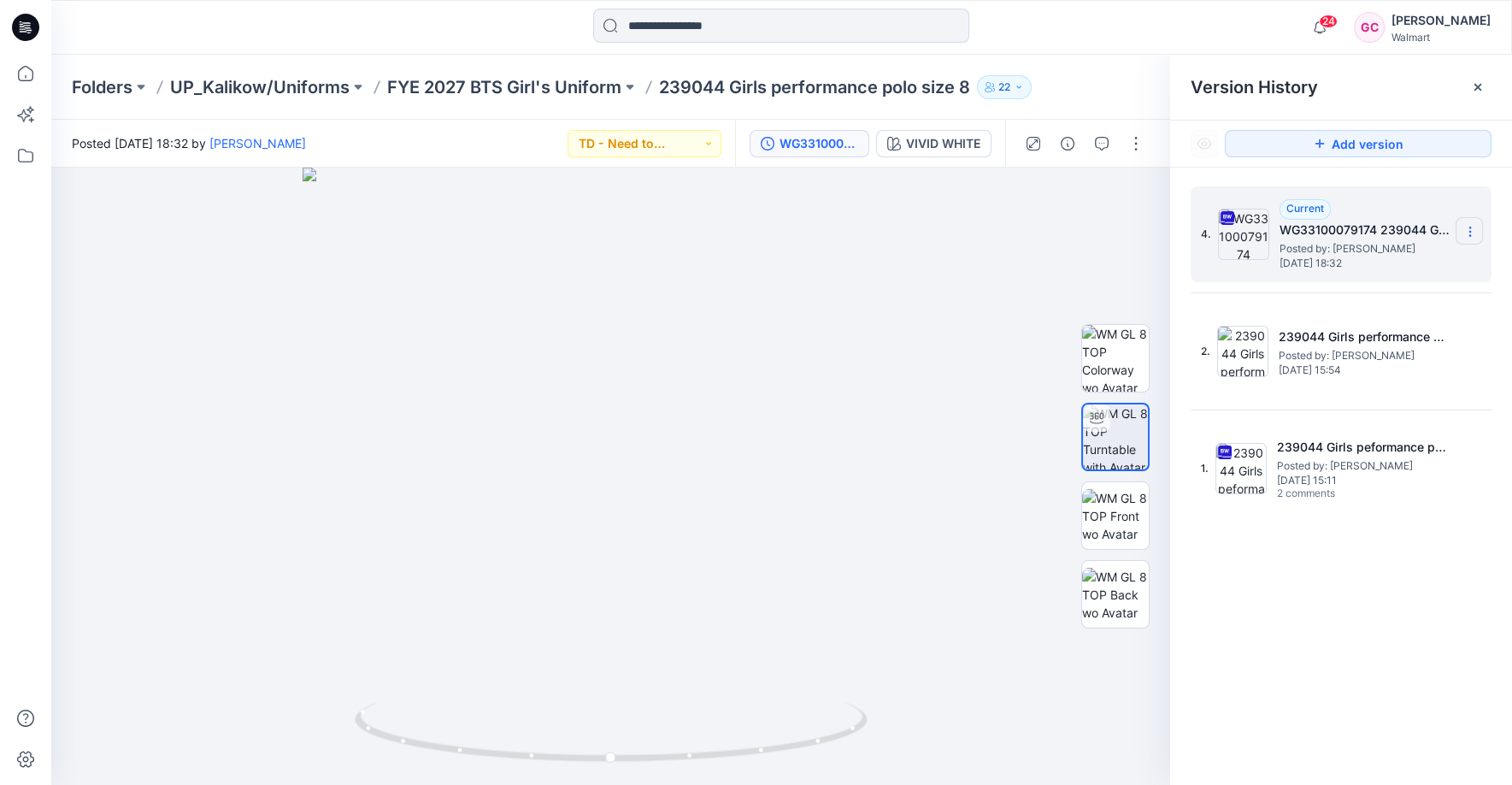
click at [1471, 227] on icon at bounding box center [1471, 232] width 14 height 14
click at [1426, 256] on span "Download Source BW File" at bounding box center [1383, 265] width 143 height 21
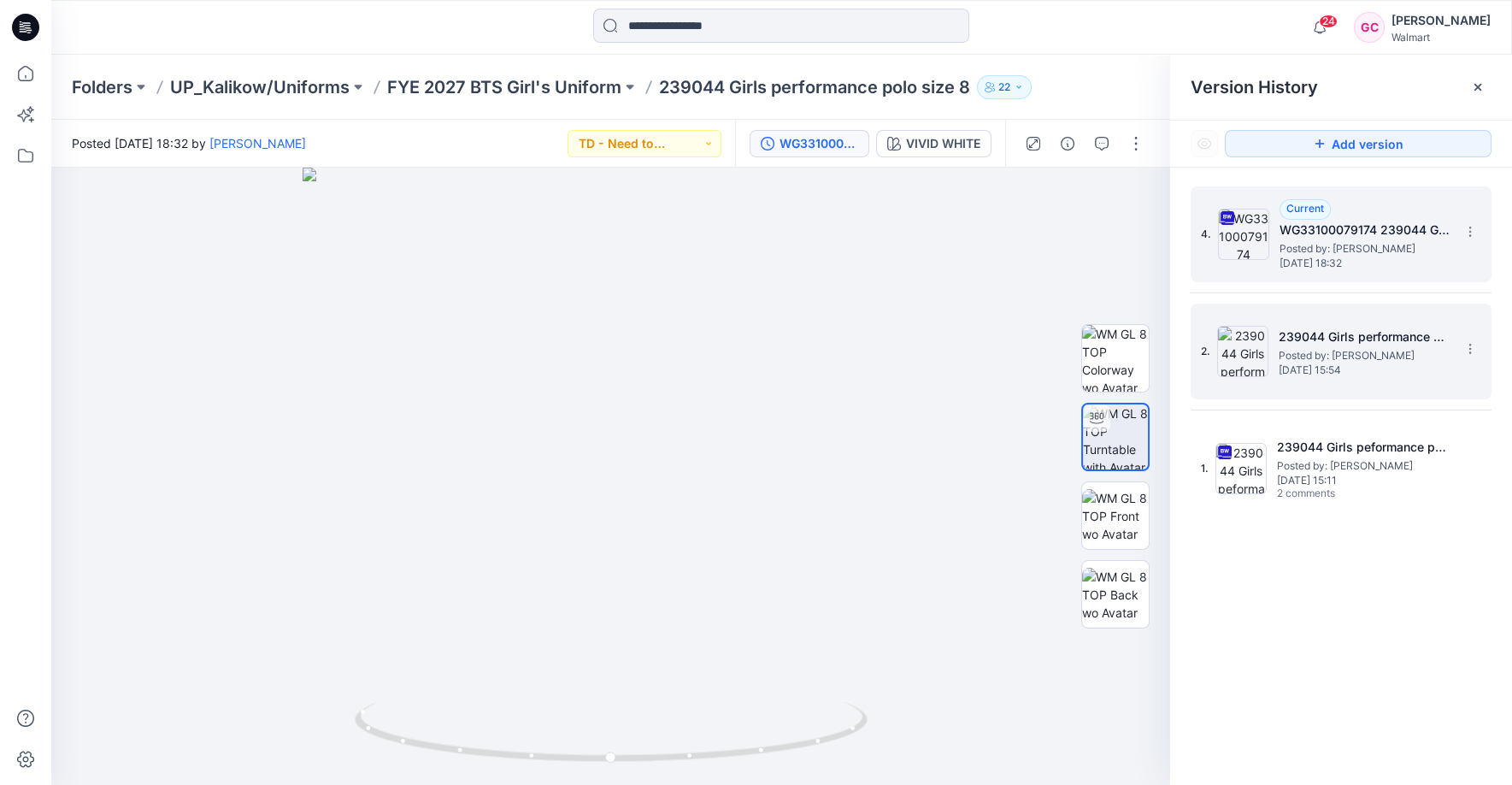
click at [1335, 358] on span "Posted by: [PERSON_NAME]" at bounding box center [1364, 356] width 171 height 17
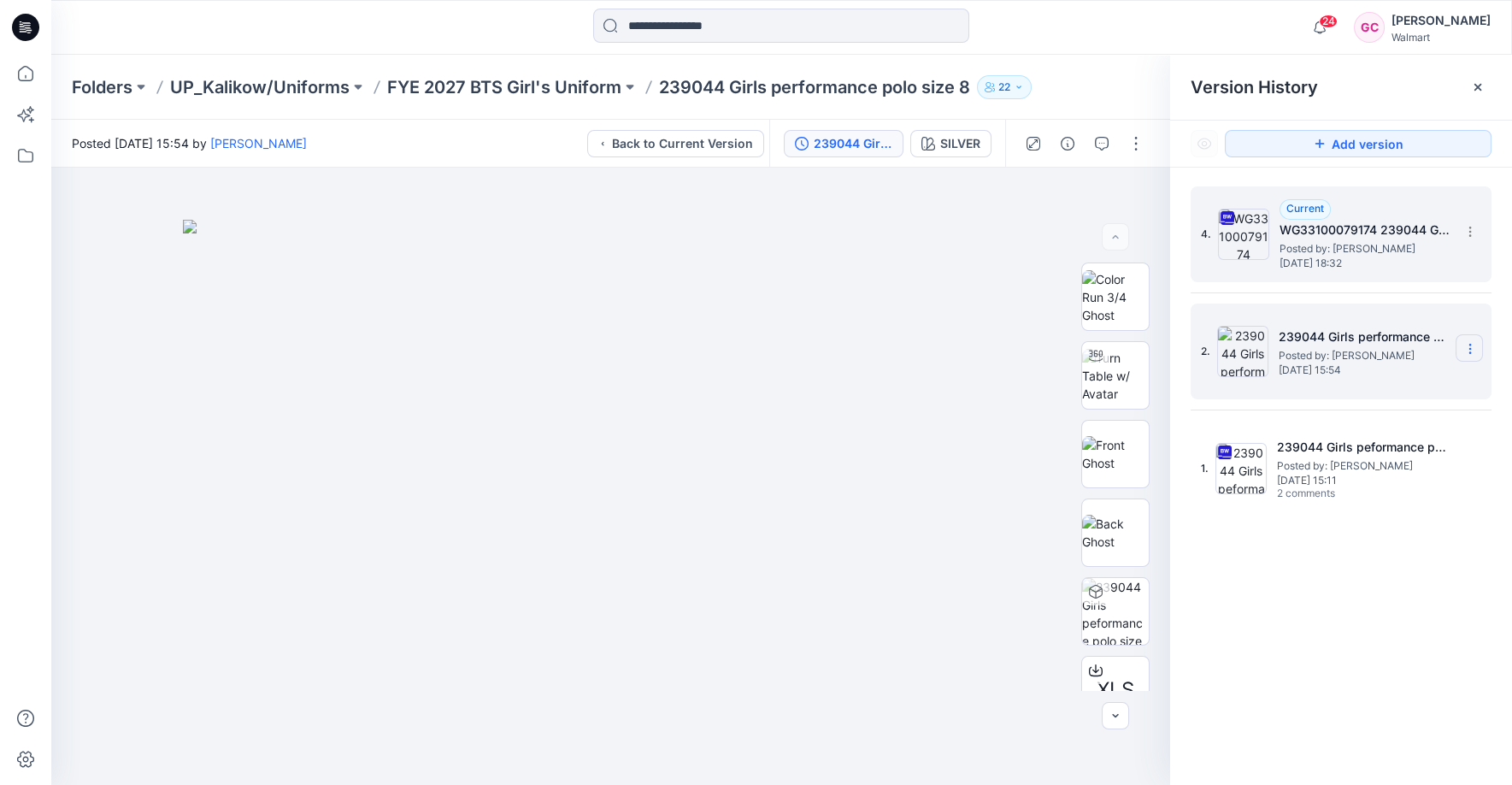
click at [1471, 345] on icon at bounding box center [1471, 349] width 14 height 14
click at [1258, 580] on div "4. Current WG33100079174 239044 Girls Performance Polo size 8 prev 3D Posted by…" at bounding box center [1342, 488] width 342 height 642
click at [1325, 348] on span "Posted by: [PERSON_NAME]" at bounding box center [1364, 356] width 171 height 17
click at [1469, 344] on icon at bounding box center [1471, 349] width 14 height 14
click at [1234, 339] on img at bounding box center [1242, 351] width 51 height 51
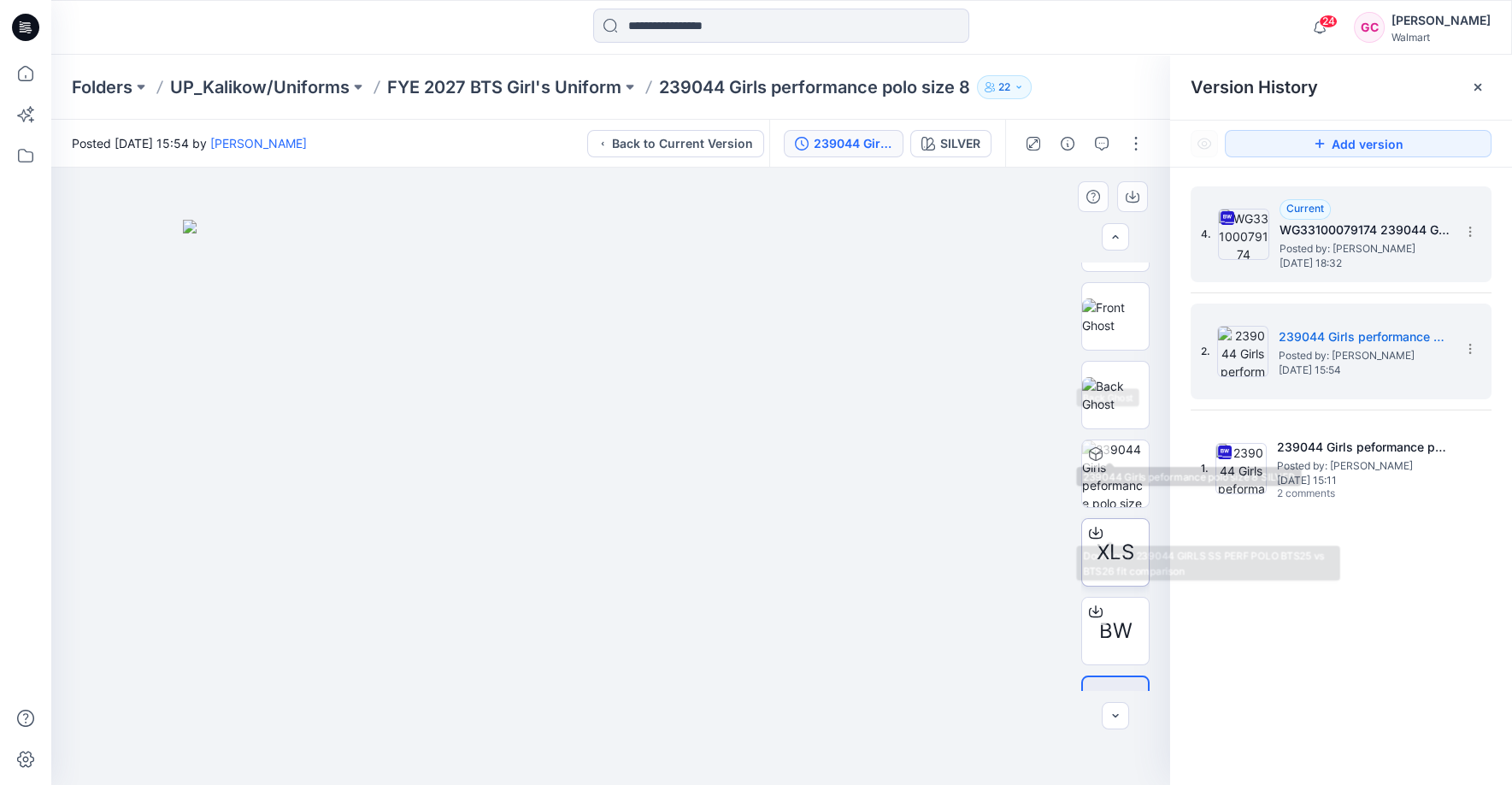
scroll to position [191, 0]
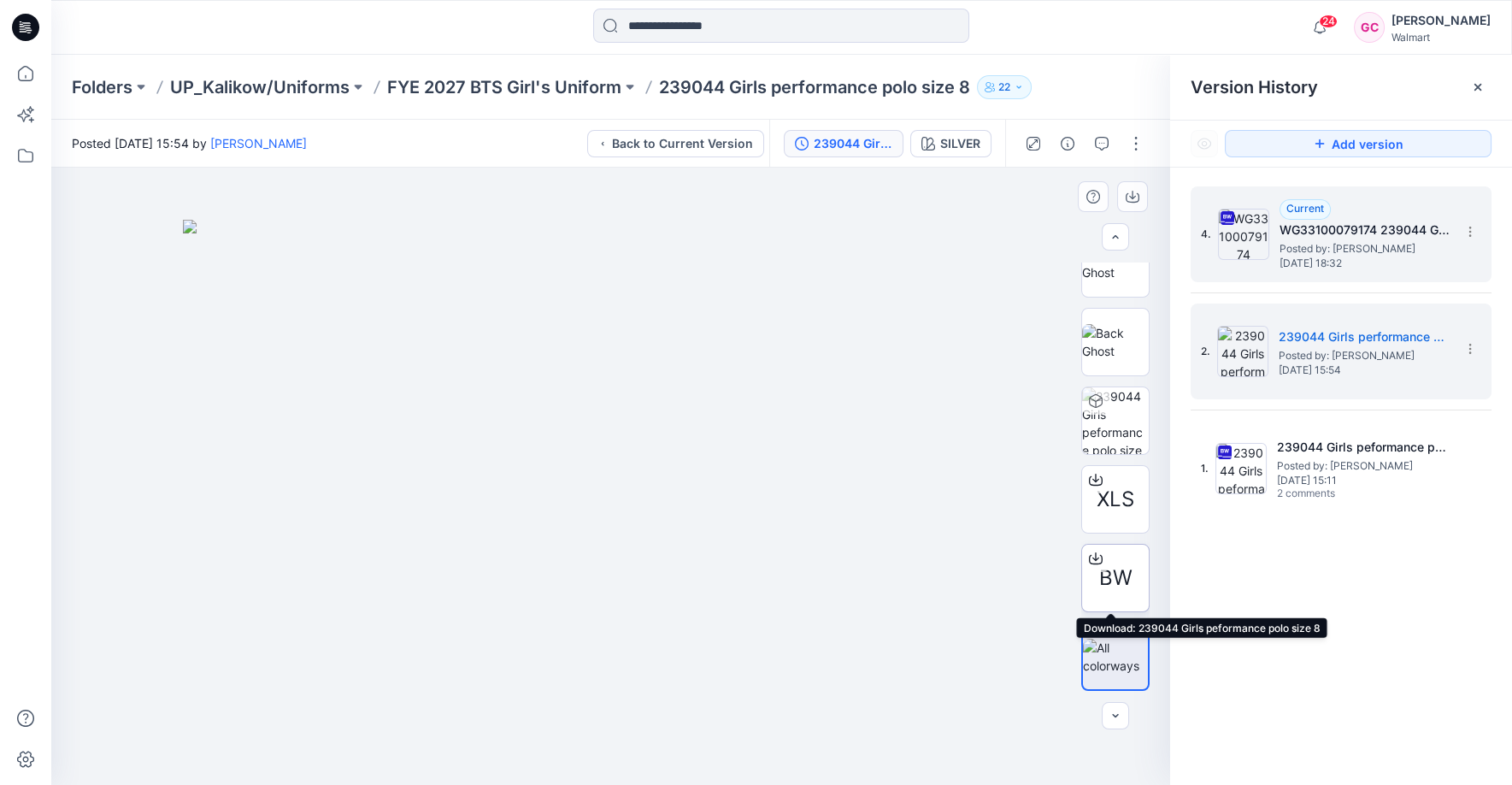
click at [1096, 558] on icon at bounding box center [1096, 558] width 14 height 14
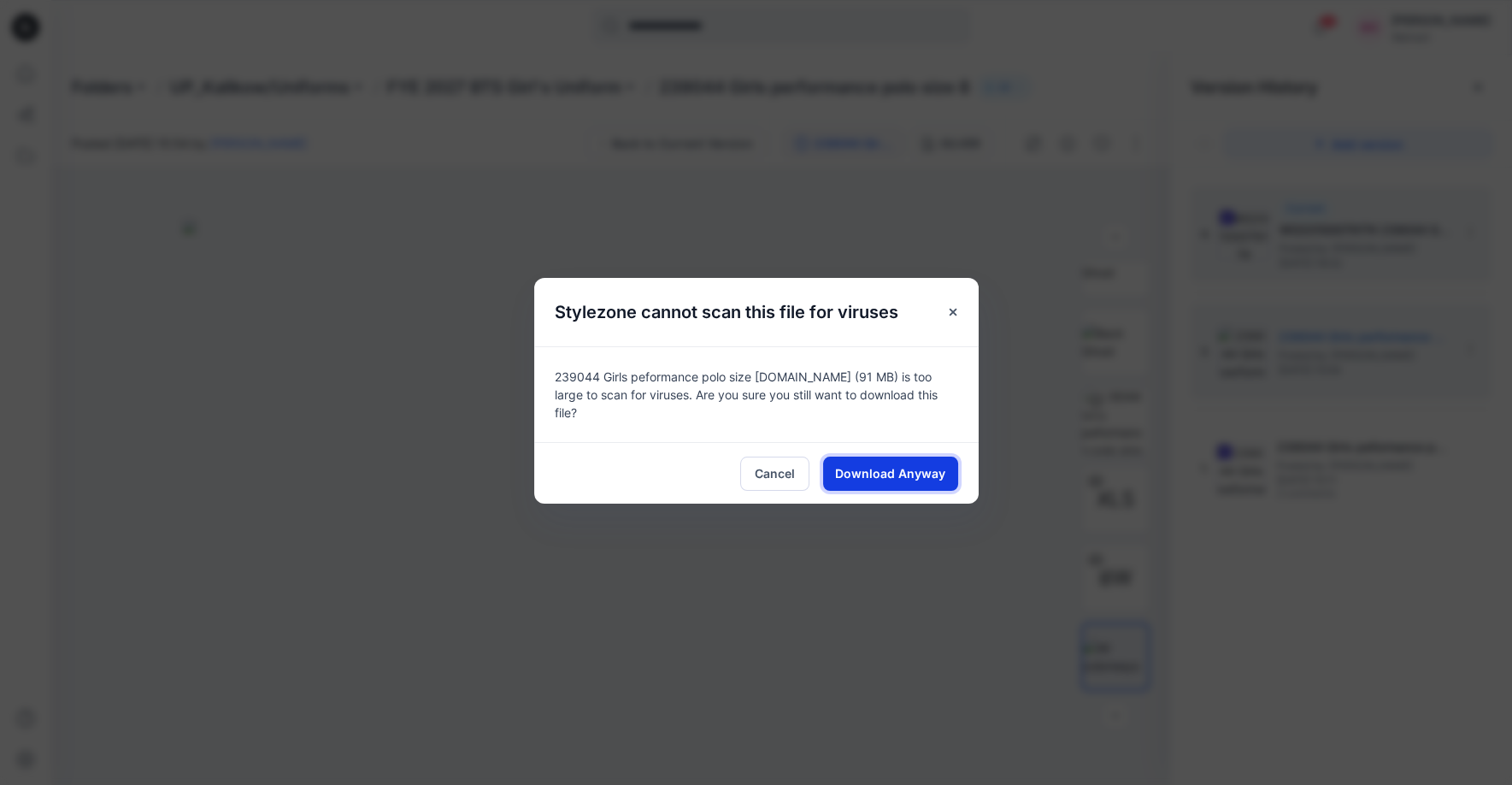
click at [854, 466] on span "Download Anyway" at bounding box center [891, 473] width 111 height 18
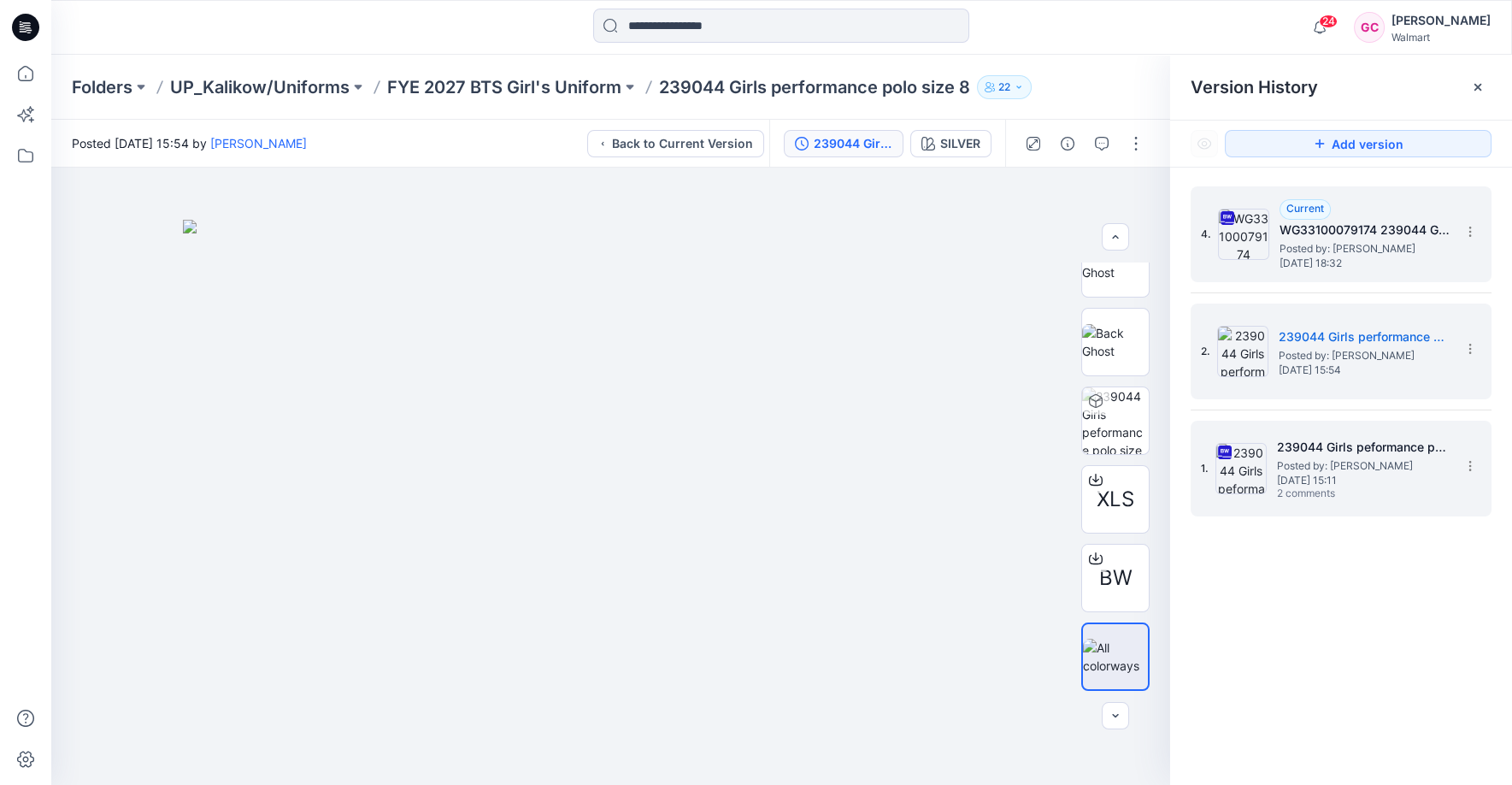
click at [1340, 465] on span "Posted by: [PERSON_NAME]" at bounding box center [1363, 466] width 171 height 17
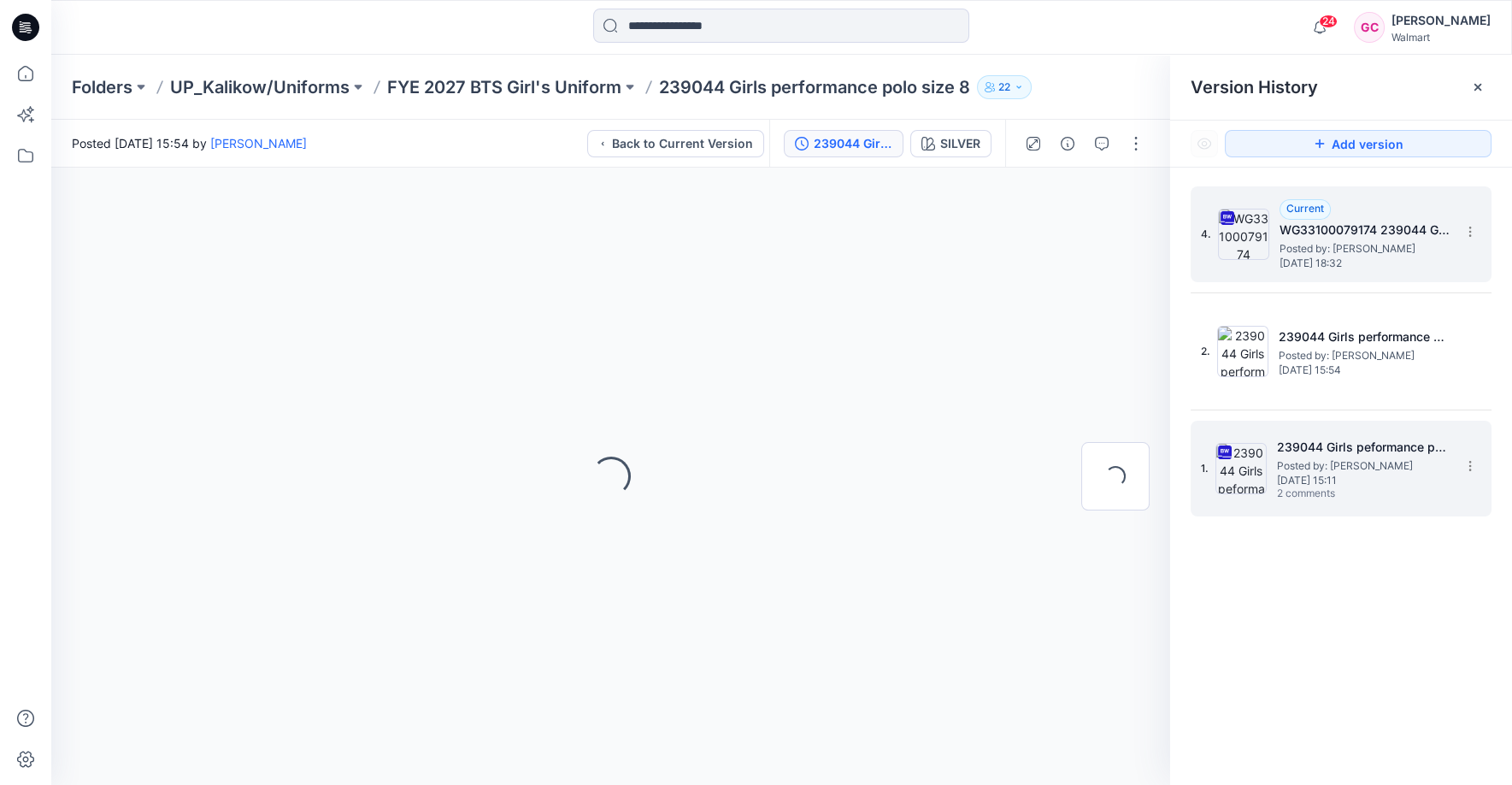
scroll to position [0, 0]
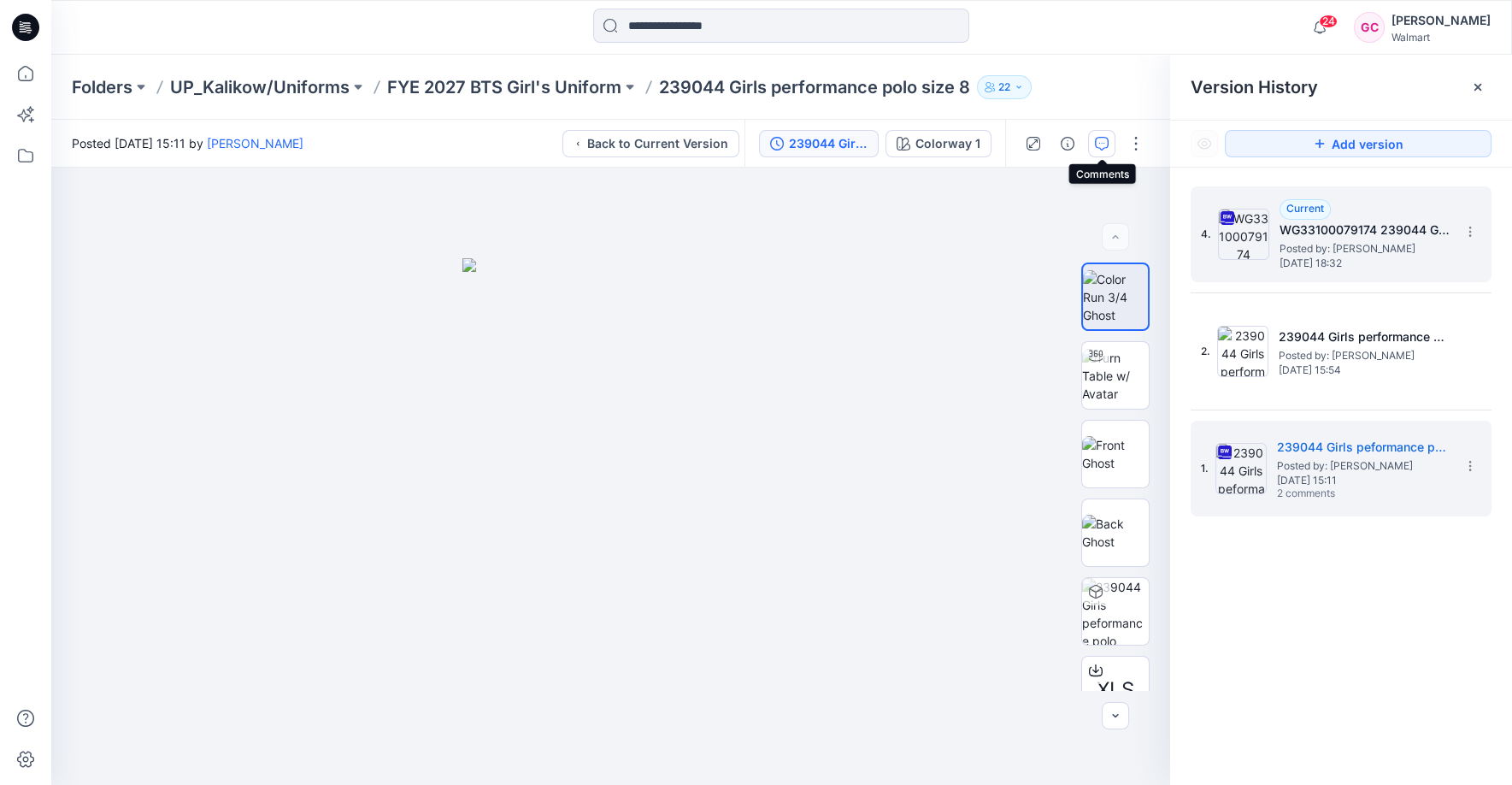
click at [1106, 145] on icon "button" at bounding box center [1102, 144] width 14 height 14
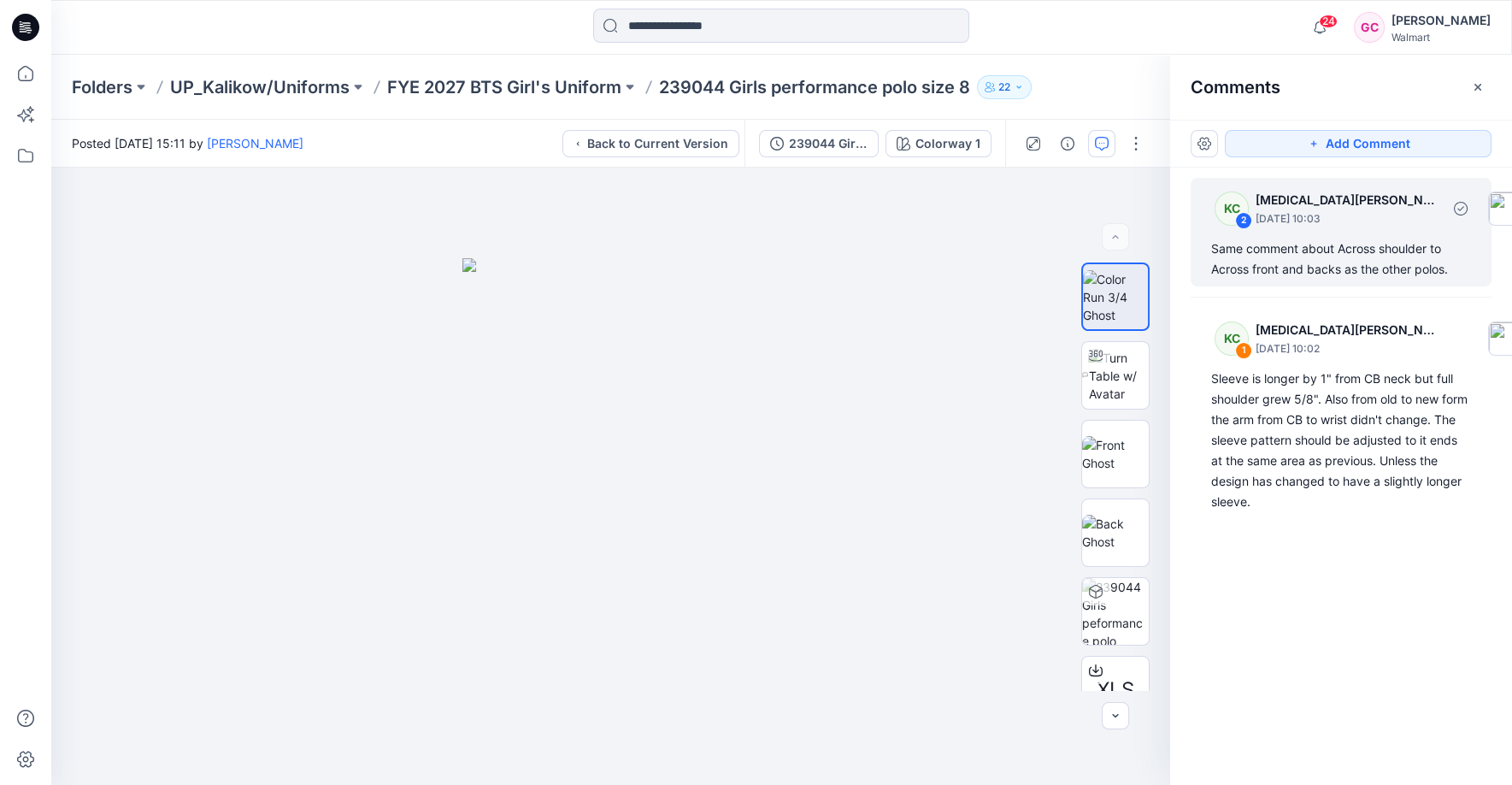
click at [1356, 262] on div "Same comment about Across shoulder to Across front and backs as the other polos." at bounding box center [1341, 258] width 260 height 41
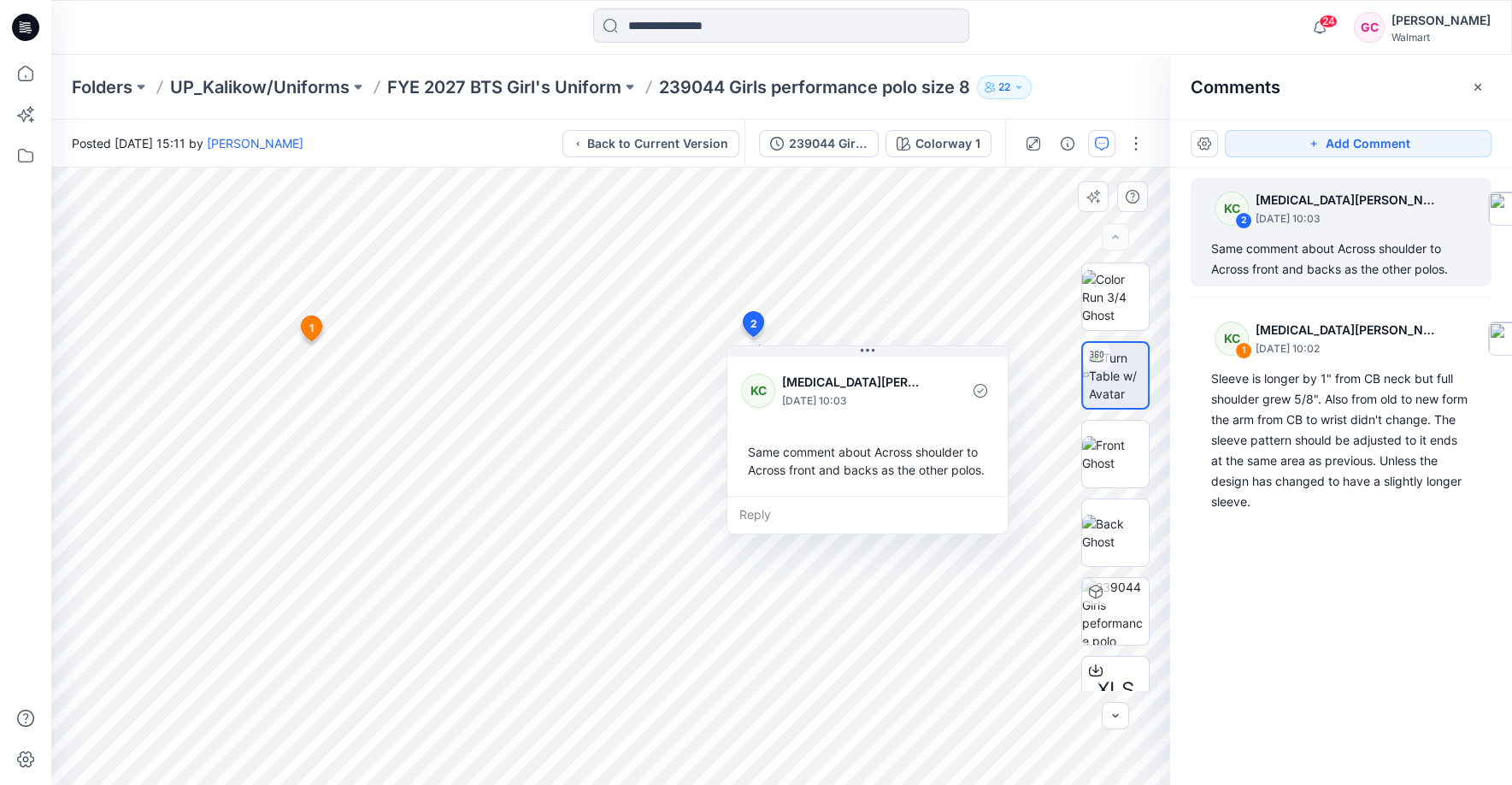
click at [759, 528] on div "Reply" at bounding box center [867, 515] width 281 height 38
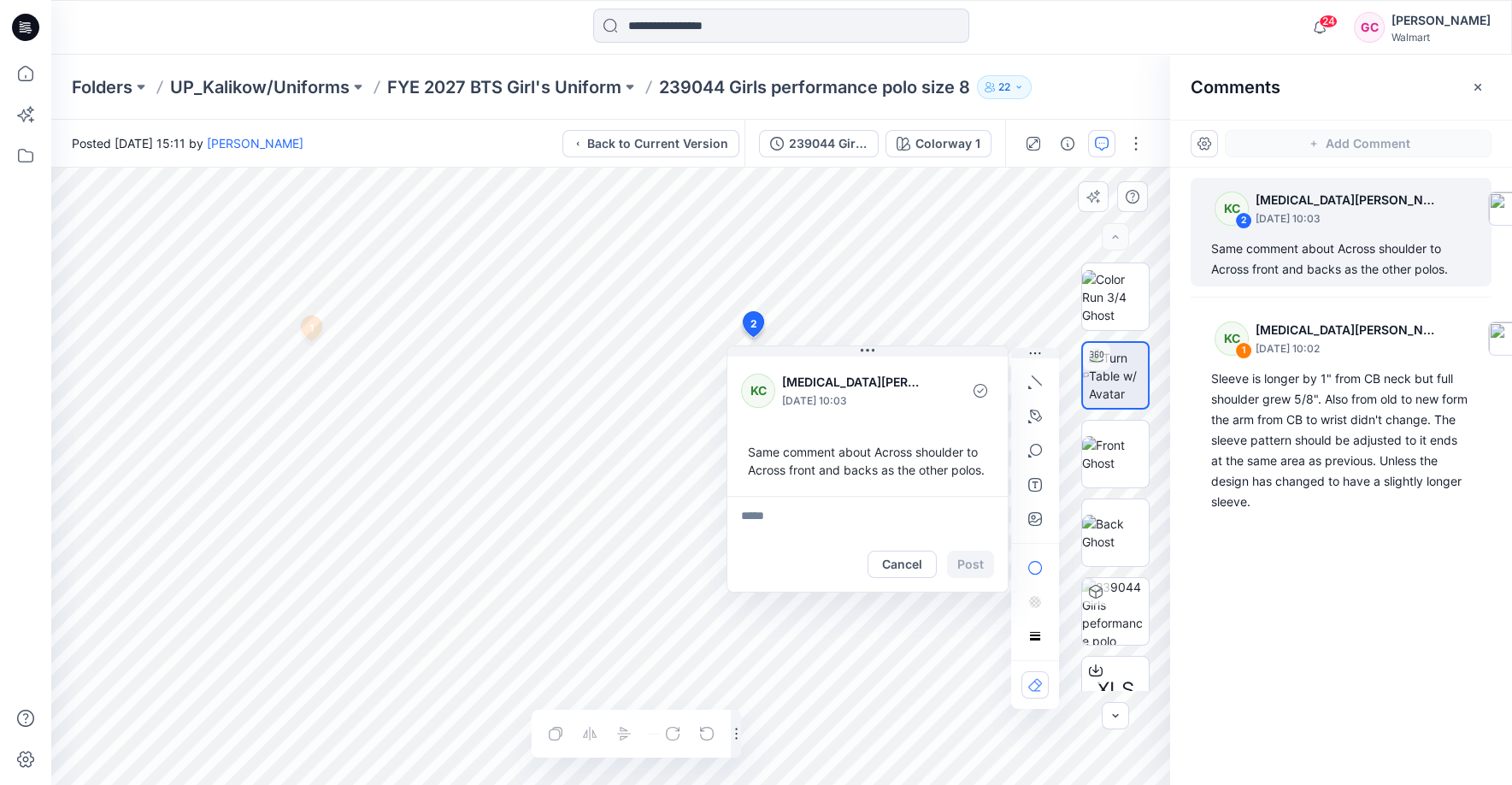
type textarea "**********"
click at [982, 578] on button "Post" at bounding box center [970, 565] width 47 height 28
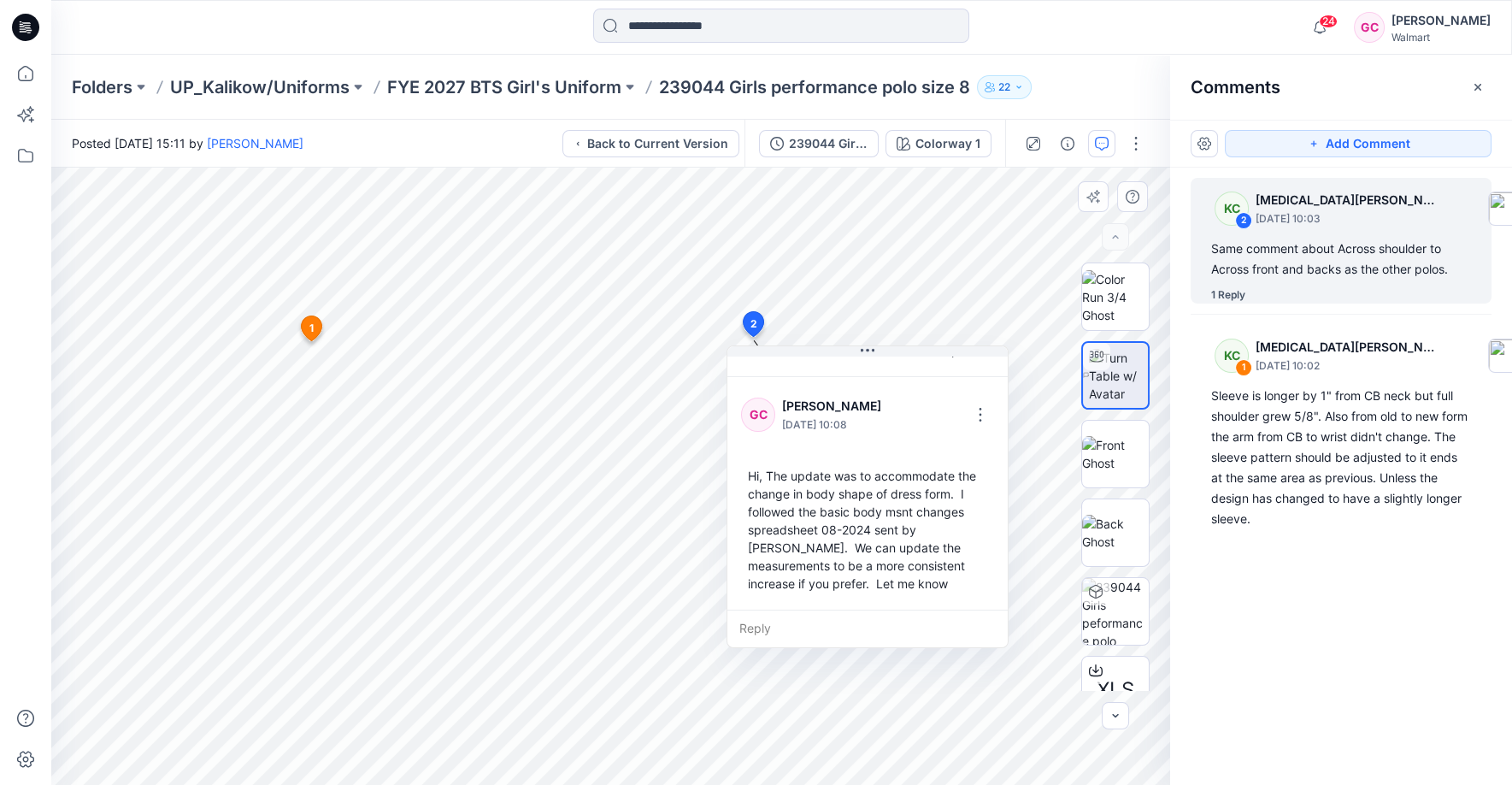
scroll to position [137, 0]
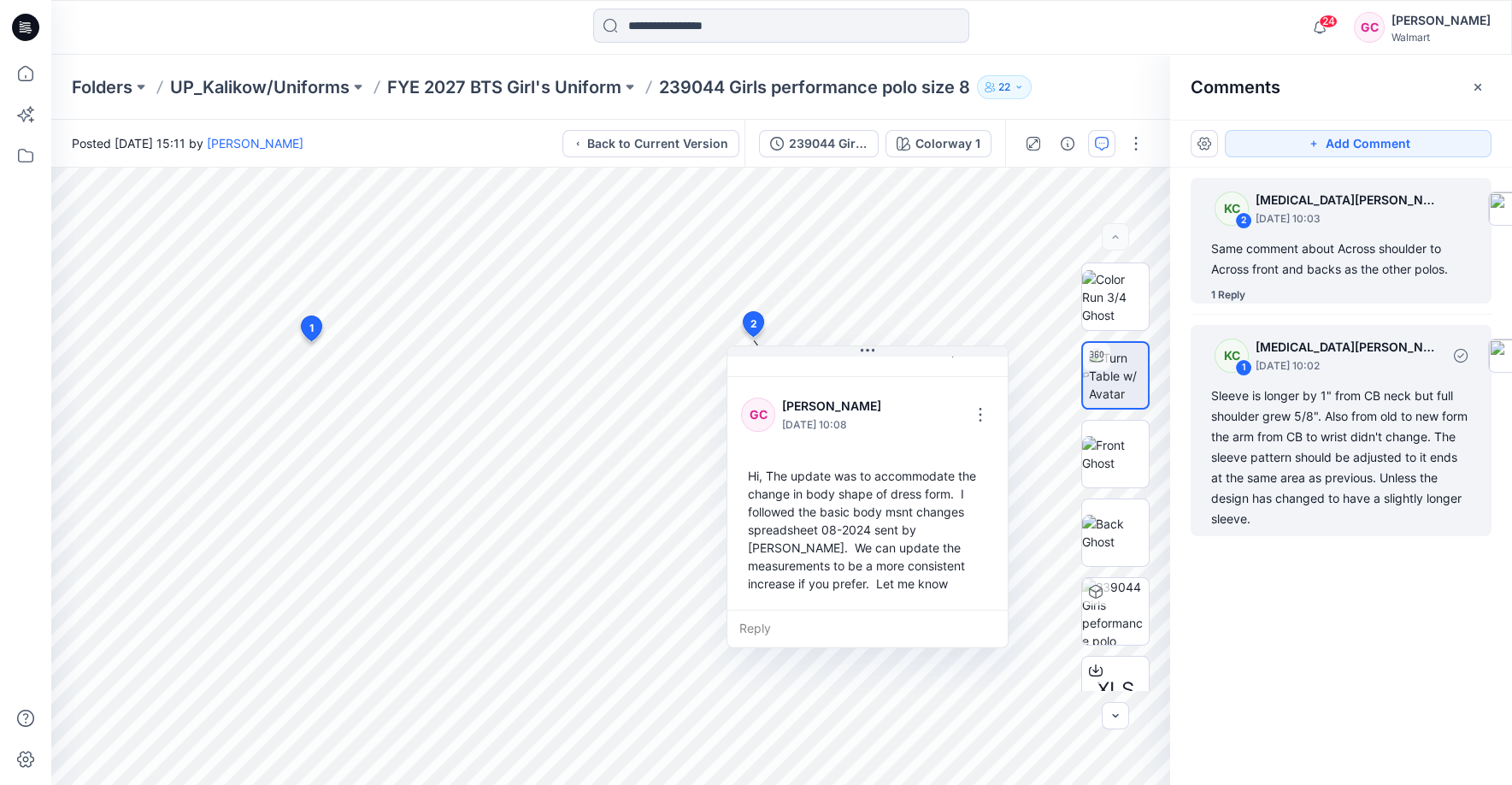
click at [1366, 426] on div "Sleeve is longer by 1" from CB neck but full shoulder grew 5/8". Also from old …" at bounding box center [1341, 457] width 260 height 144
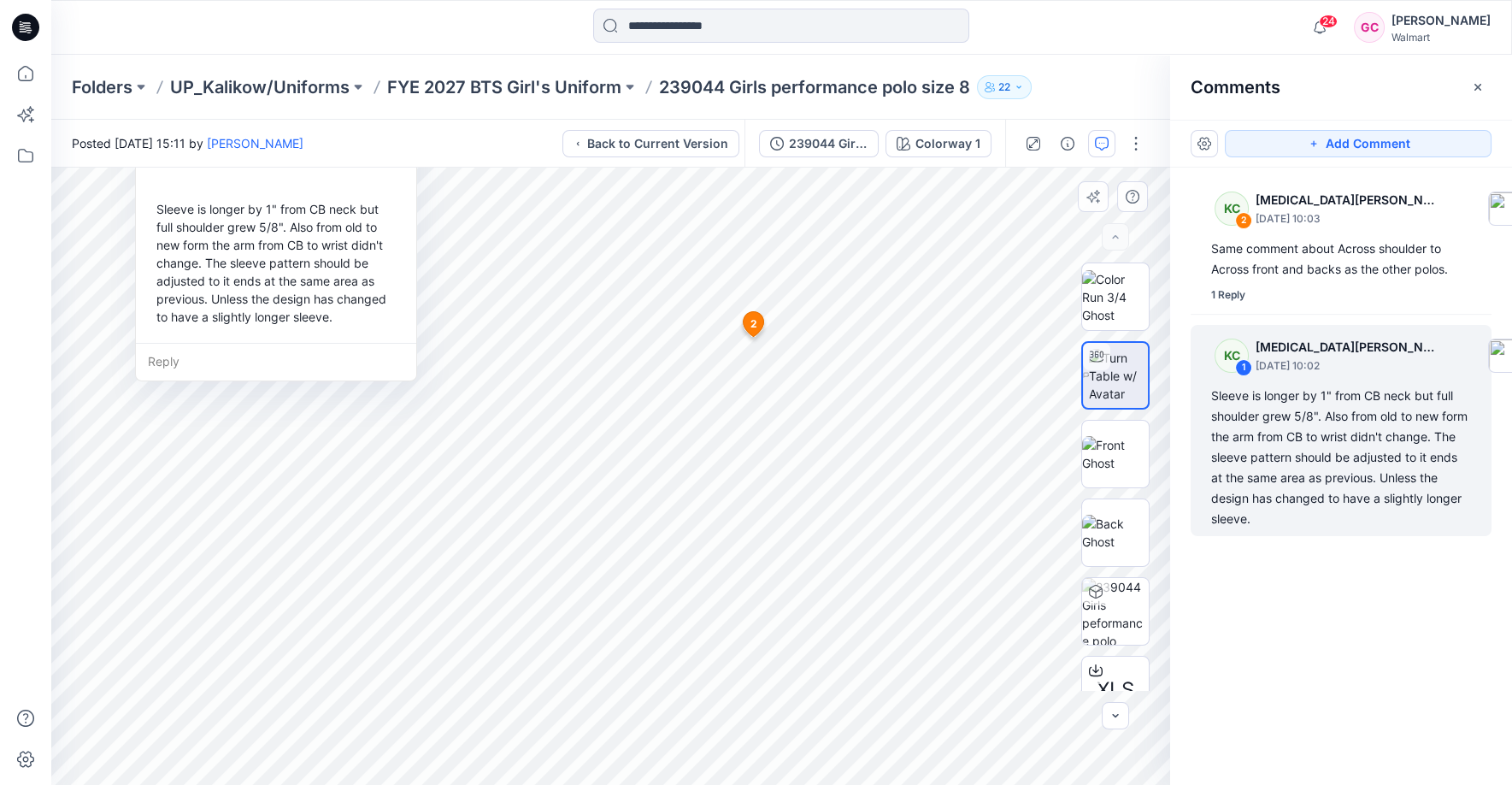
click at [205, 358] on div "Reply" at bounding box center [276, 362] width 281 height 38
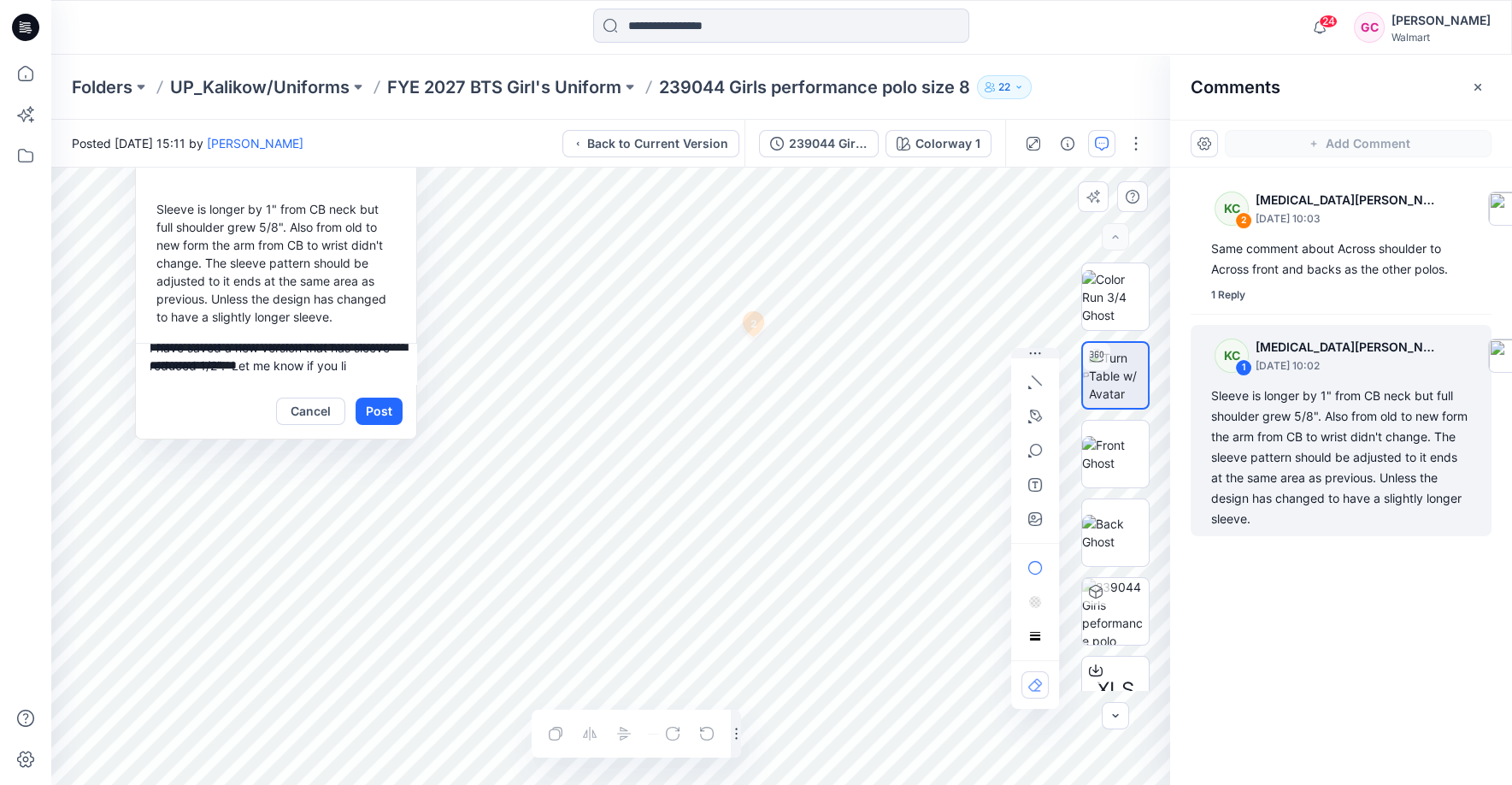
scroll to position [22, 0]
type textarea "**********"
drag, startPoint x: 372, startPoint y: 411, endPoint x: 334, endPoint y: 361, distance: 62.8
click at [334, 361] on div "**********" at bounding box center [276, 391] width 281 height 96
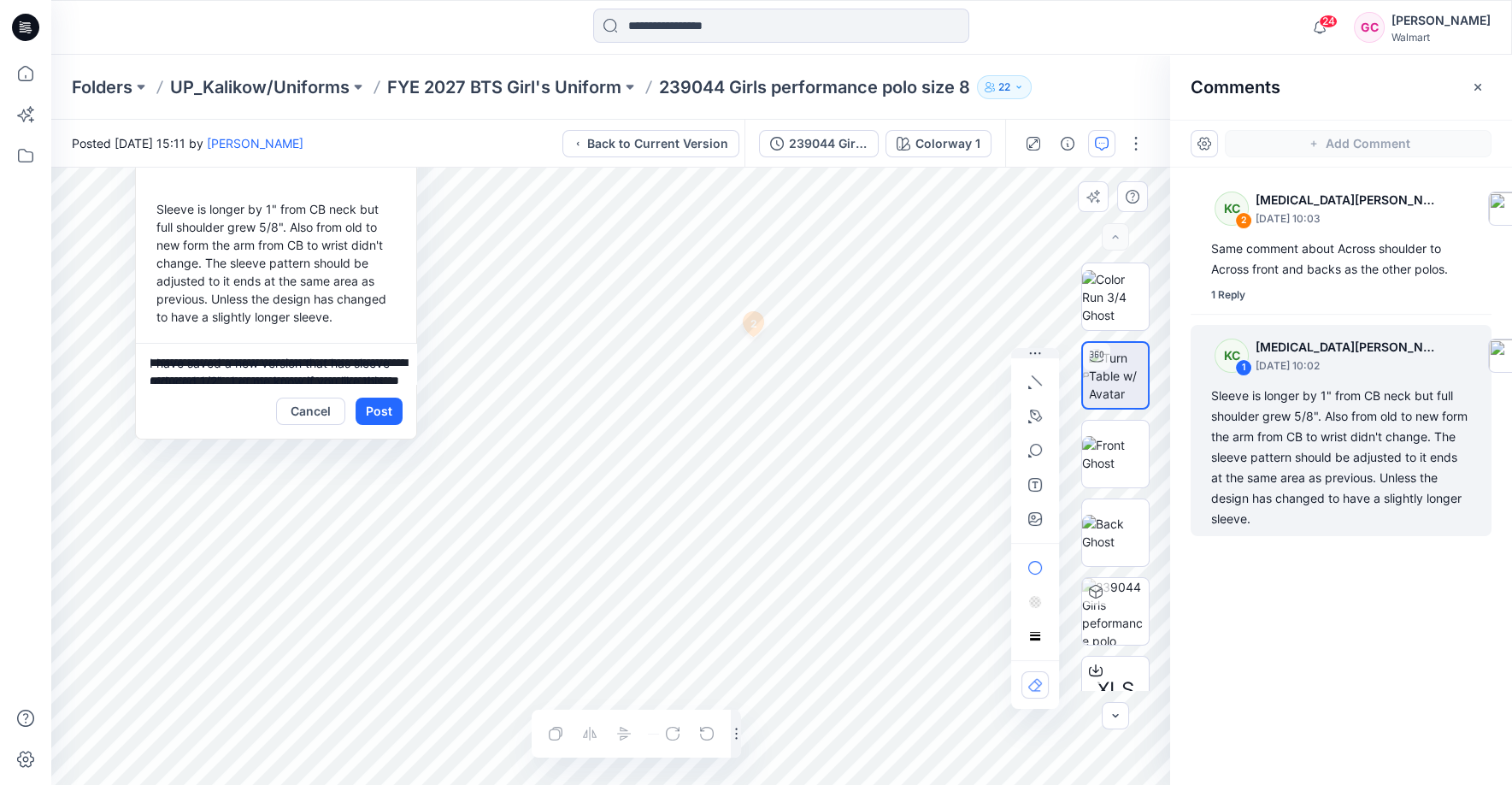
click at [130, 339] on div "**********" at bounding box center [610, 476] width 1119 height 617
click at [378, 412] on button "Post" at bounding box center [379, 412] width 47 height 28
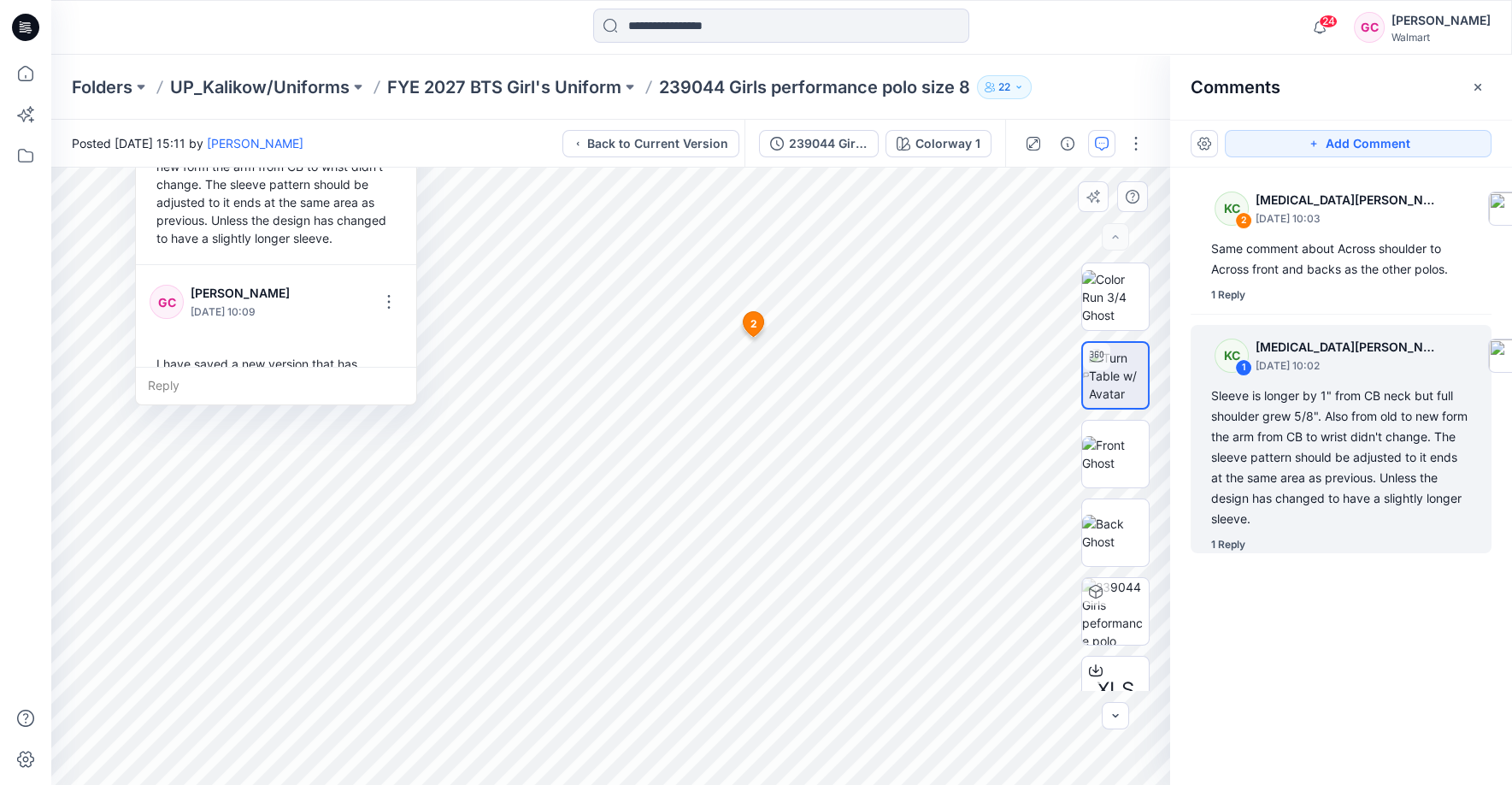
scroll to position [41, 0]
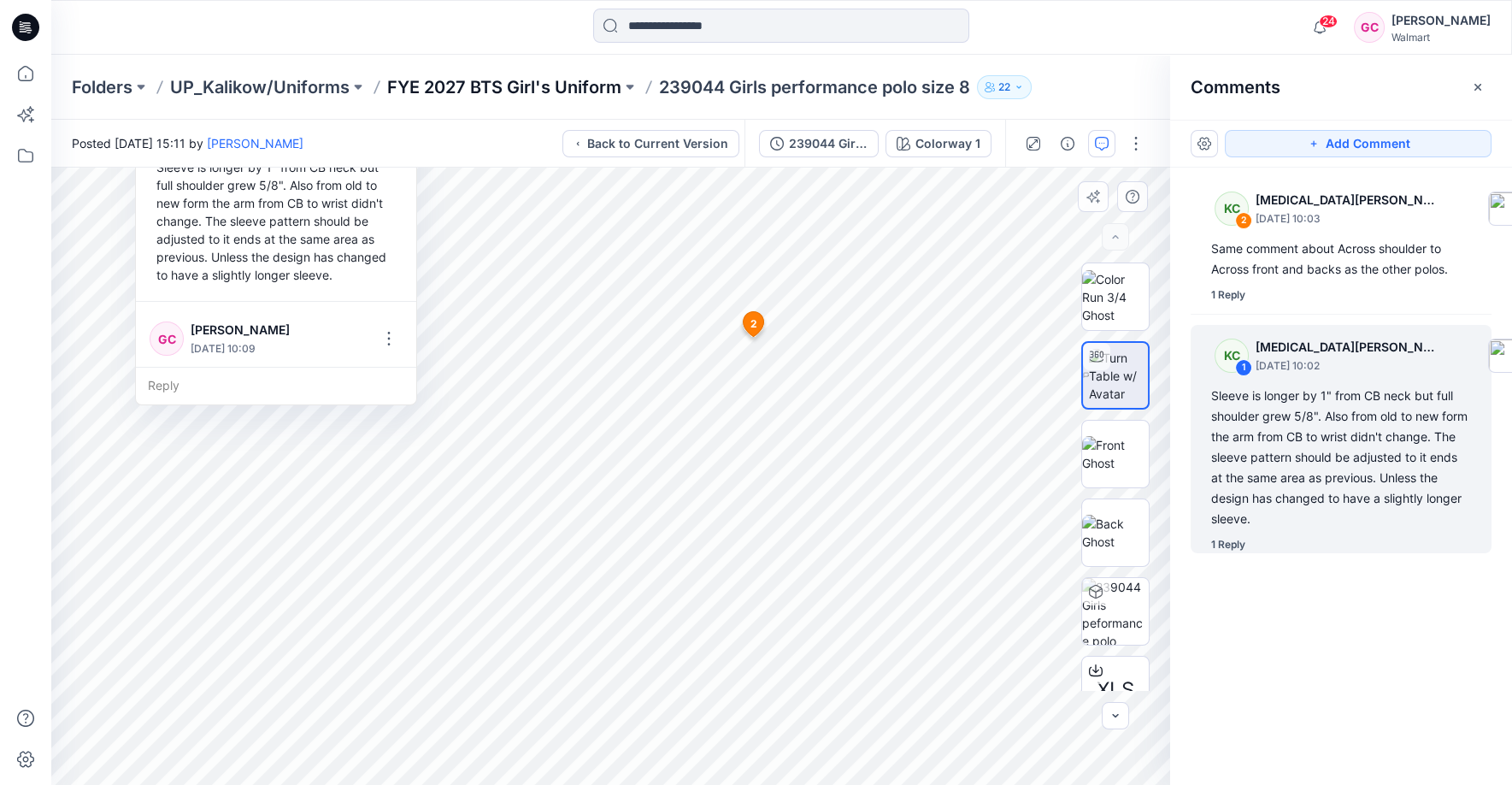
click at [544, 91] on p "FYE 2027 BTS Girl's Uniform" at bounding box center [504, 87] width 234 height 24
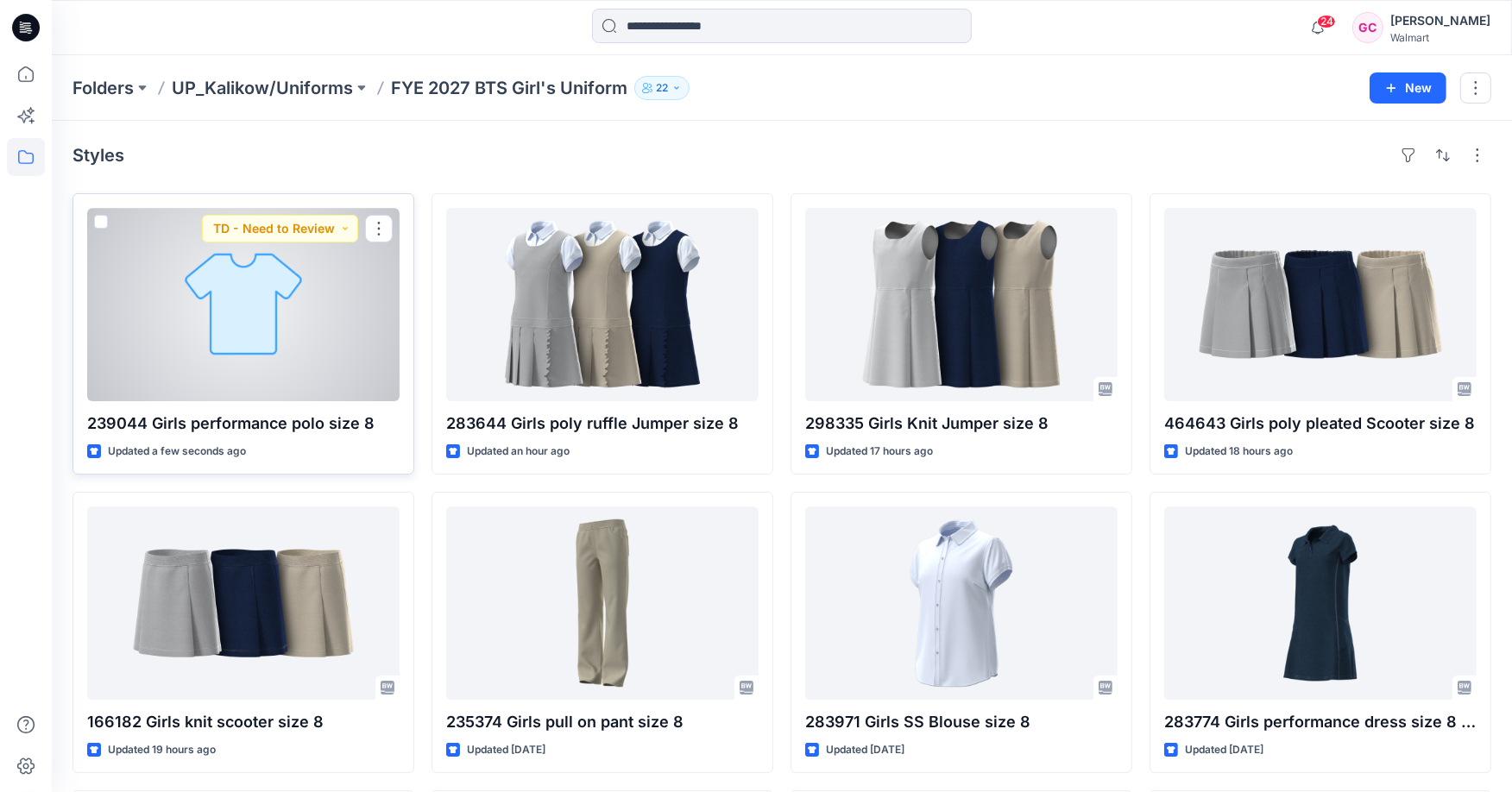
click at [354, 311] on div at bounding box center [243, 304] width 312 height 194
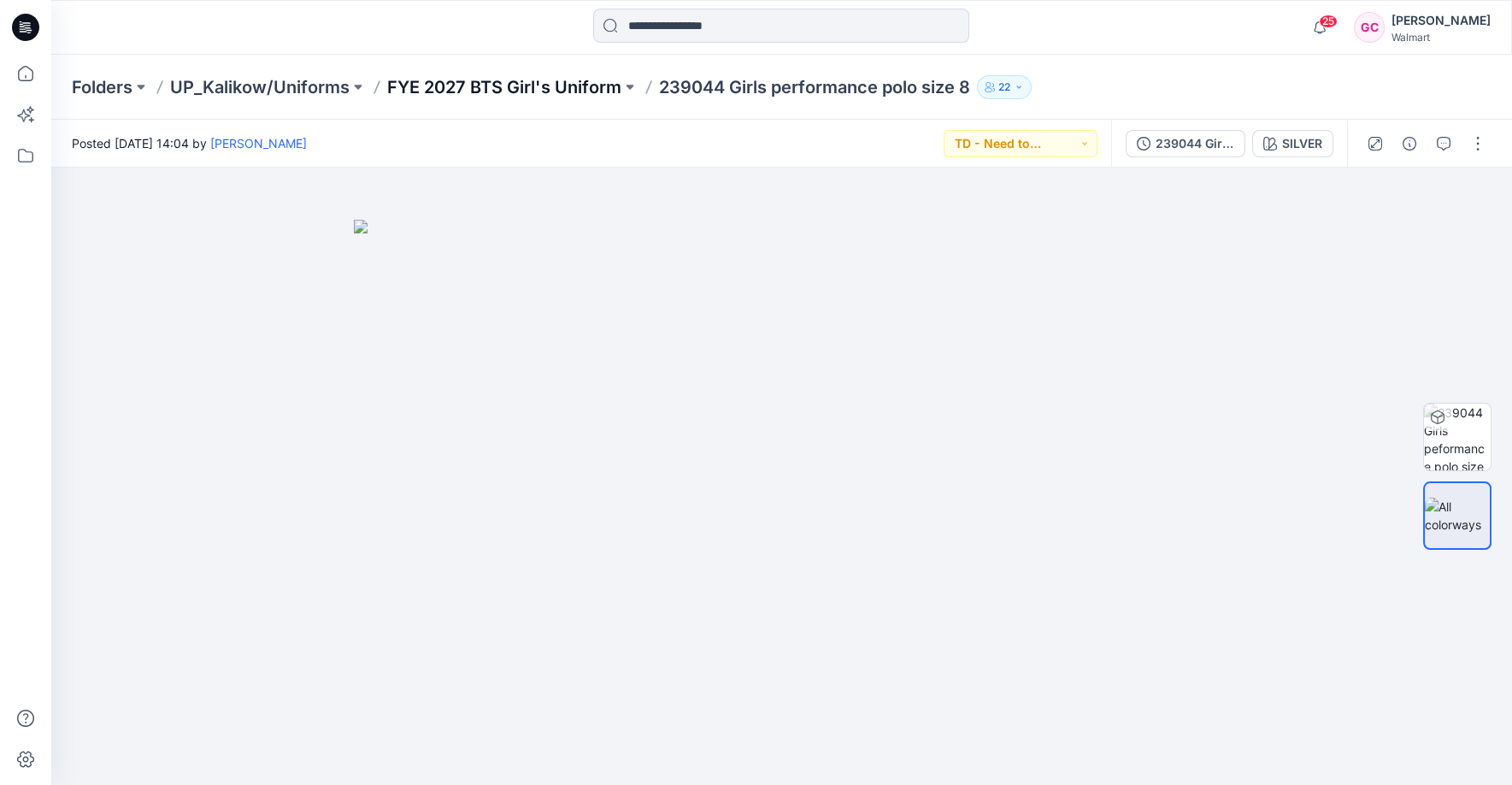
click at [509, 87] on p "FYE 2027 BTS Girl's Uniform" at bounding box center [504, 87] width 234 height 24
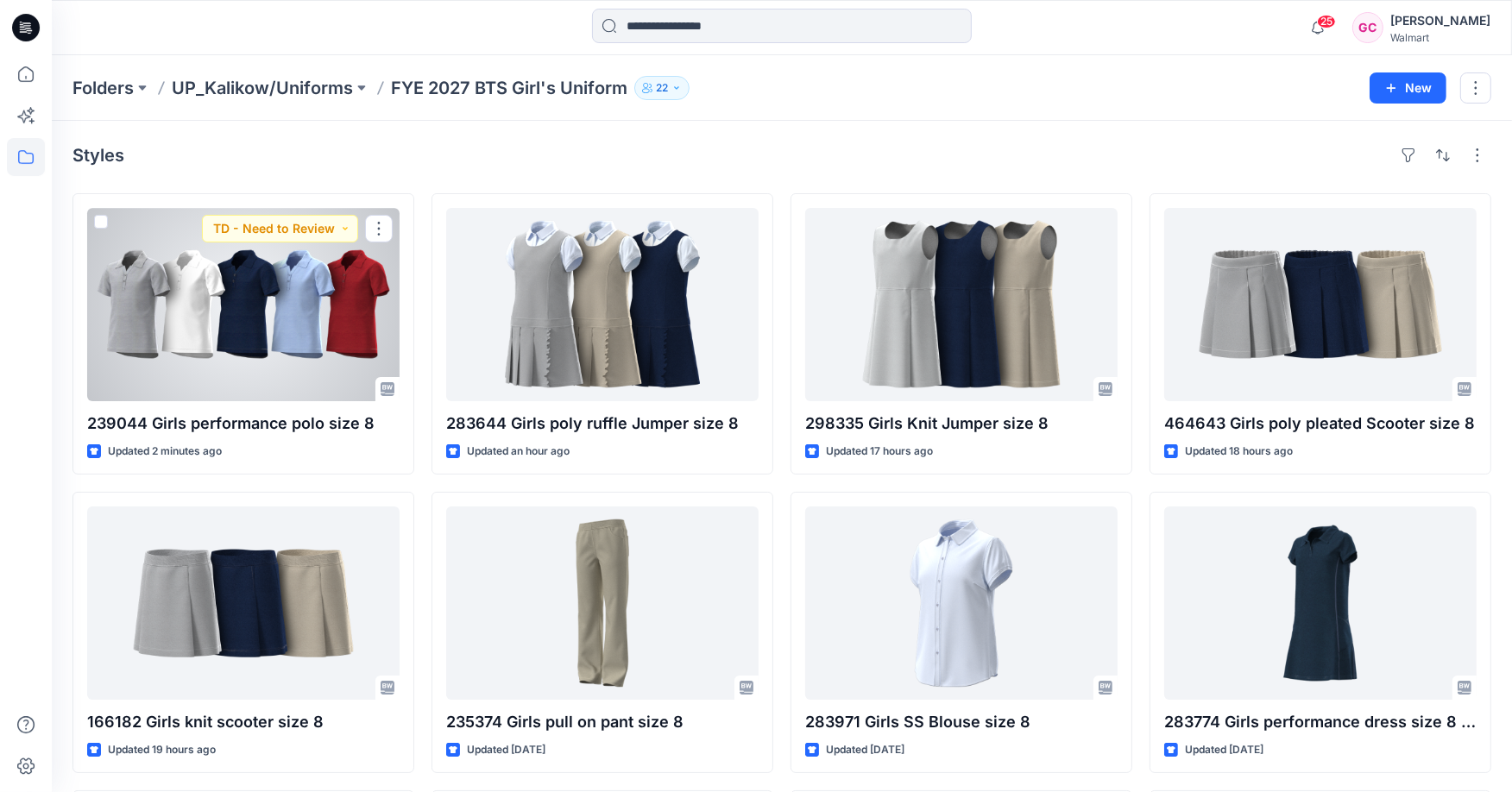
click at [293, 341] on div at bounding box center [243, 304] width 312 height 194
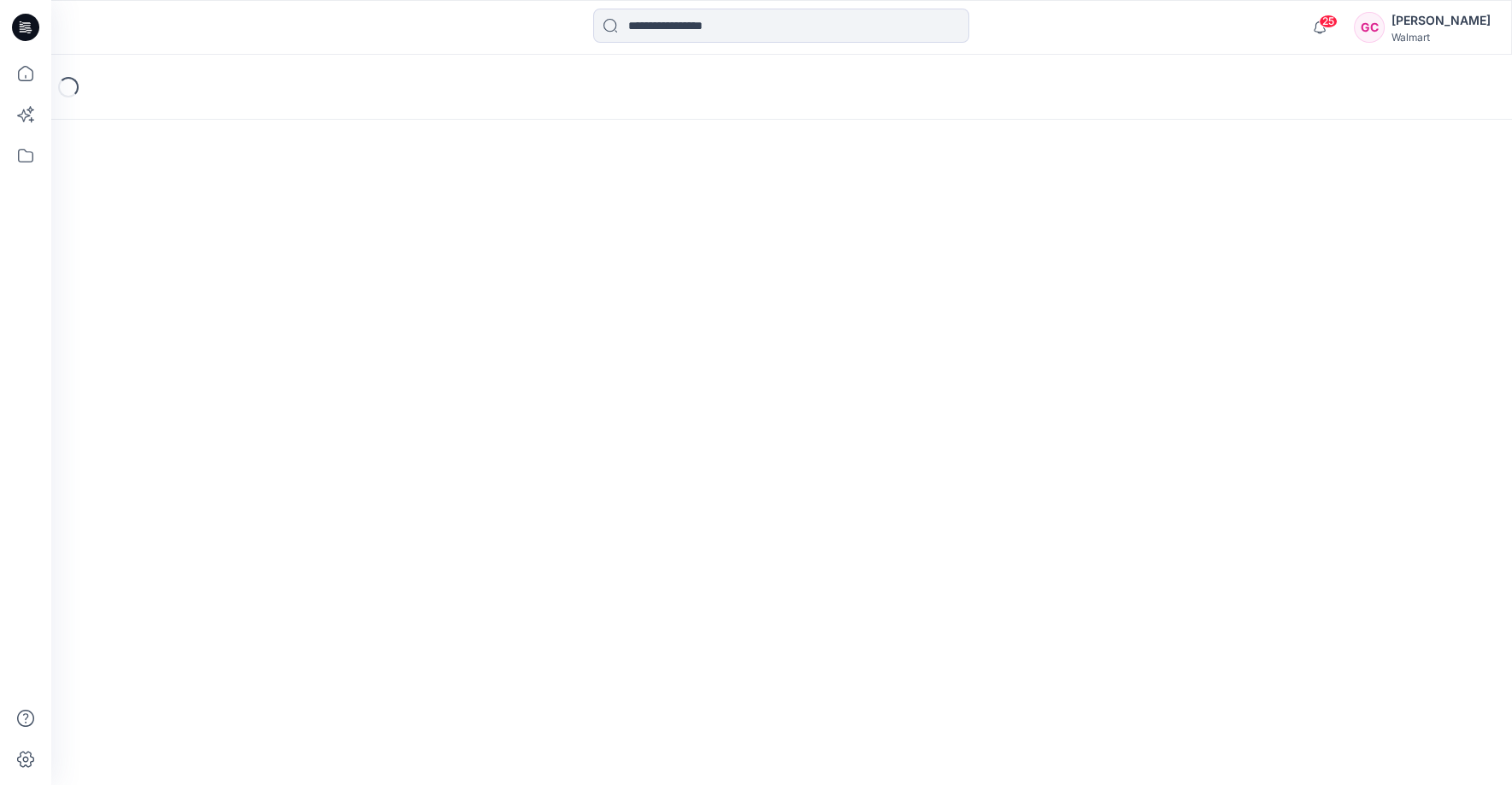
click at [290, 338] on div "Loading..." at bounding box center [781, 419] width 1461 height 731
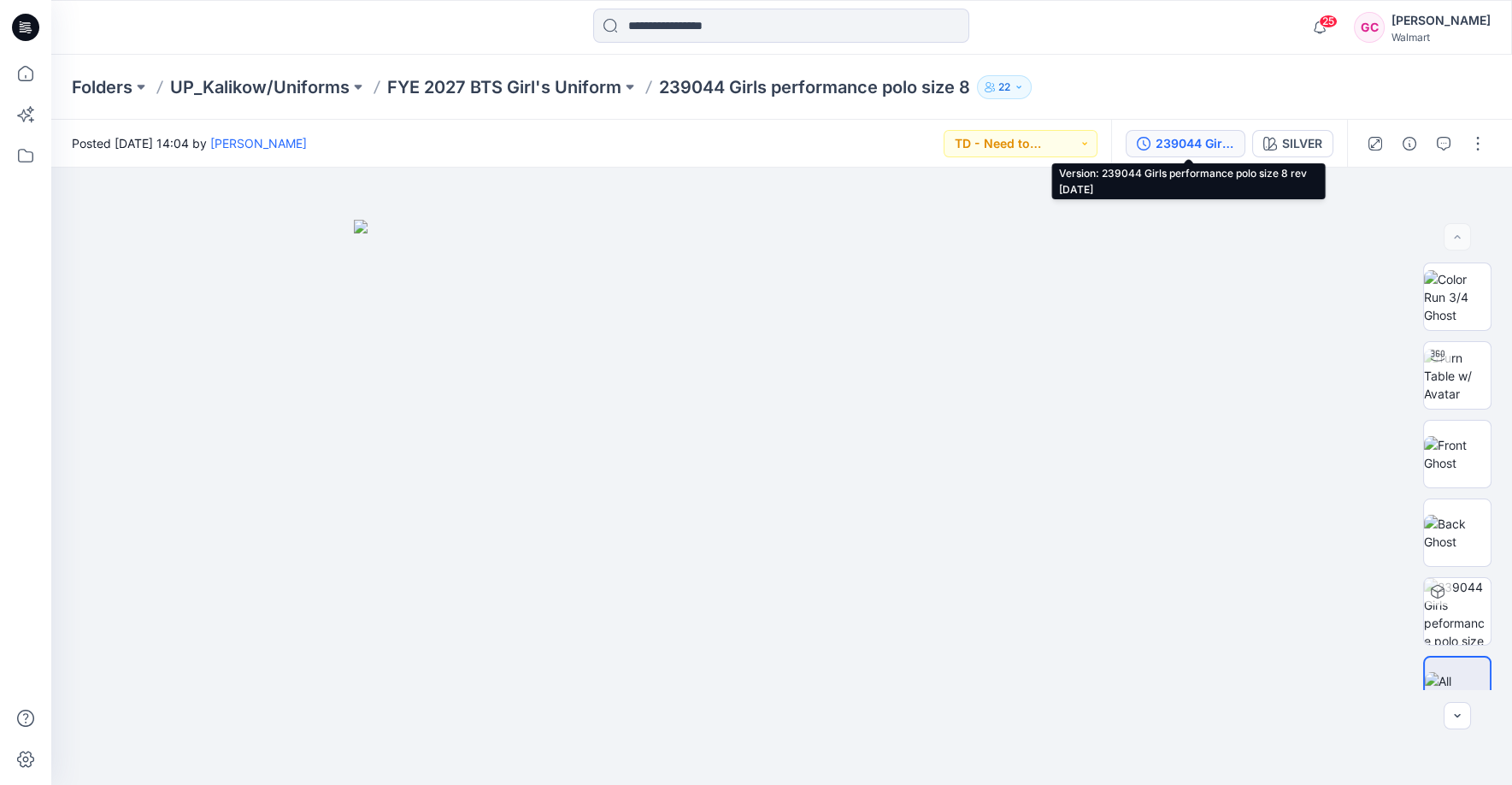
click at [1176, 143] on div "239044 Girls performance polo size 8 rev [DATE]" at bounding box center [1195, 144] width 79 height 19
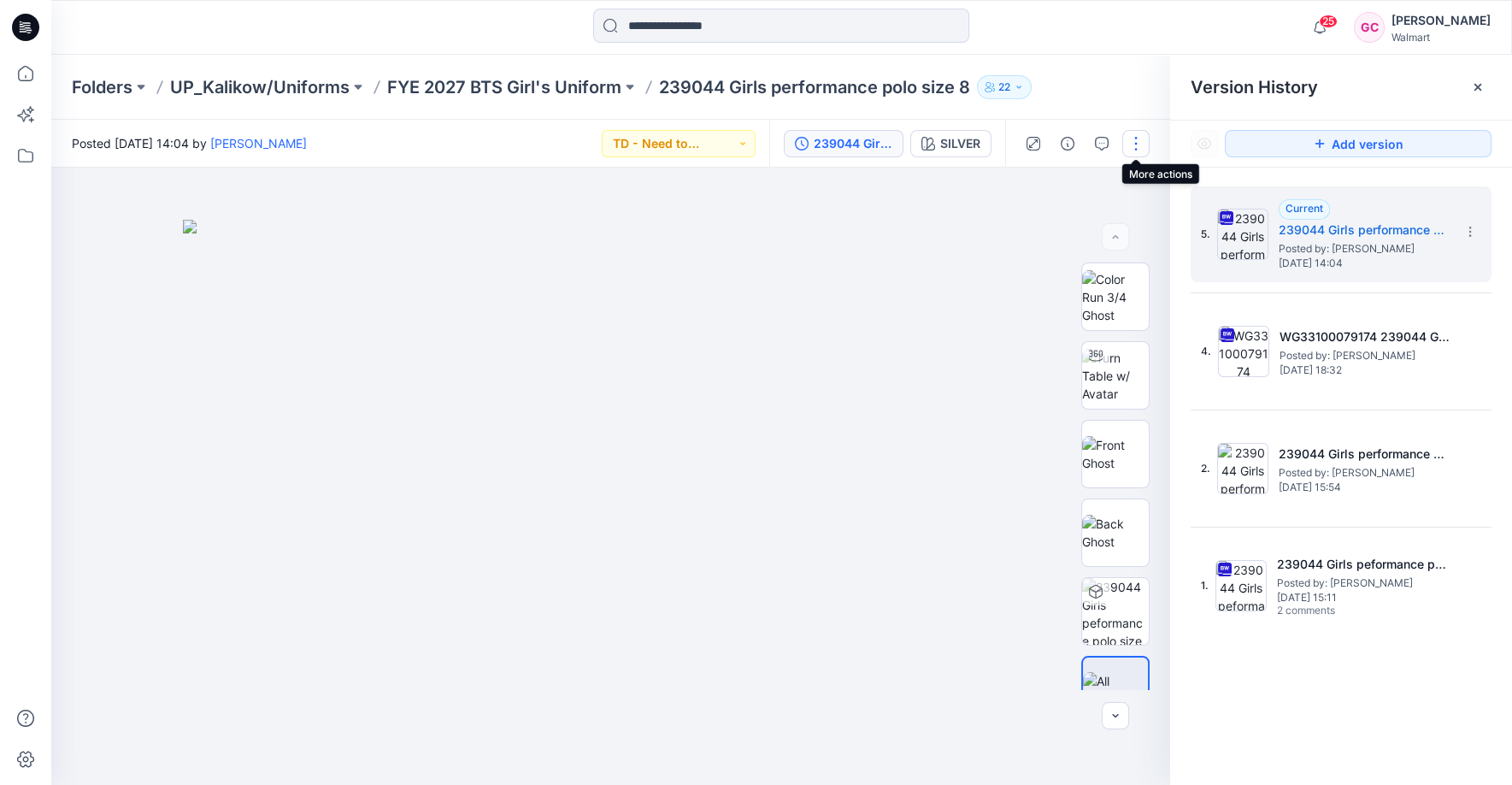
click at [1130, 133] on button "button" at bounding box center [1136, 144] width 28 height 28
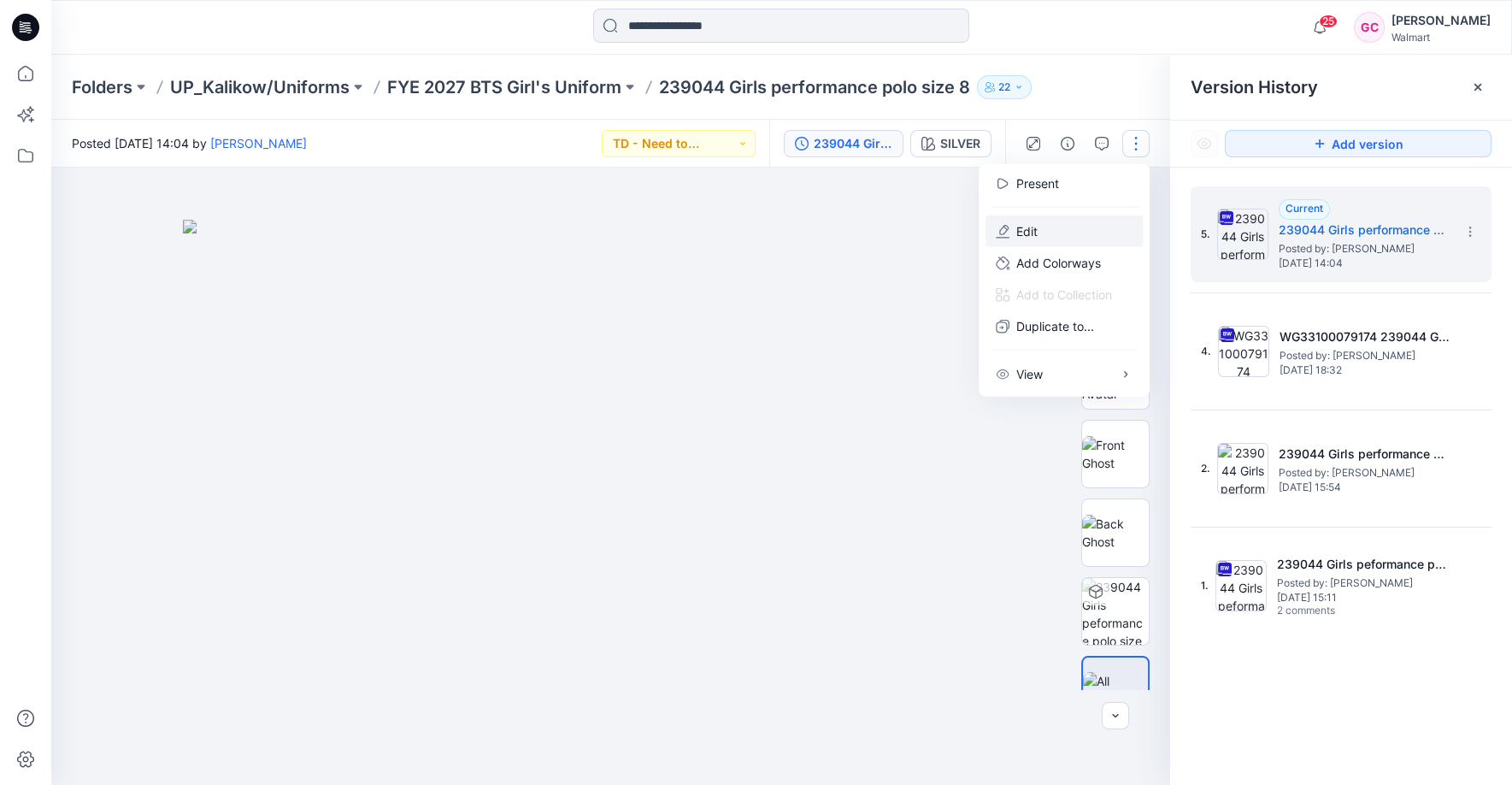
click at [1037, 222] on p "Edit" at bounding box center [1026, 231] width 22 height 18
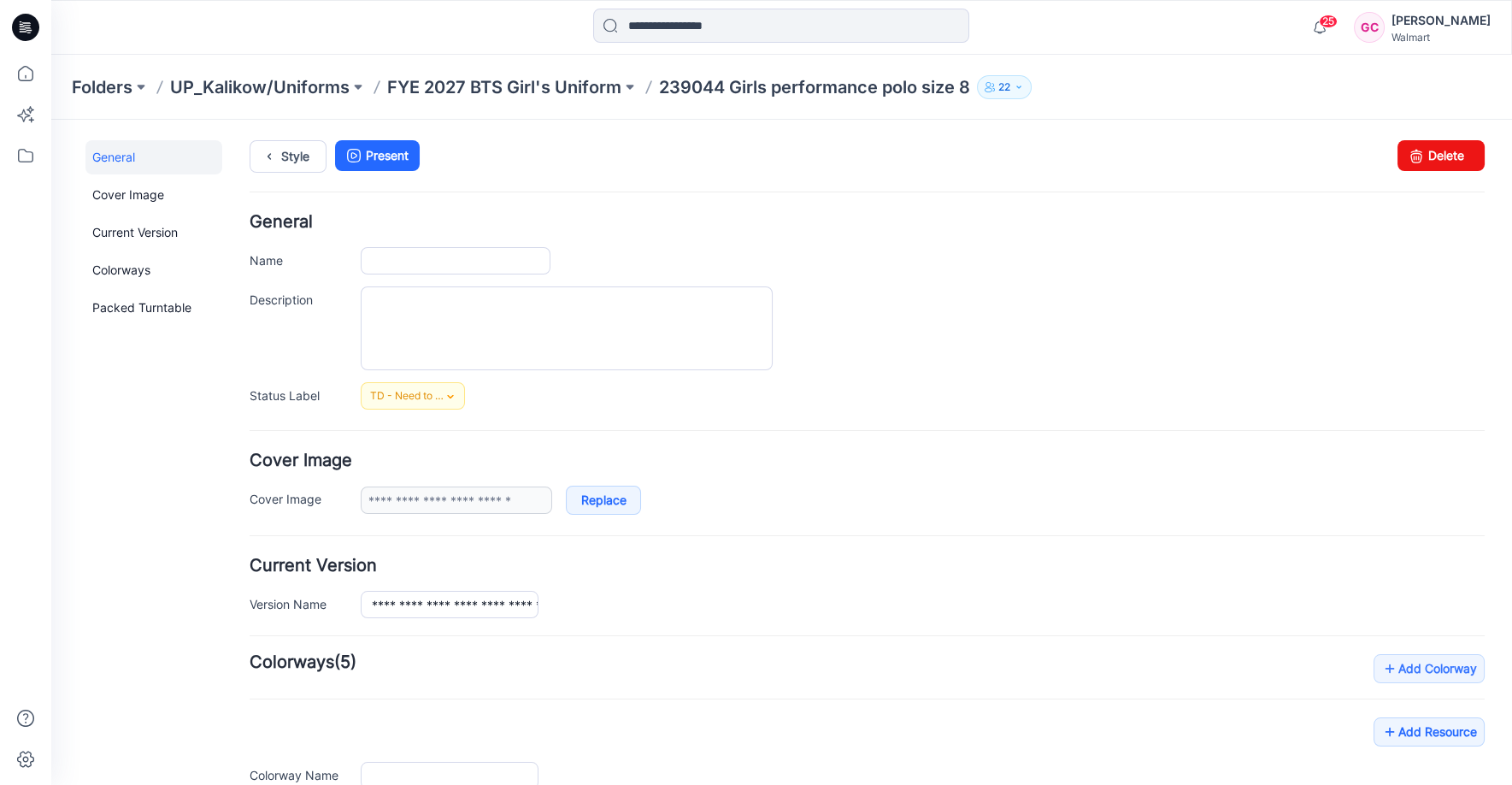
type input "**********"
type input "******"
type input "**********"
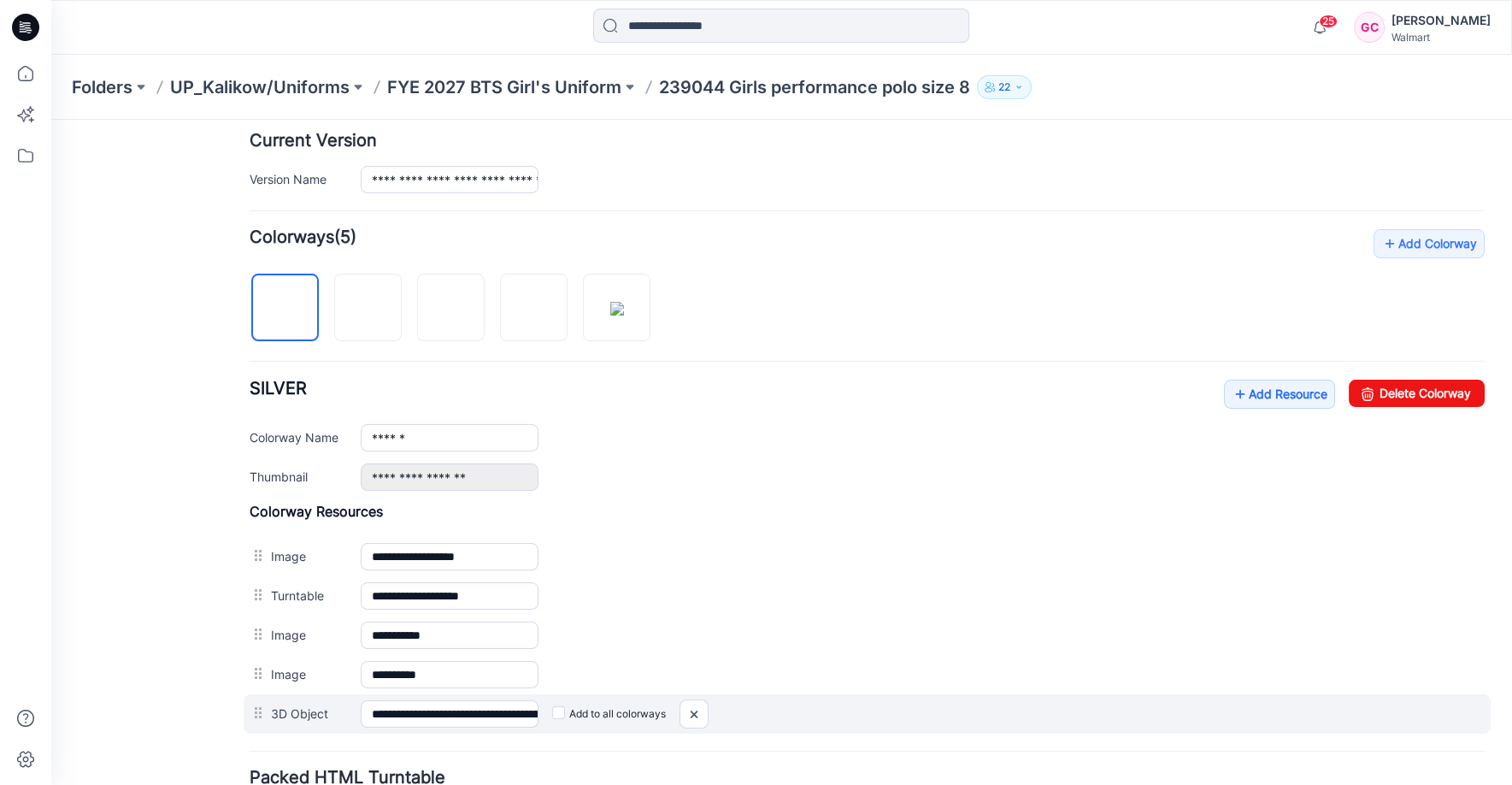
scroll to position [558, 0]
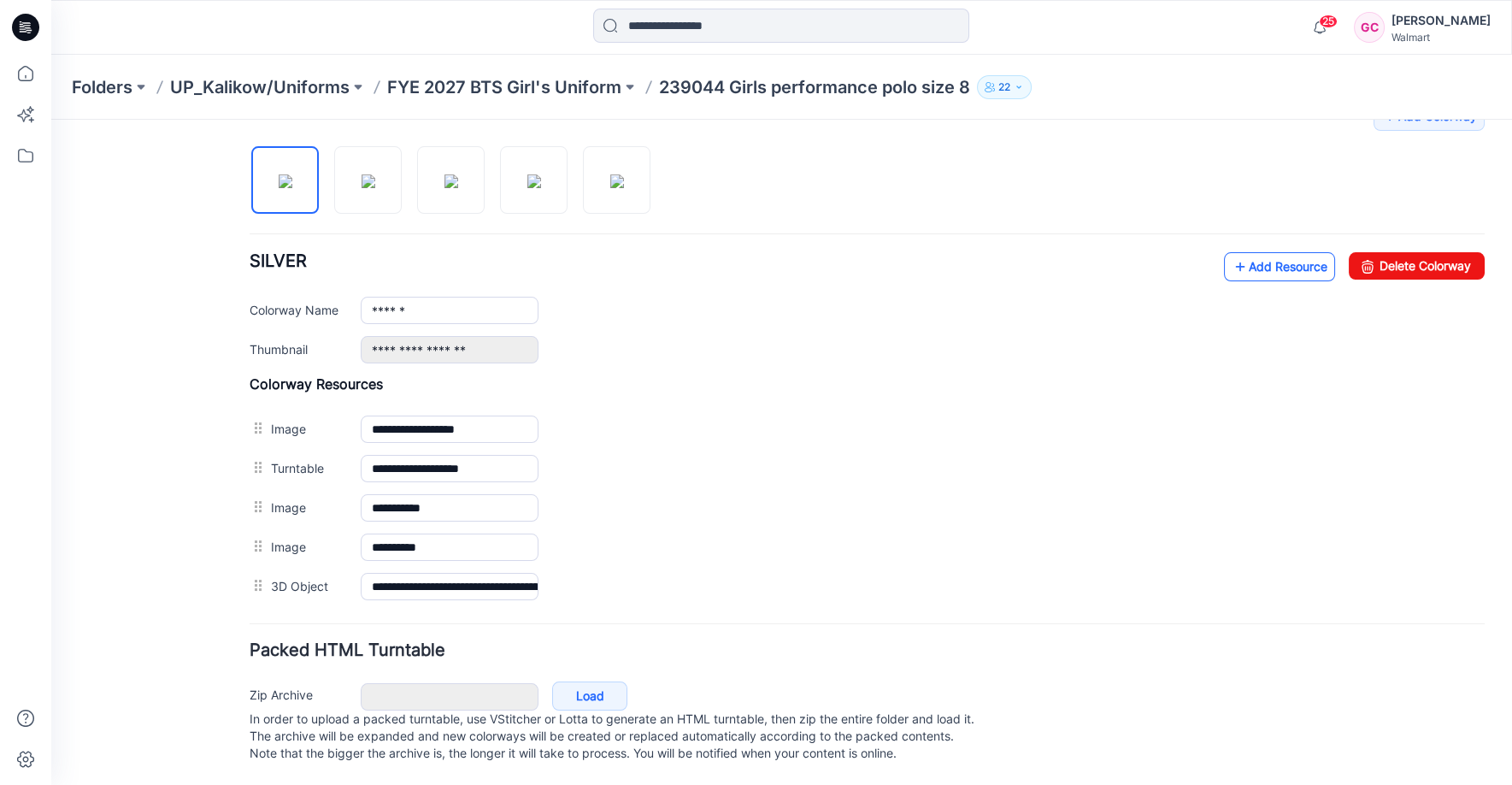
click at [1255, 254] on link "Add Resource" at bounding box center [1280, 267] width 111 height 29
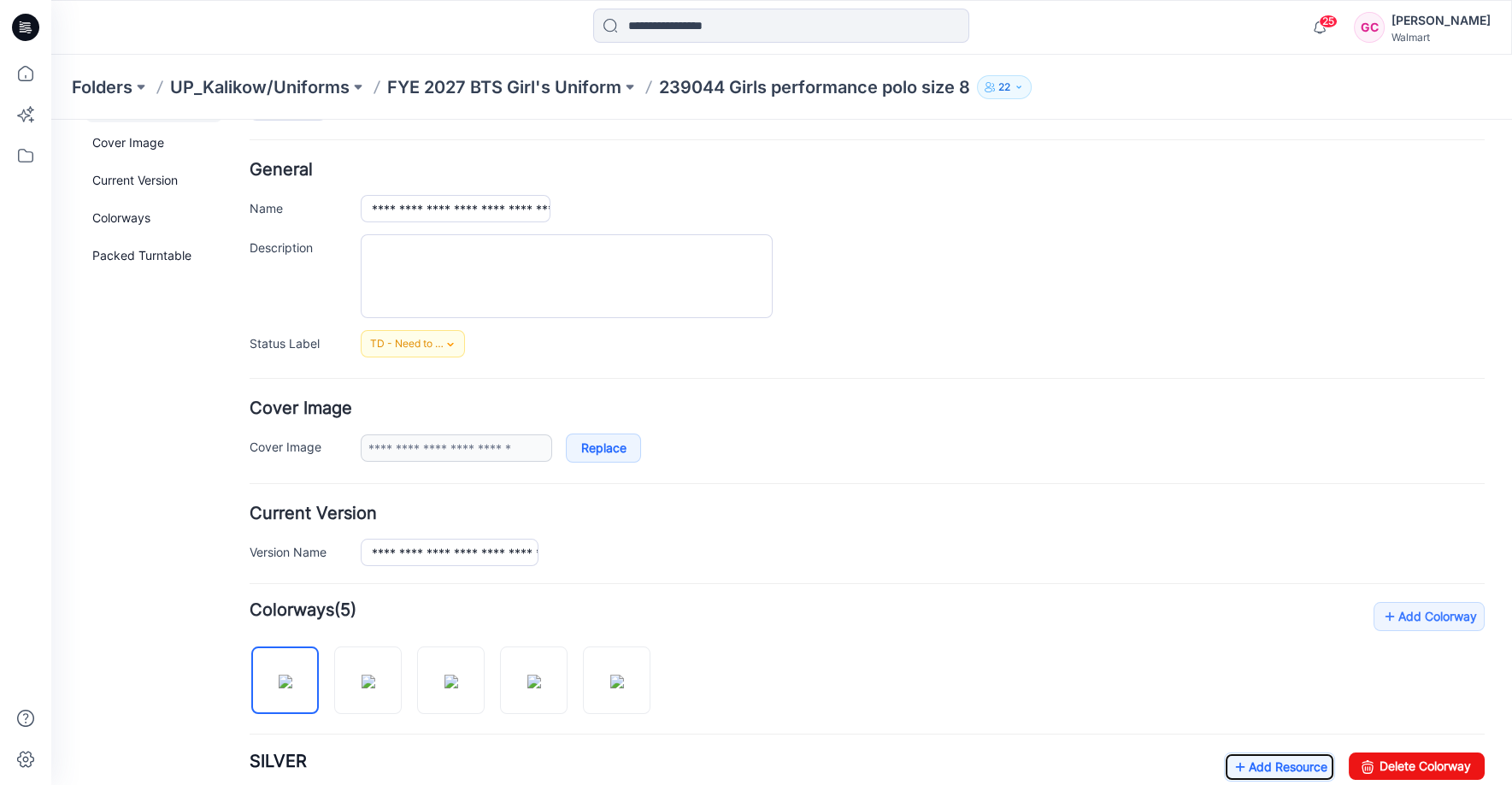
scroll to position [0, 0]
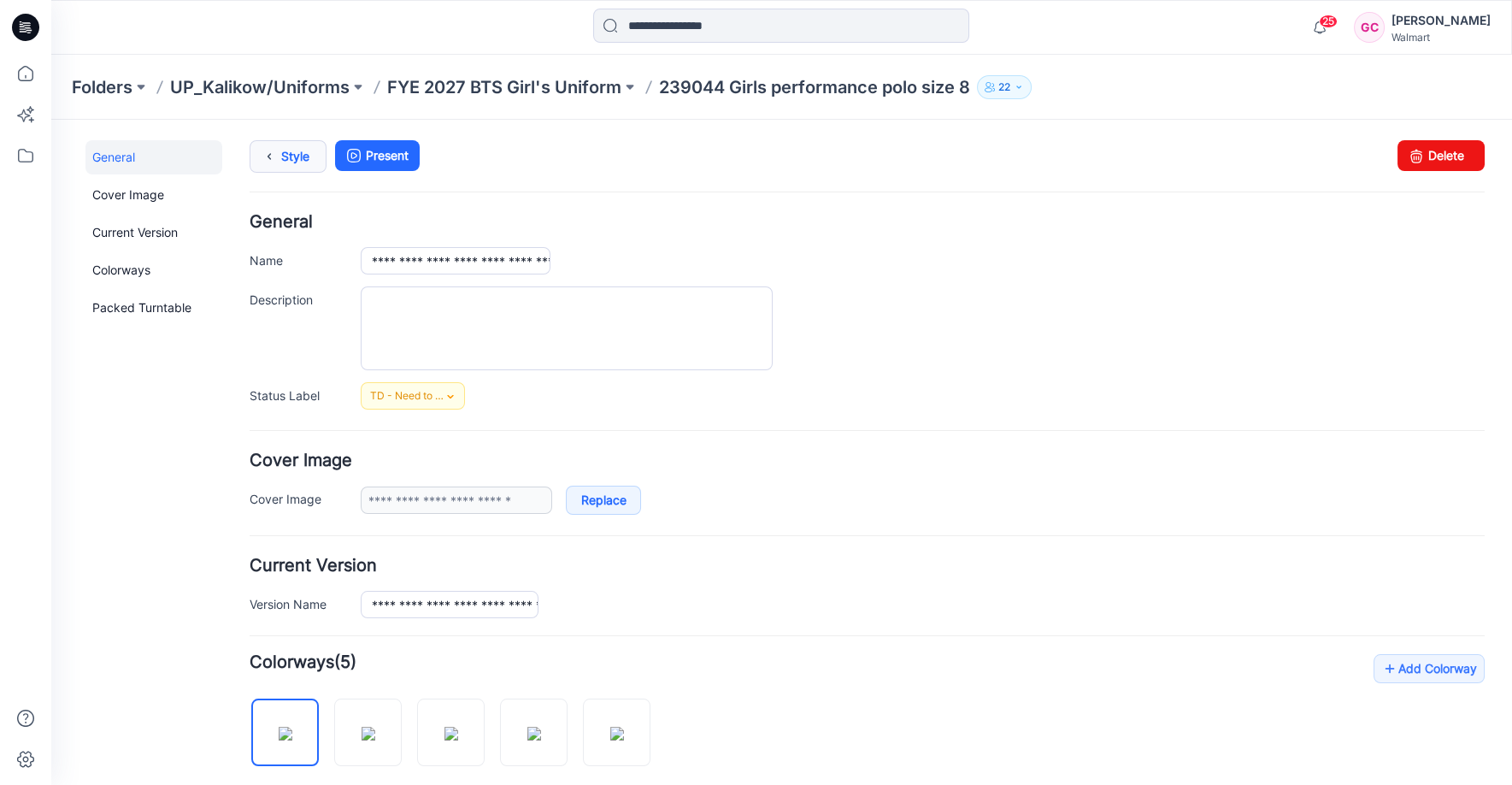
click at [281, 163] on link "Style" at bounding box center [288, 156] width 77 height 33
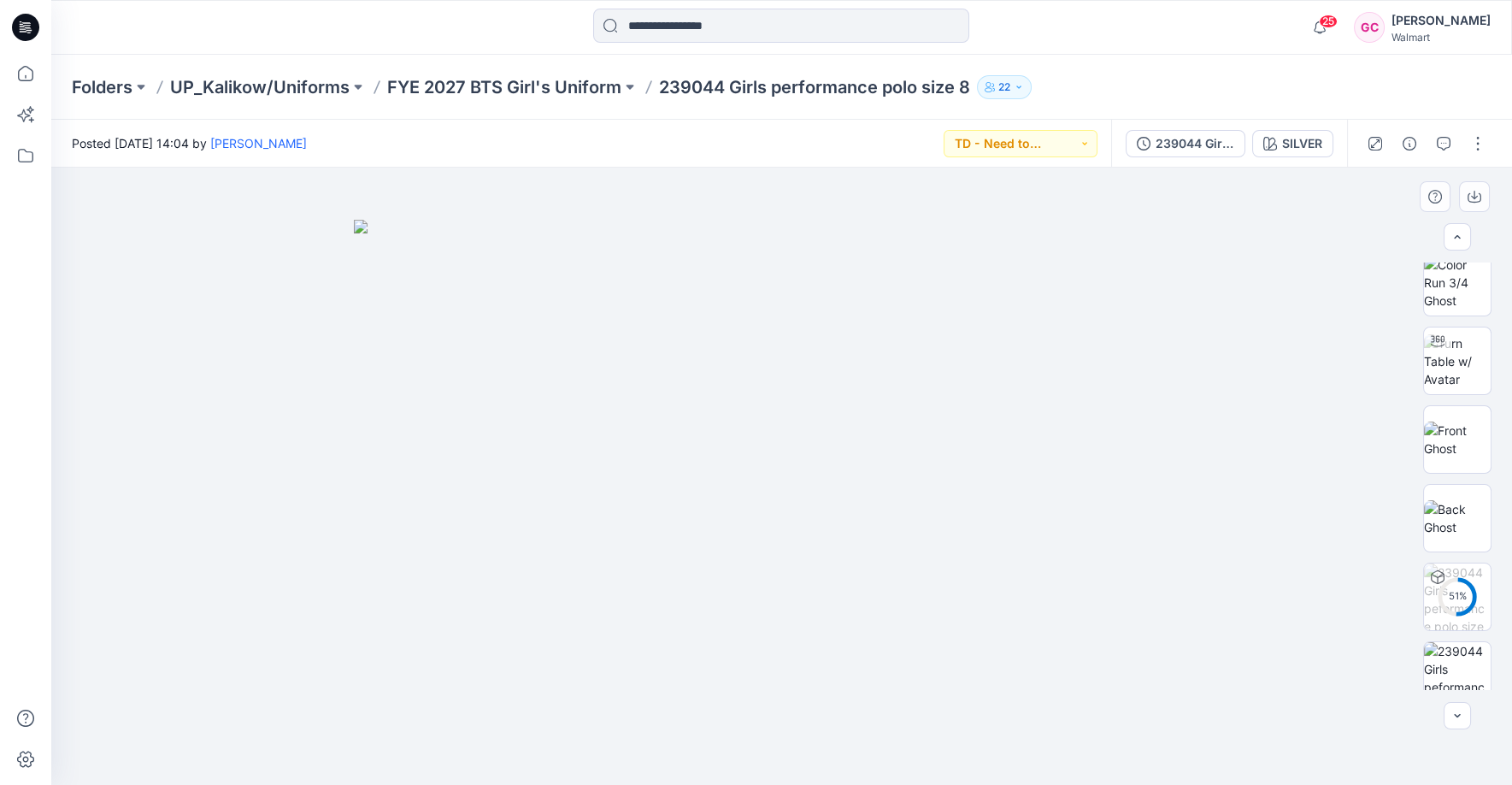
scroll to position [113, 0]
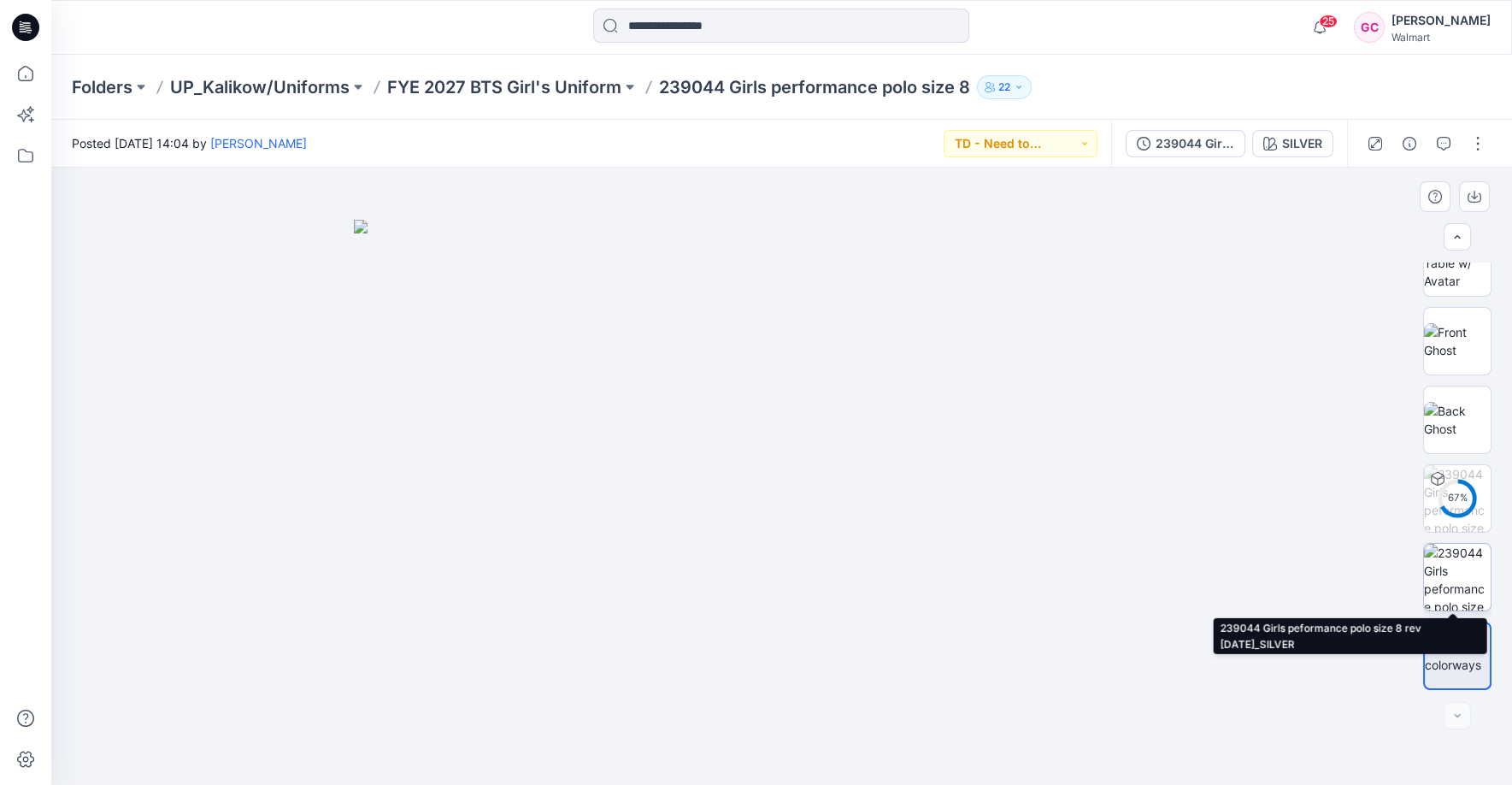
click at [1457, 584] on img at bounding box center [1457, 577] width 67 height 67
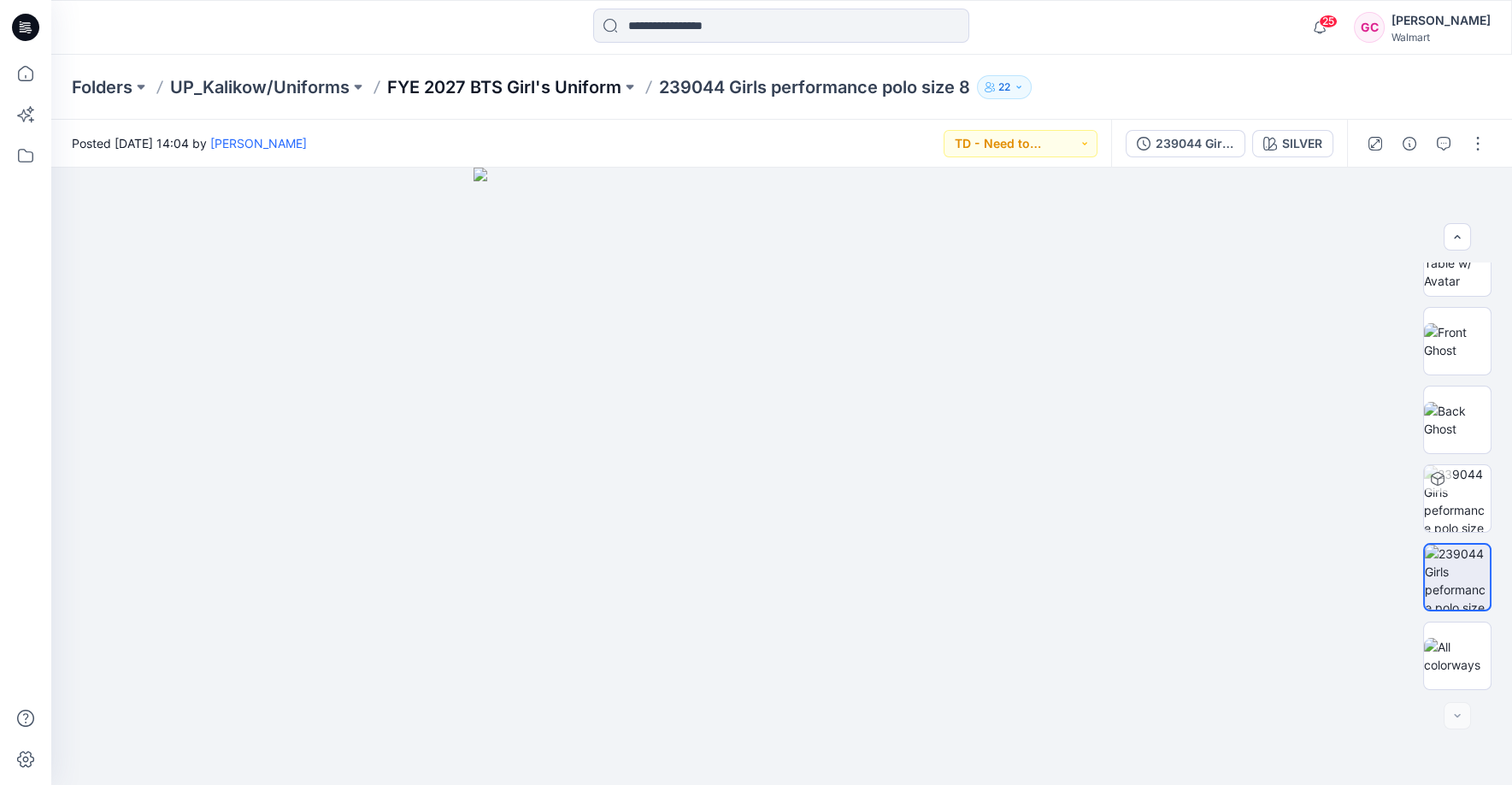
click at [459, 88] on p "FYE 2027 BTS Girl's Uniform" at bounding box center [504, 87] width 234 height 24
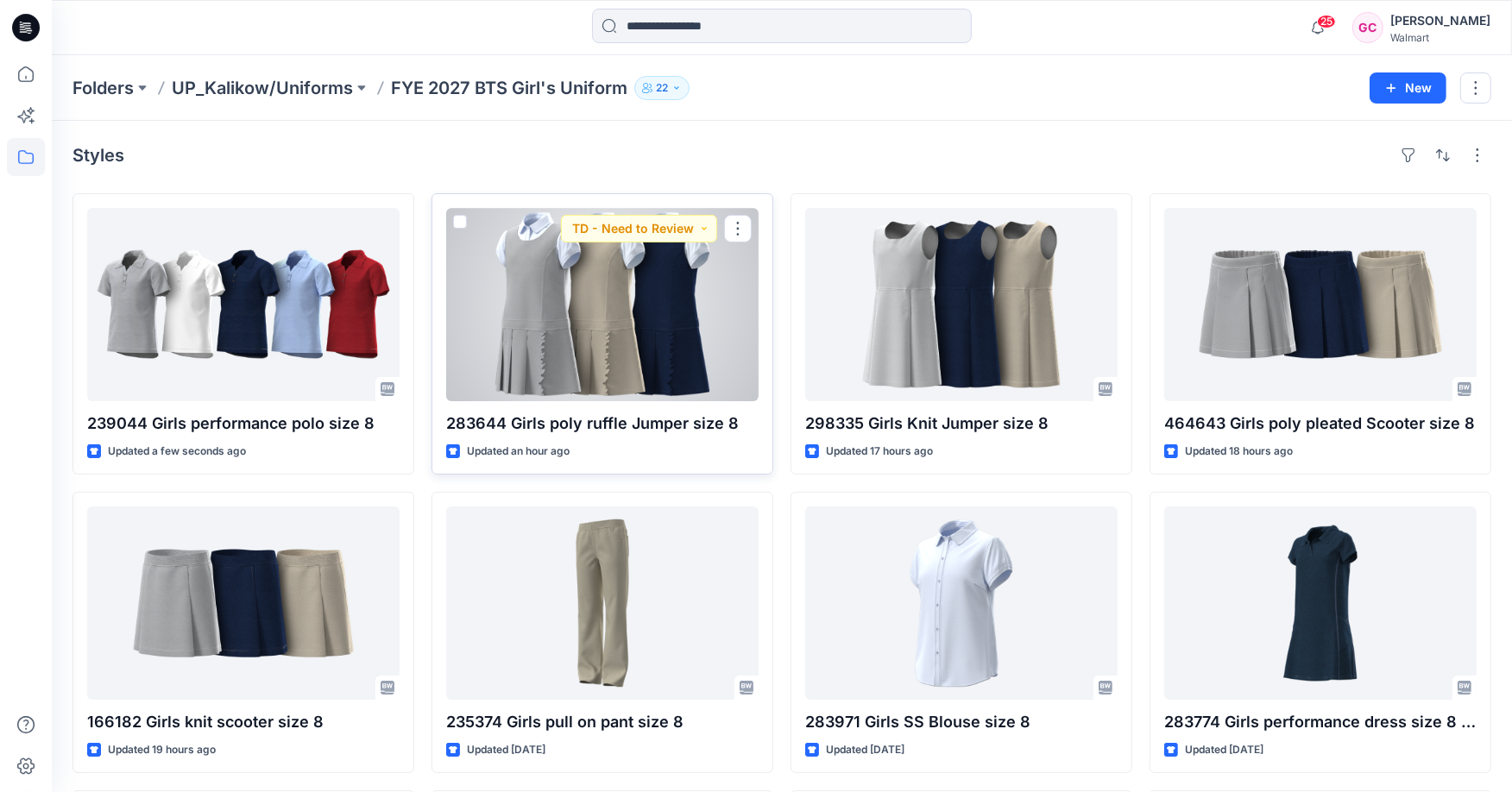
click at [645, 383] on div at bounding box center [603, 304] width 312 height 194
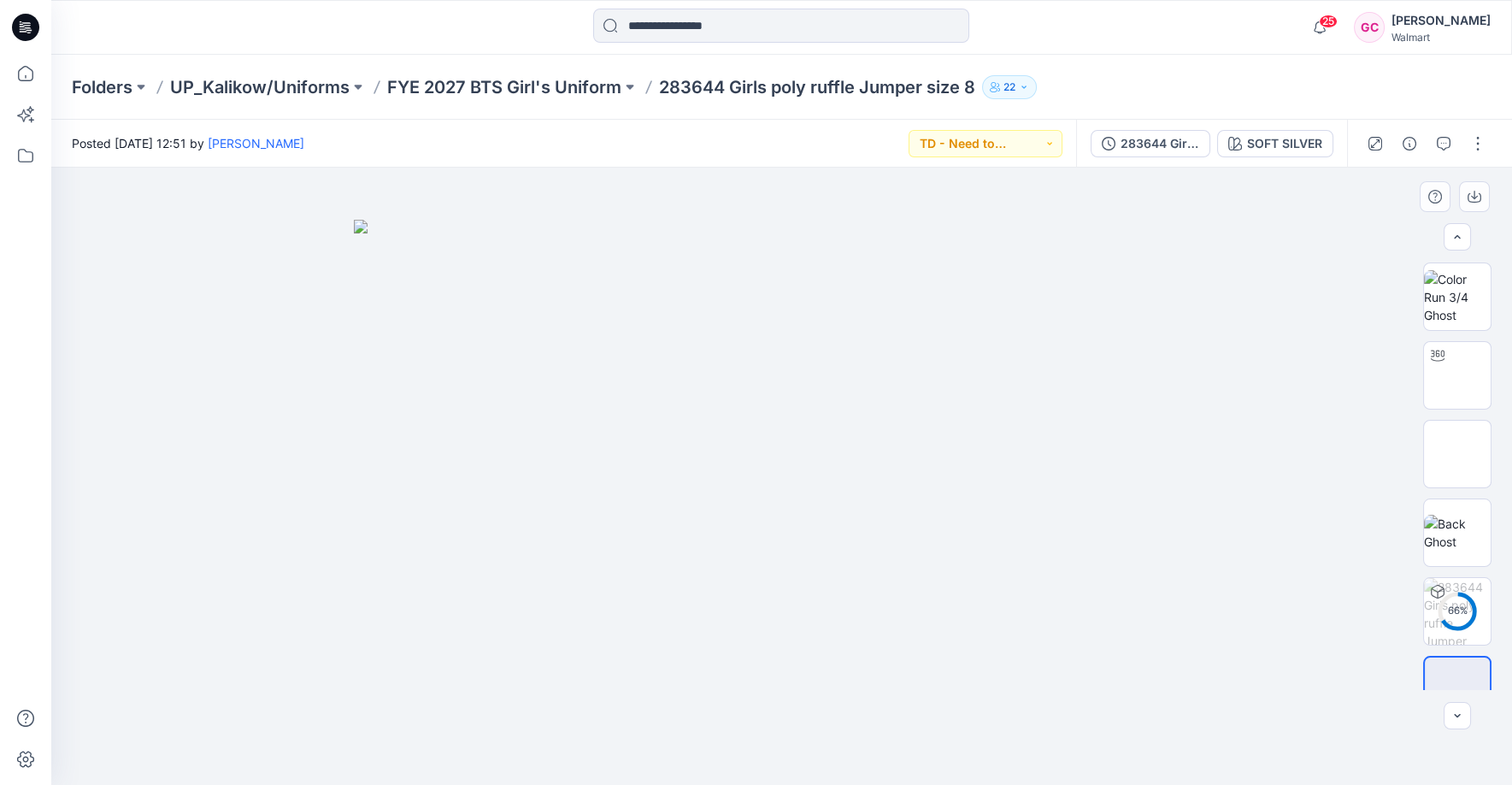
scroll to position [35, 0]
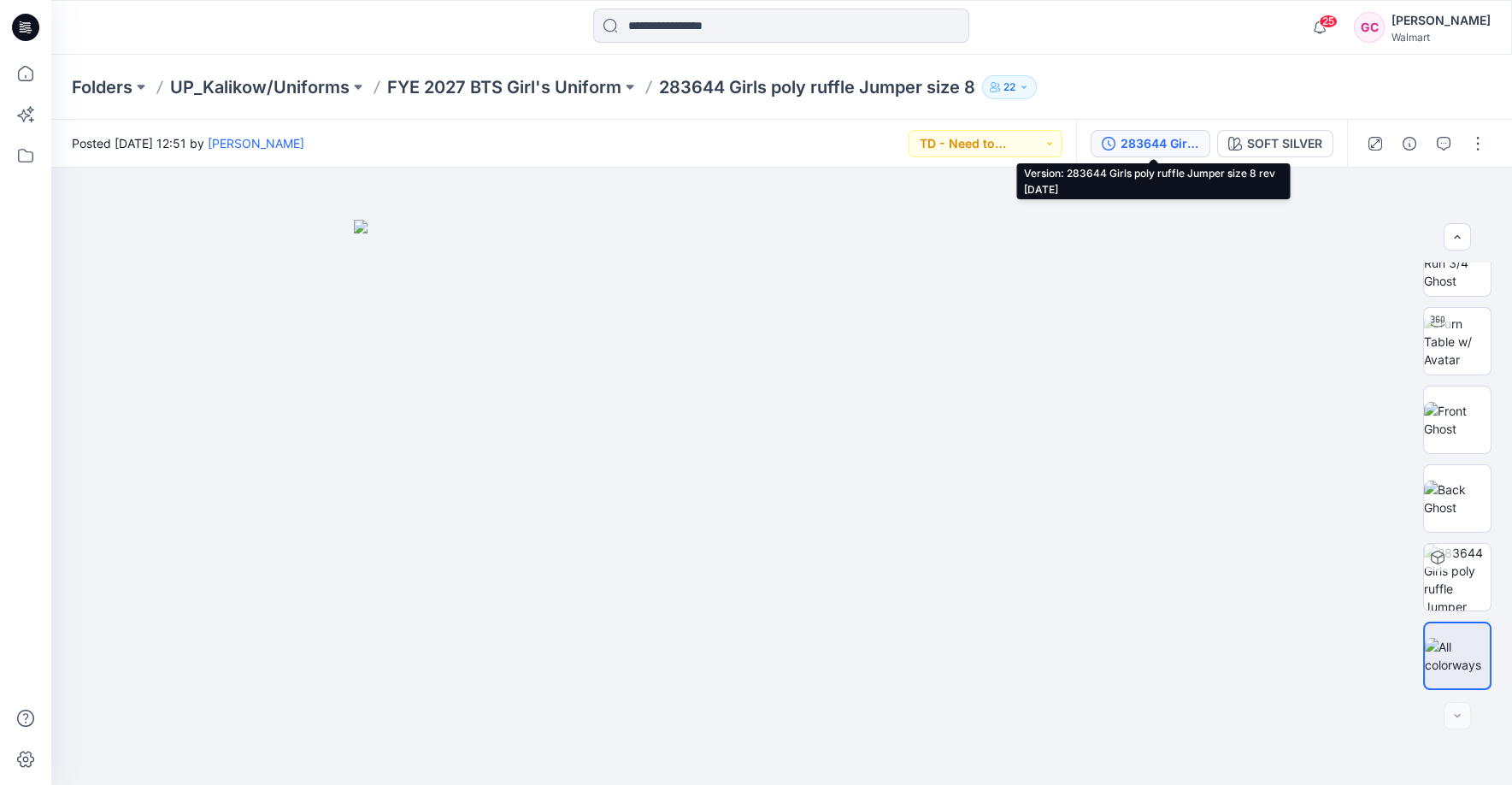
click at [1128, 150] on div "283644 Girls poly ruffle Jumper size 8 rev 8-13-25" at bounding box center [1159, 144] width 79 height 19
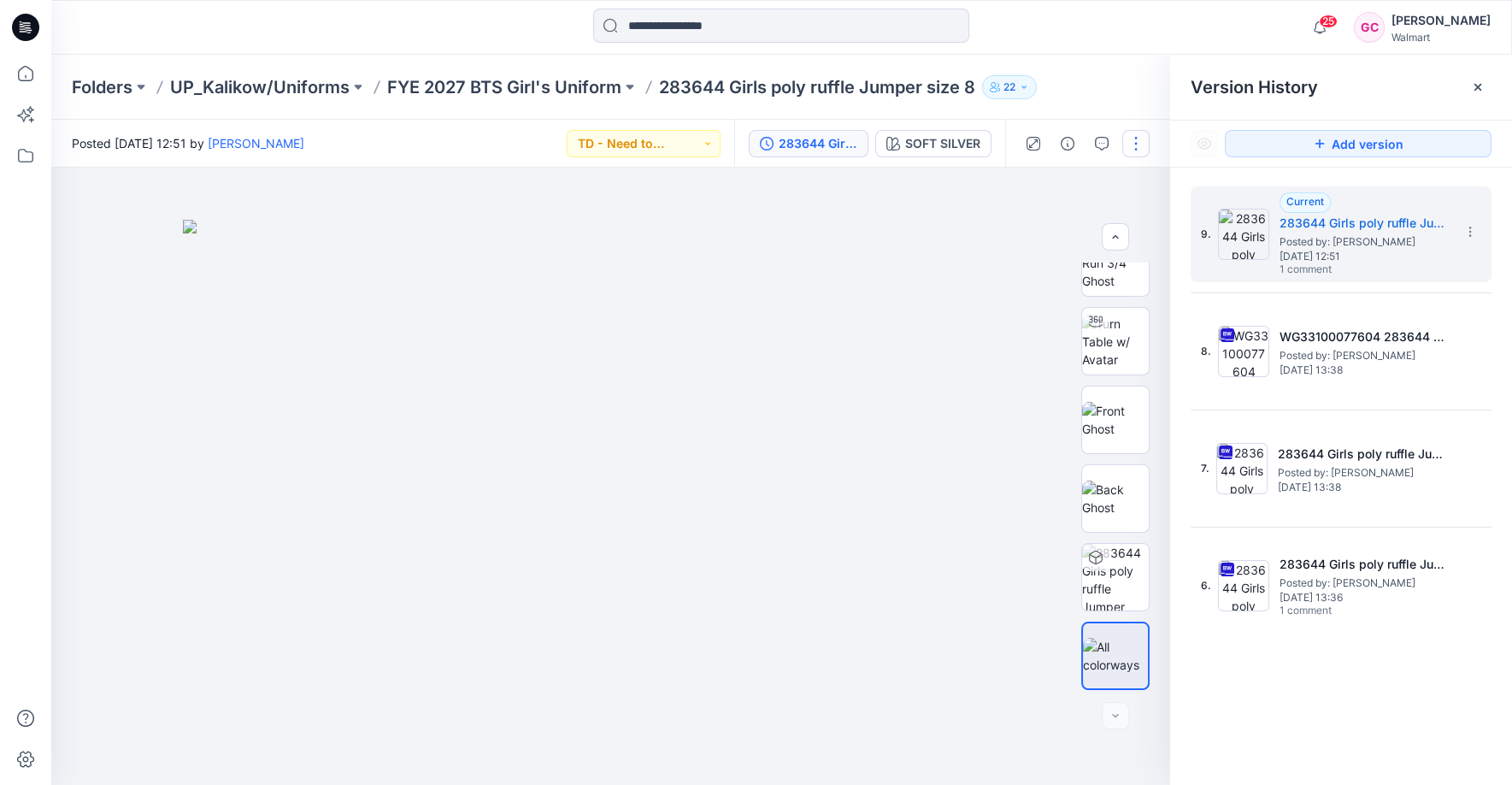
click at [1137, 142] on button "button" at bounding box center [1136, 144] width 28 height 28
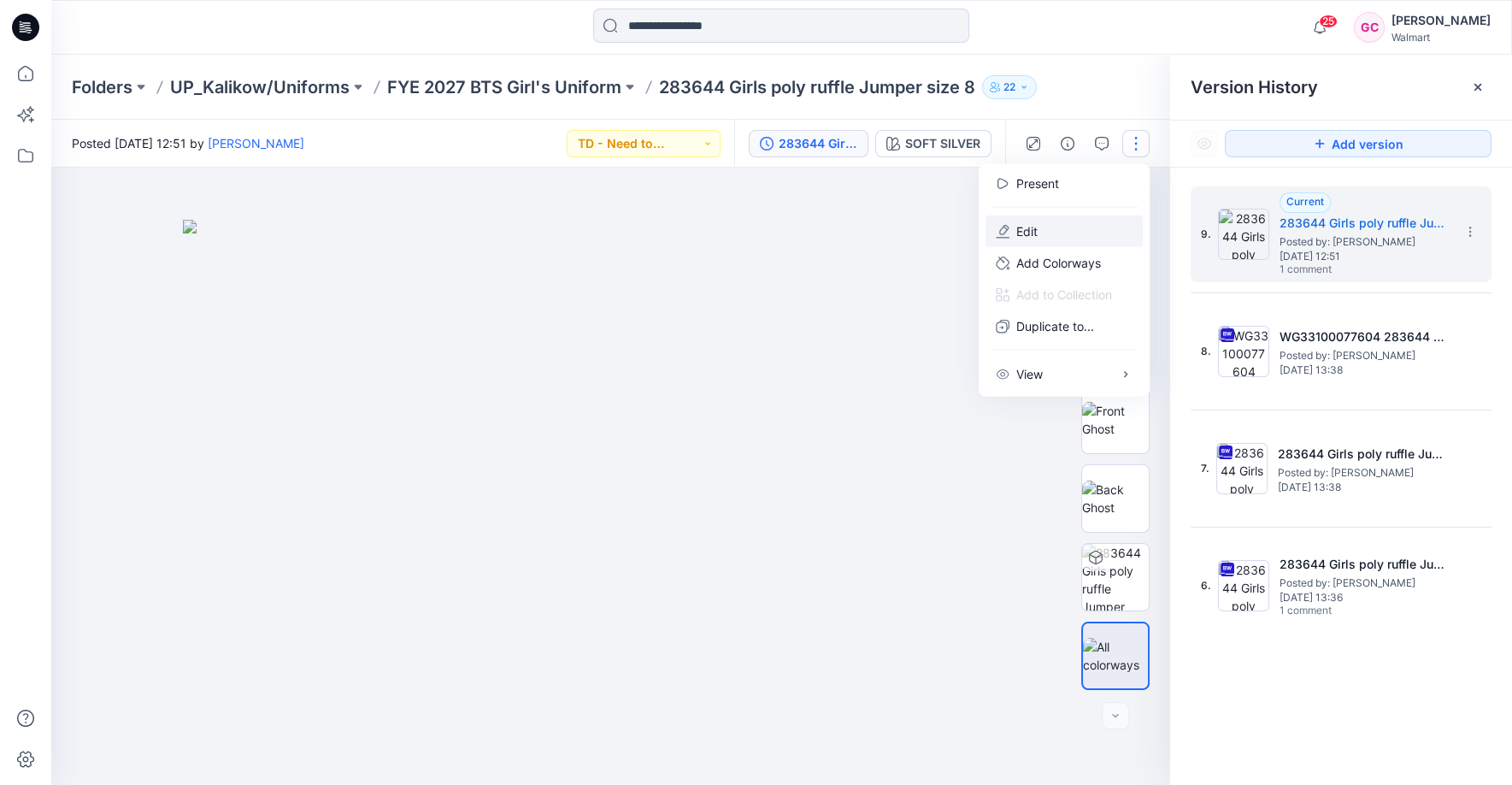
click at [1039, 220] on button "Edit" at bounding box center [1064, 231] width 157 height 32
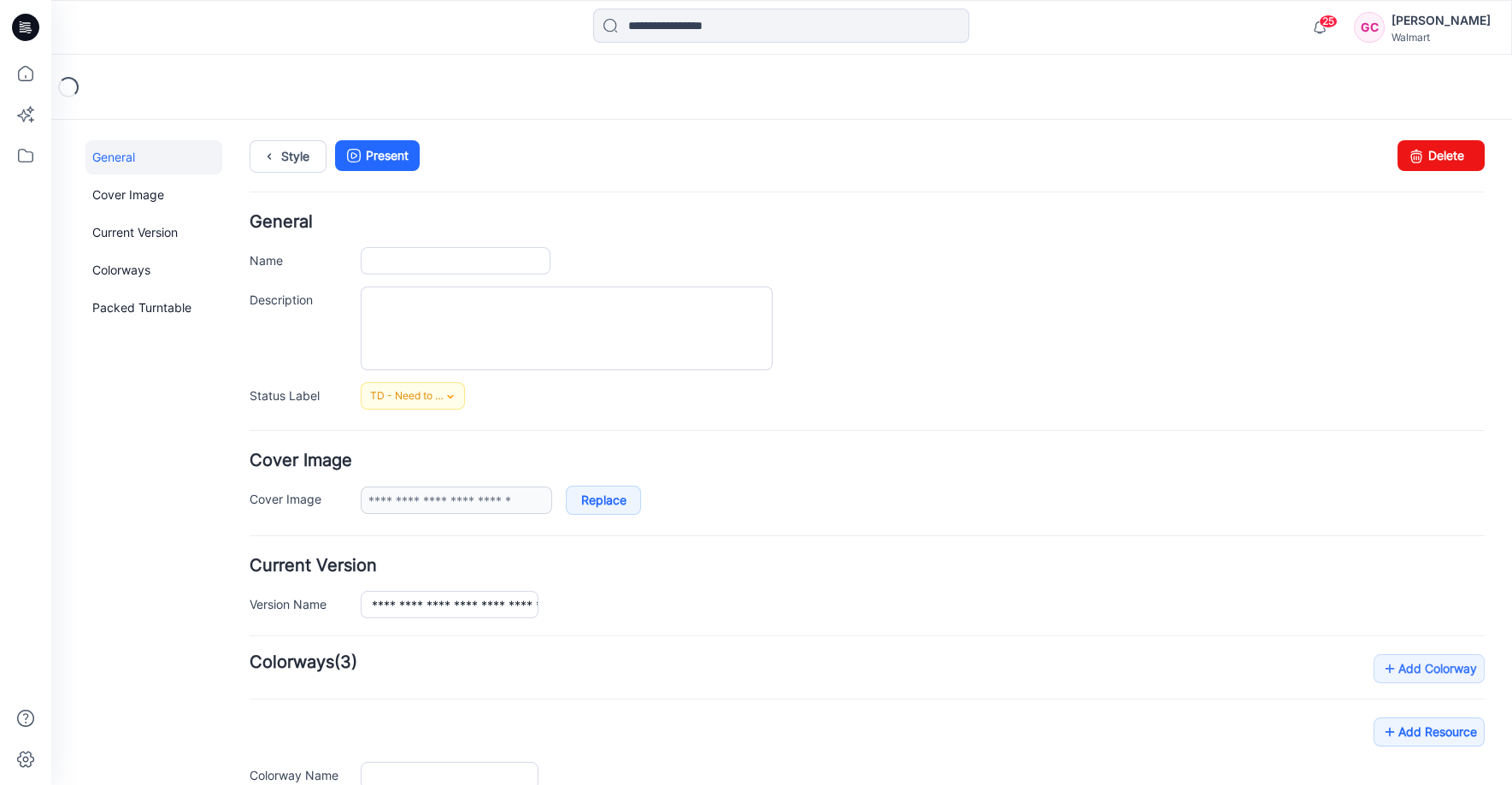
type input "**********"
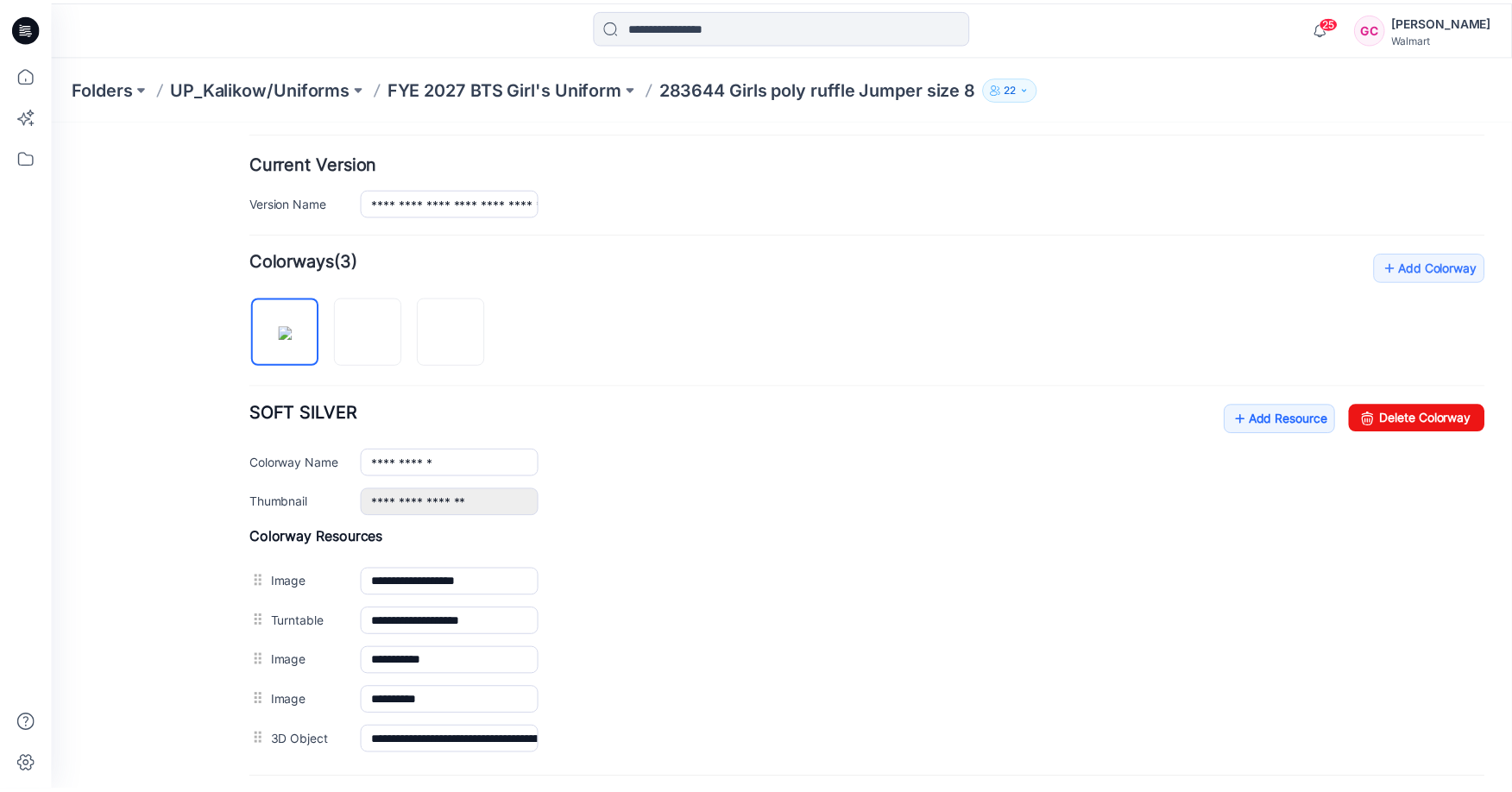
scroll to position [563, 0]
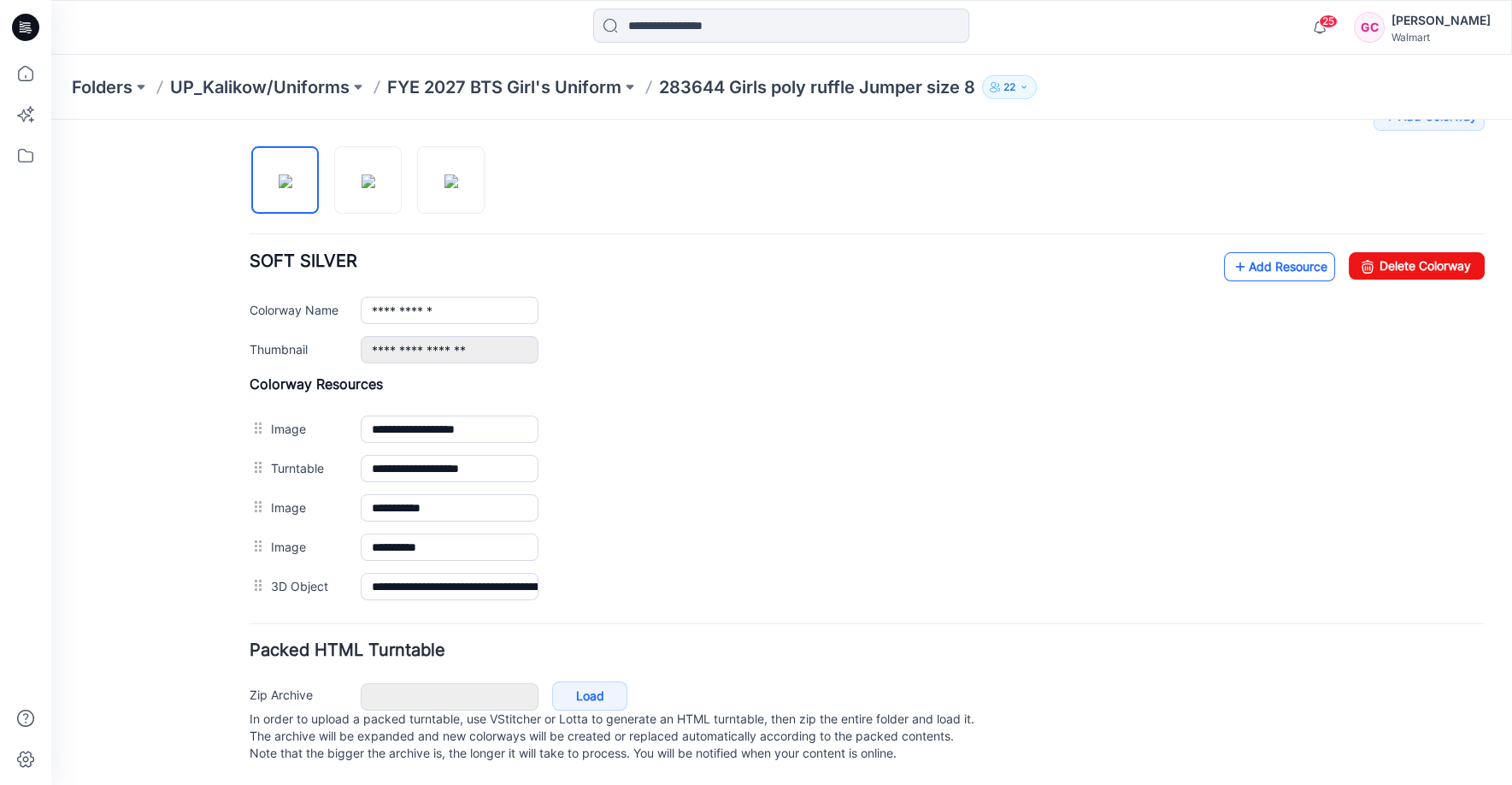
click at [1238, 256] on link "Add Resource" at bounding box center [1280, 267] width 111 height 29
click at [1147, 90] on div "Folders UP_Kalikow/Uniforms FYE 2027 BTS Girl's Uniform 283644 Girls poly ruffl…" at bounding box center [715, 87] width 1286 height 24
click at [1259, 253] on link "Add Resource" at bounding box center [1280, 267] width 111 height 29
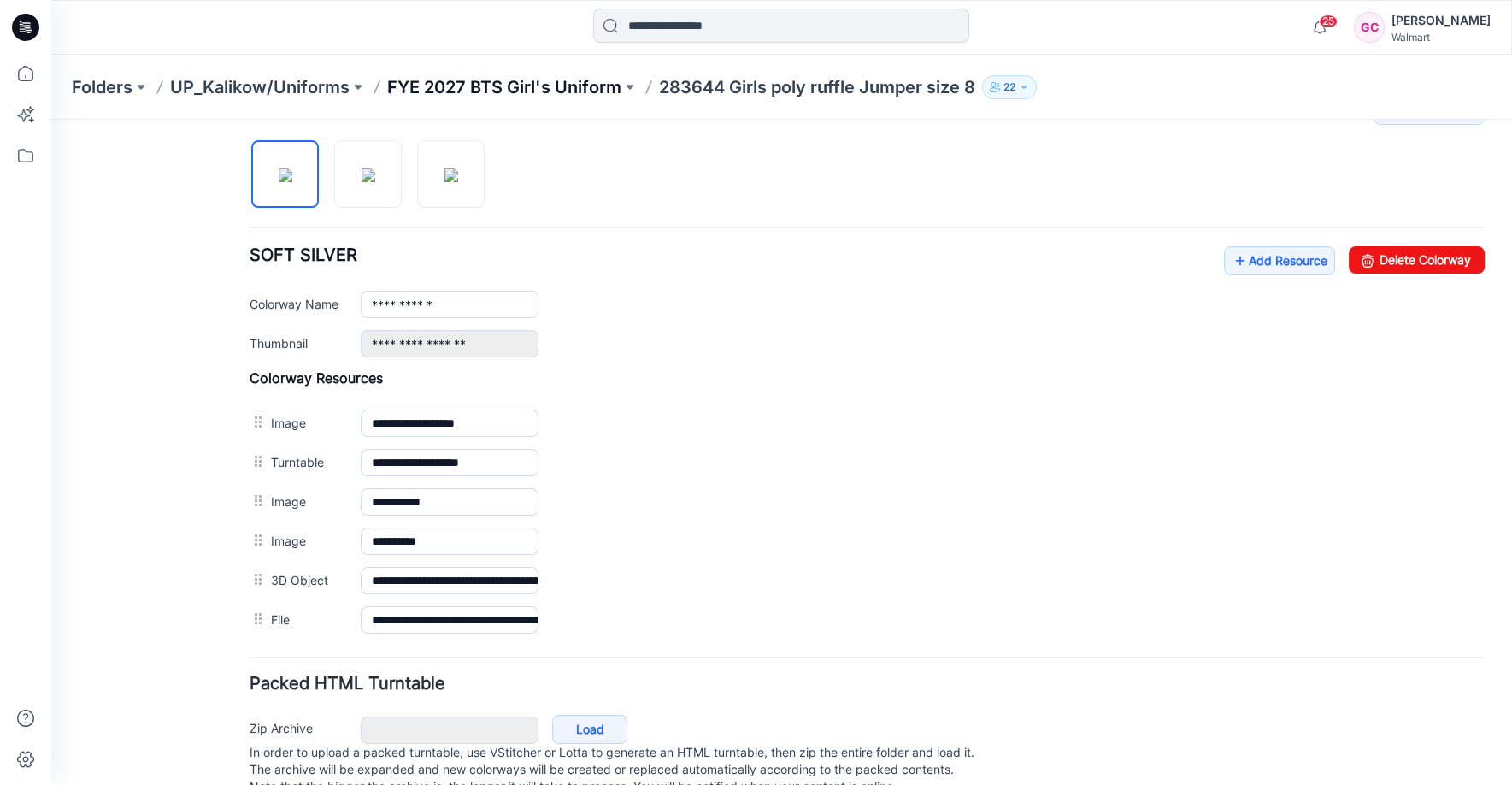
click at [521, 82] on p "FYE 2027 BTS Girl's Uniform" at bounding box center [504, 87] width 234 height 24
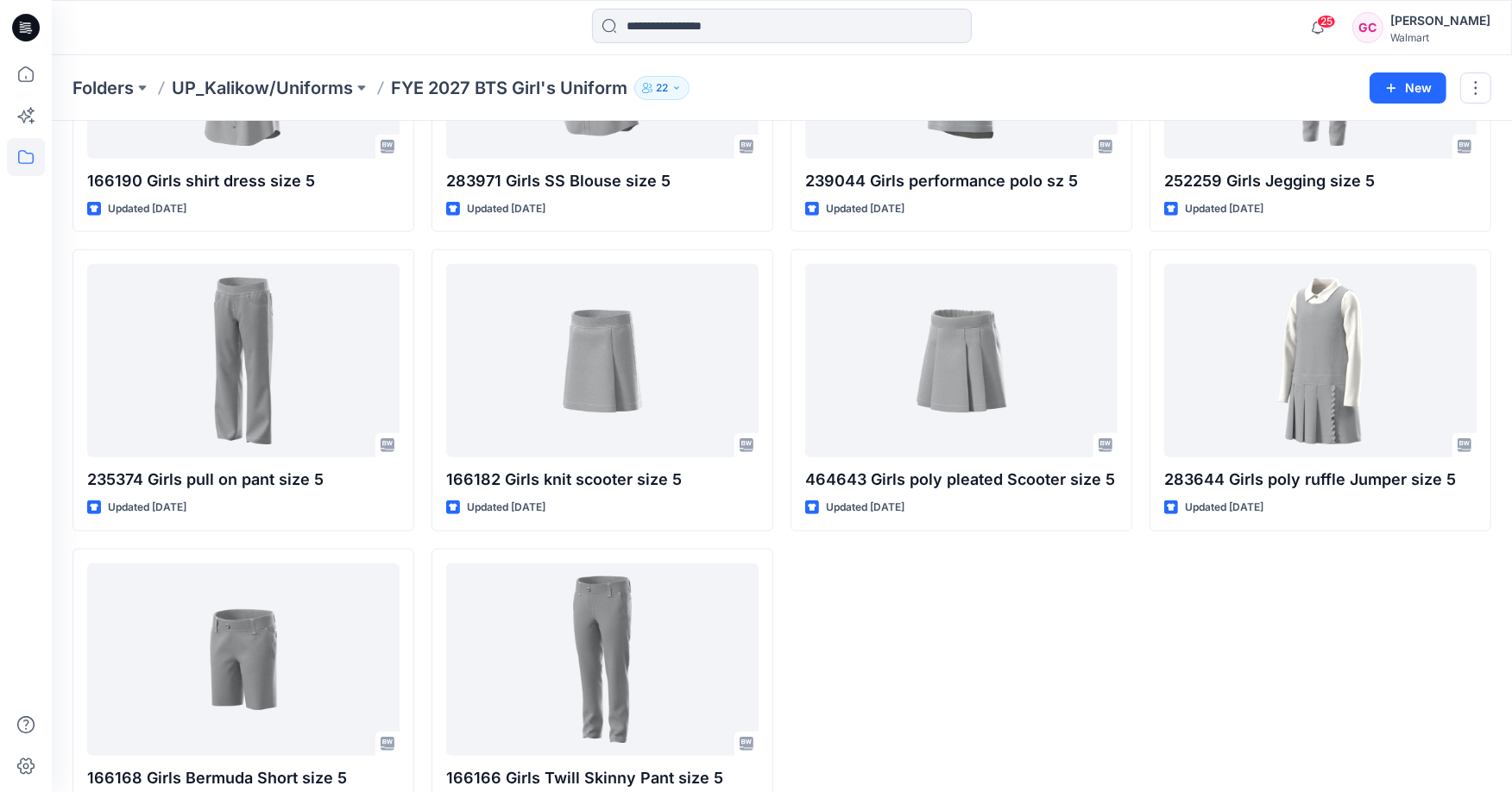
scroll to position [1545, 0]
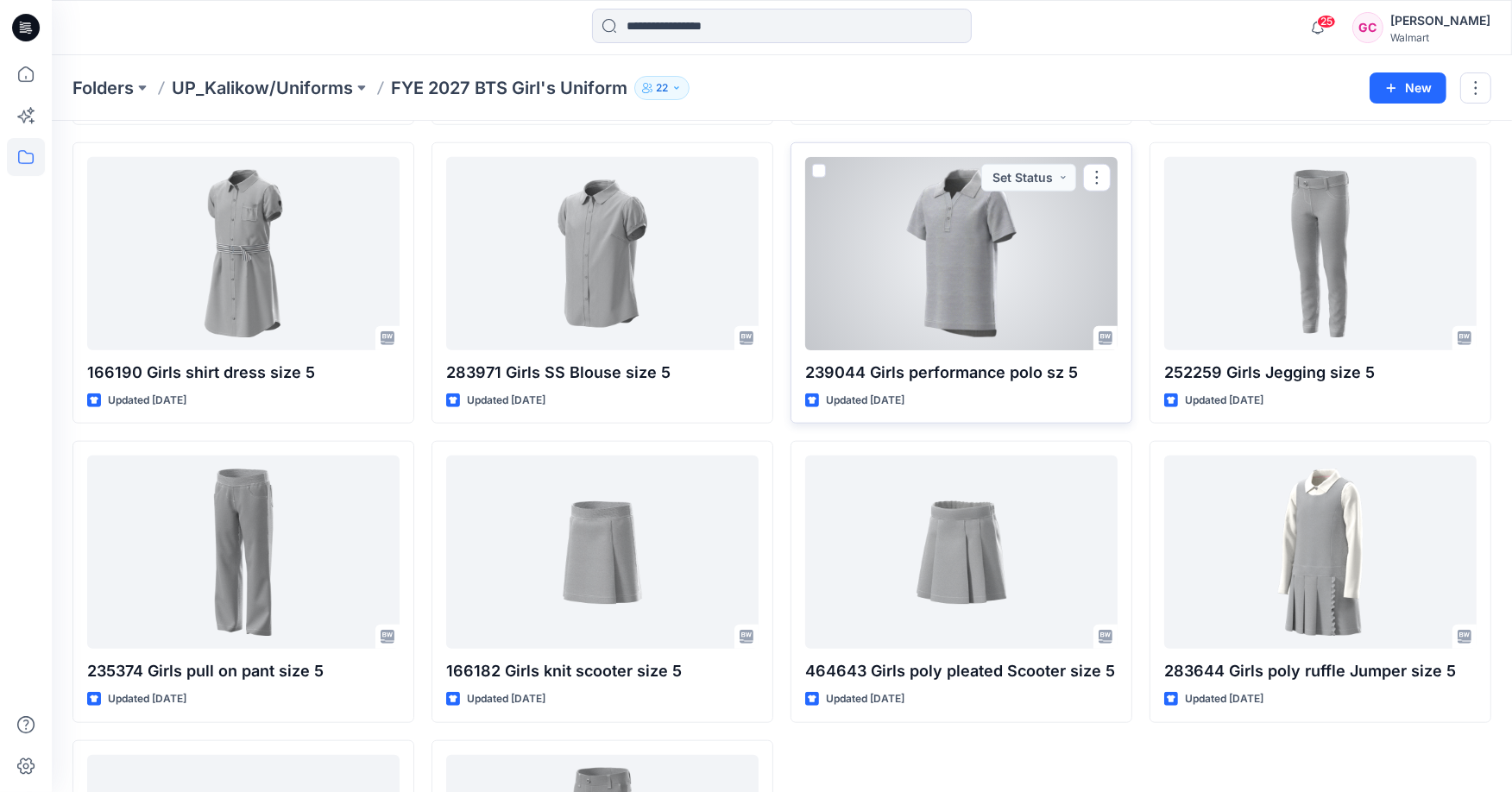
click at [1021, 286] on div at bounding box center [961, 254] width 312 height 194
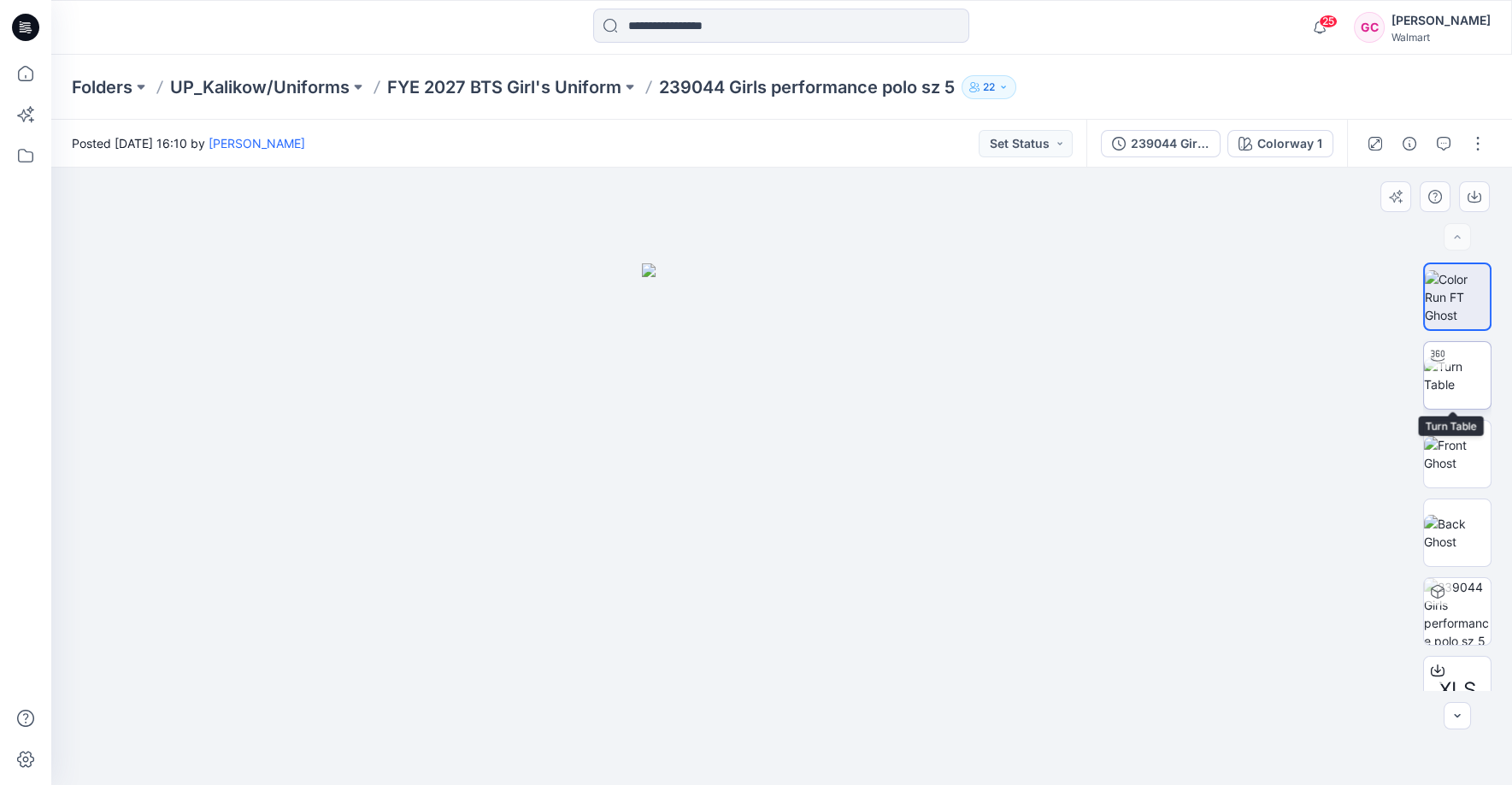
click at [1443, 386] on img at bounding box center [1457, 376] width 67 height 36
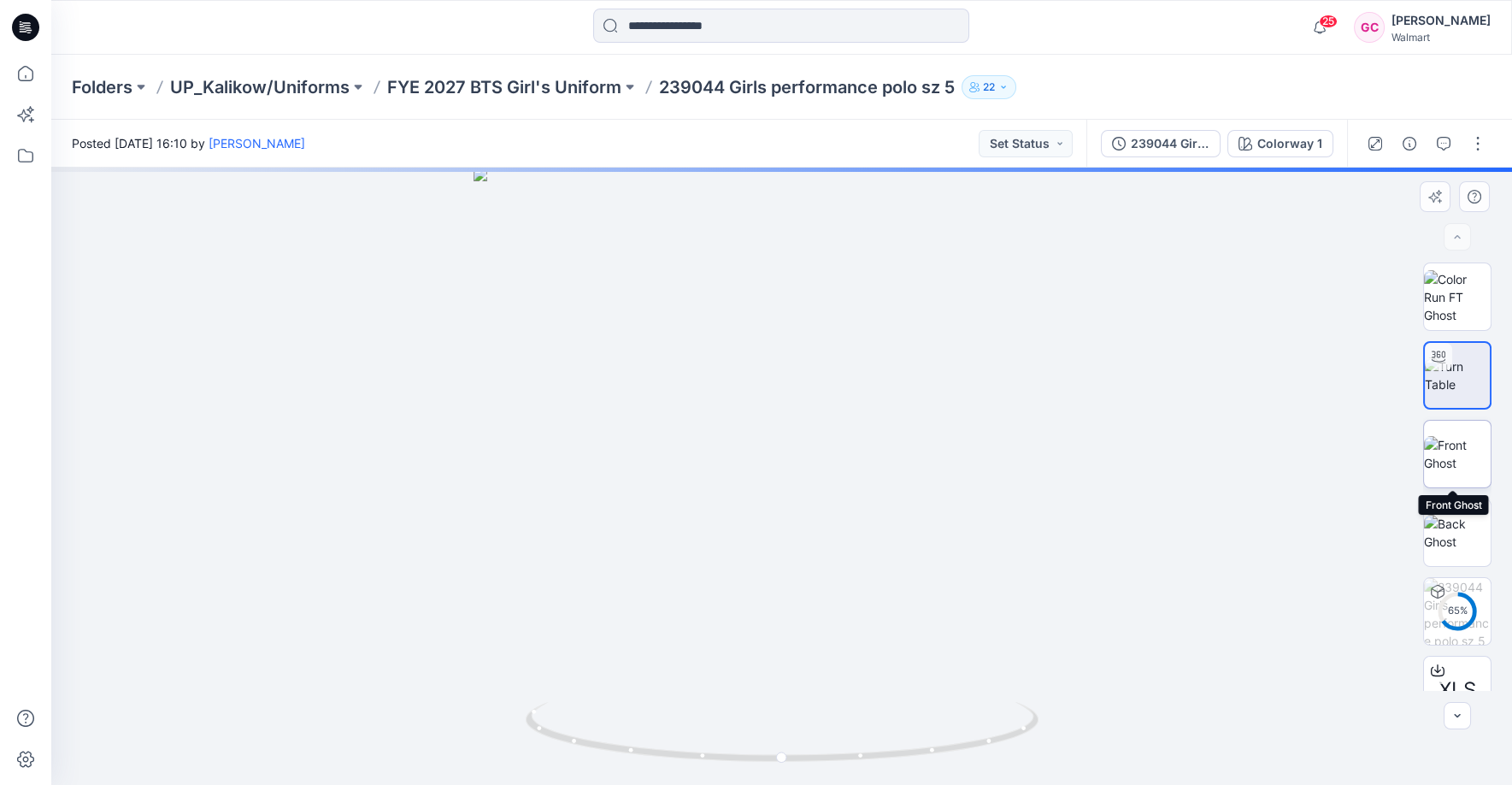
click at [1466, 457] on img at bounding box center [1457, 455] width 67 height 36
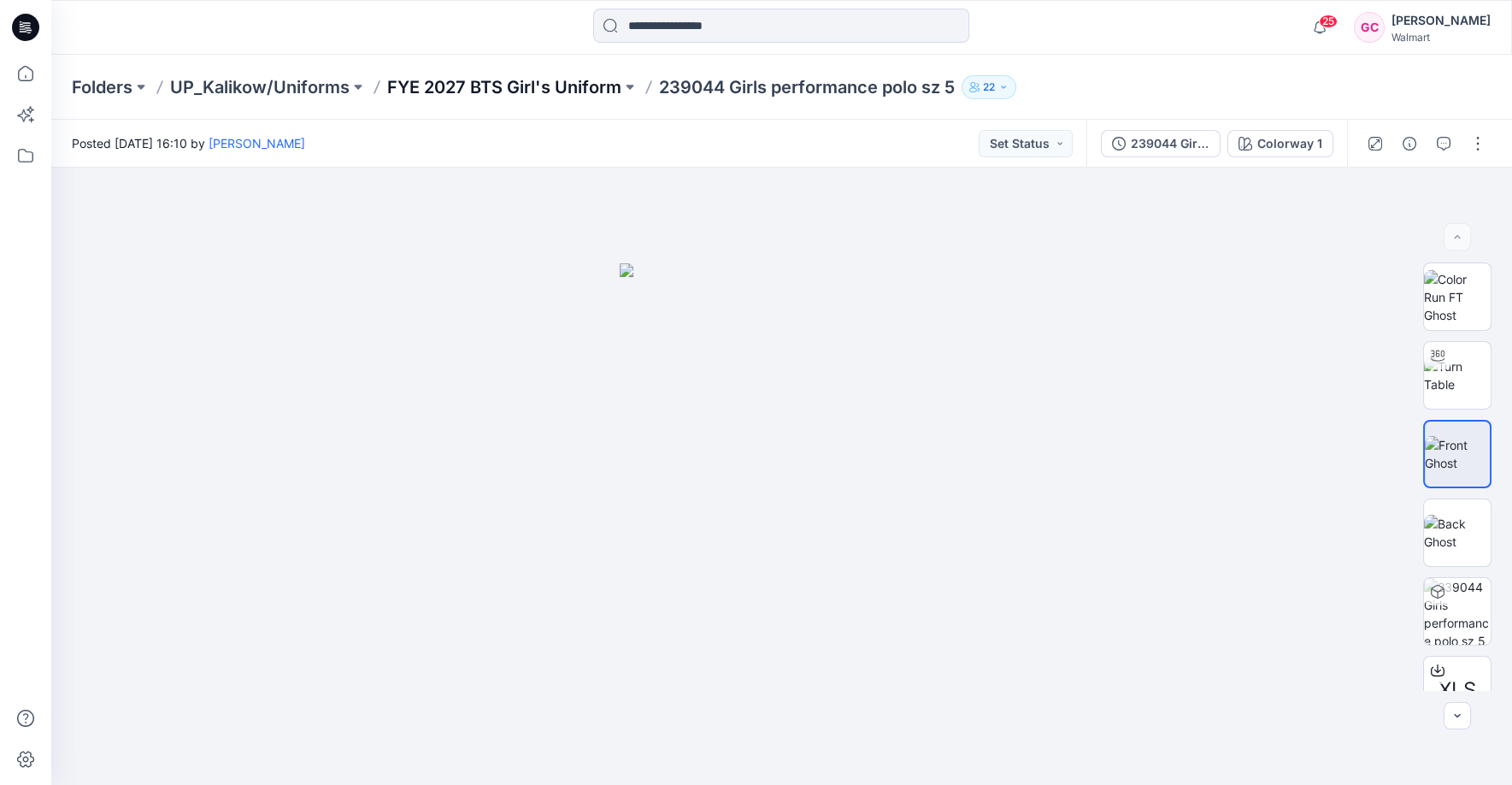
click at [509, 86] on p "FYE 2027 BTS Girl's Uniform" at bounding box center [504, 87] width 234 height 24
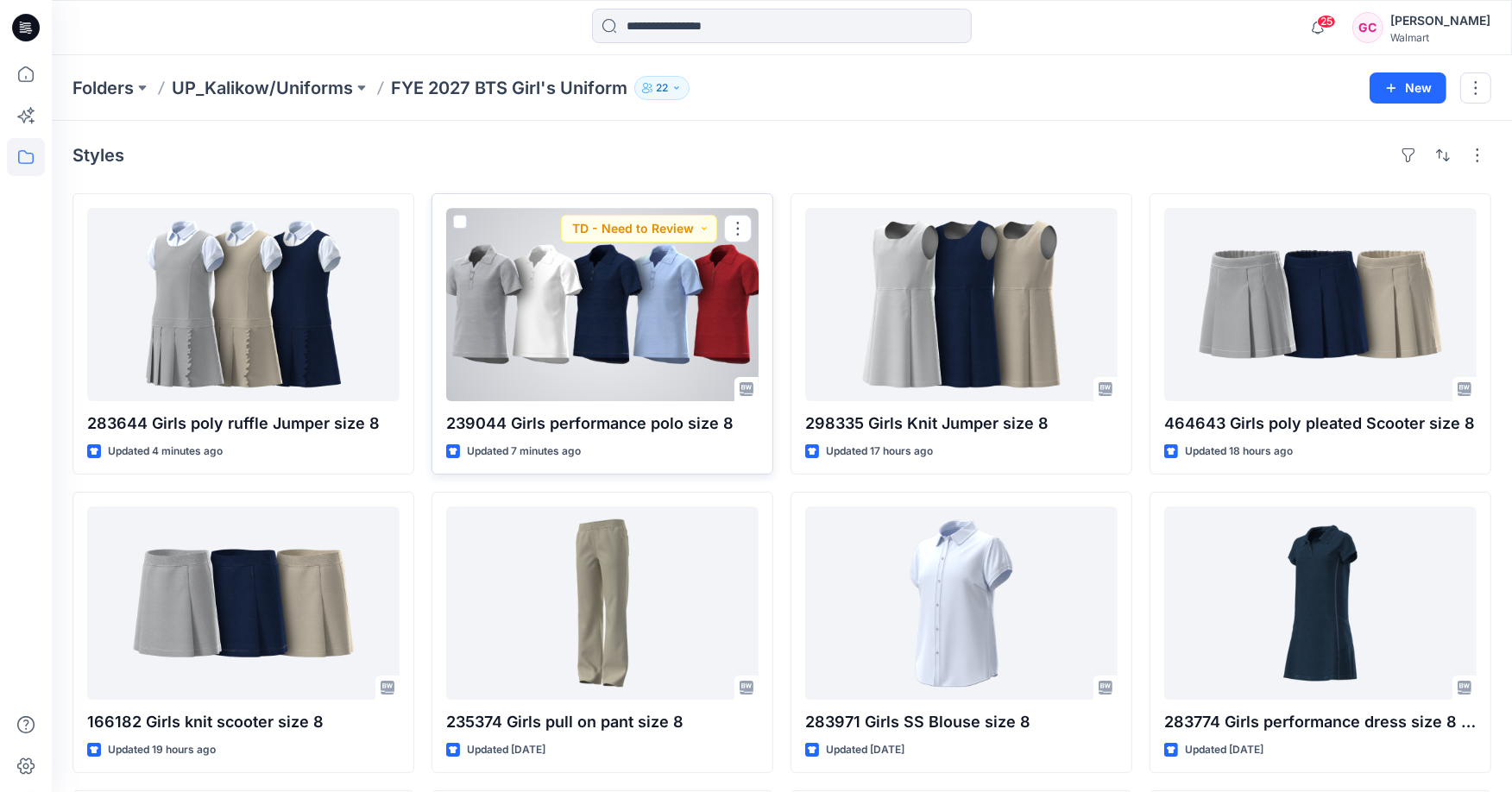
click at [663, 321] on div at bounding box center [603, 304] width 312 height 194
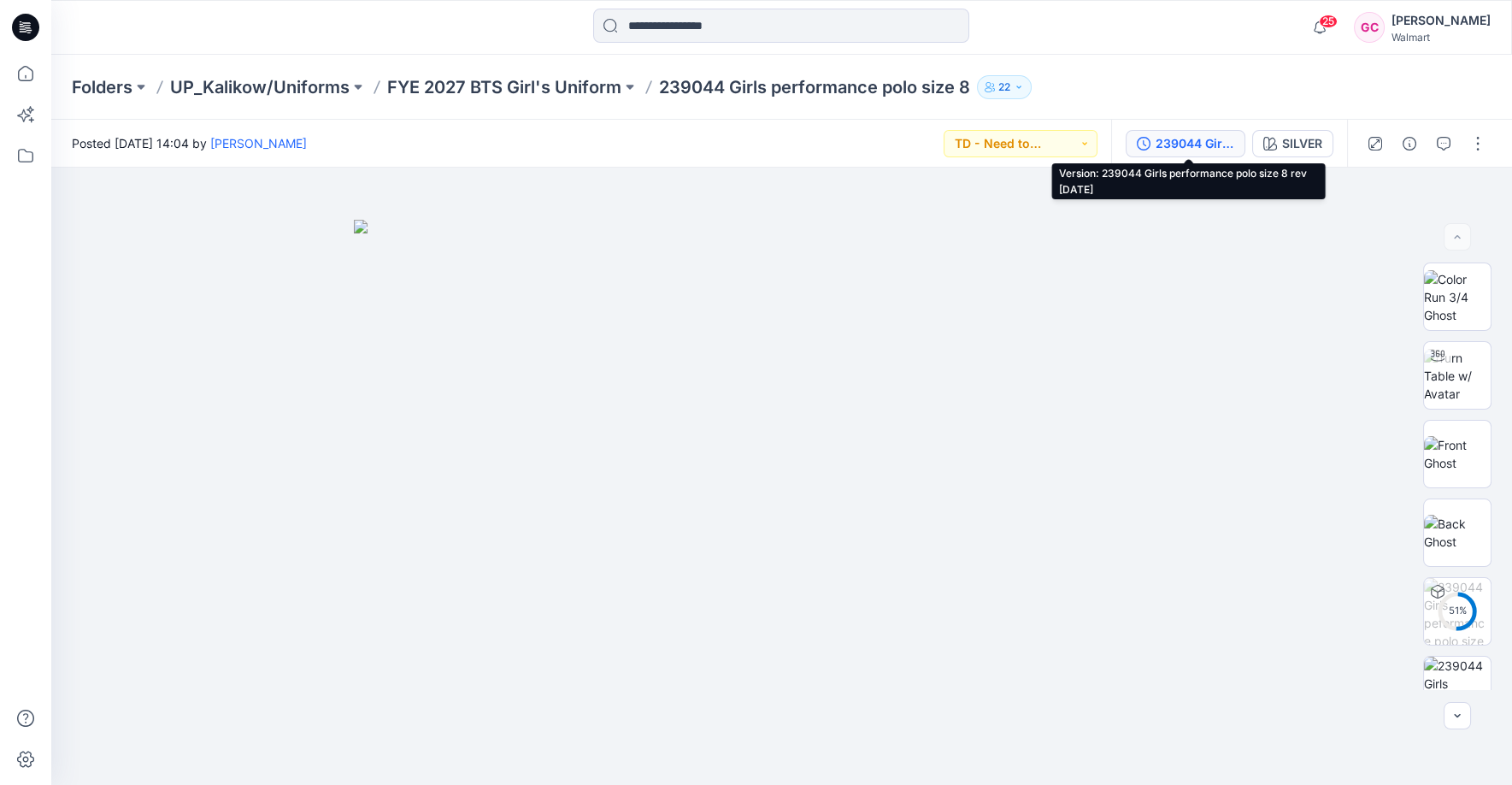
click at [1213, 137] on div "239044 Girls performance polo size 8 rev [DATE]" at bounding box center [1195, 144] width 79 height 19
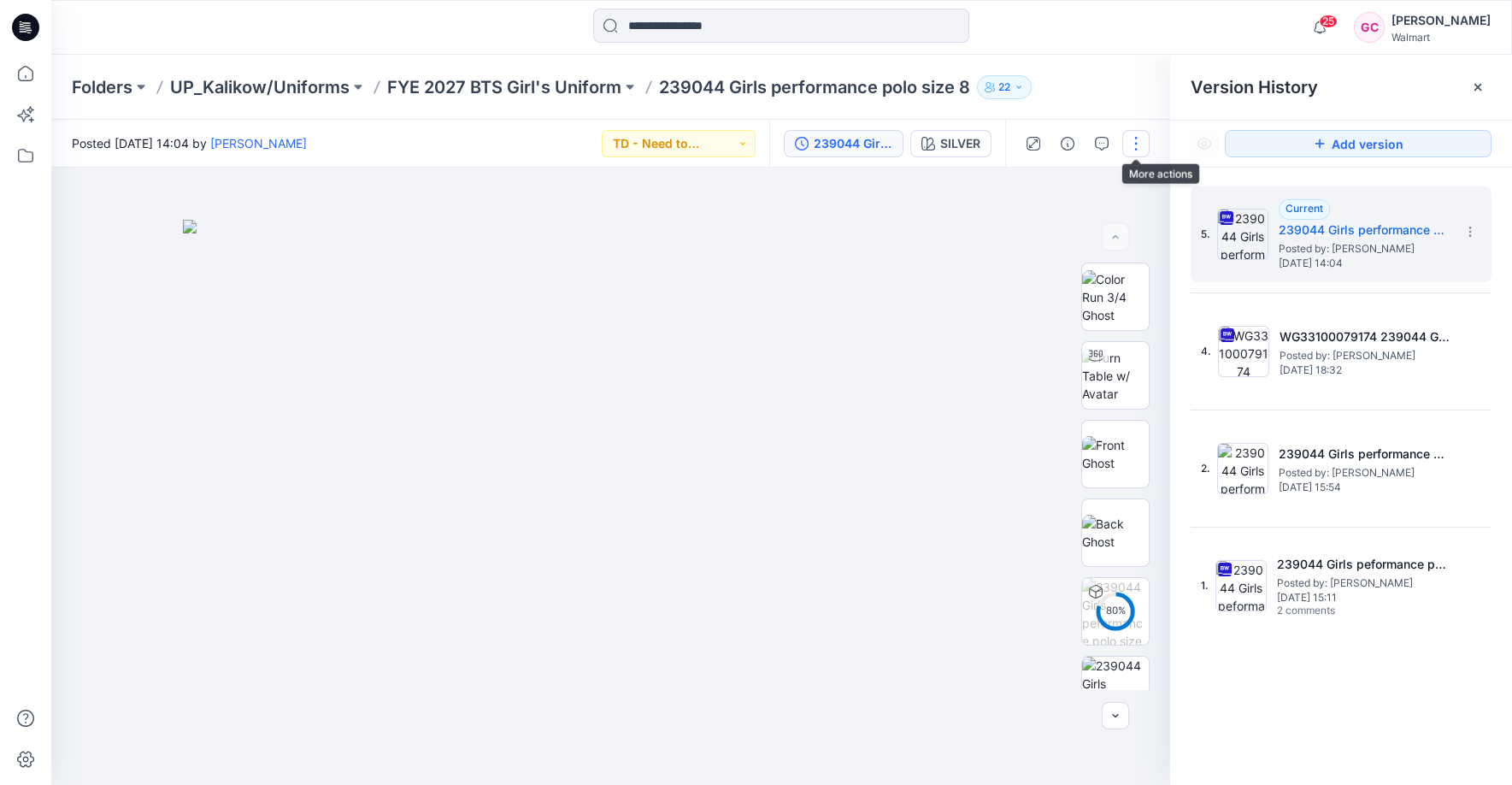
click at [1124, 135] on button "button" at bounding box center [1136, 144] width 28 height 28
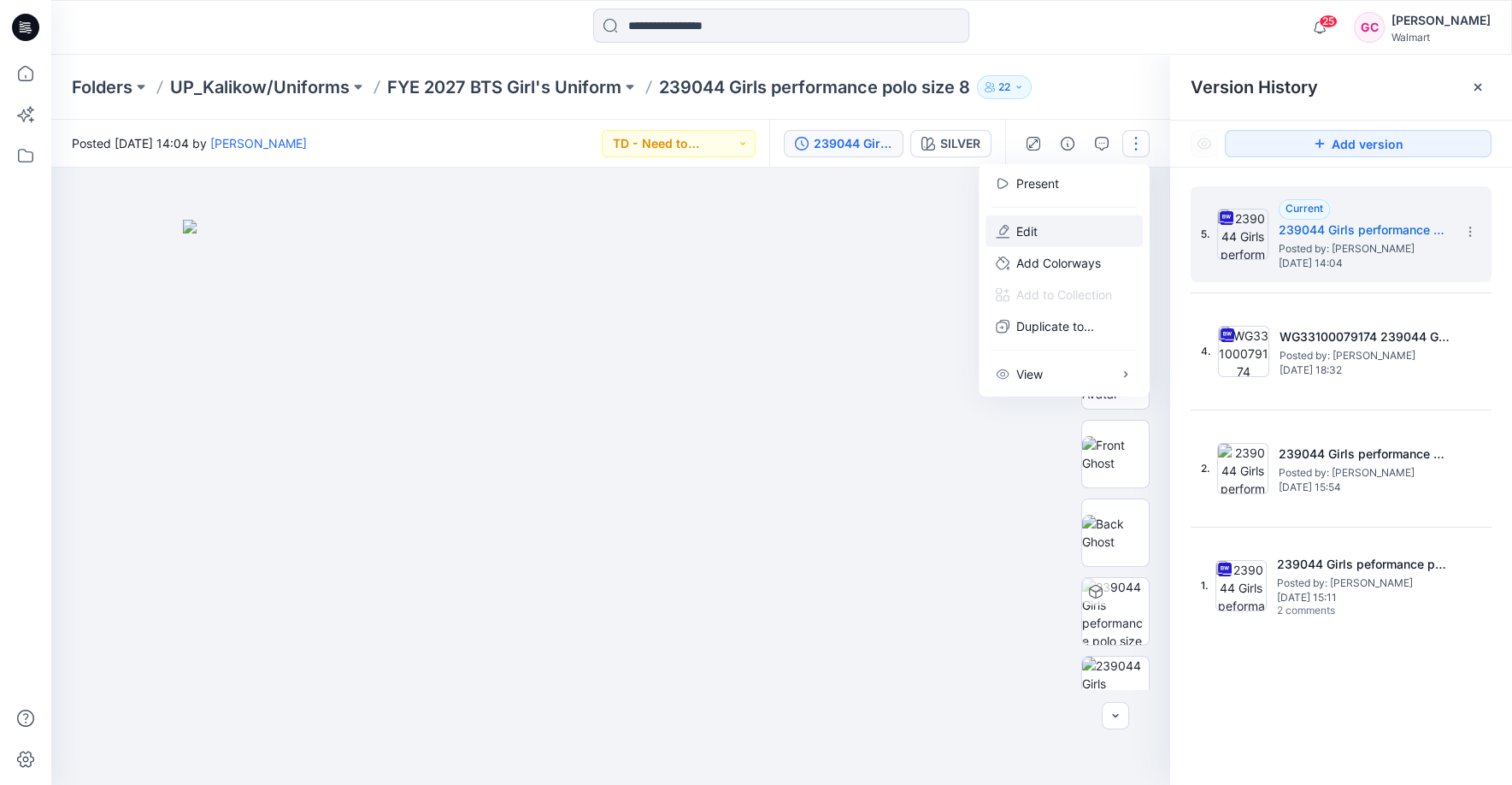
click at [1045, 225] on button "Edit" at bounding box center [1064, 231] width 157 height 32
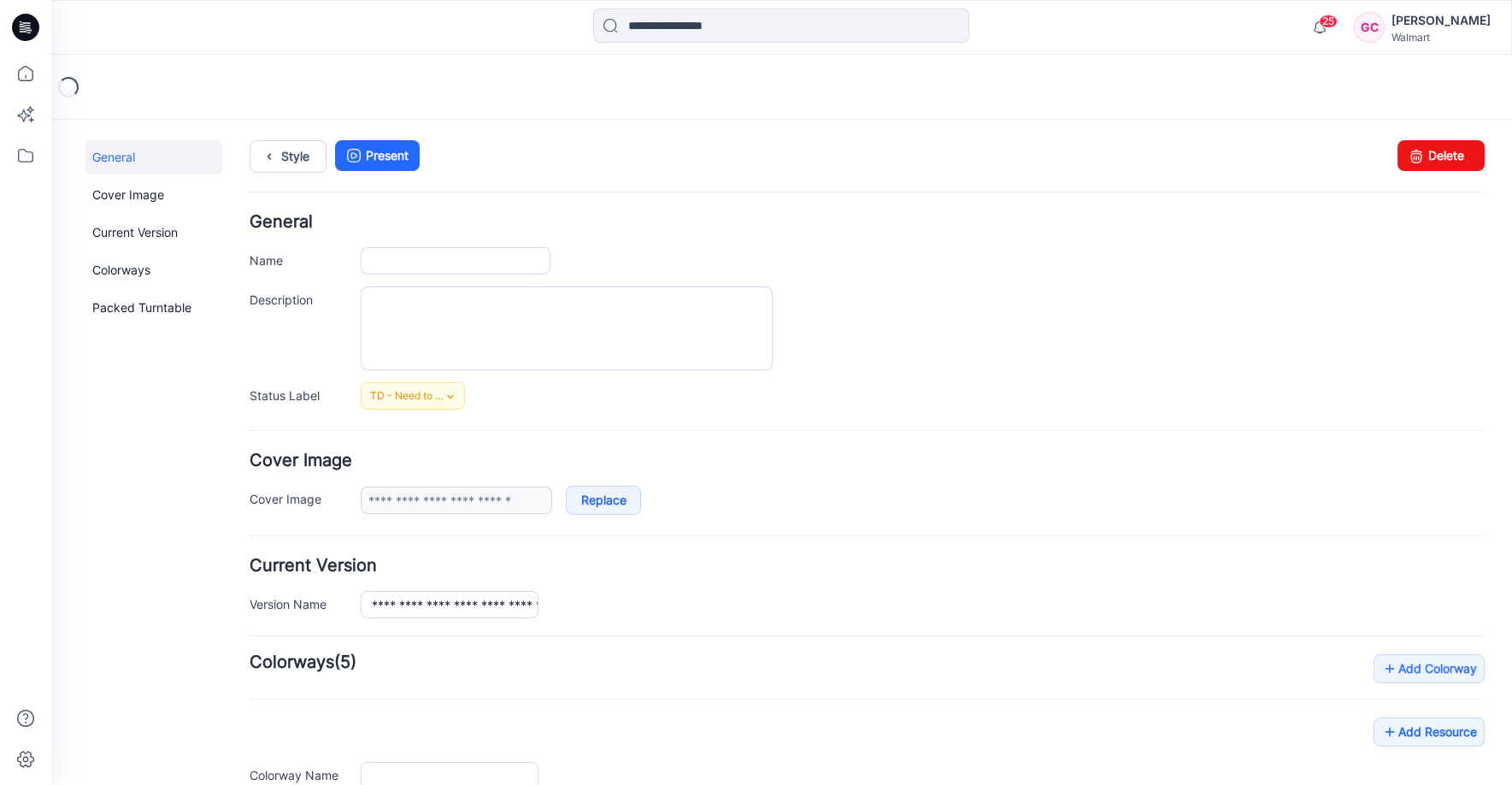
type input "**********"
type input "******"
type input "**********"
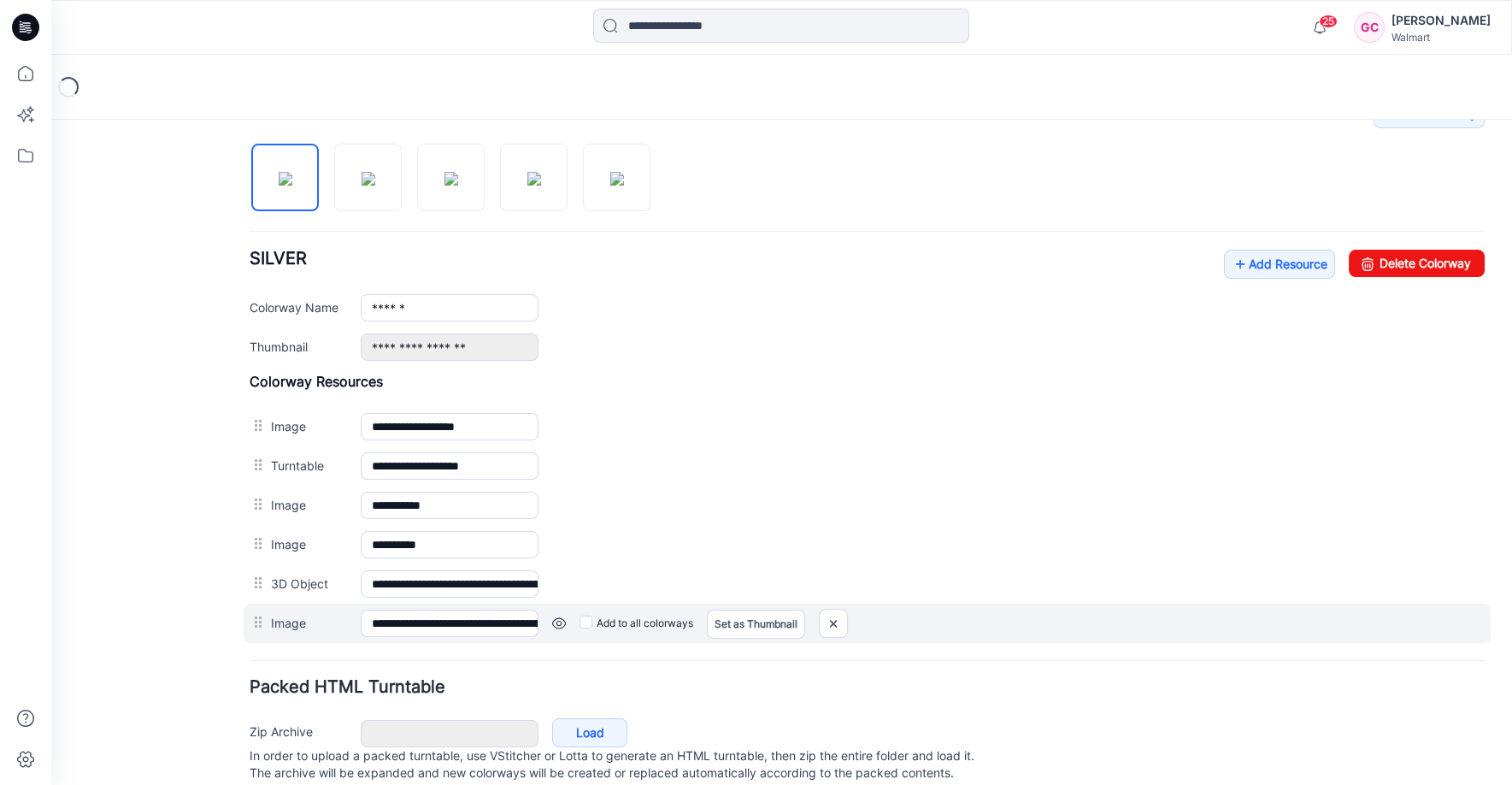
scroll to position [570, 0]
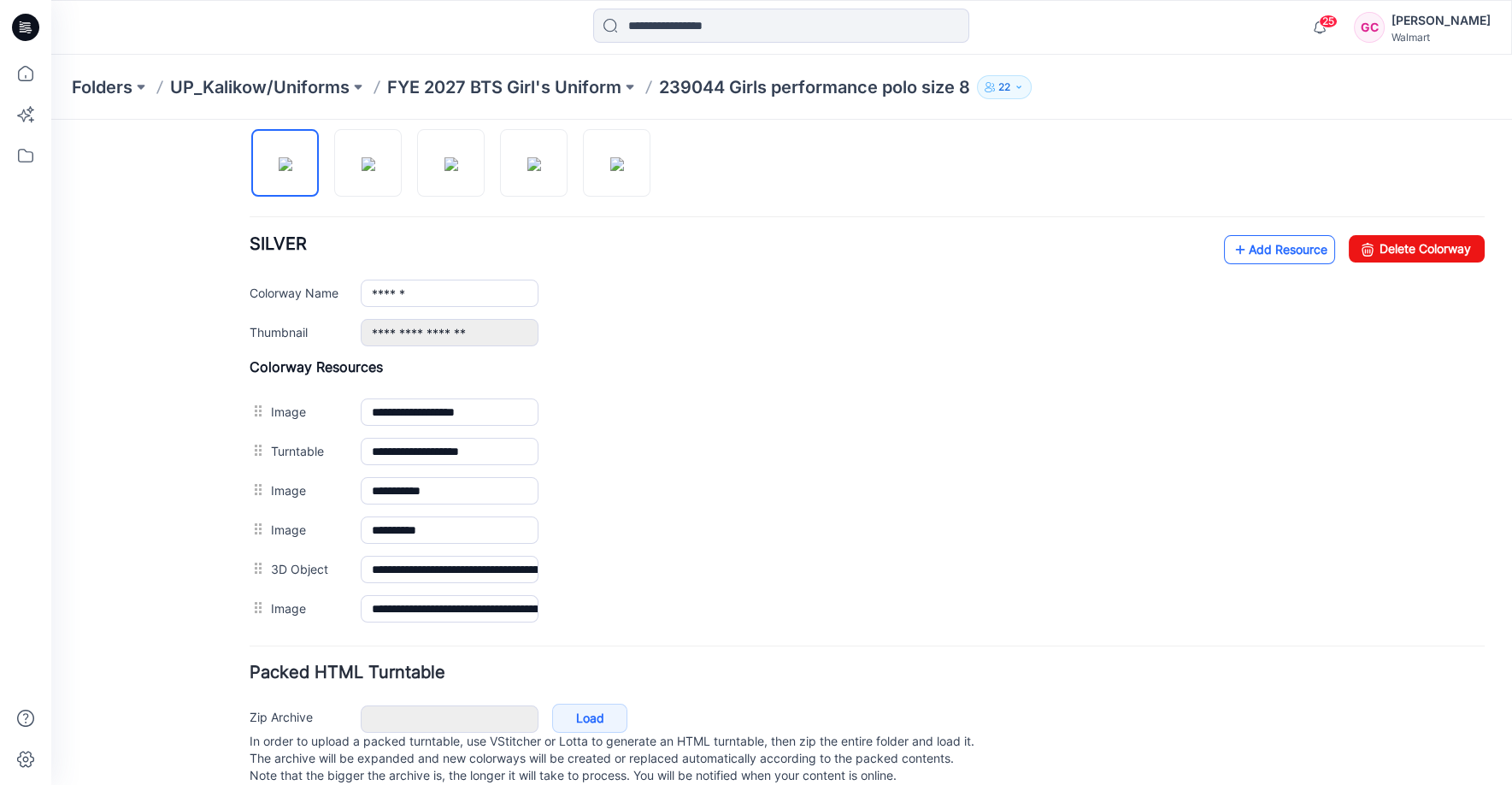
click at [1232, 250] on icon at bounding box center [1241, 250] width 17 height 28
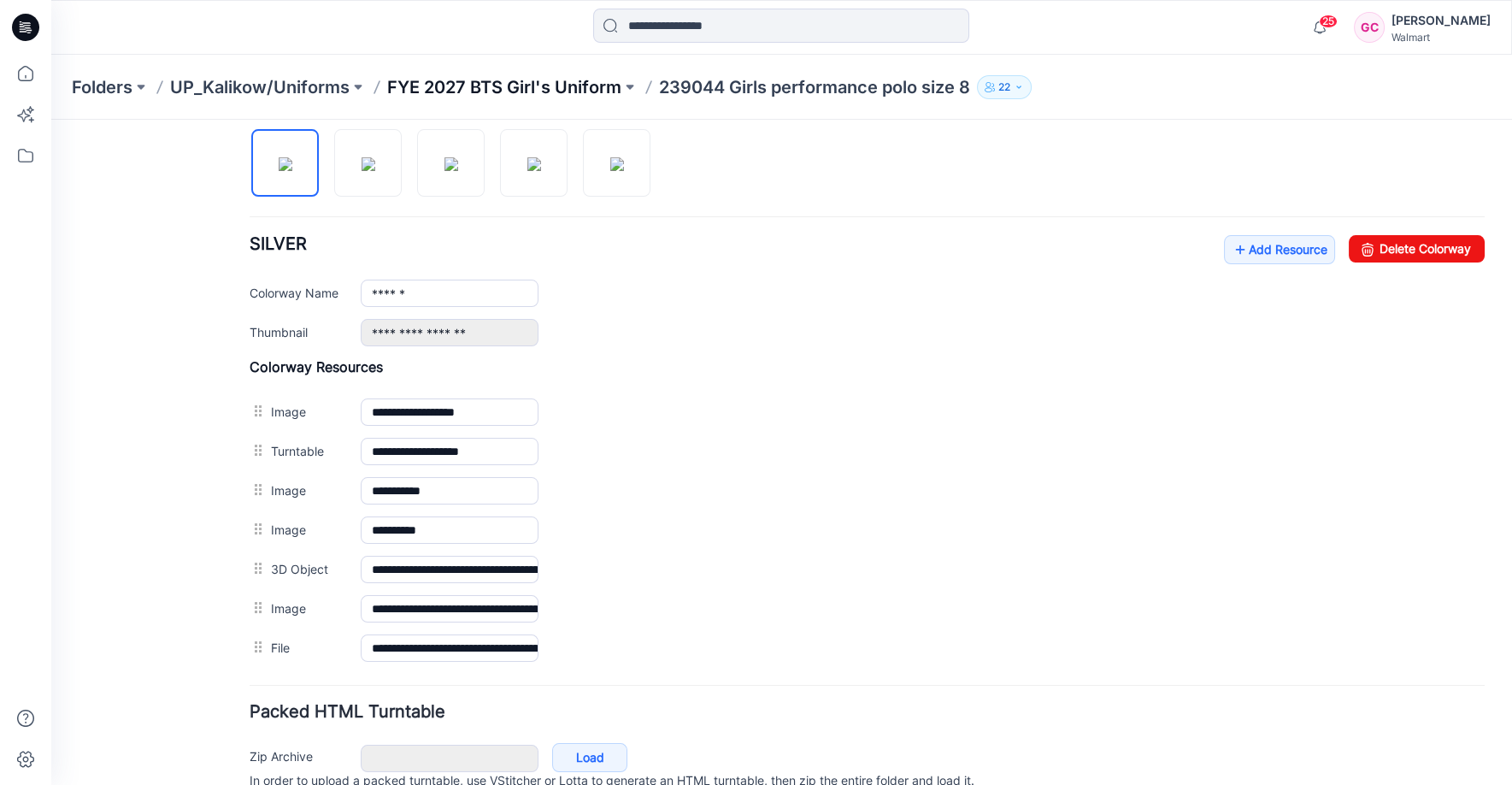
click at [465, 81] on p "FYE 2027 BTS Girl's Uniform" at bounding box center [504, 87] width 234 height 24
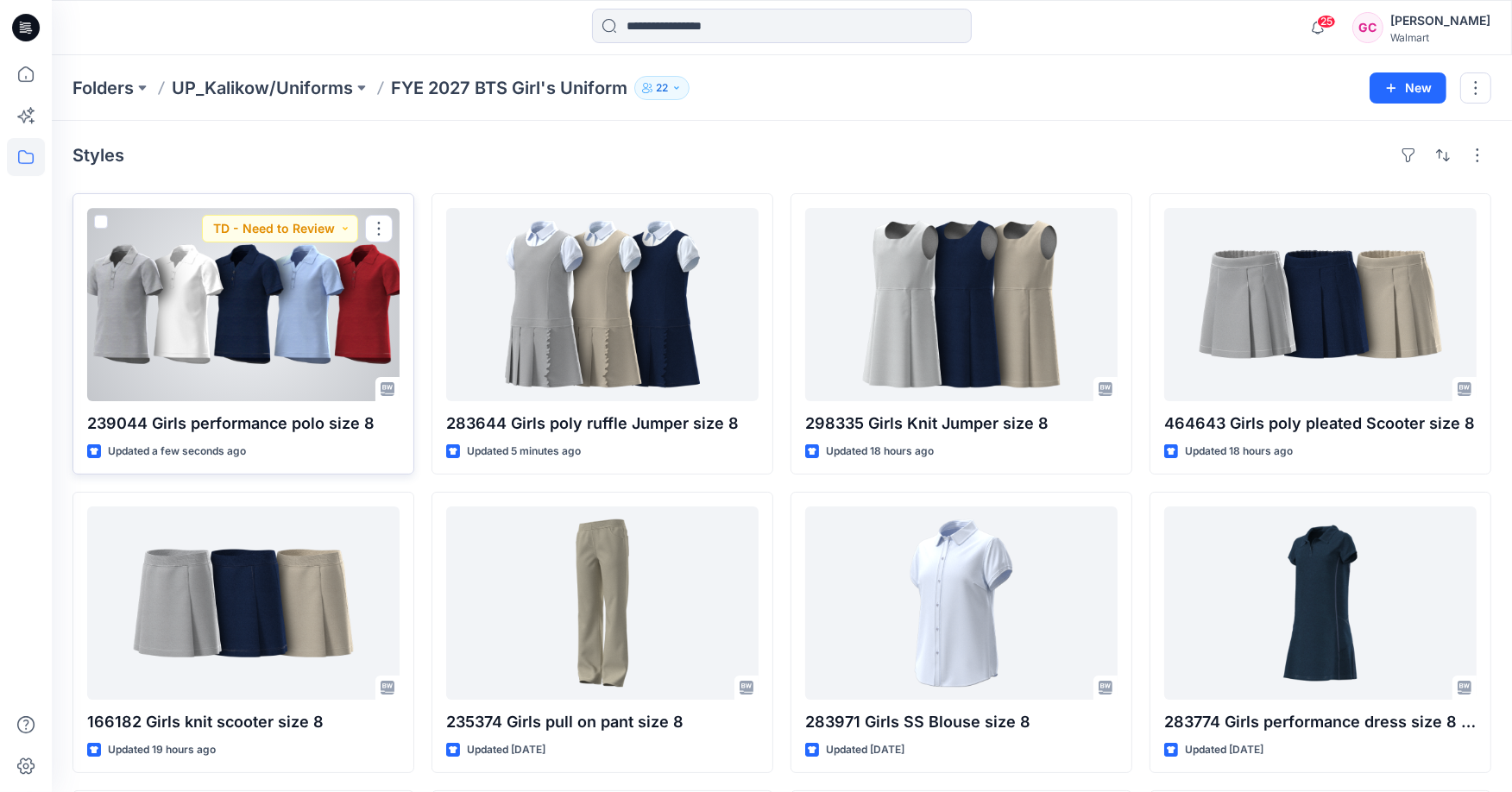
click at [325, 332] on div at bounding box center [243, 304] width 312 height 194
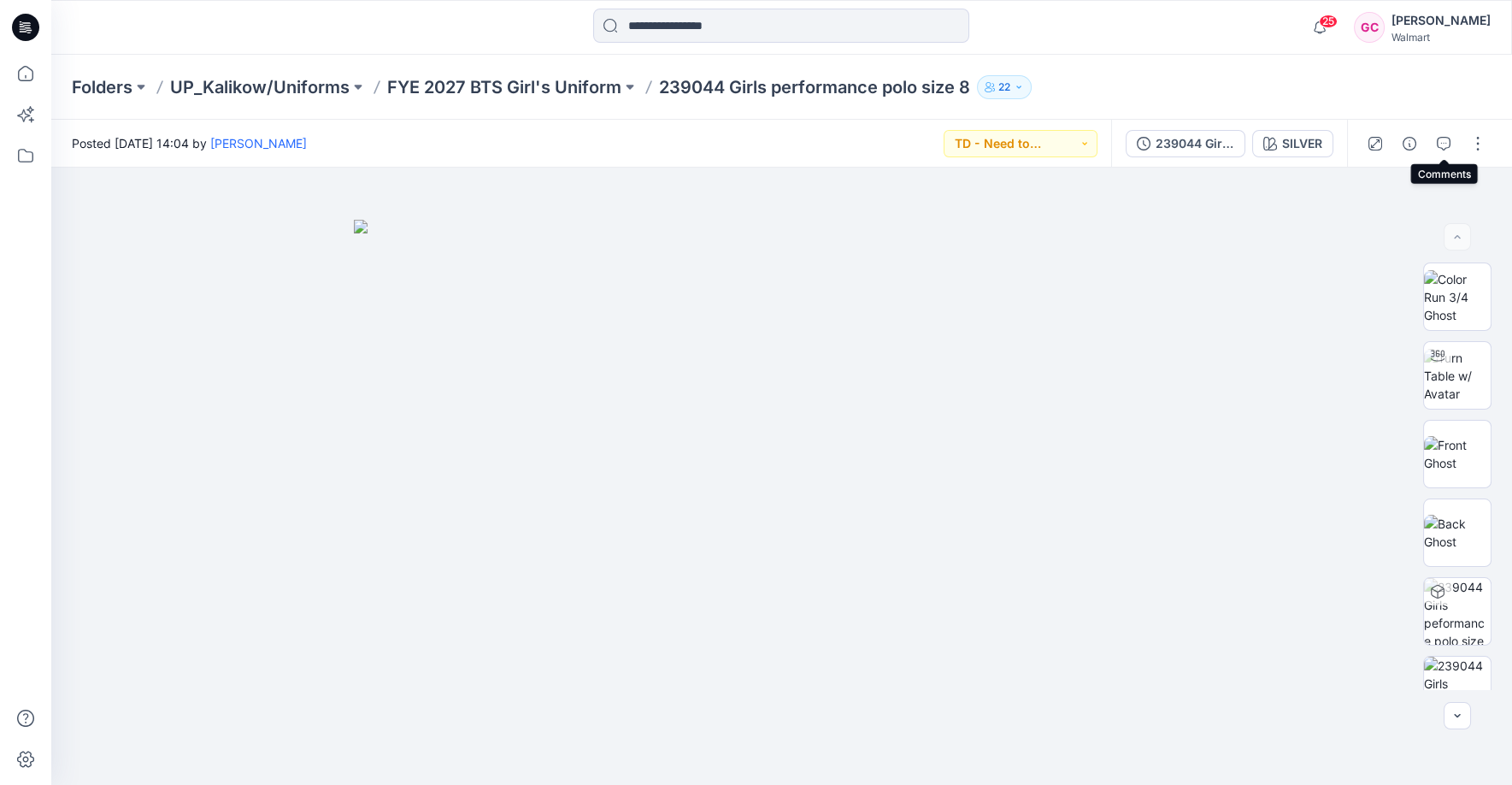
click at [1441, 142] on icon "button" at bounding box center [1444, 144] width 14 height 14
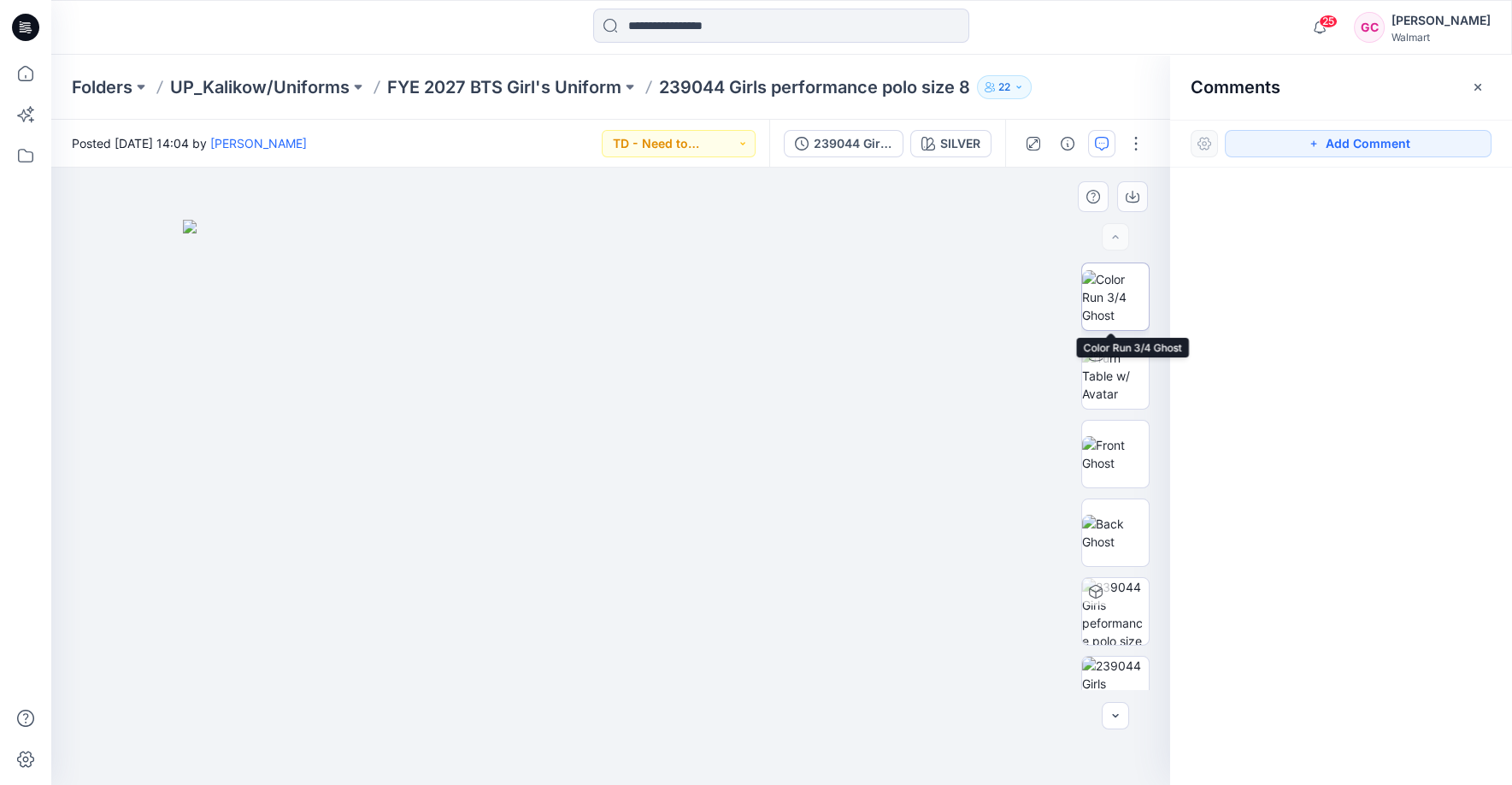
click at [1121, 300] on img at bounding box center [1115, 297] width 67 height 54
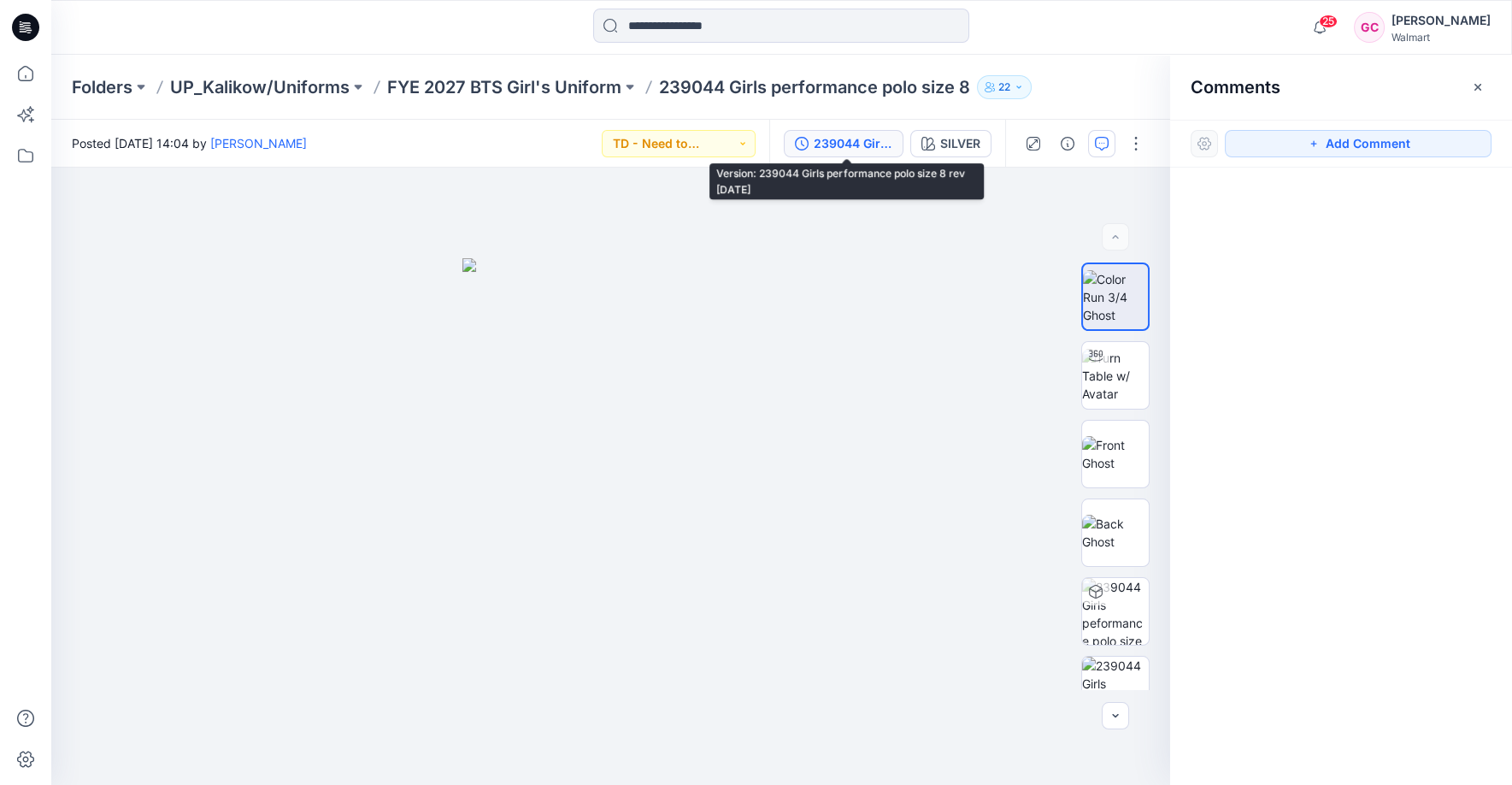
click at [842, 143] on div "239044 Girls performance polo size 8 rev [DATE]" at bounding box center [853, 144] width 79 height 19
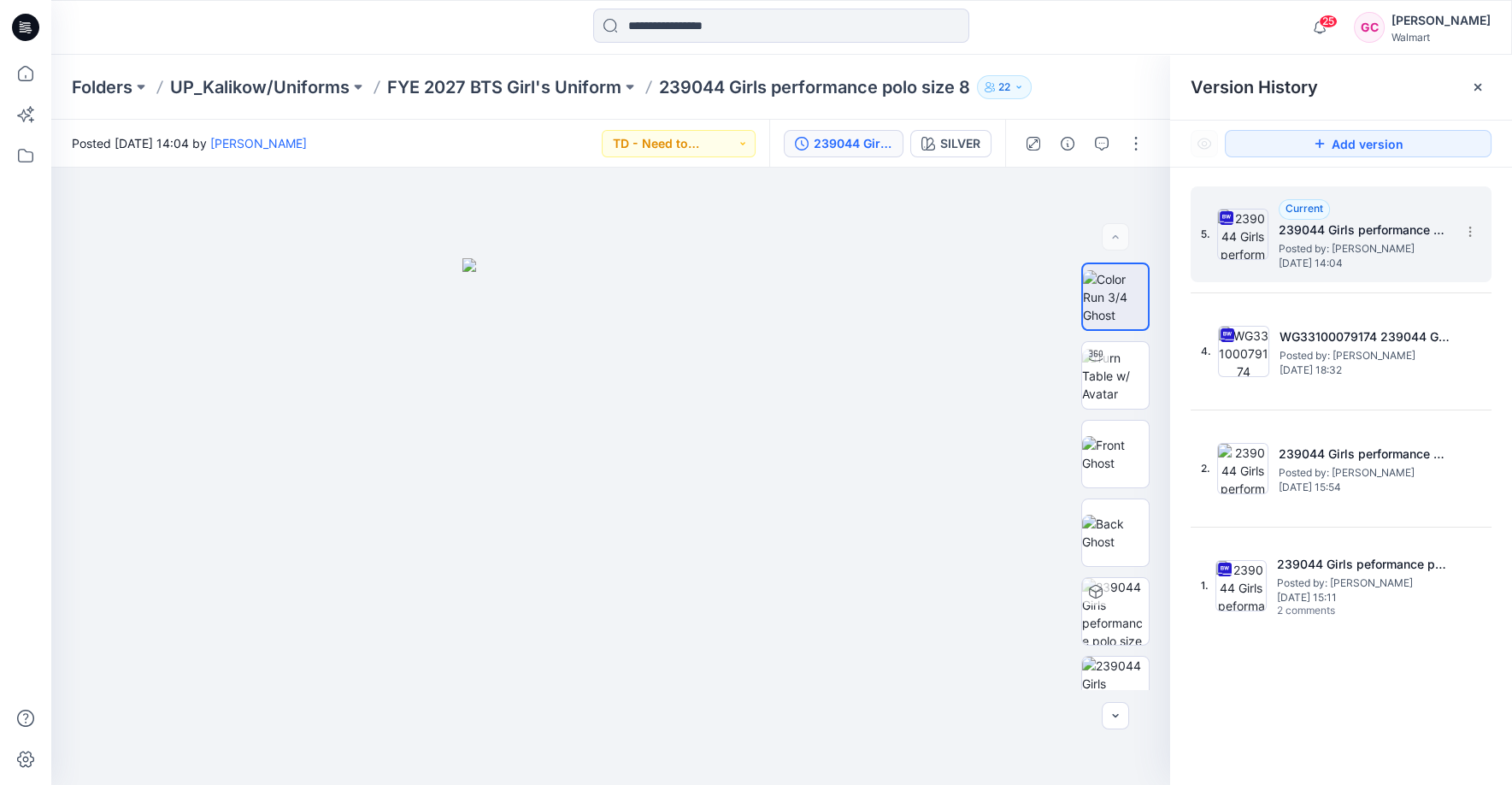
click at [1314, 241] on span "Posted by: [PERSON_NAME]" at bounding box center [1364, 249] width 171 height 17
click at [1115, 283] on img at bounding box center [1115, 297] width 65 height 54
click at [1105, 141] on icon "button" at bounding box center [1102, 144] width 14 height 14
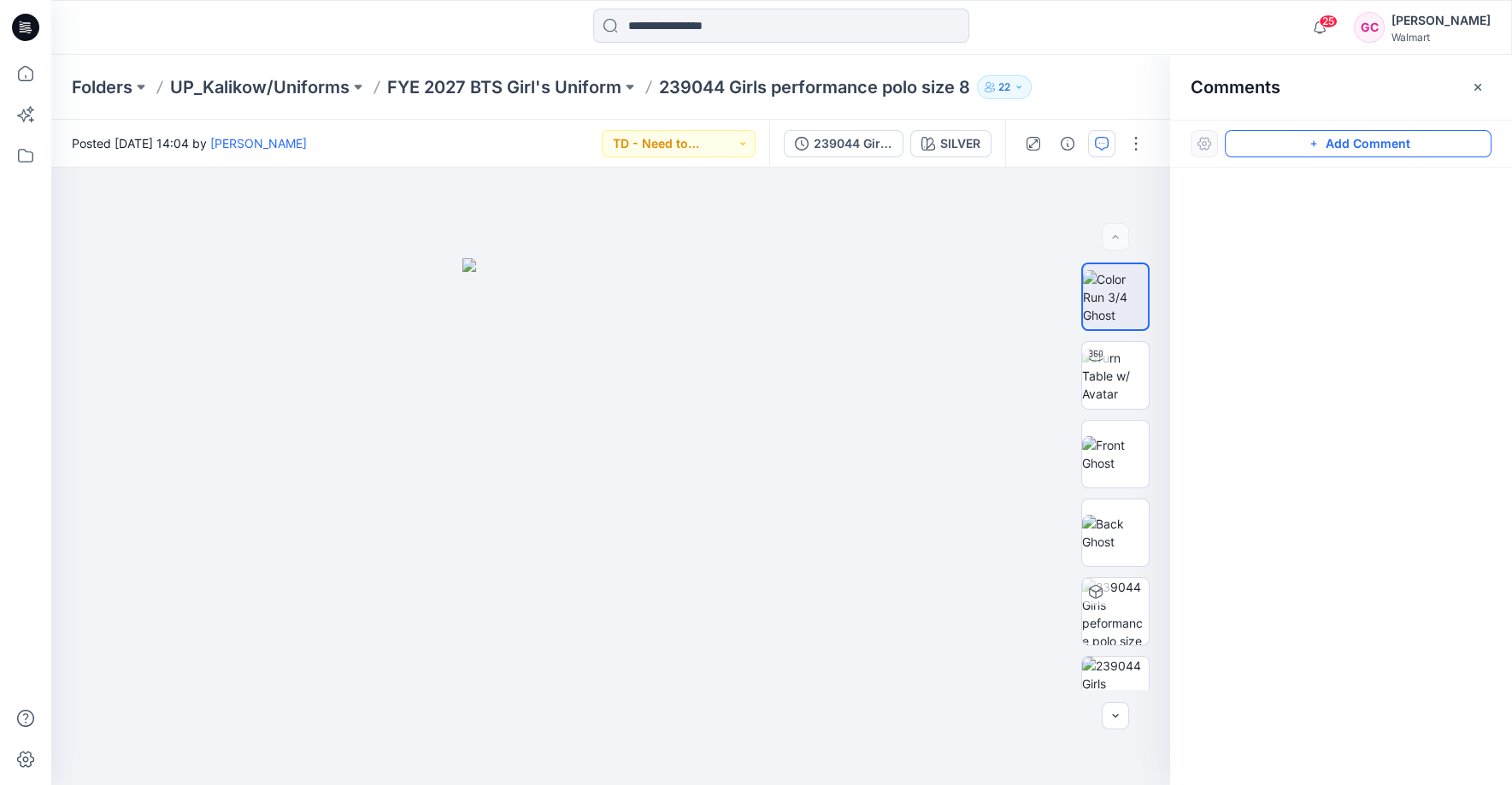
click at [1318, 146] on icon "button" at bounding box center [1314, 144] width 14 height 14
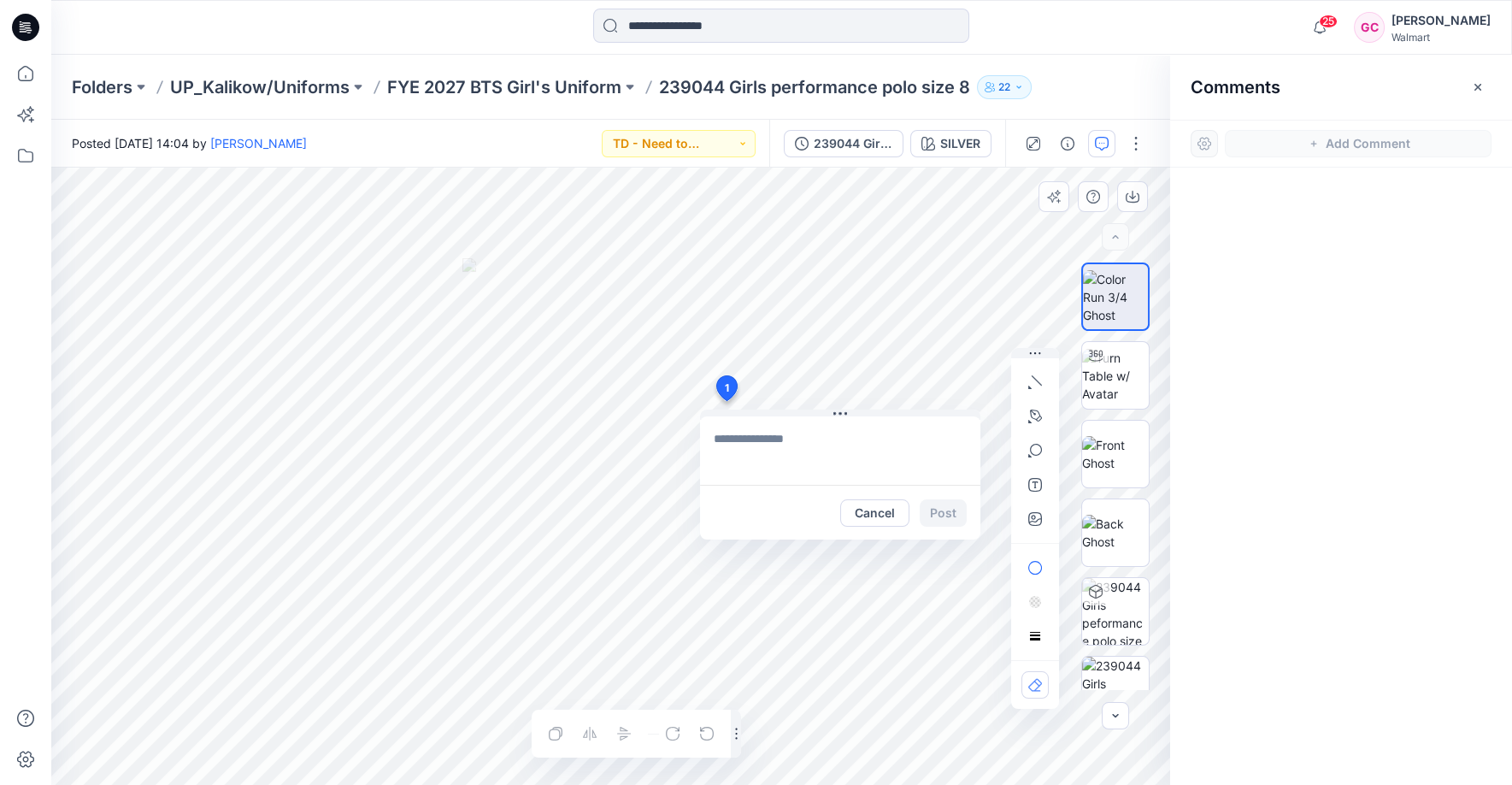
click at [726, 401] on div "1 Cancel Post Layer 1" at bounding box center [610, 476] width 1119 height 617
click at [765, 446] on textarea at bounding box center [840, 450] width 281 height 68
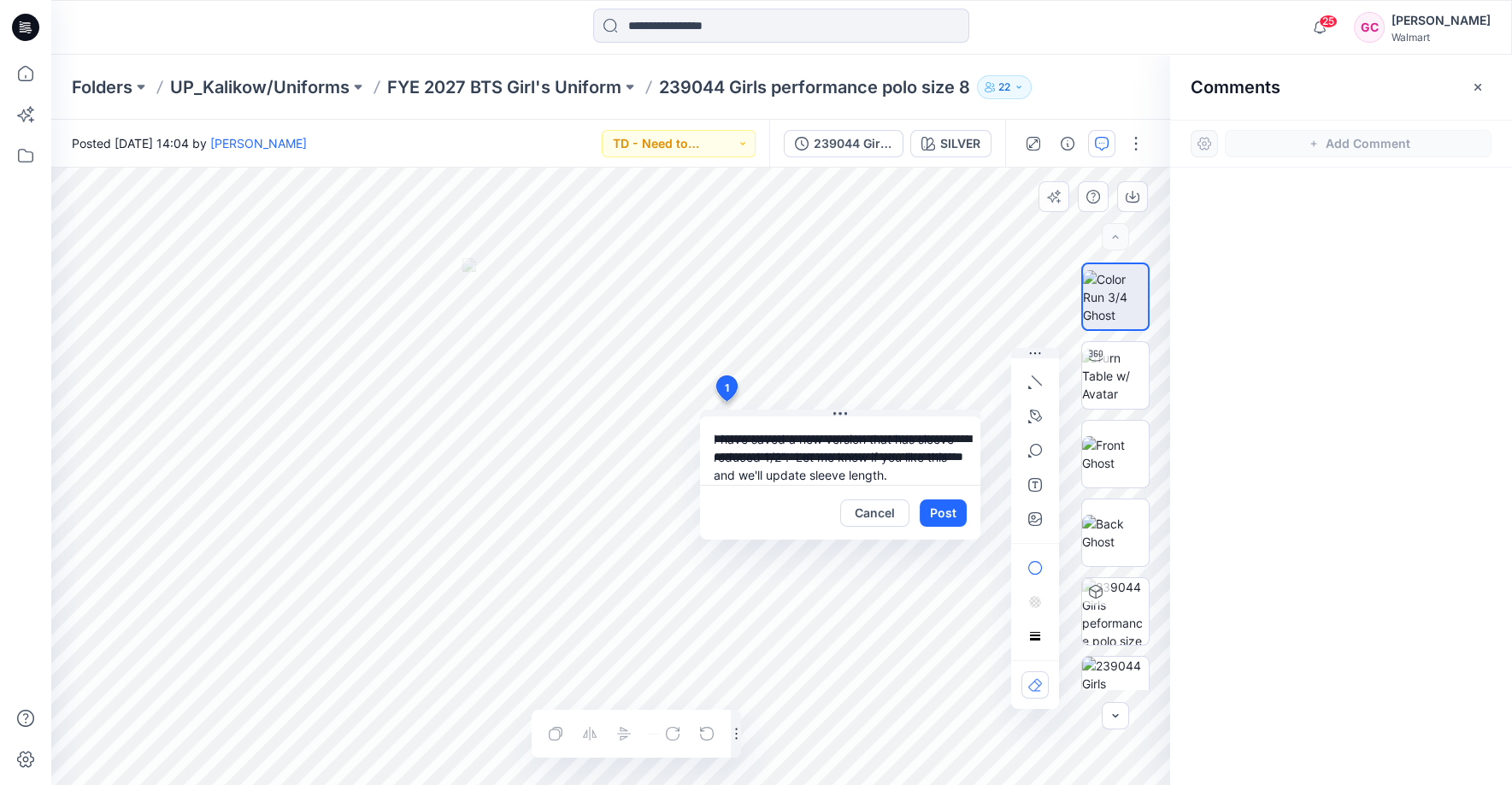
click at [709, 437] on textarea "**********" at bounding box center [840, 450] width 281 height 68
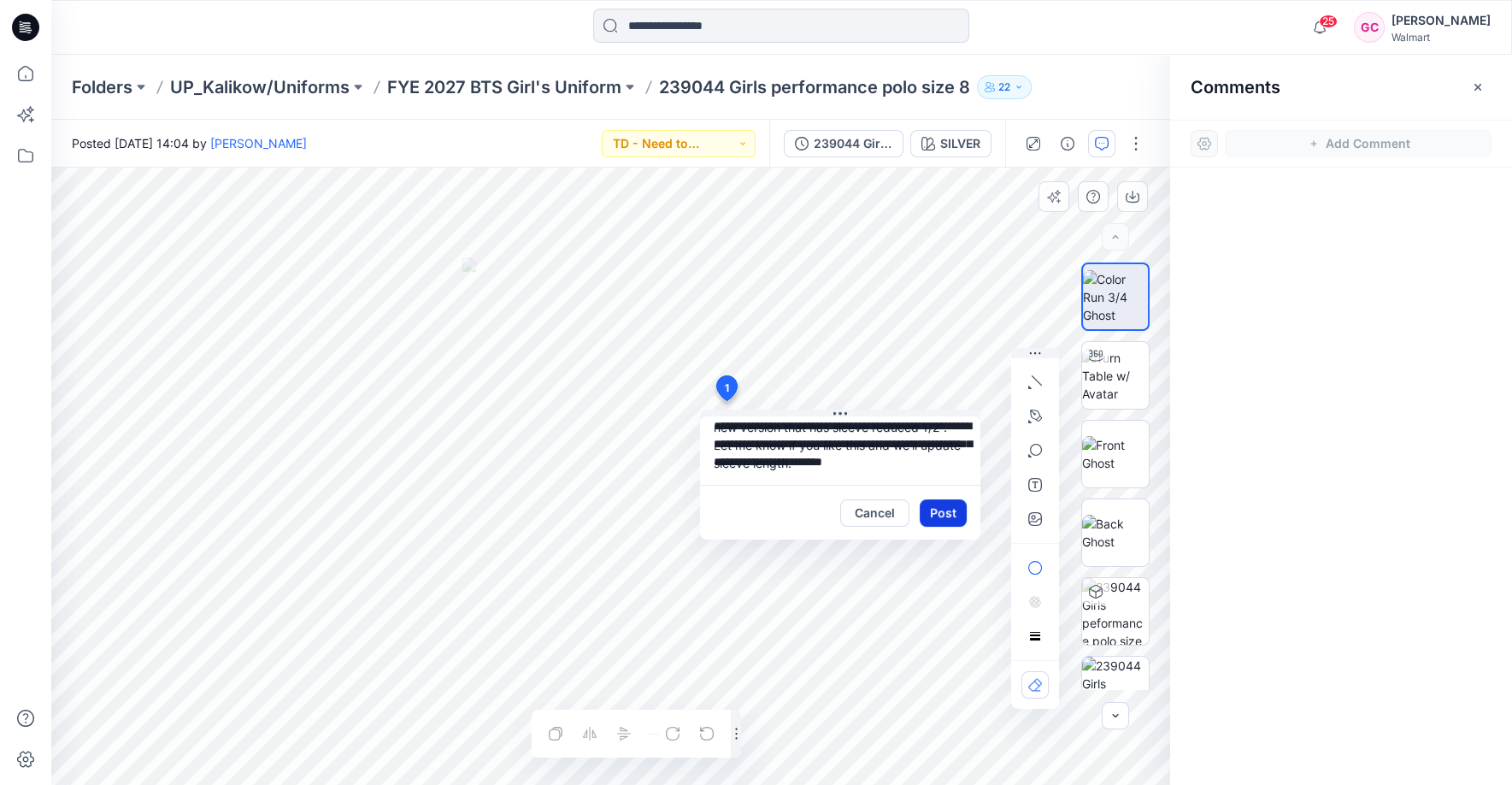
type textarea "**********"
click at [957, 511] on button "Post" at bounding box center [943, 514] width 47 height 28
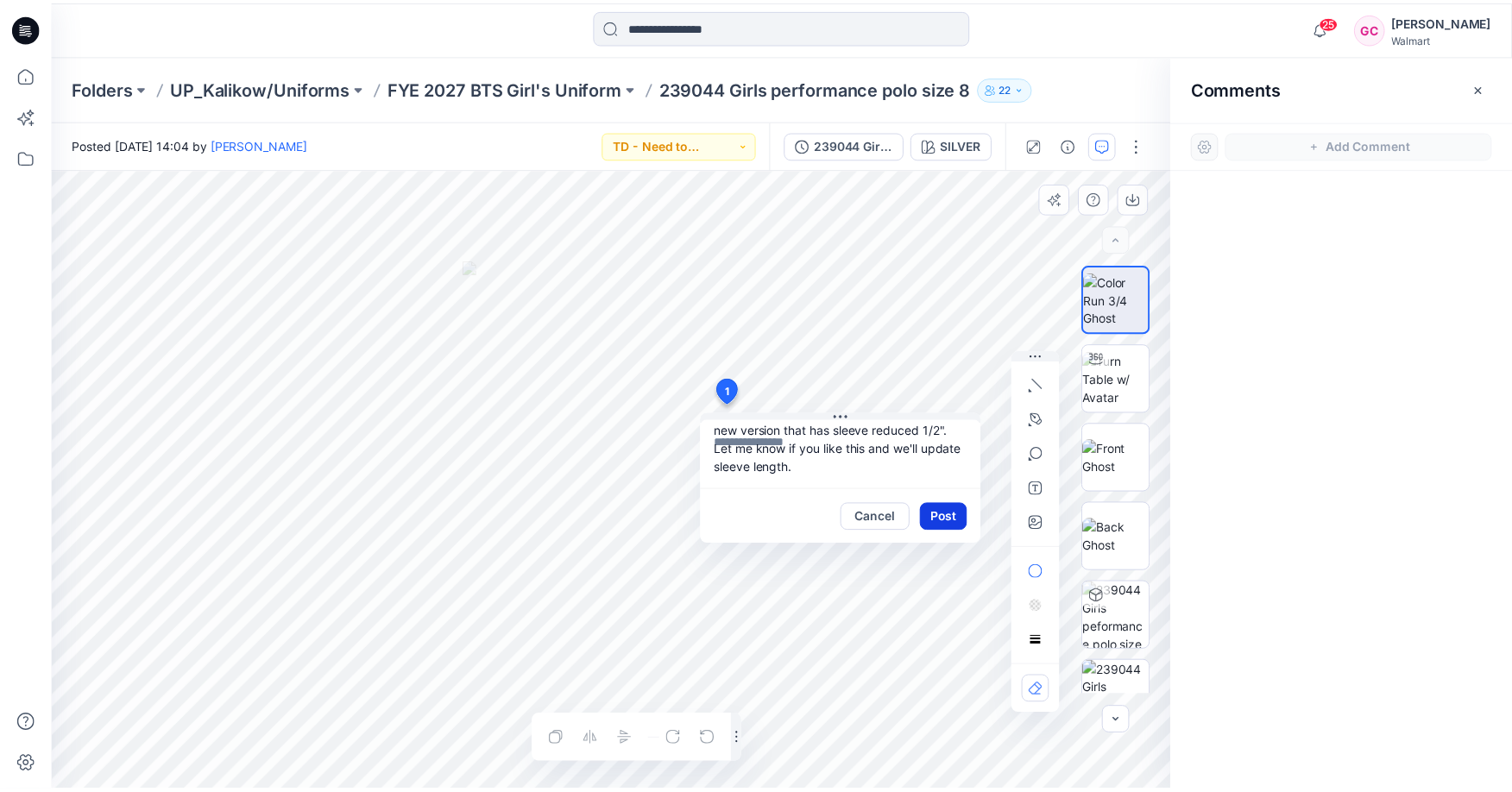
scroll to position [0, 0]
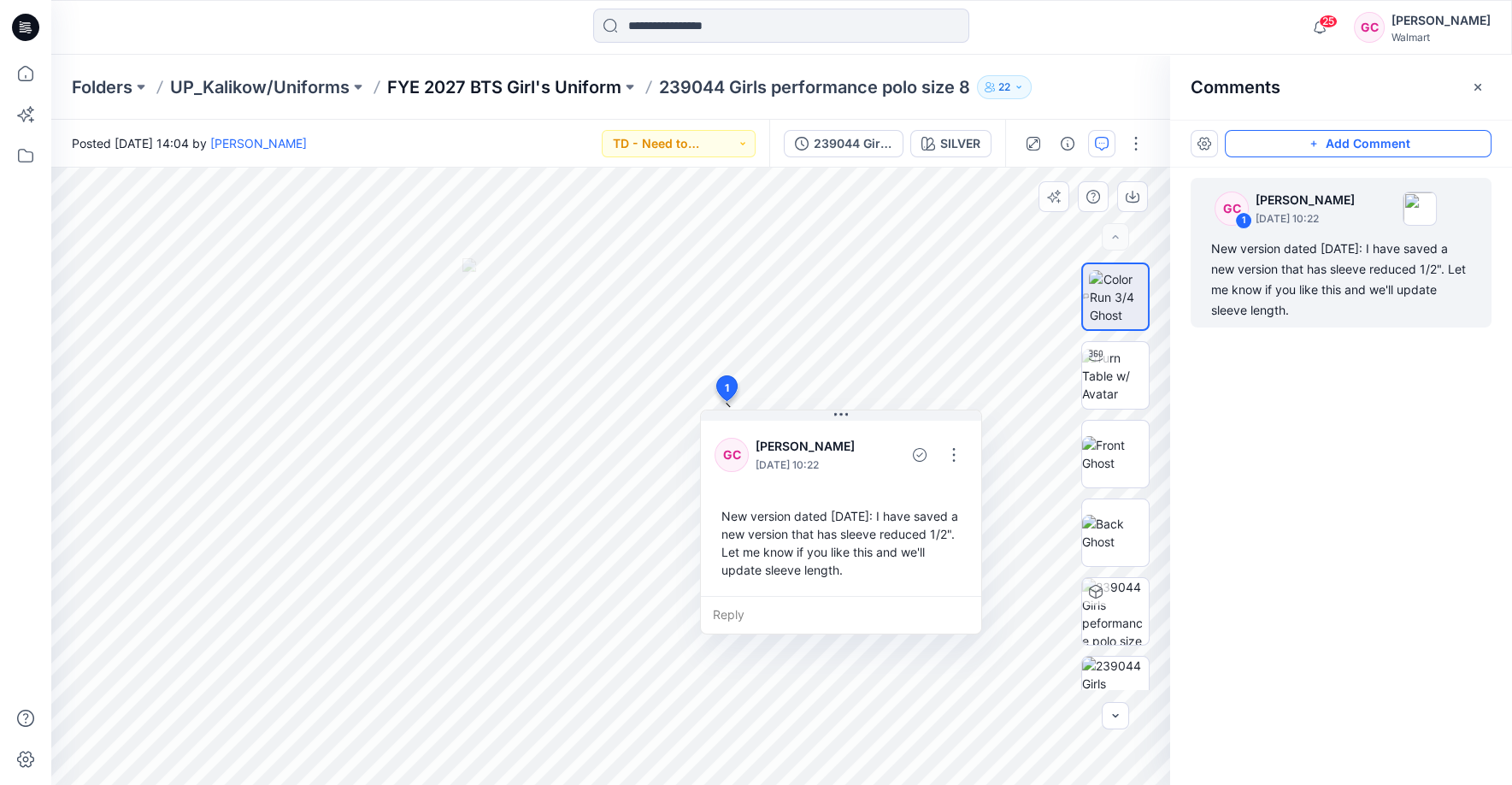
click at [497, 84] on p "FYE 2027 BTS Girl's Uniform" at bounding box center [504, 87] width 234 height 24
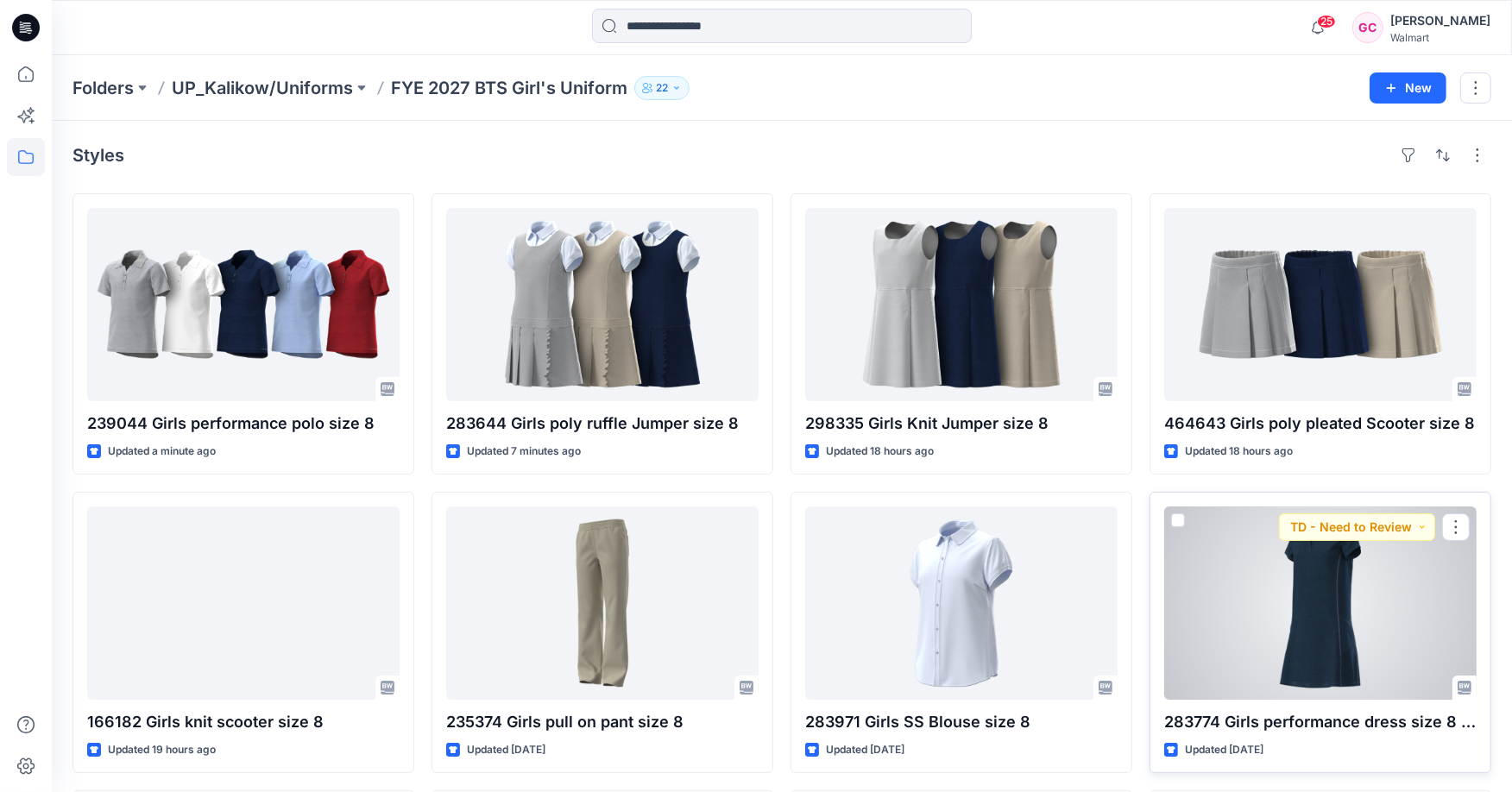
scroll to position [96, 0]
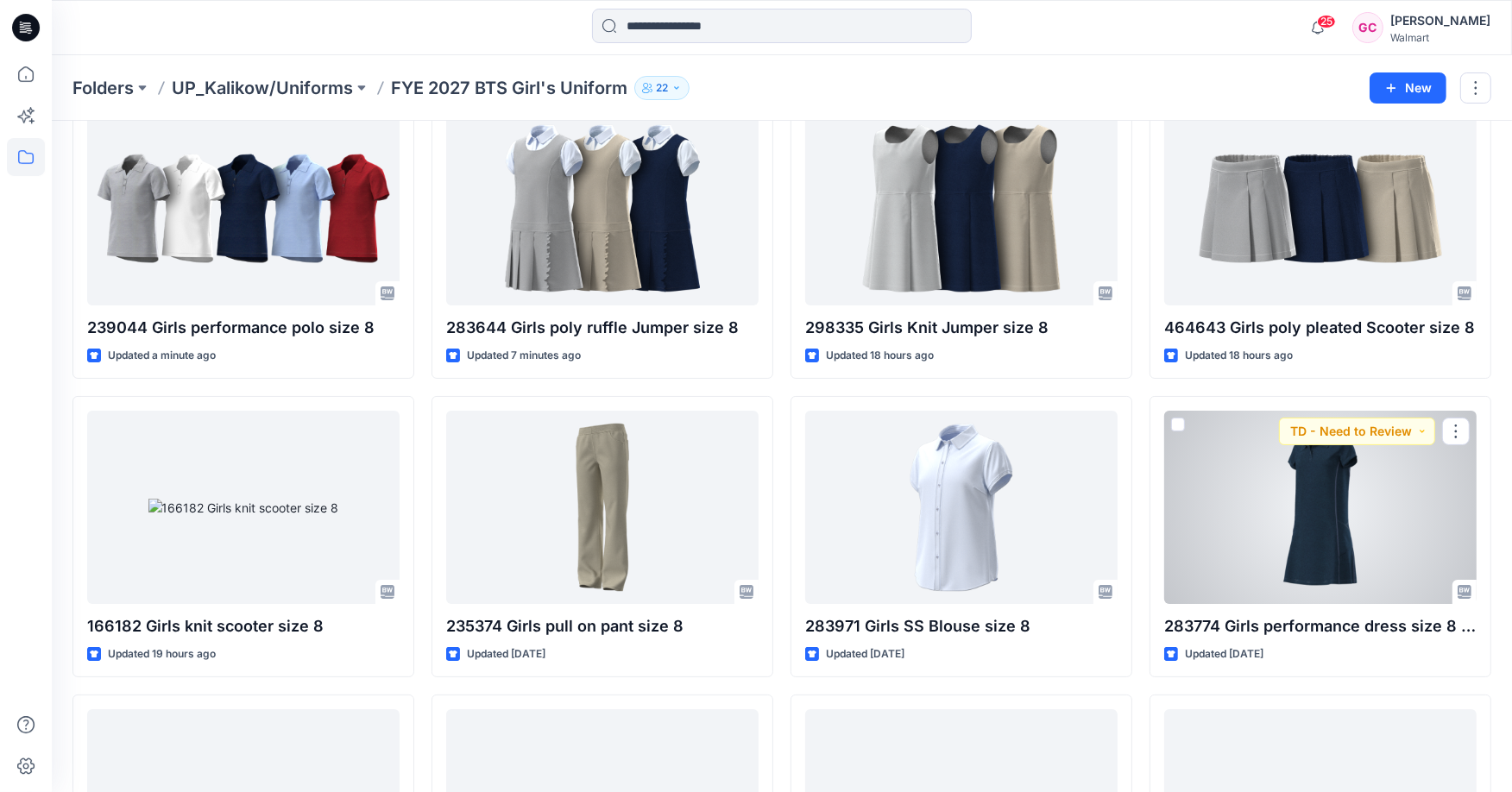
drag, startPoint x: 1306, startPoint y: 536, endPoint x: 1465, endPoint y: 559, distance: 160.7
click at [1306, 536] on div at bounding box center [1320, 508] width 312 height 194
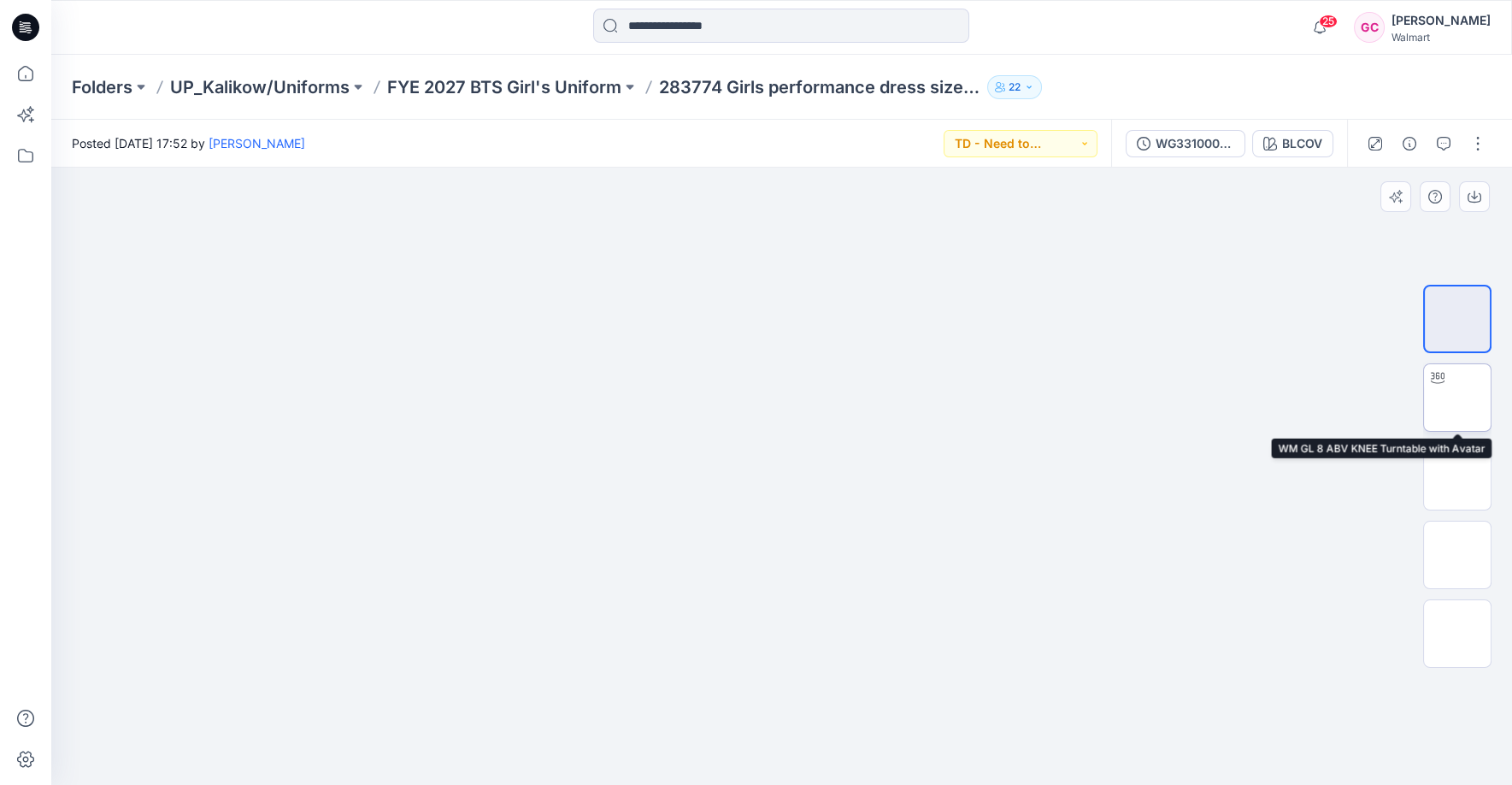
click at [1458, 398] on img at bounding box center [1458, 398] width 0 height 0
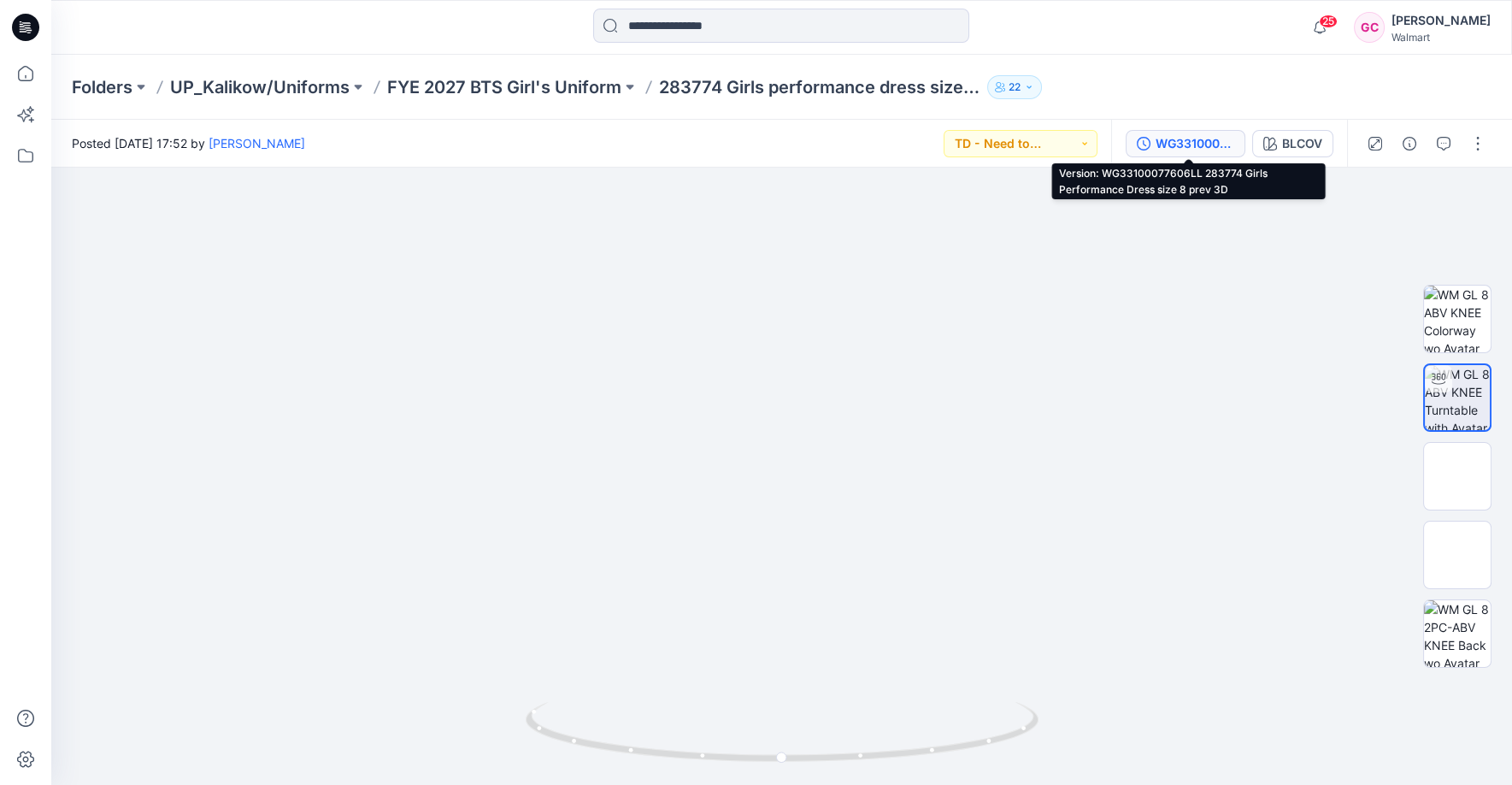
click at [1195, 142] on div "WG33100077606LL 283774 Girls Performance Dress size 8 prev 3D" at bounding box center [1195, 144] width 79 height 19
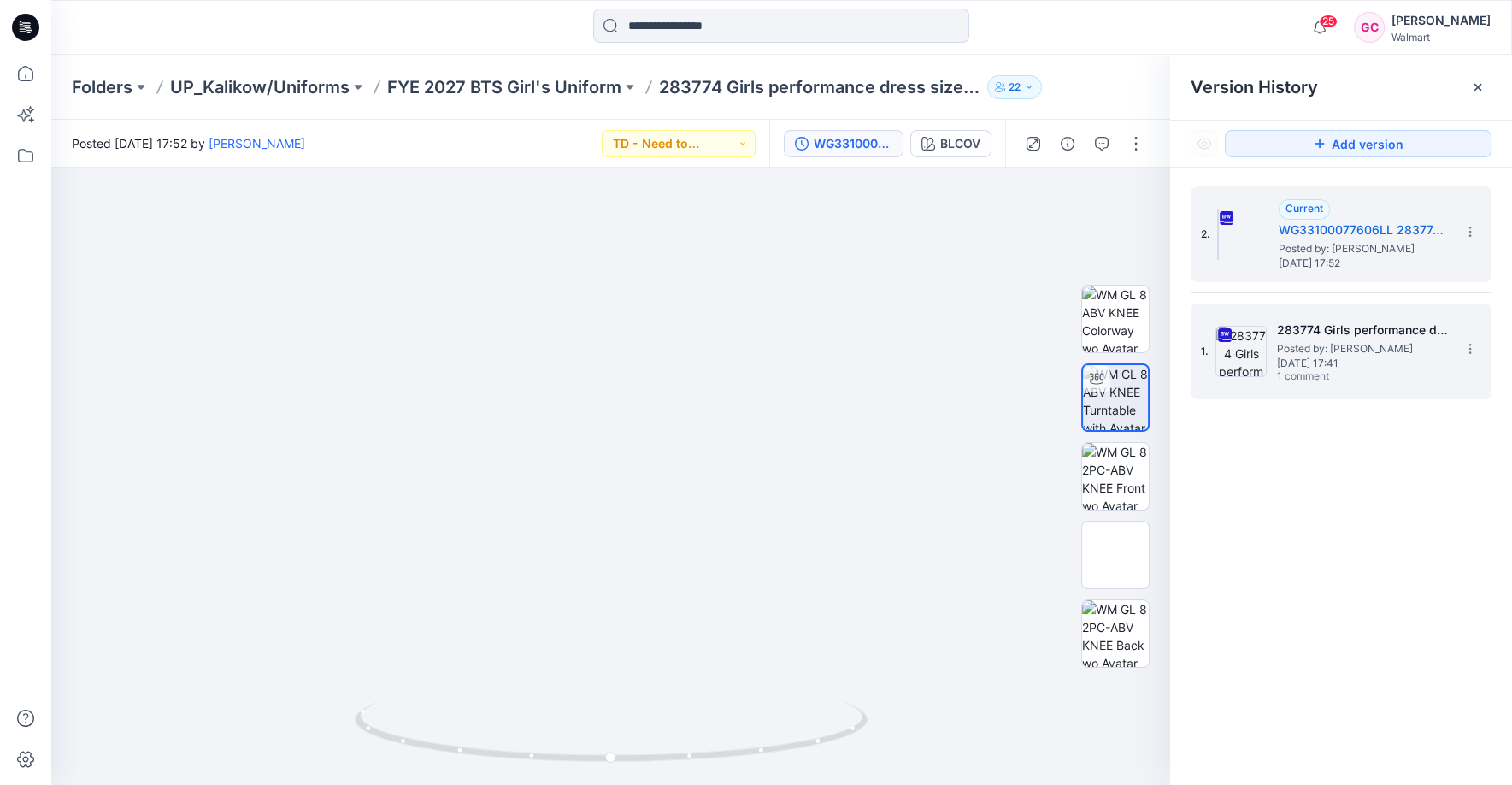
click at [1348, 336] on h5 "283774 Girls performance dress size 8 .com only" at bounding box center [1363, 330] width 171 height 21
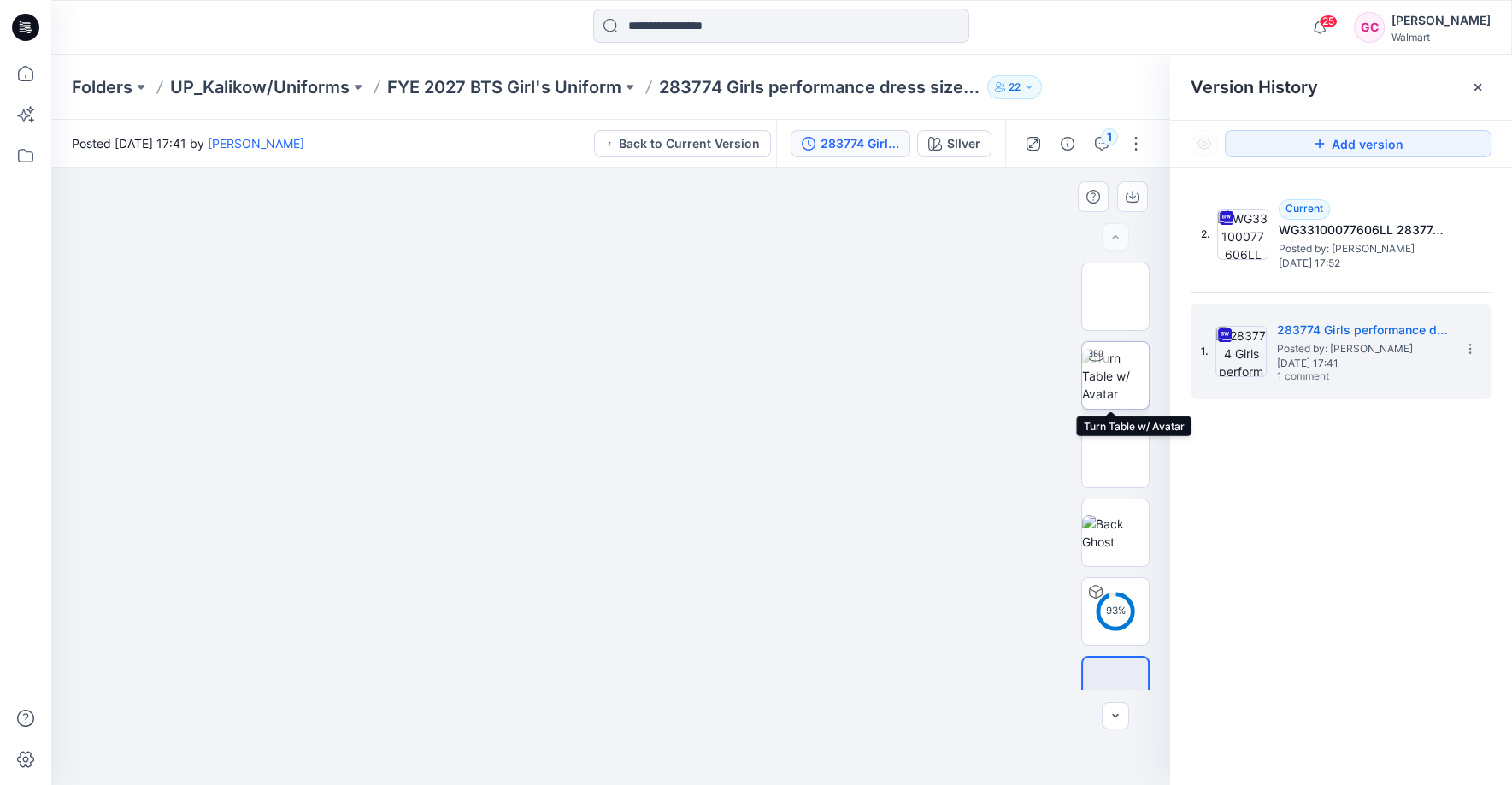
click at [1112, 383] on img at bounding box center [1115, 376] width 67 height 54
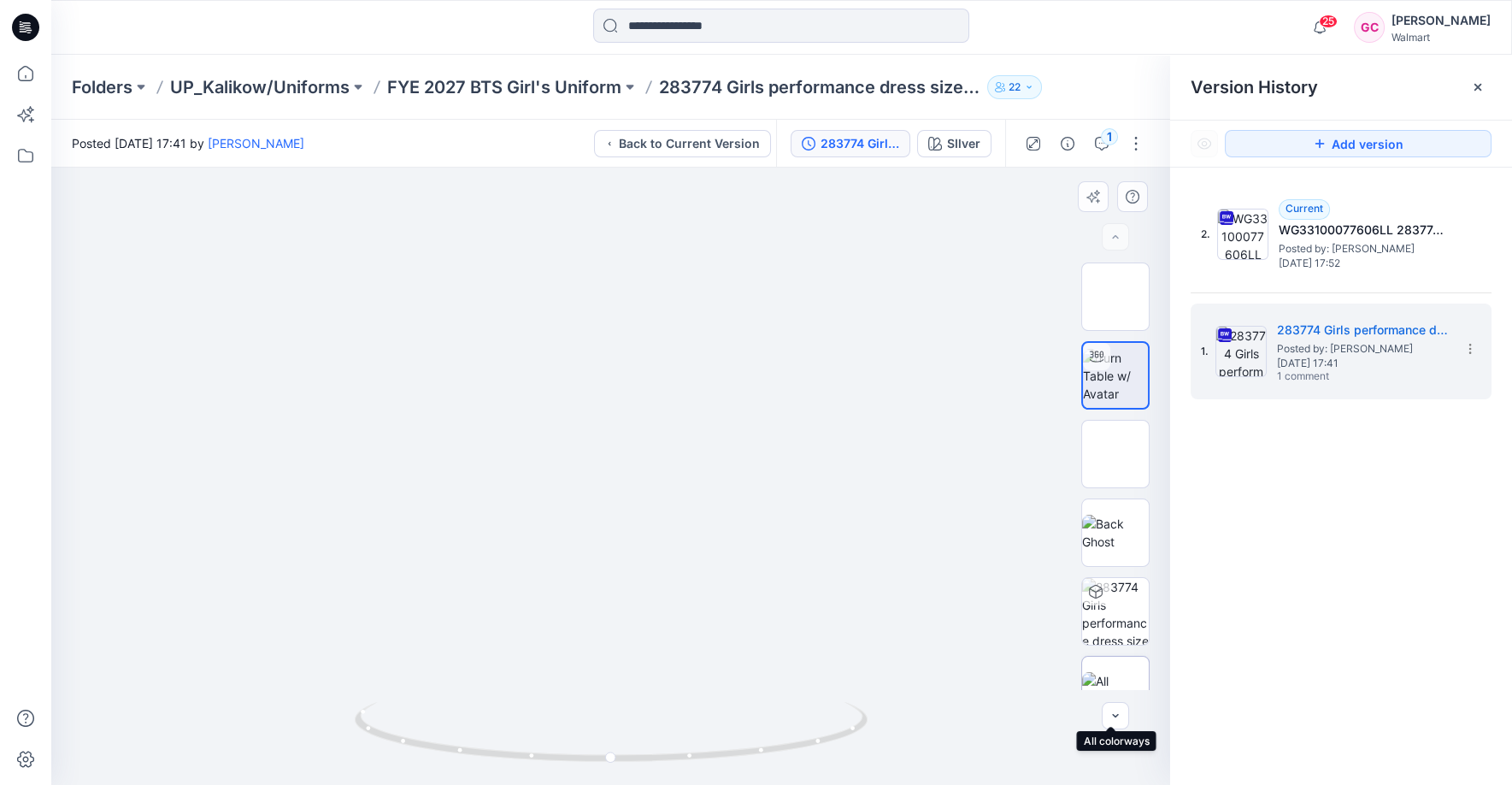
click at [1115, 673] on img at bounding box center [1115, 691] width 67 height 36
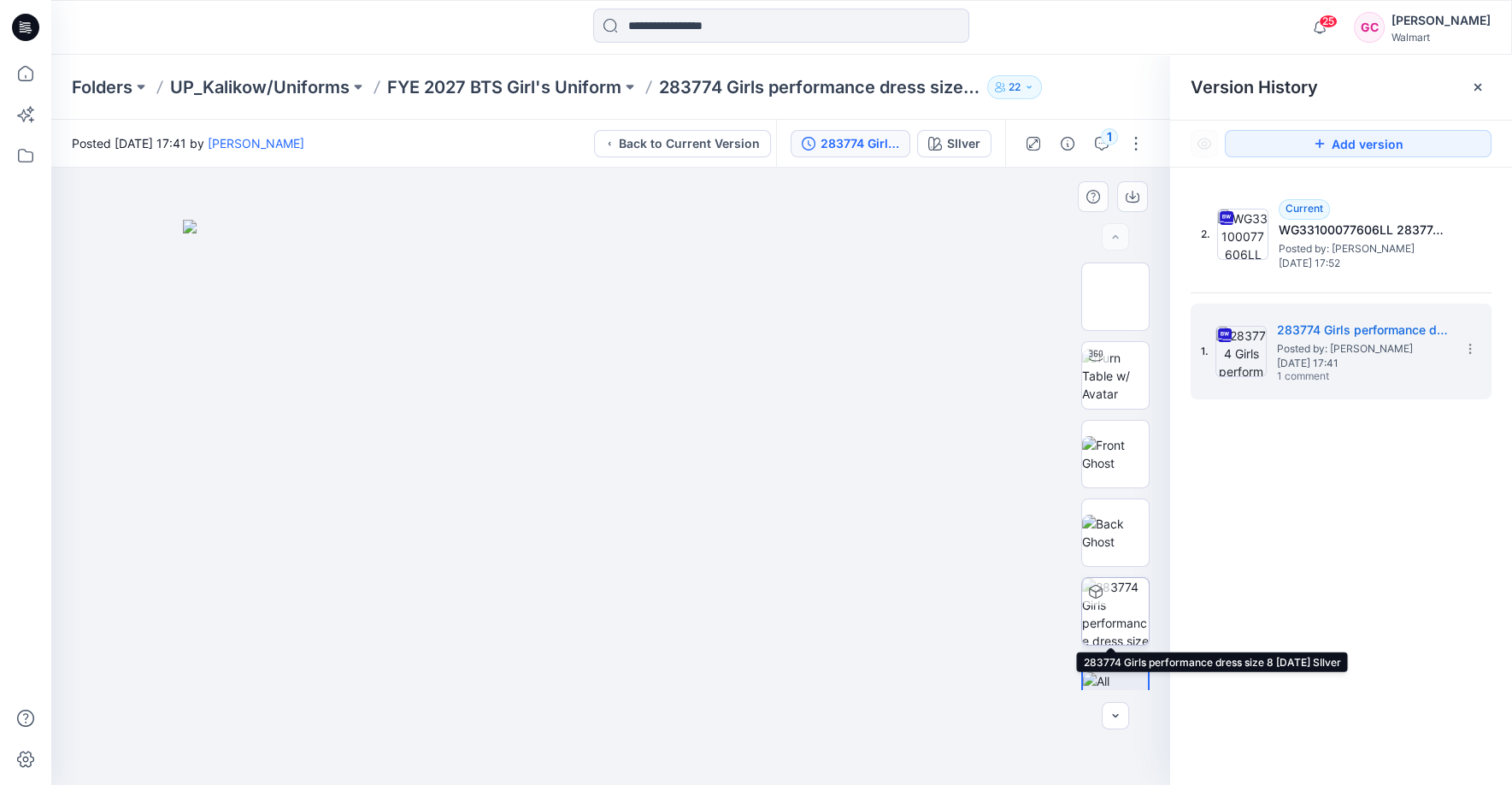
click at [1124, 592] on img at bounding box center [1115, 611] width 67 height 67
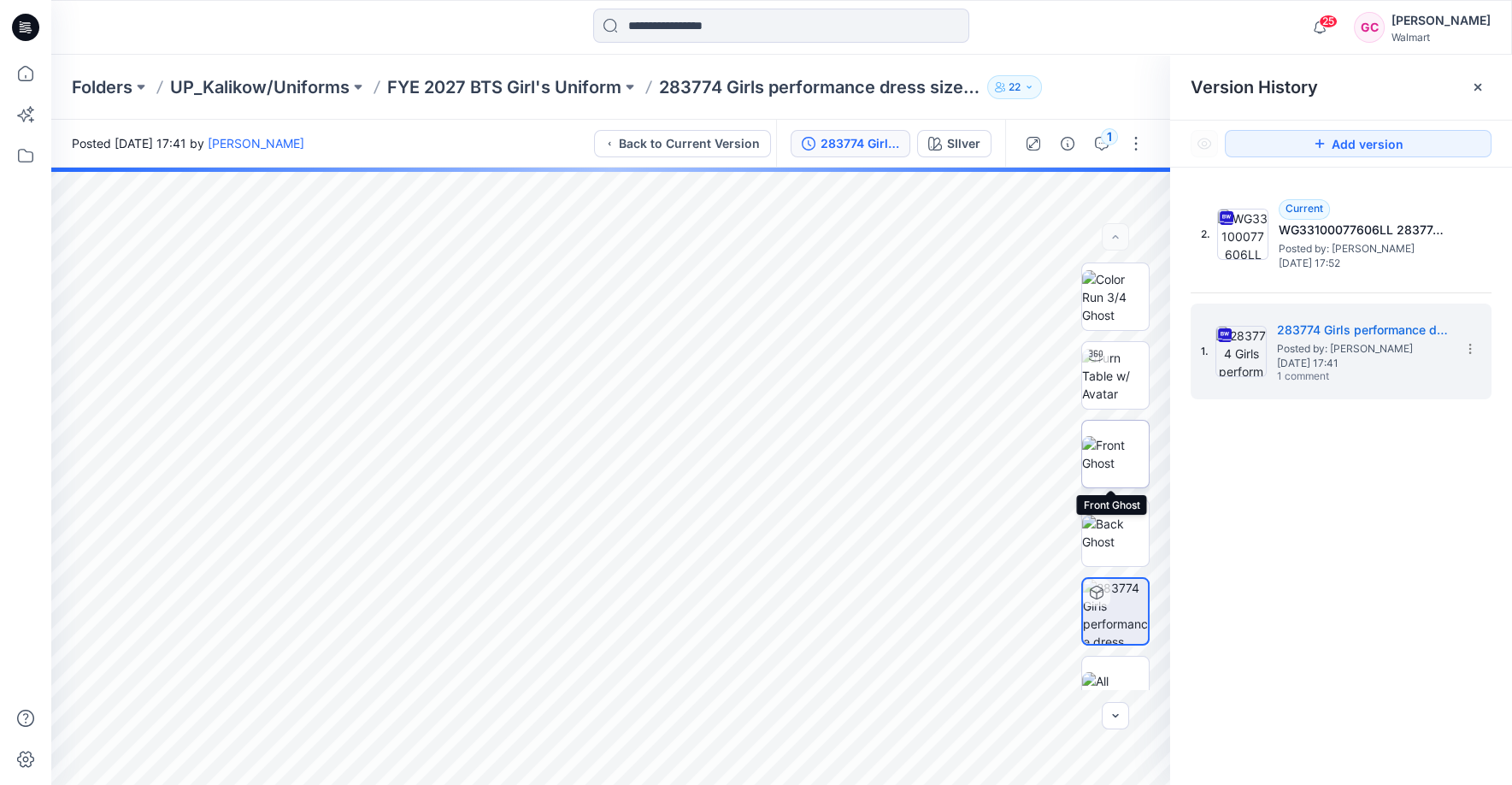
click at [1113, 450] on img at bounding box center [1115, 455] width 67 height 36
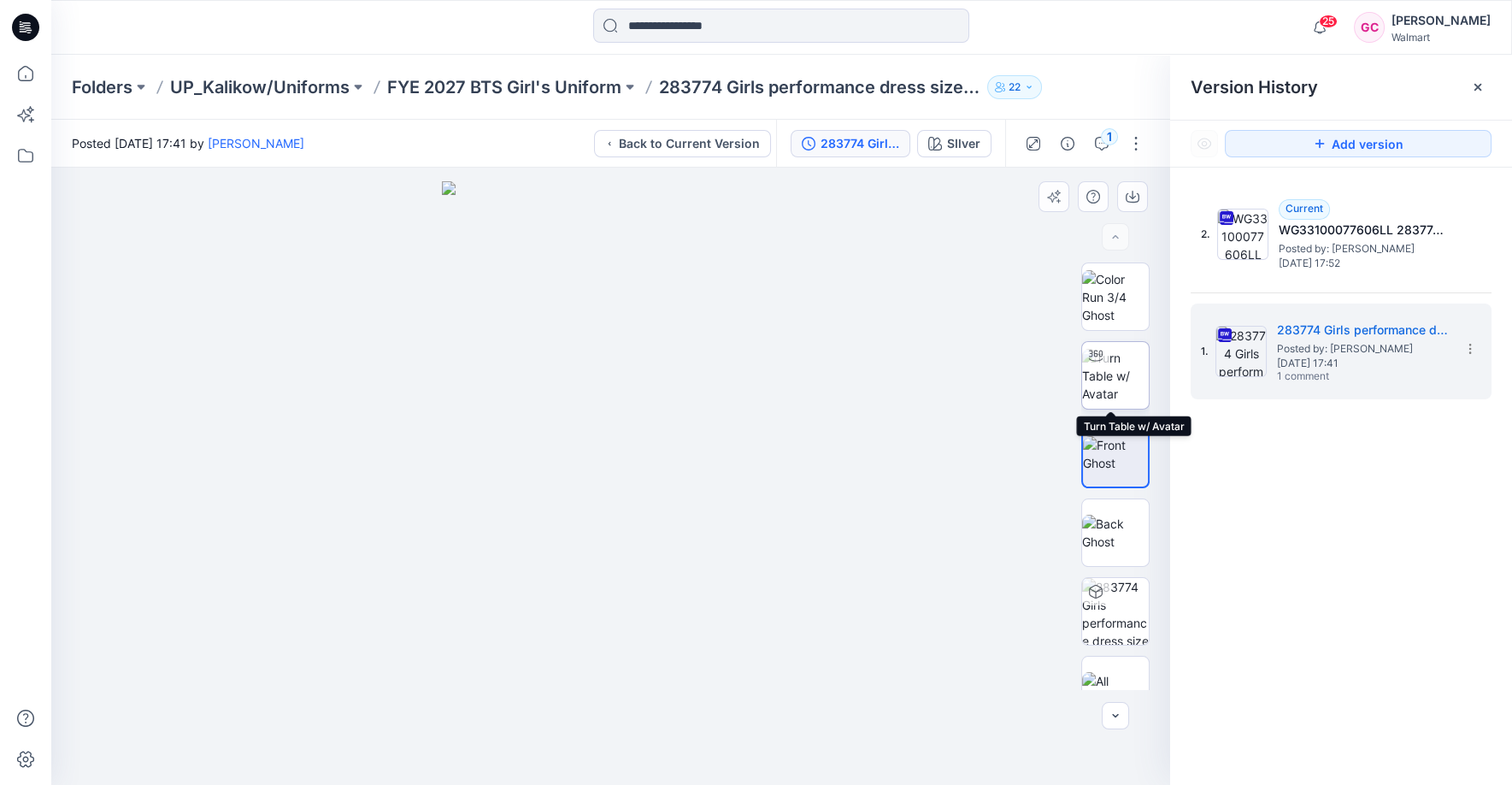
click at [1103, 370] on img at bounding box center [1115, 376] width 67 height 54
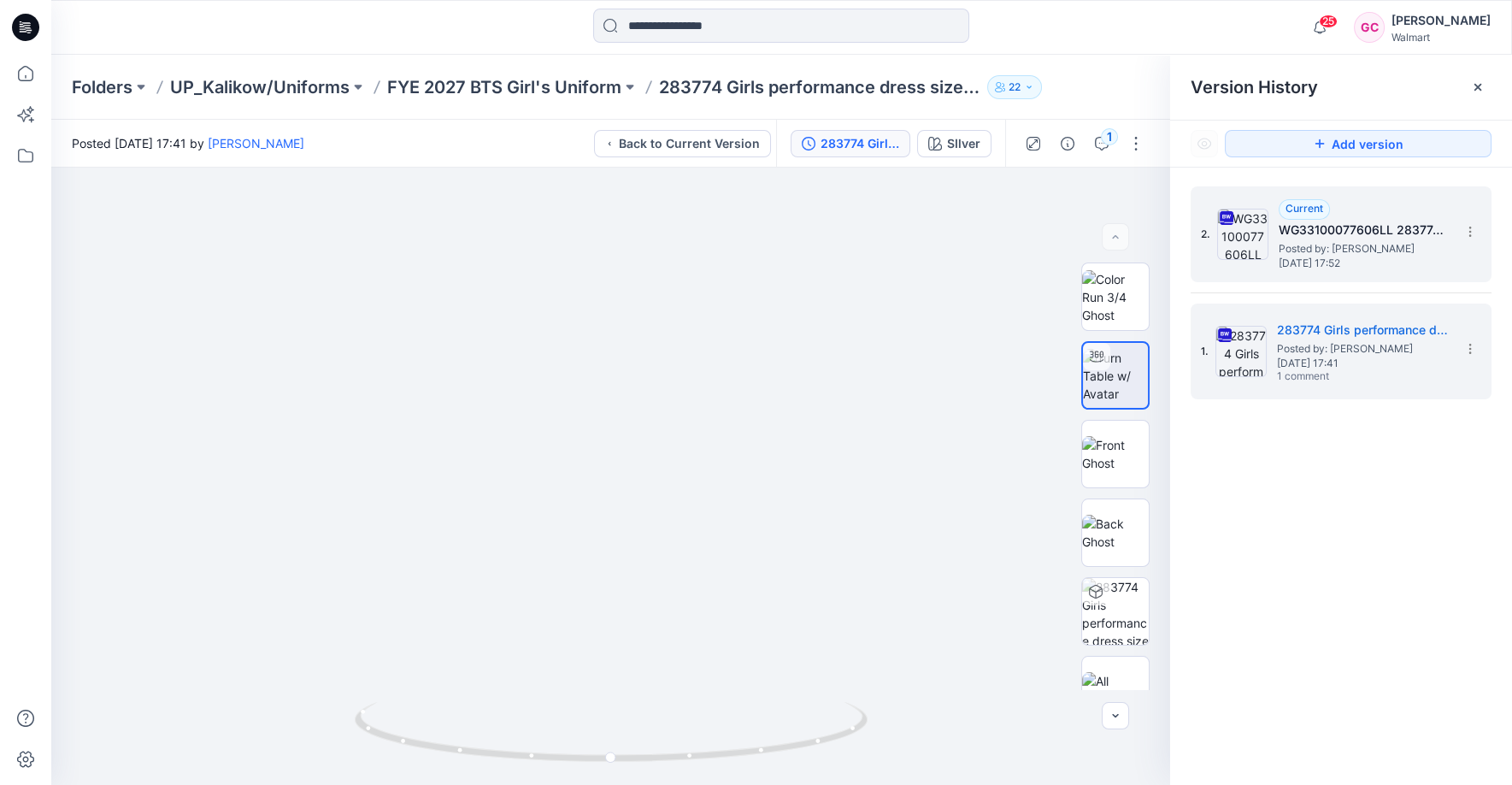
click at [1372, 246] on span "Posted by: [PERSON_NAME]" at bounding box center [1364, 249] width 171 height 17
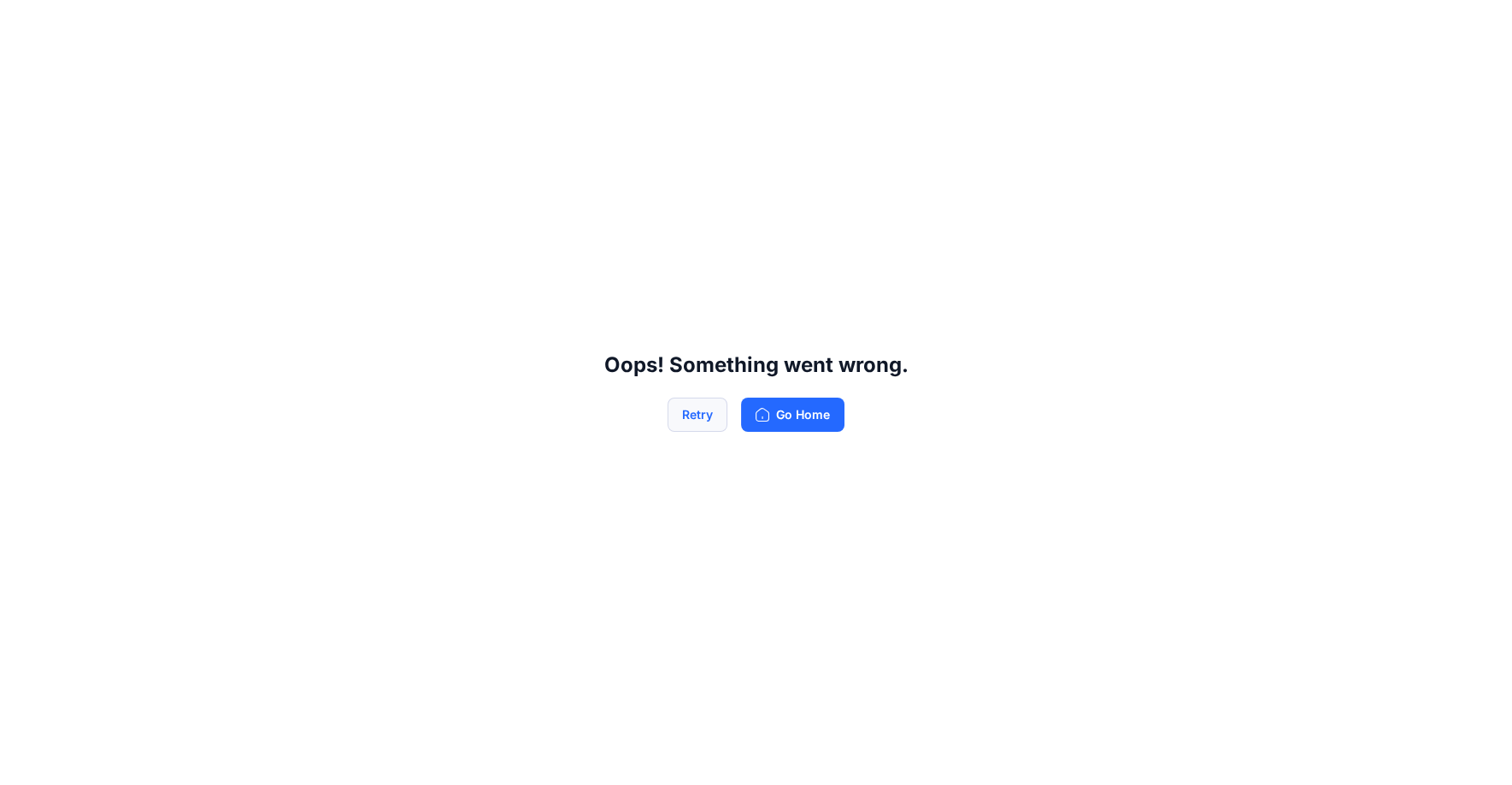
click at [684, 408] on button "Retry" at bounding box center [697, 415] width 60 height 35
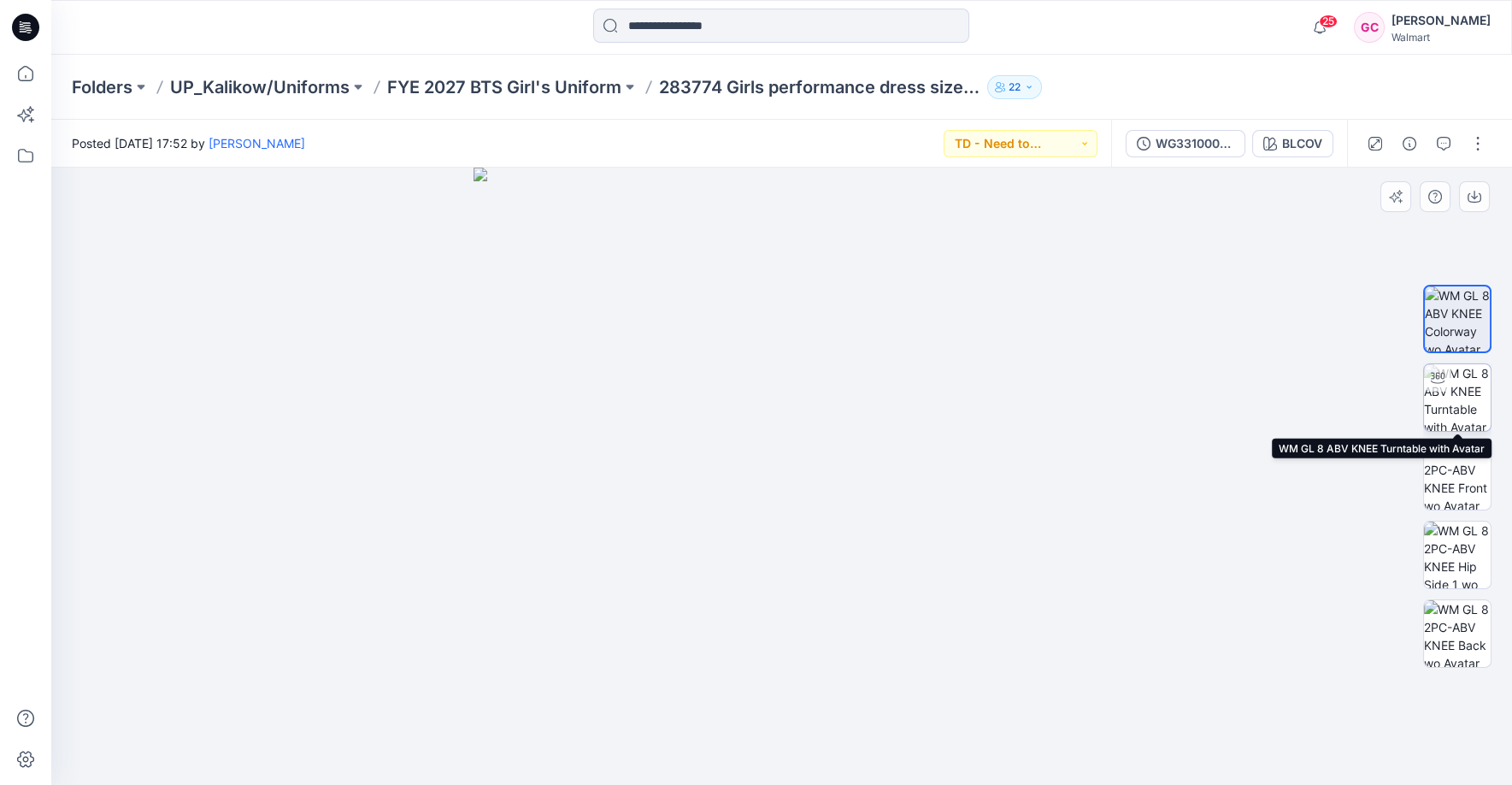
click at [1459, 403] on img at bounding box center [1457, 398] width 67 height 67
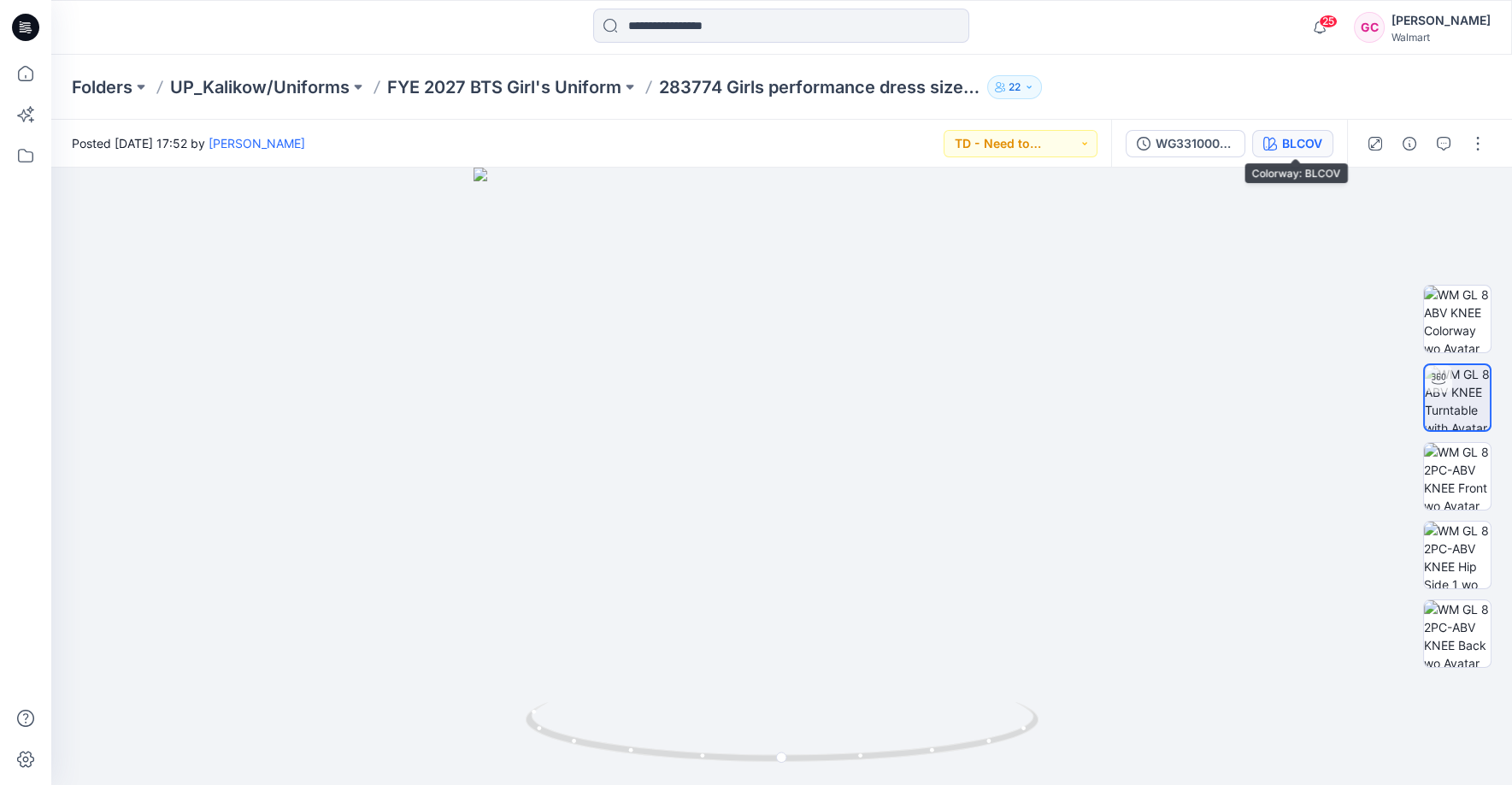
click at [1284, 146] on button "BLCOV" at bounding box center [1293, 144] width 81 height 28
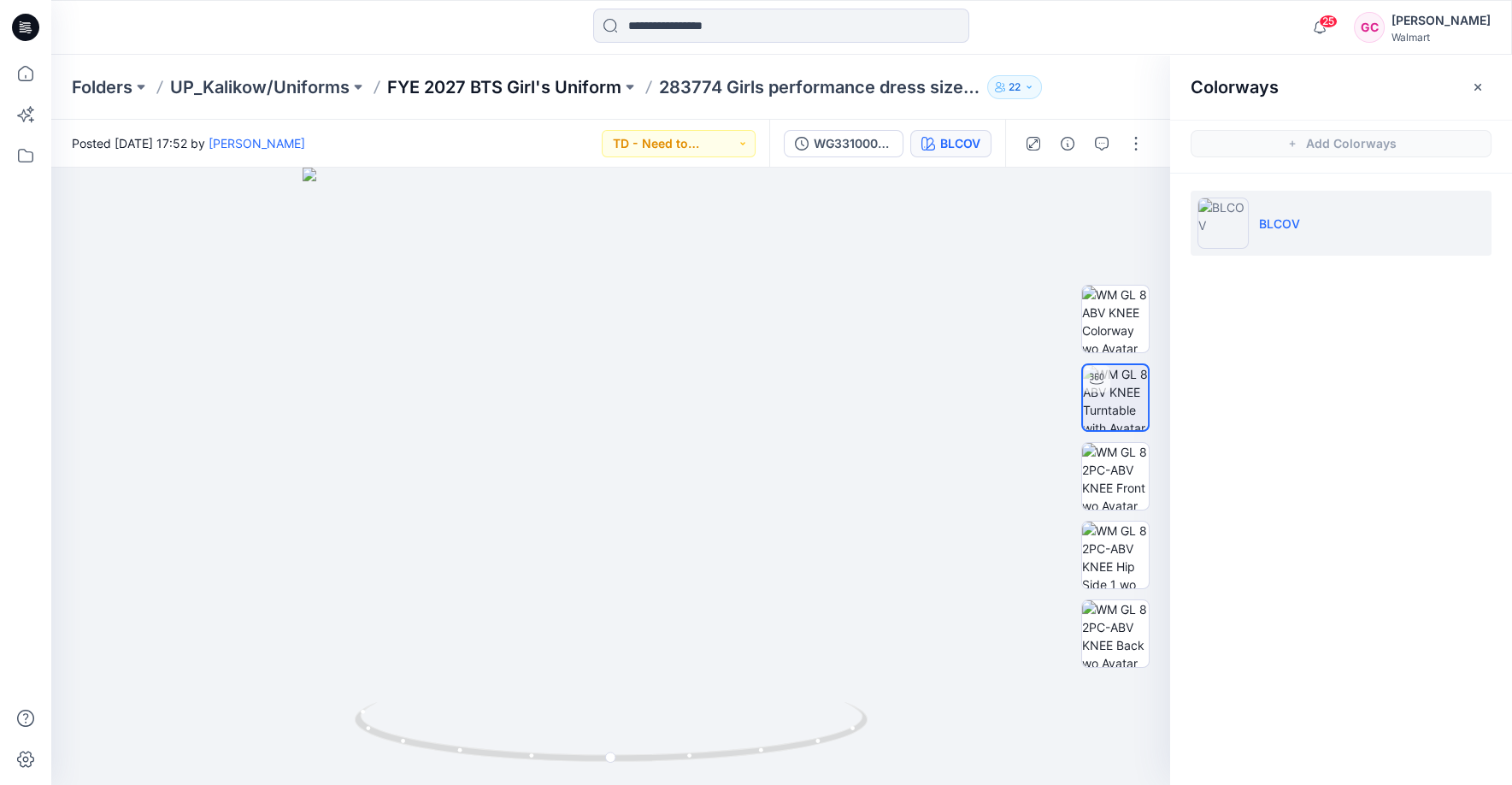
click at [524, 85] on p "FYE 2027 BTS Girl's Uniform" at bounding box center [504, 87] width 234 height 24
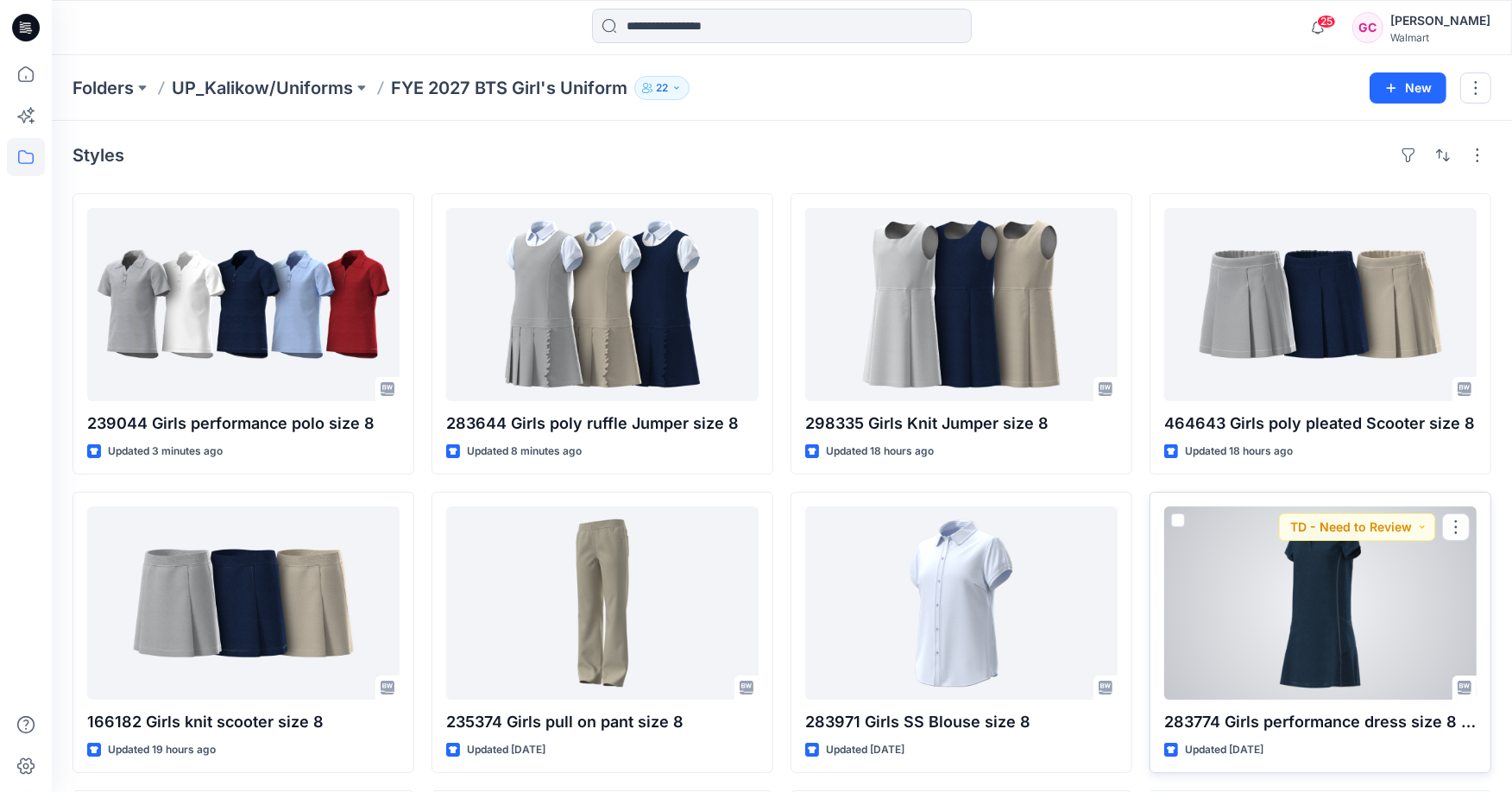
click at [1278, 570] on div at bounding box center [1320, 604] width 312 height 194
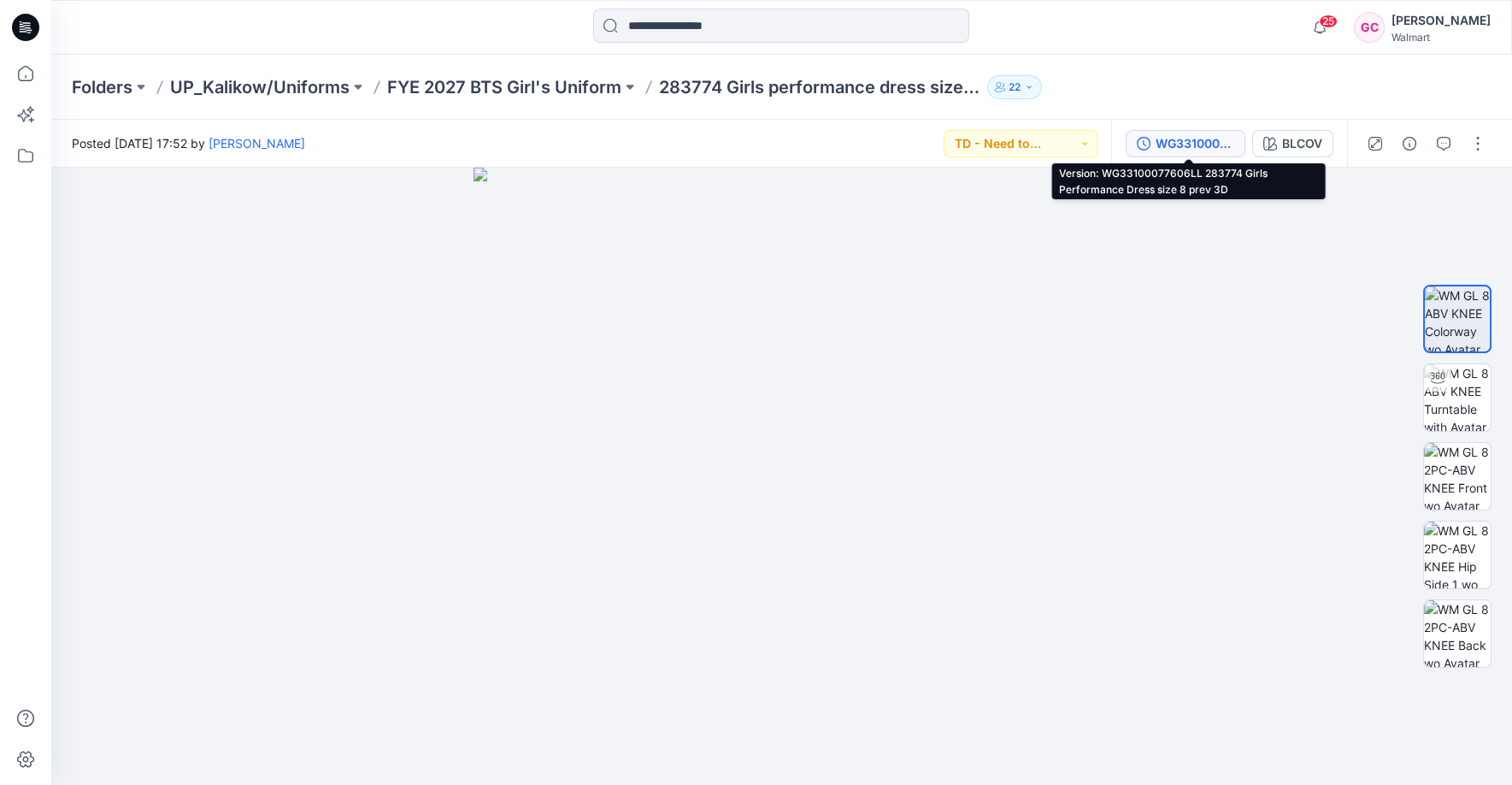
click at [1186, 134] on div "WG33100077606LL 283774 Girls Performance Dress size 8 prev 3D" at bounding box center [1195, 144] width 79 height 19
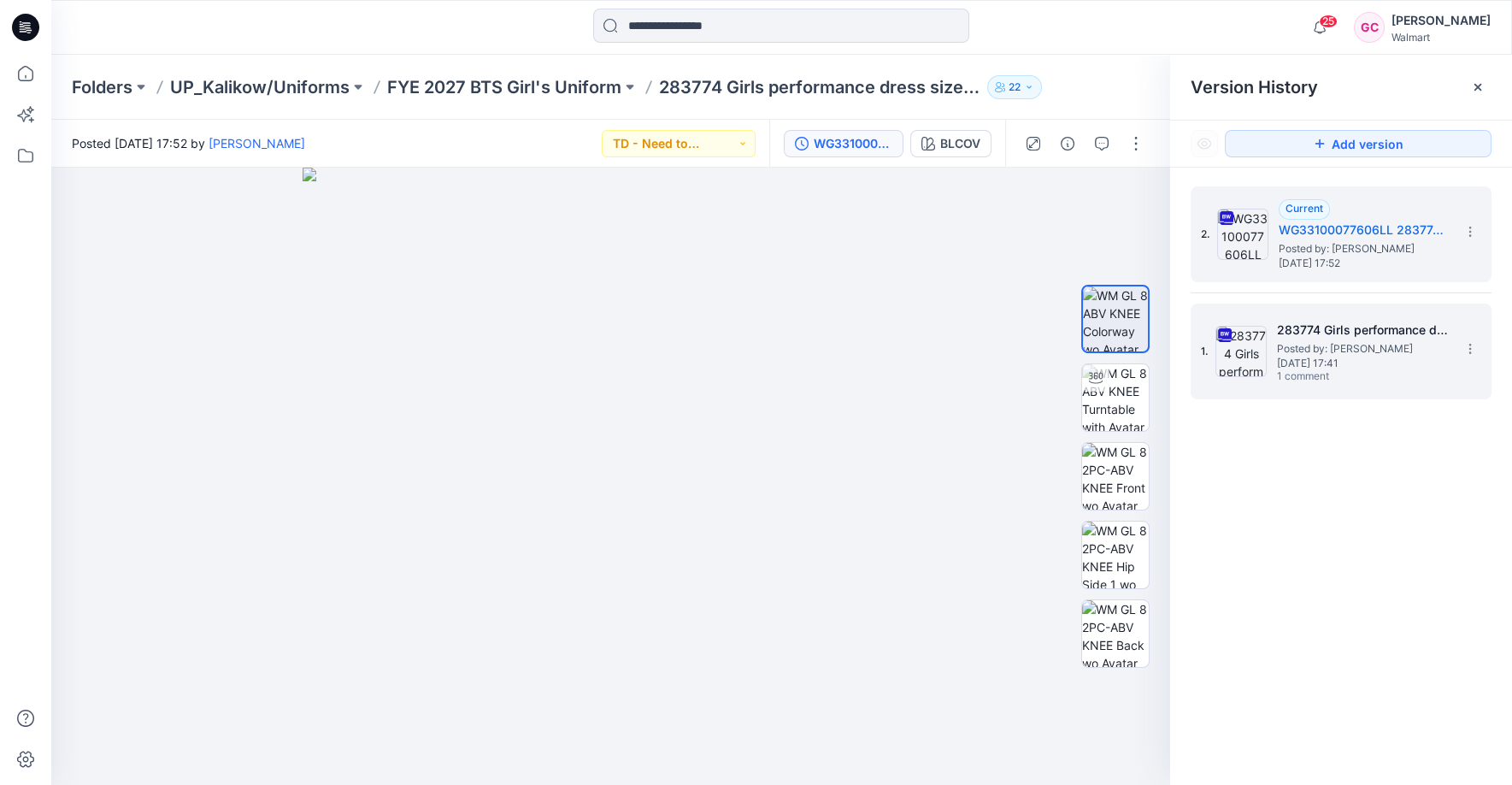
click at [1296, 358] on span "[DATE] 17:41" at bounding box center [1363, 364] width 171 height 12
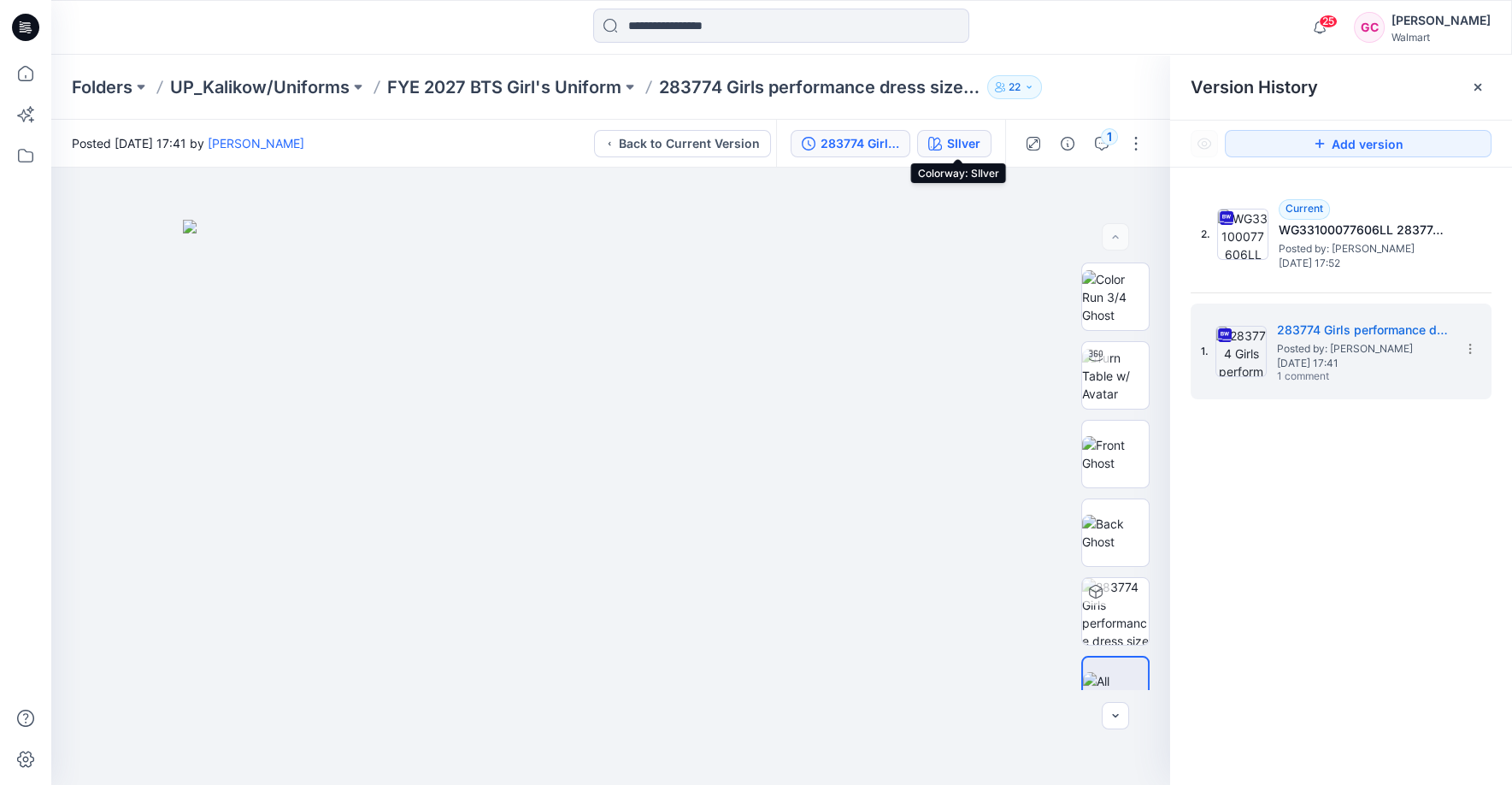
click at [946, 141] on button "SIlver" at bounding box center [955, 144] width 74 height 28
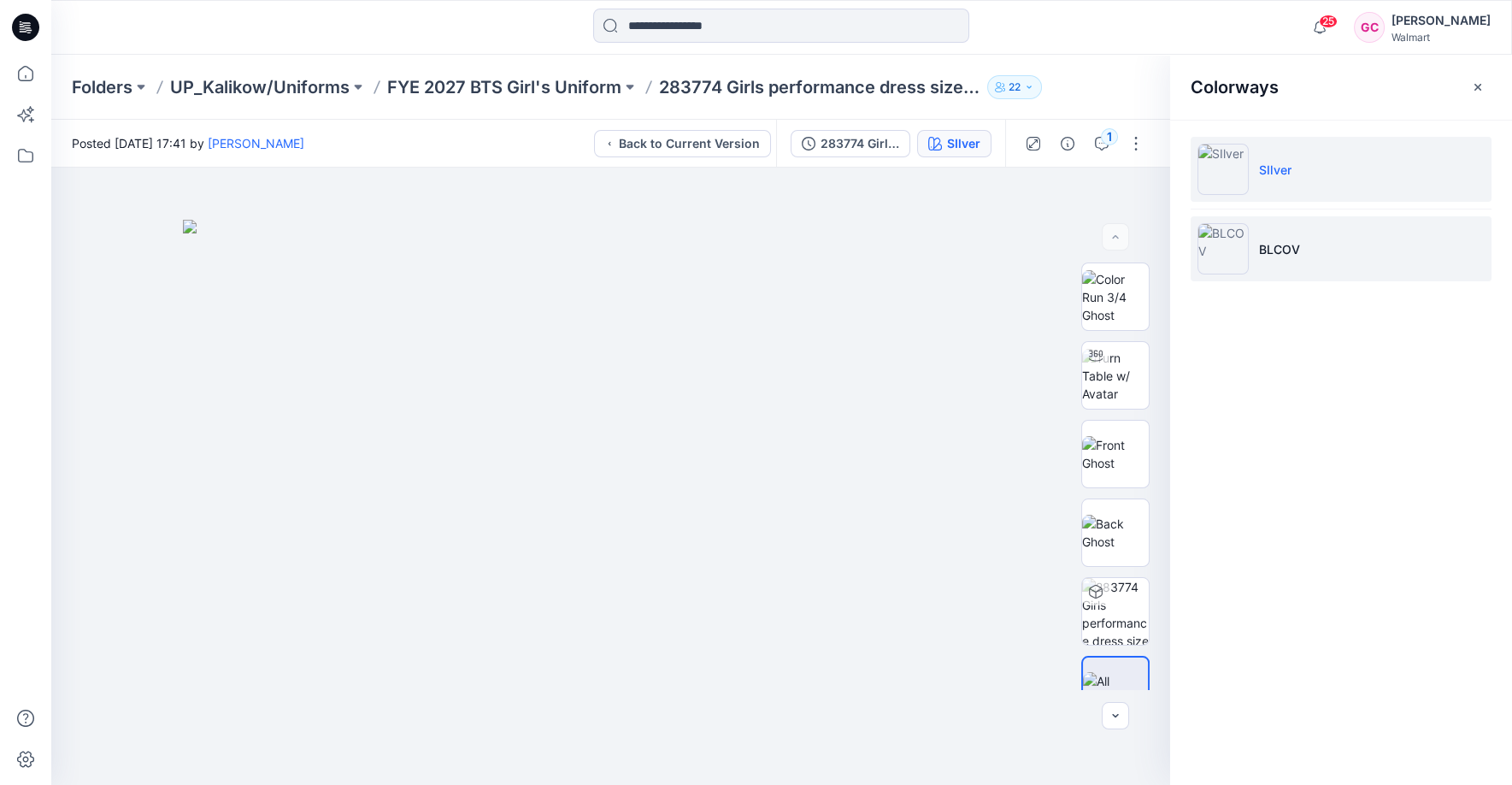
click at [1355, 257] on li "BLCOV" at bounding box center [1341, 248] width 301 height 65
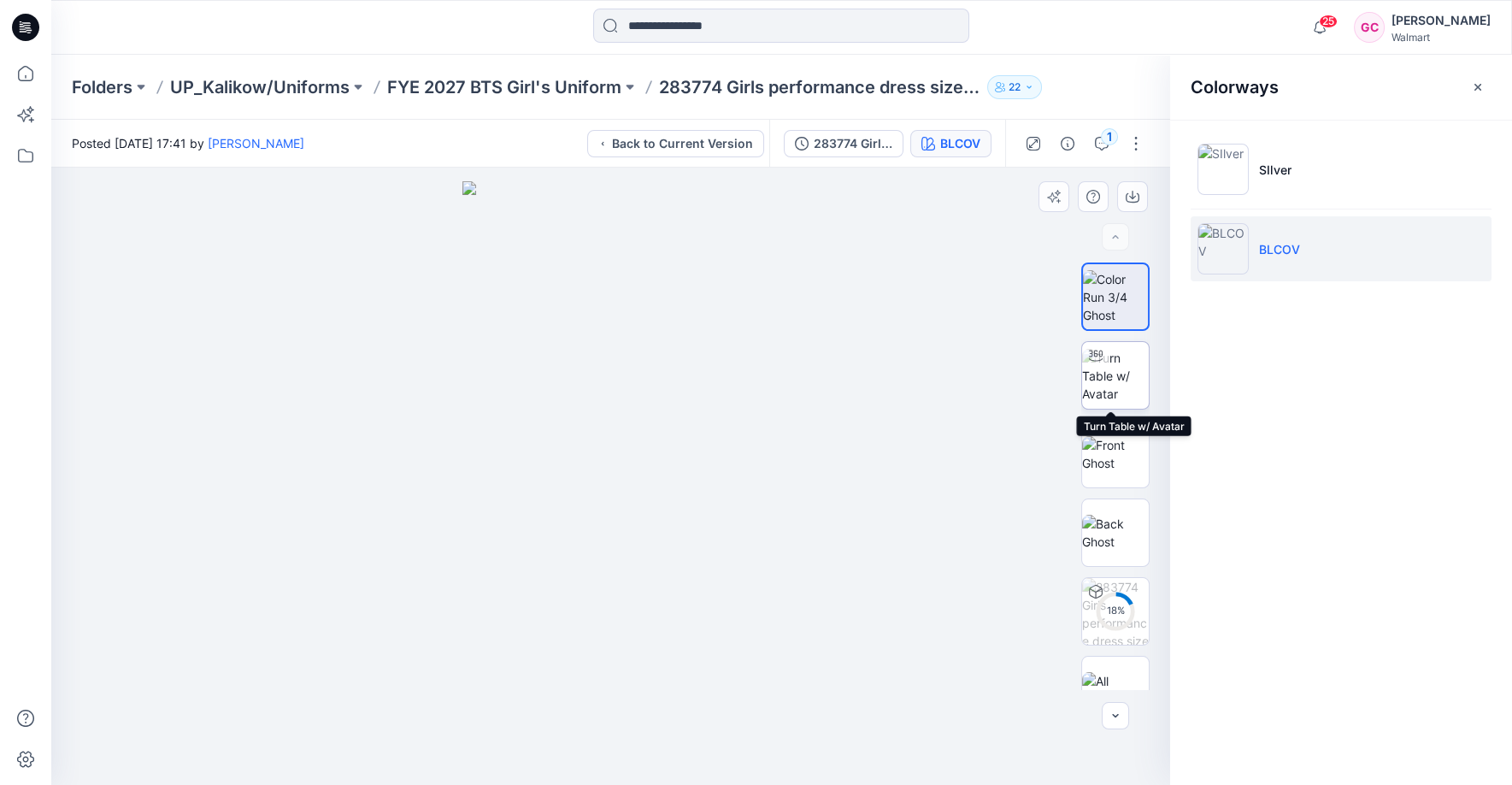
click at [1118, 392] on img at bounding box center [1115, 376] width 67 height 54
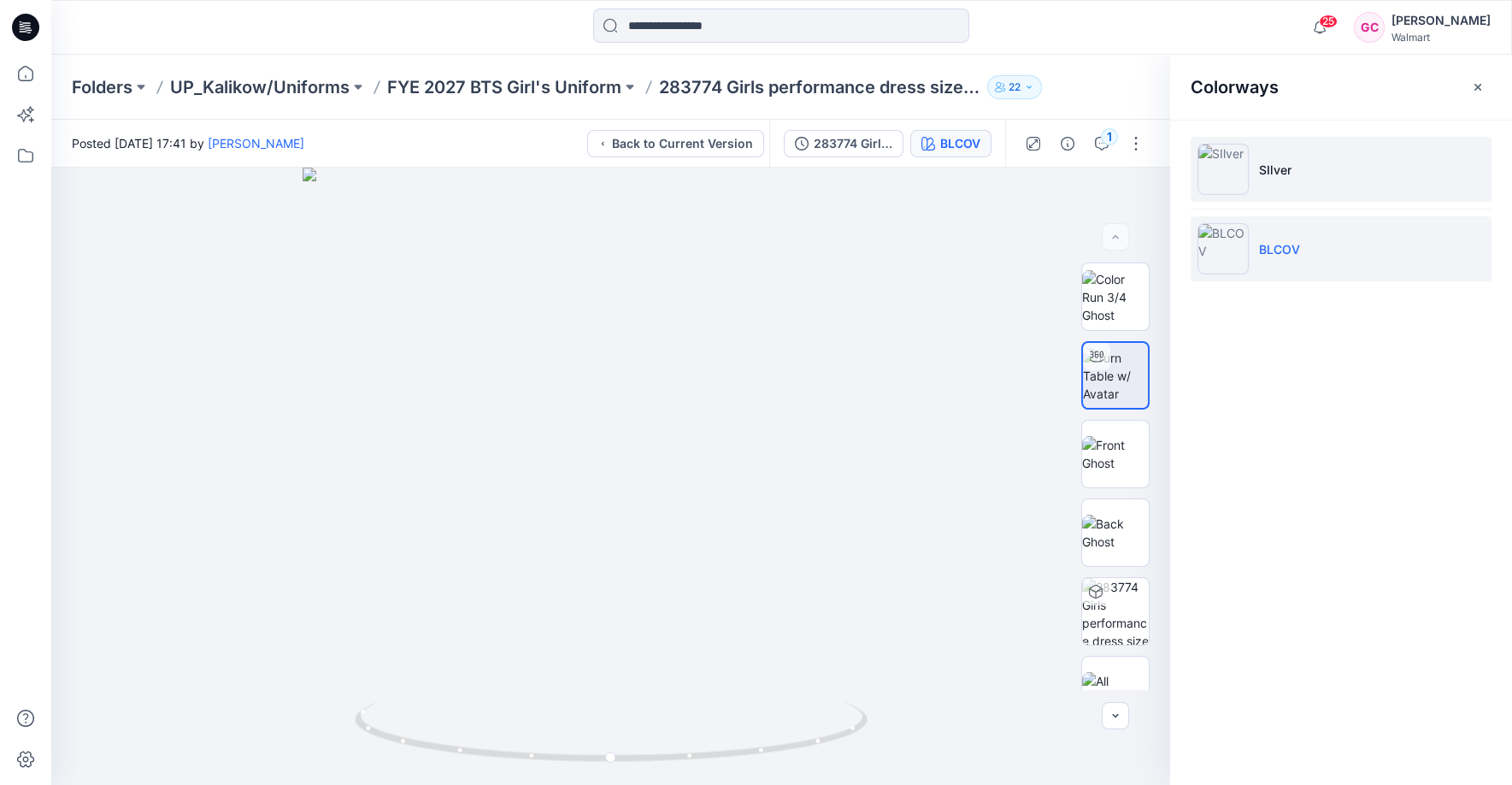
drag, startPoint x: 1311, startPoint y: 159, endPoint x: 1154, endPoint y: 198, distance: 161.8
click at [1311, 158] on li "SIlver" at bounding box center [1341, 169] width 301 height 65
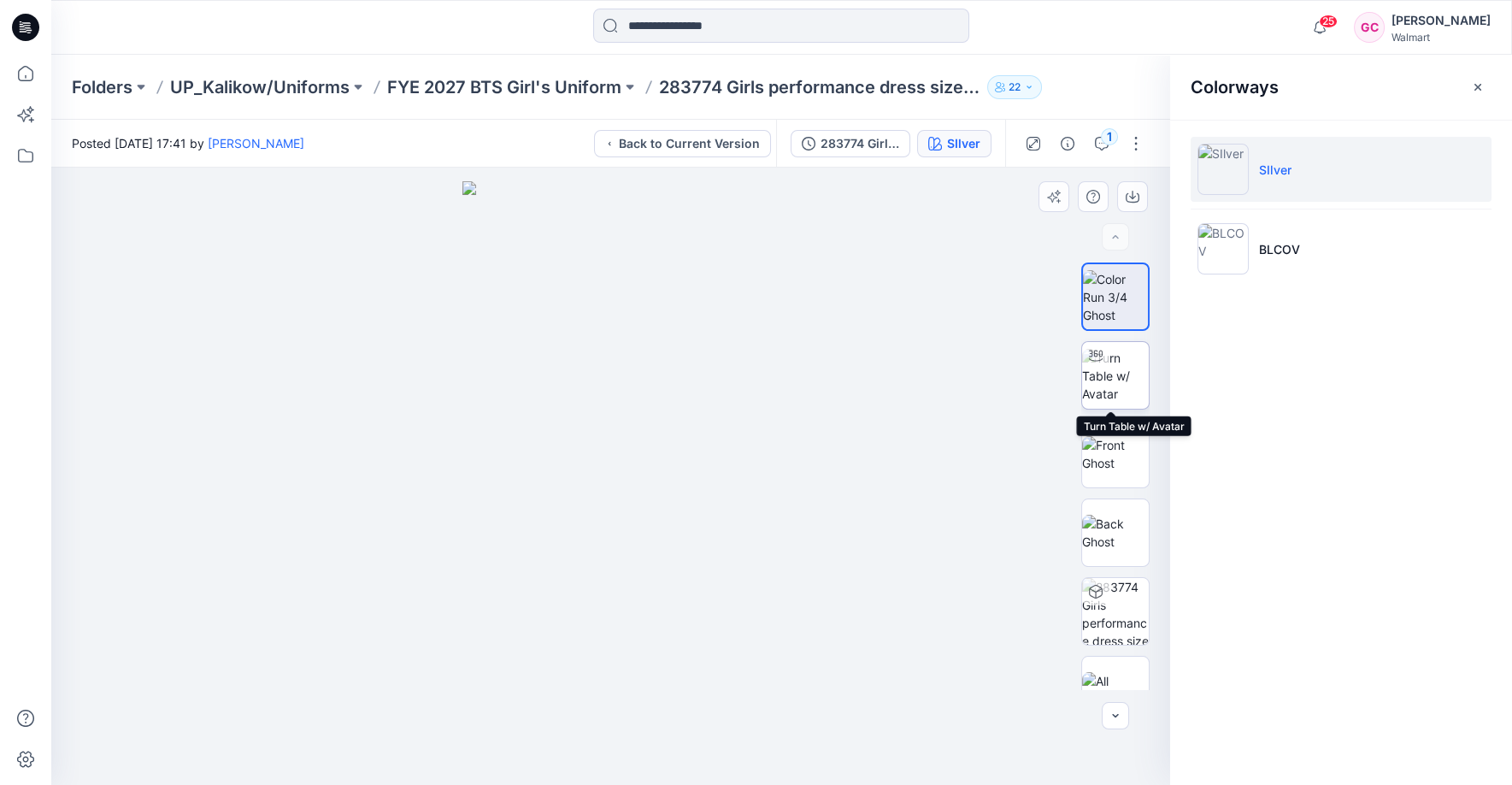
click at [1118, 398] on img at bounding box center [1115, 376] width 67 height 54
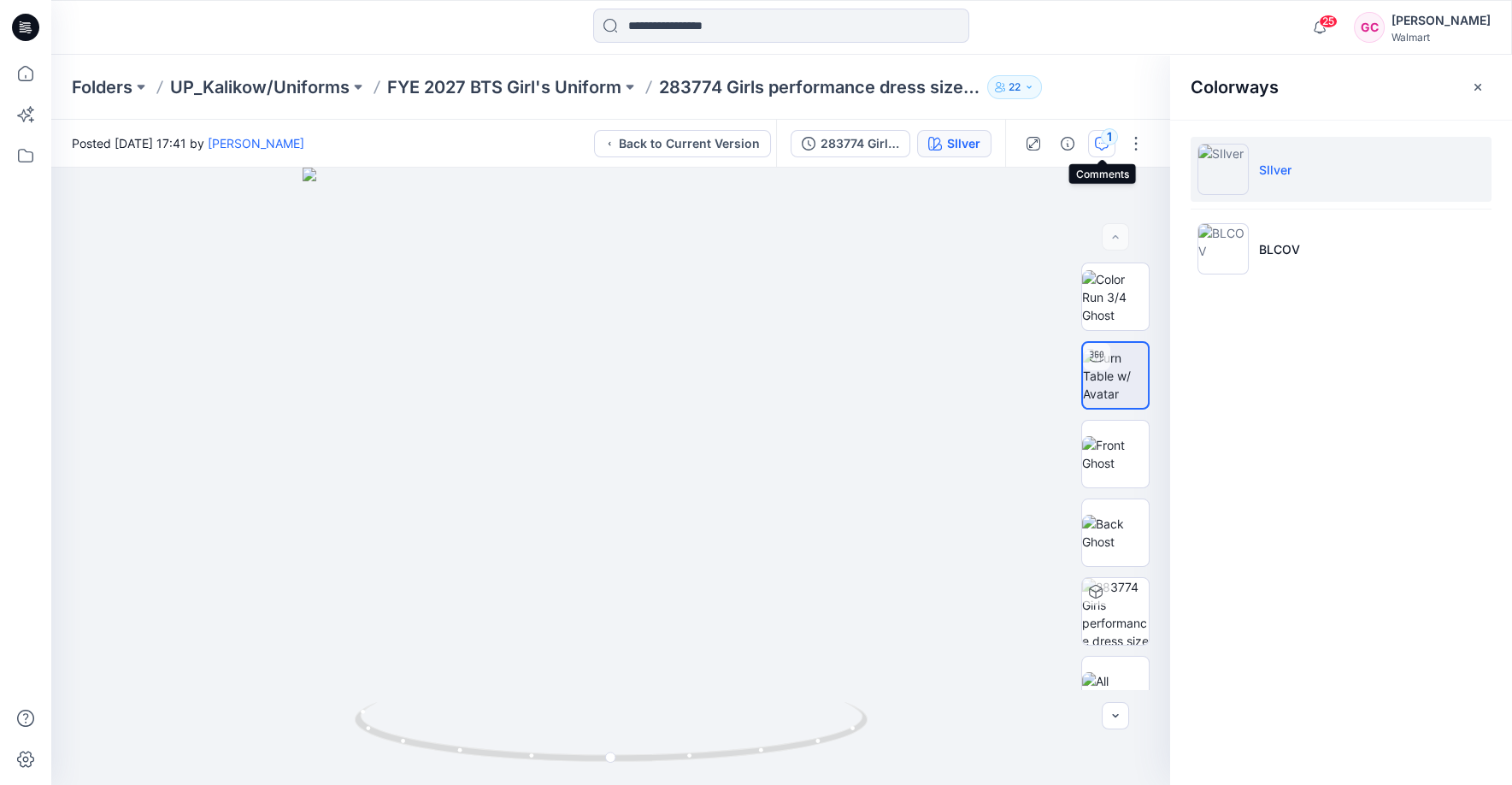
click at [1106, 145] on icon "button" at bounding box center [1102, 144] width 14 height 14
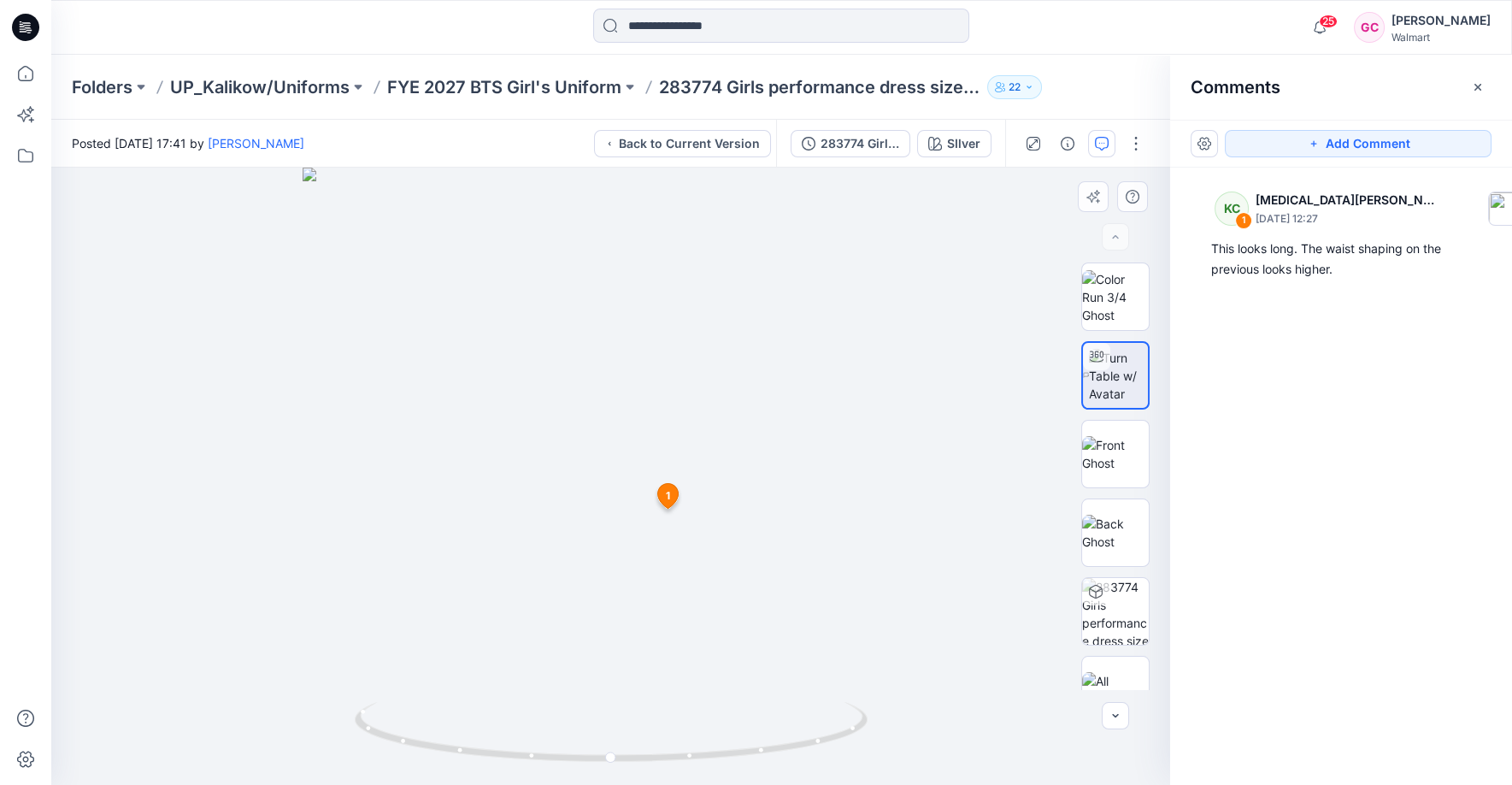
scroll to position [35, 0]
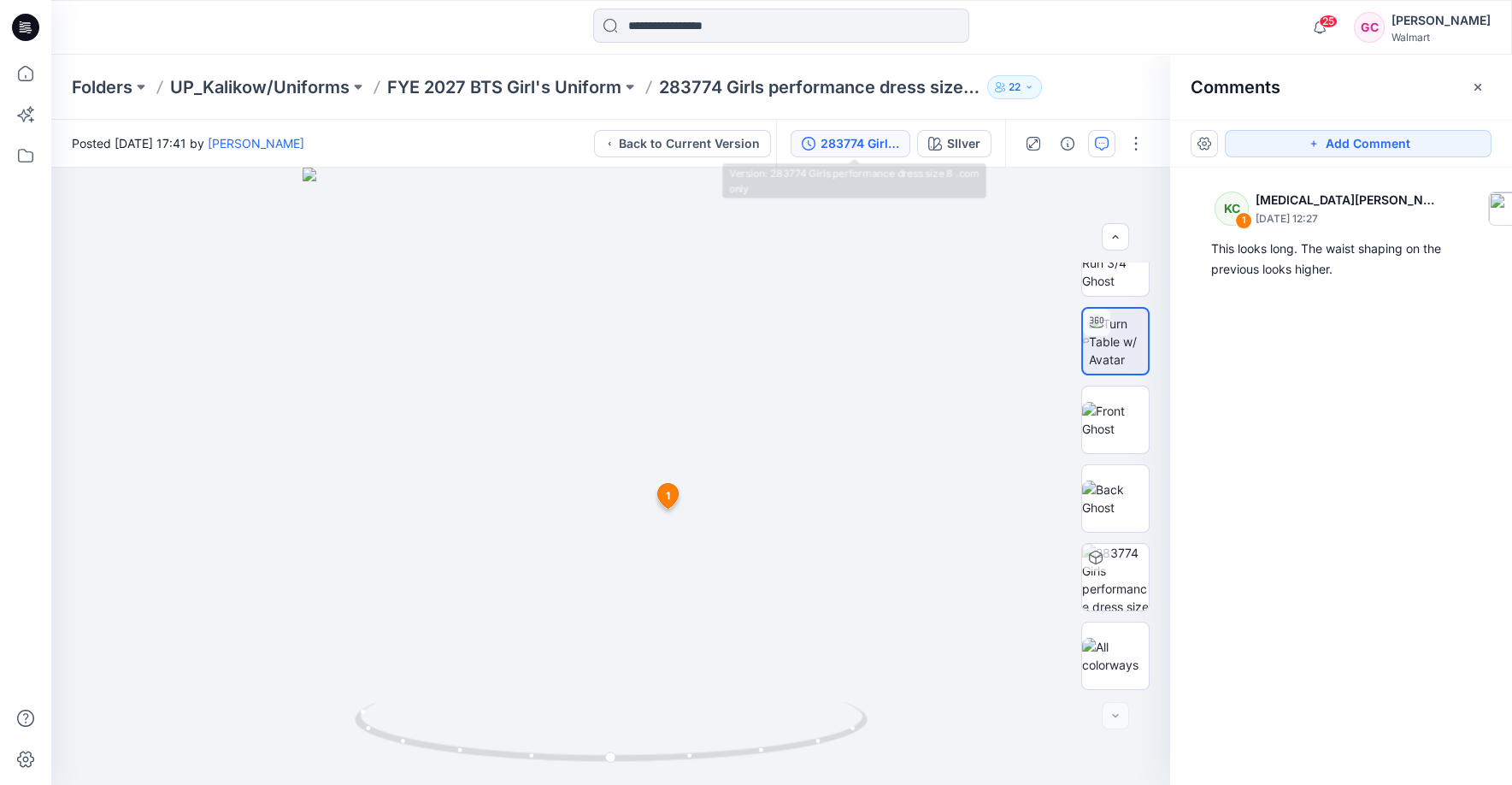
click at [841, 150] on div "283774 Girls performance dress size 8 .com only" at bounding box center [860, 144] width 79 height 19
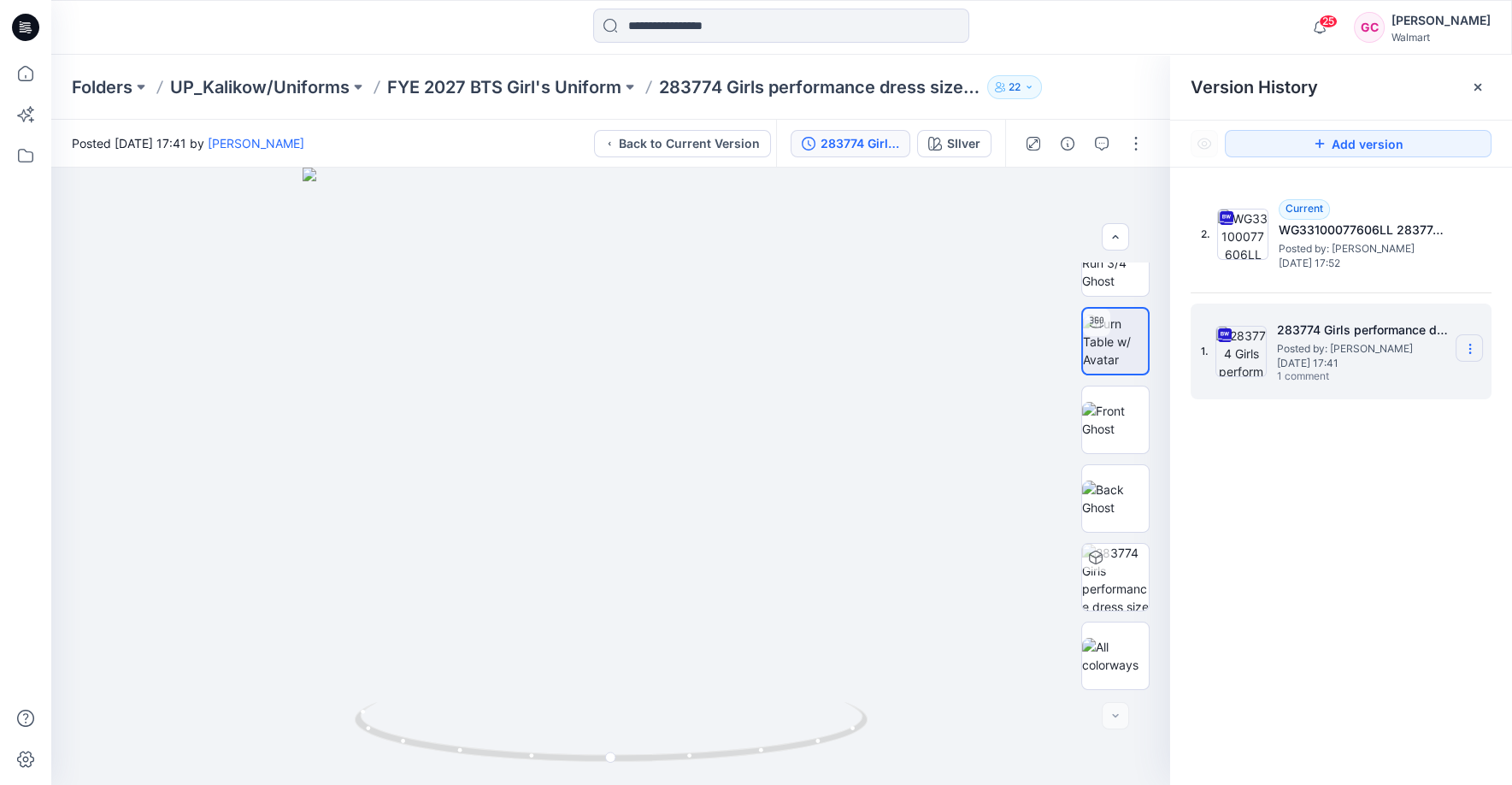
click at [1471, 339] on section at bounding box center [1470, 348] width 28 height 28
click at [1424, 388] on span "Download Source BW File" at bounding box center [1383, 381] width 143 height 21
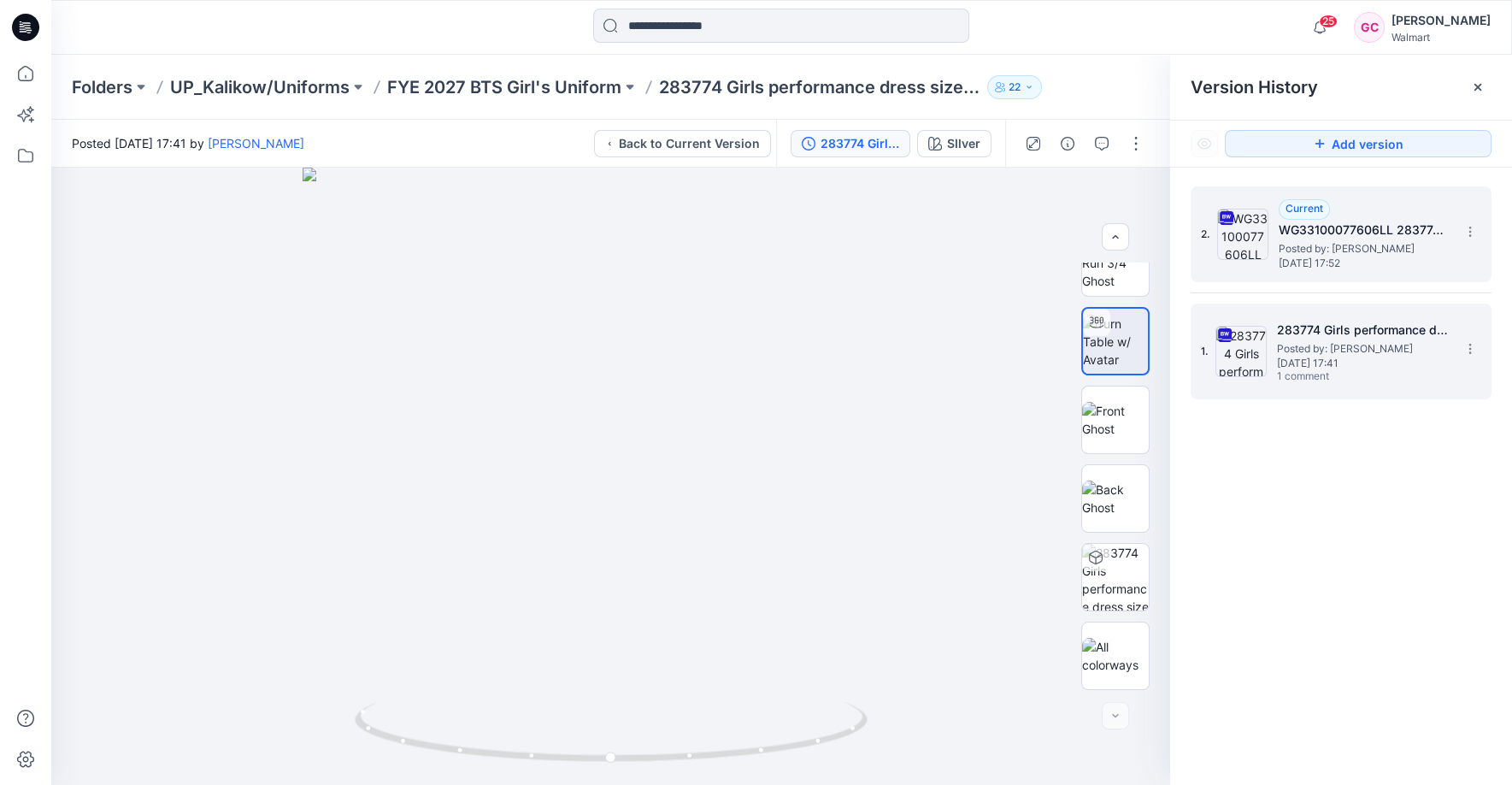
click at [1318, 266] on span "[DATE] 17:52" at bounding box center [1364, 264] width 171 height 12
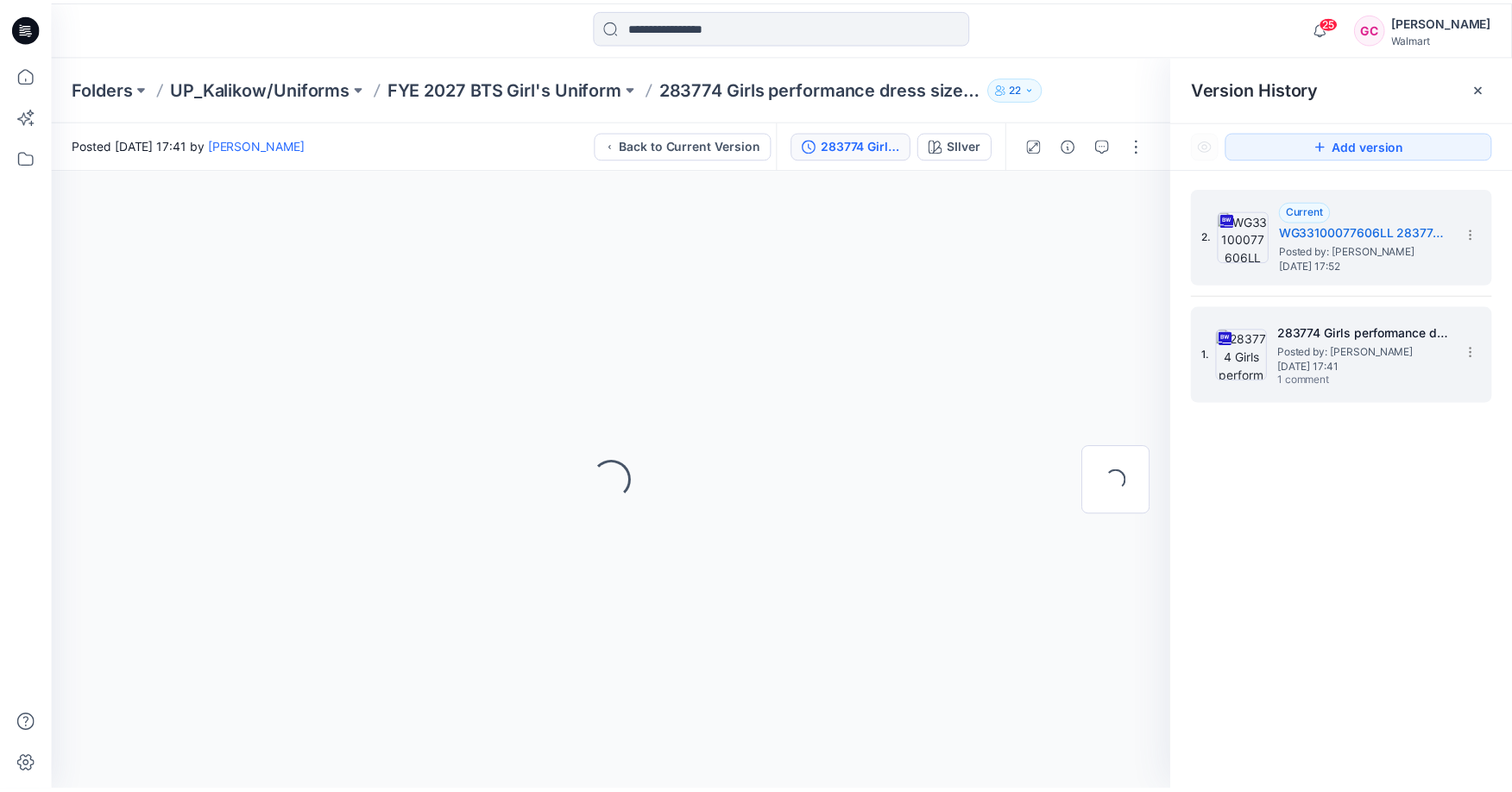
scroll to position [0, 0]
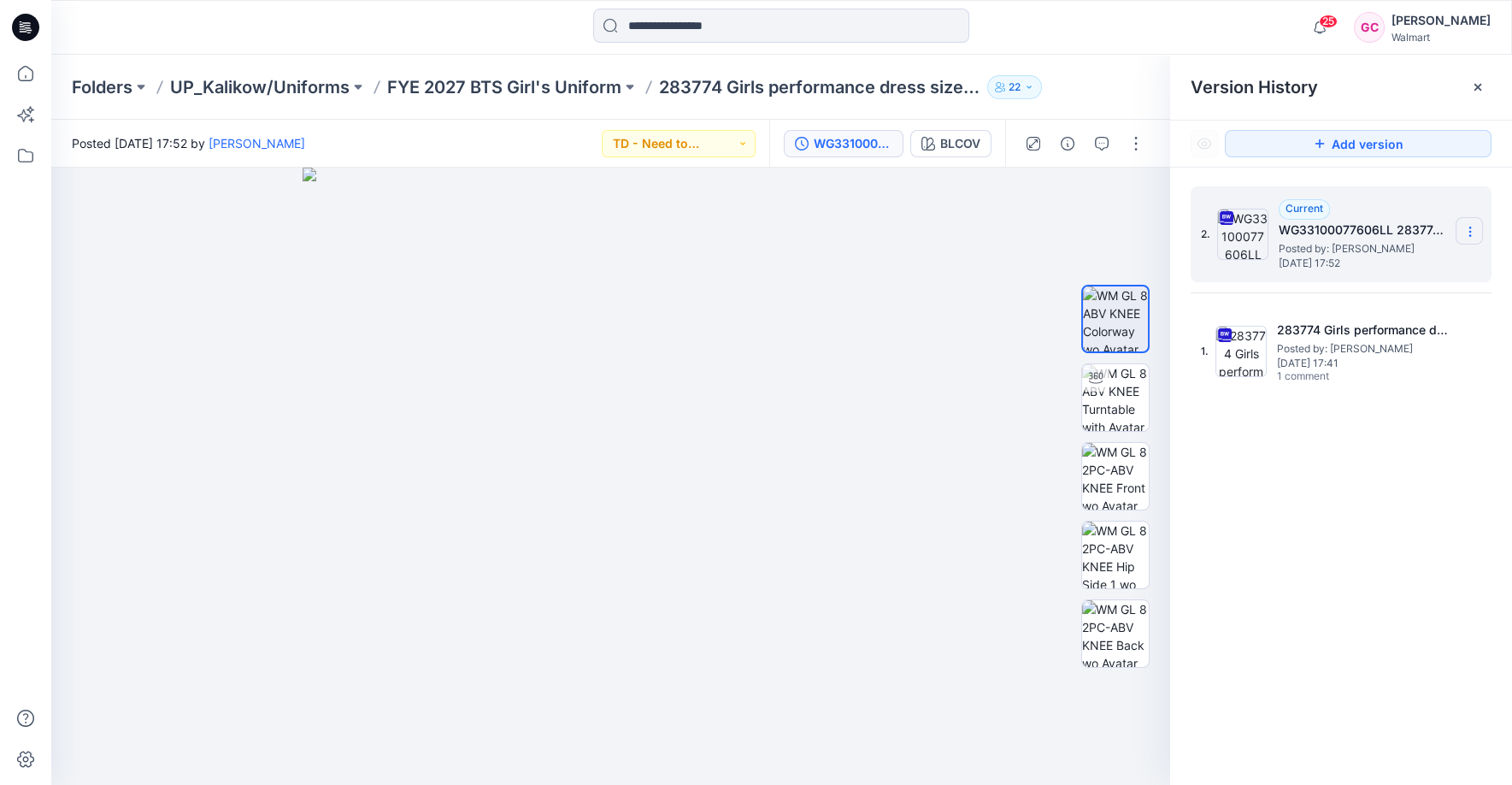
click at [1468, 230] on icon at bounding box center [1471, 232] width 14 height 14
click at [1378, 270] on span "Download Source BW File" at bounding box center [1383, 265] width 143 height 21
click at [544, 85] on p "FYE 2027 BTS Girl's Uniform" at bounding box center [504, 87] width 234 height 24
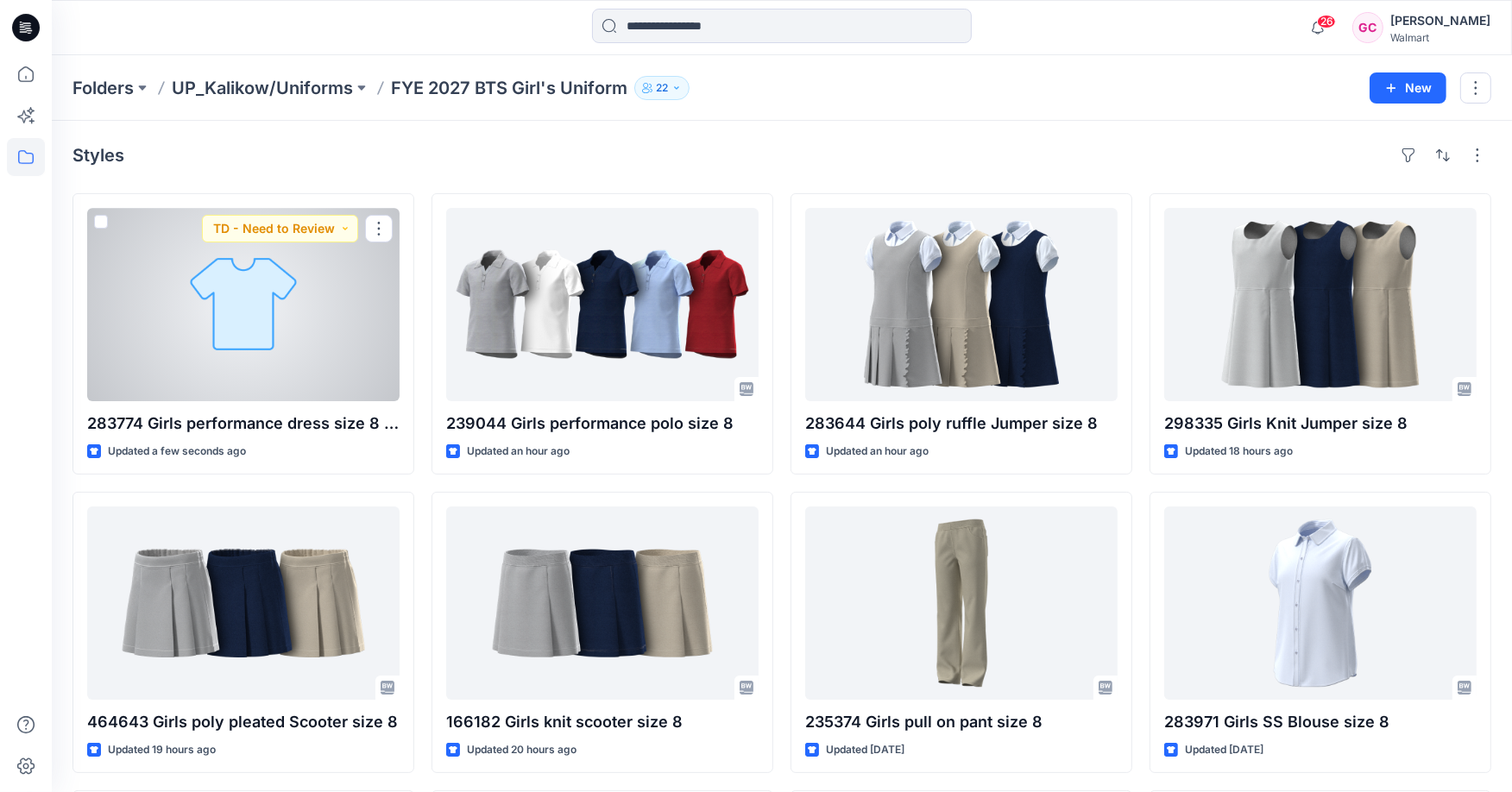
click at [230, 368] on div at bounding box center [243, 304] width 312 height 194
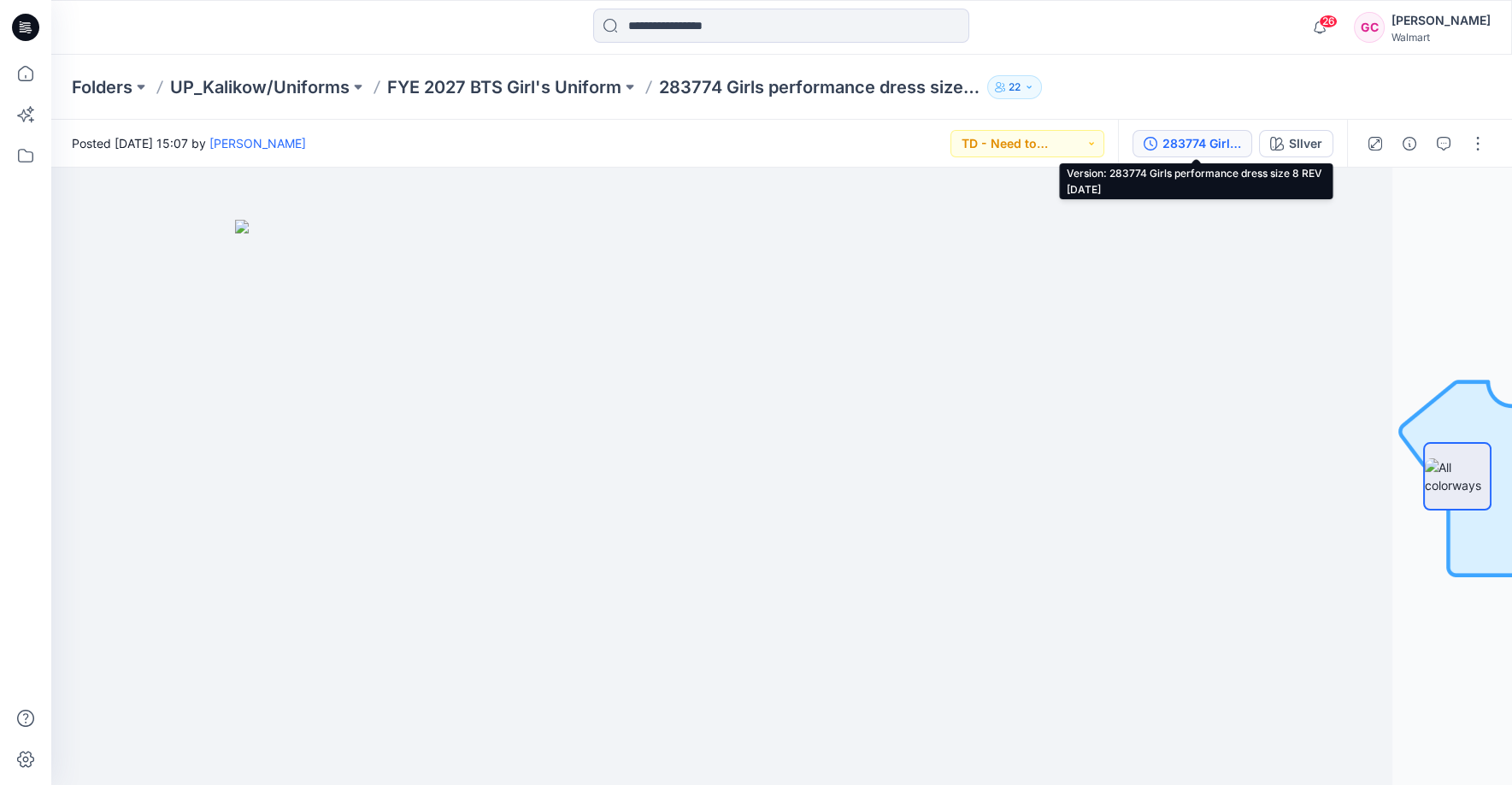
click at [1181, 144] on div "283774 Girls performance dress size 8 REV [DATE]" at bounding box center [1202, 144] width 79 height 19
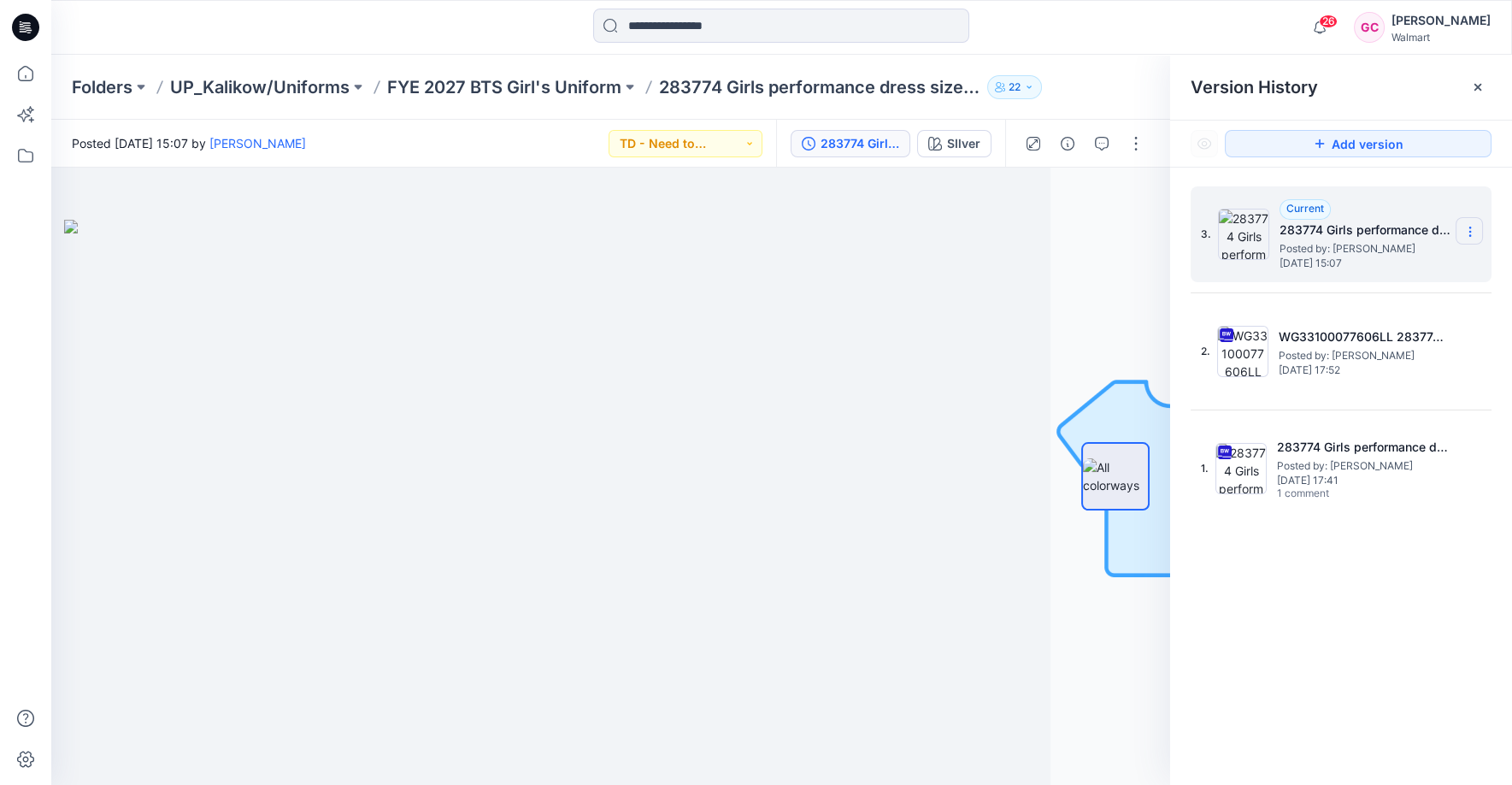
click at [1471, 226] on icon at bounding box center [1471, 232] width 14 height 14
click at [1368, 340] on span "Delete Version" at bounding box center [1352, 341] width 79 height 21
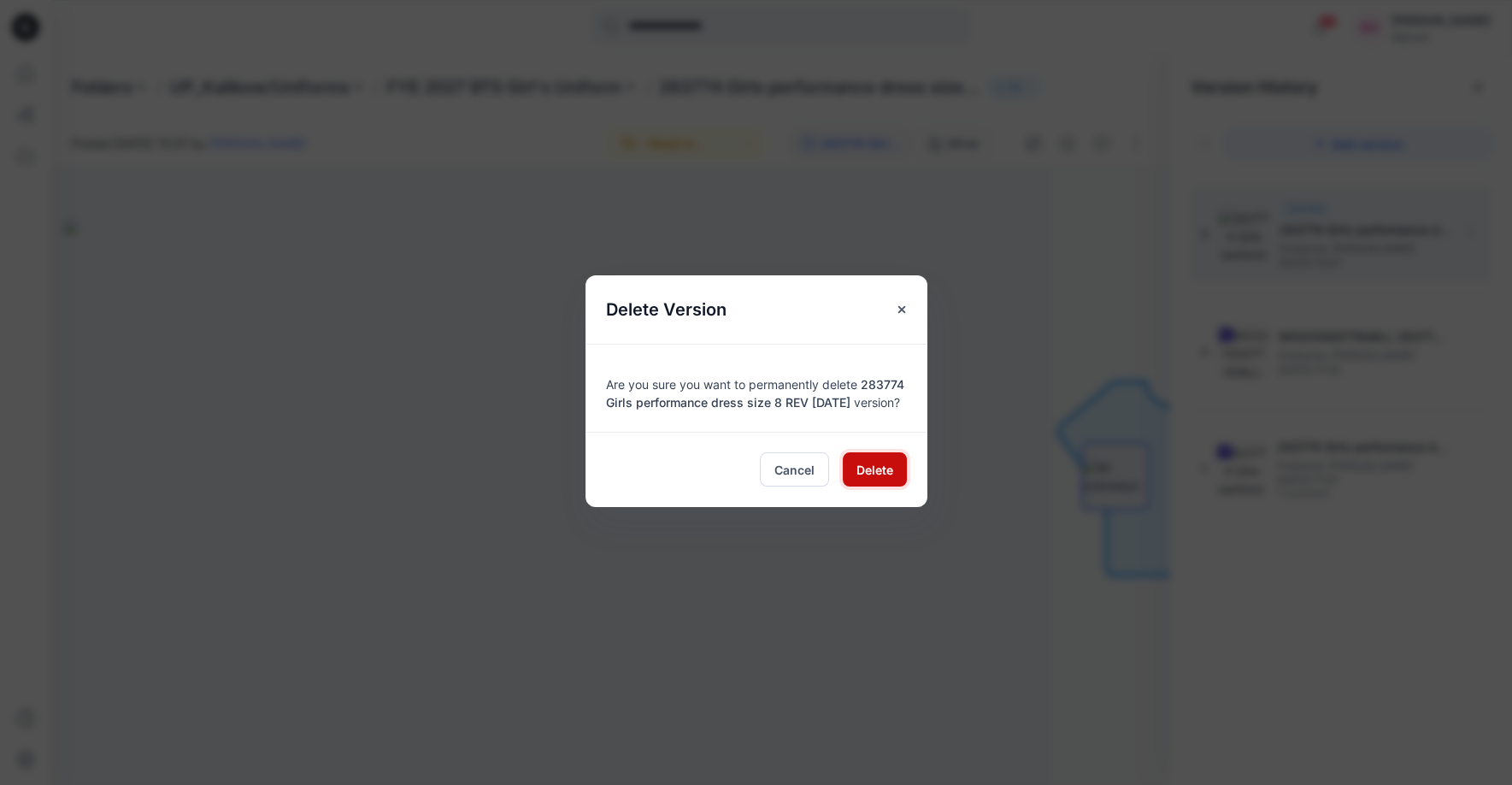
click at [885, 476] on span "Delete" at bounding box center [874, 469] width 37 height 18
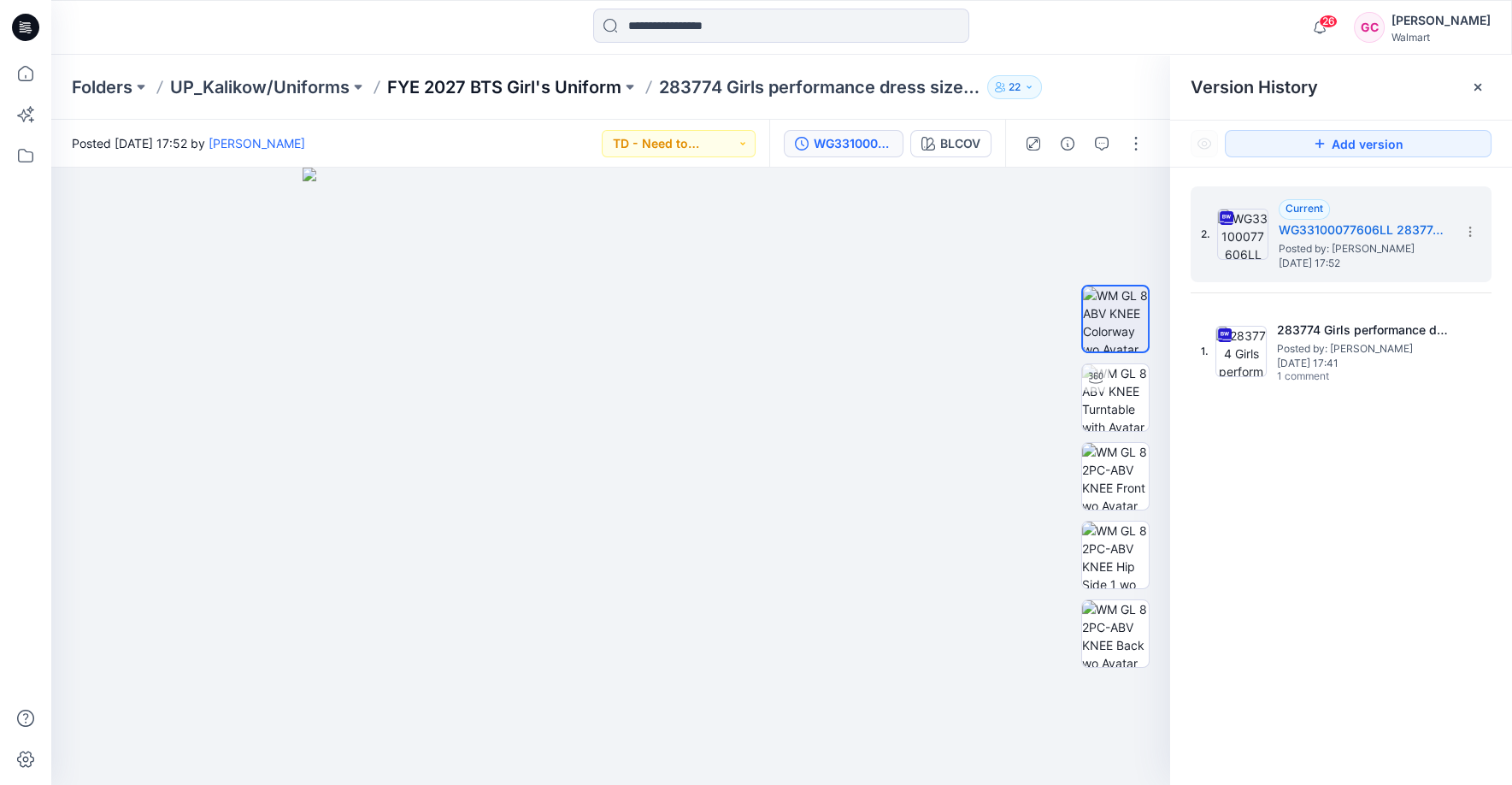
click at [496, 87] on p "FYE 2027 BTS Girl's Uniform" at bounding box center [504, 87] width 234 height 24
